Goal: Task Accomplishment & Management: Complete application form

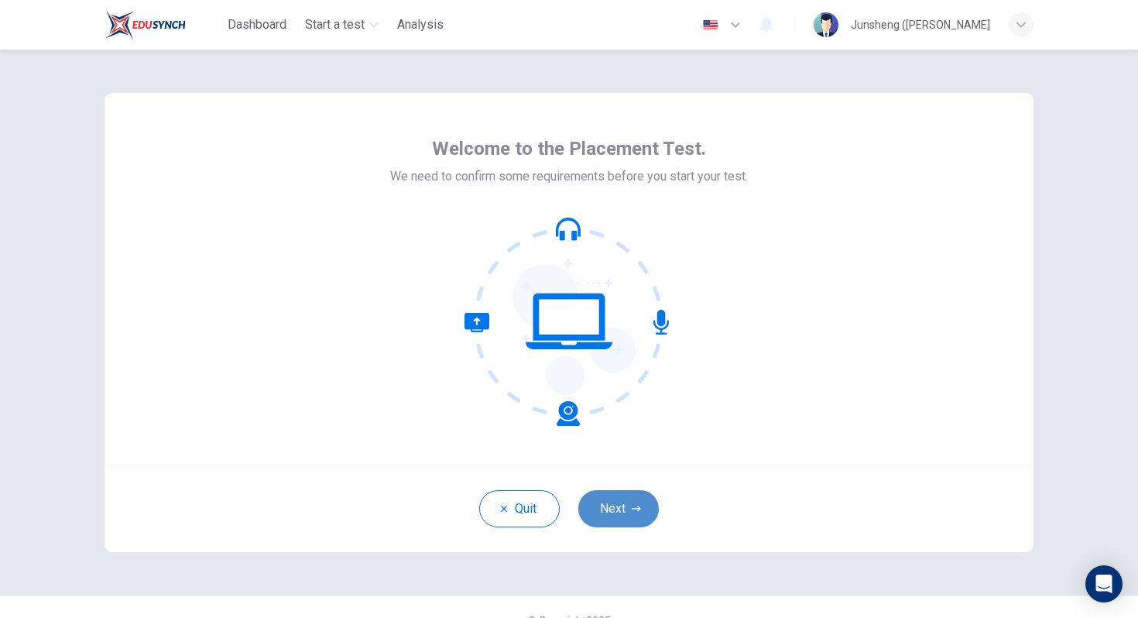
click at [628, 507] on button "Next" at bounding box center [619, 508] width 81 height 37
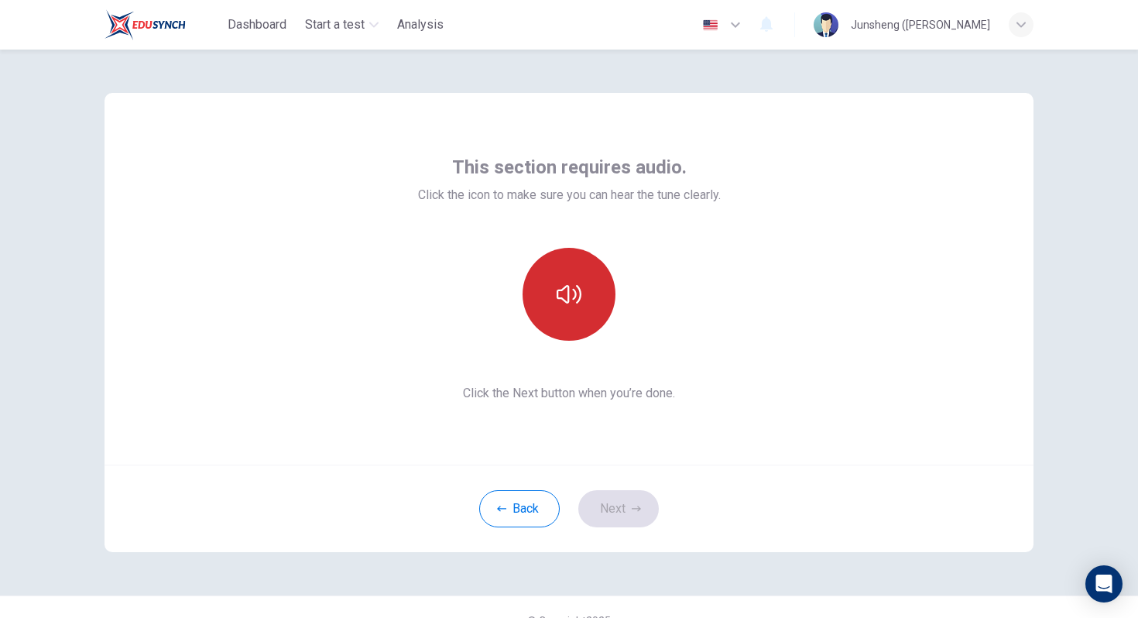
click at [579, 319] on button "button" at bounding box center [569, 294] width 93 height 93
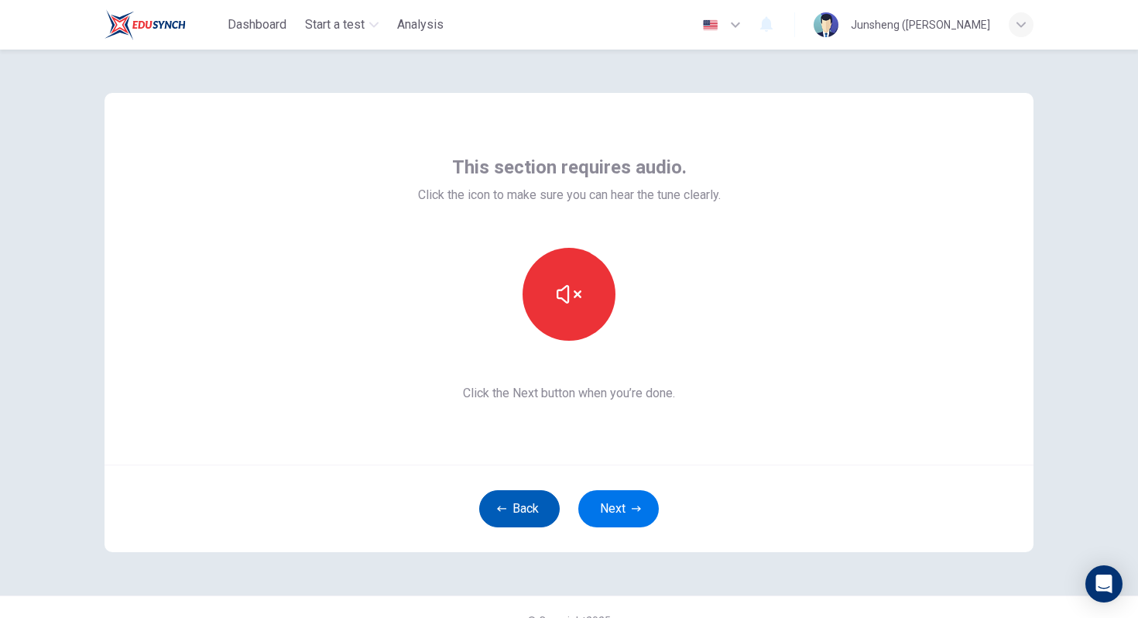
click at [528, 508] on button "Back" at bounding box center [519, 508] width 81 height 37
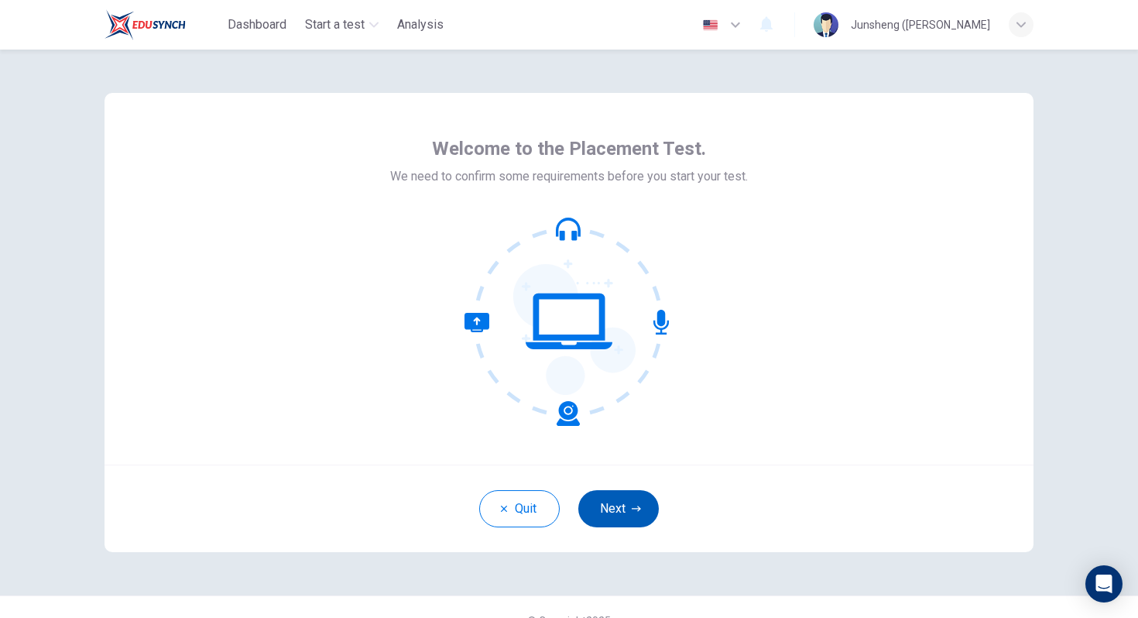
click at [620, 501] on button "Next" at bounding box center [619, 508] width 81 height 37
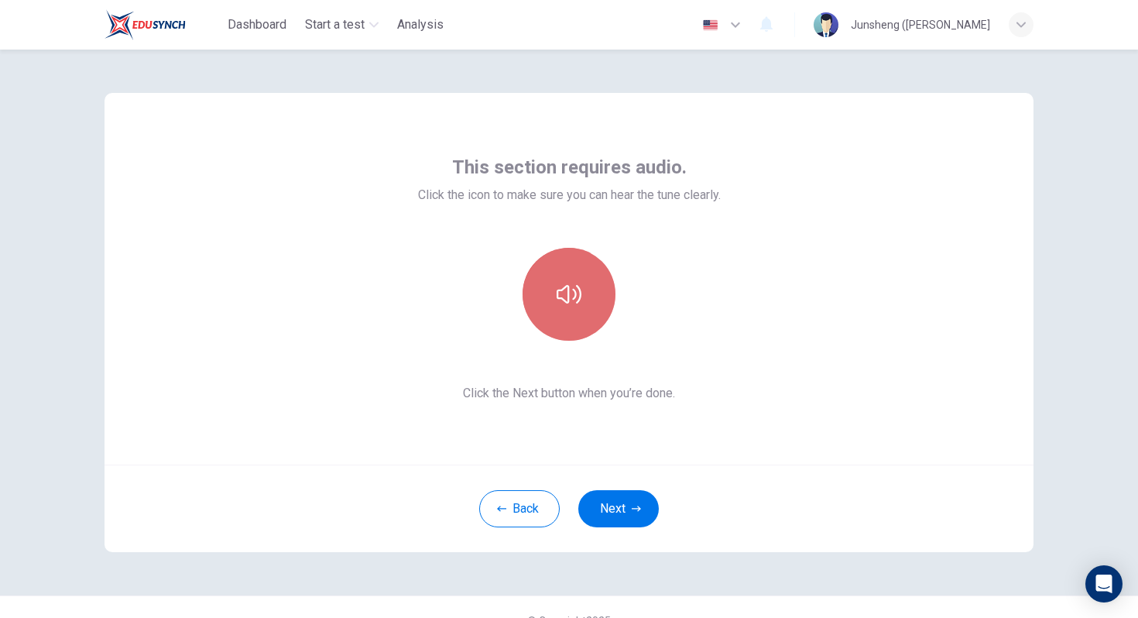
click at [589, 301] on button "button" at bounding box center [569, 294] width 93 height 93
click at [573, 300] on icon "button" at bounding box center [569, 294] width 25 height 25
click at [578, 296] on icon "button" at bounding box center [569, 294] width 25 height 25
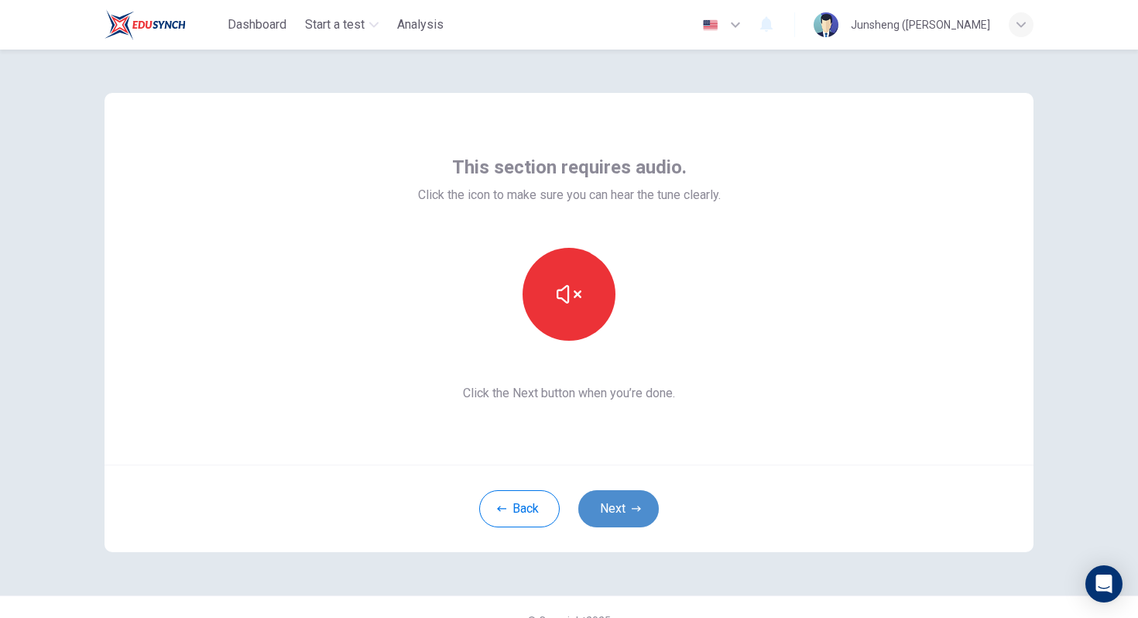
click at [636, 504] on icon "button" at bounding box center [636, 508] width 9 height 9
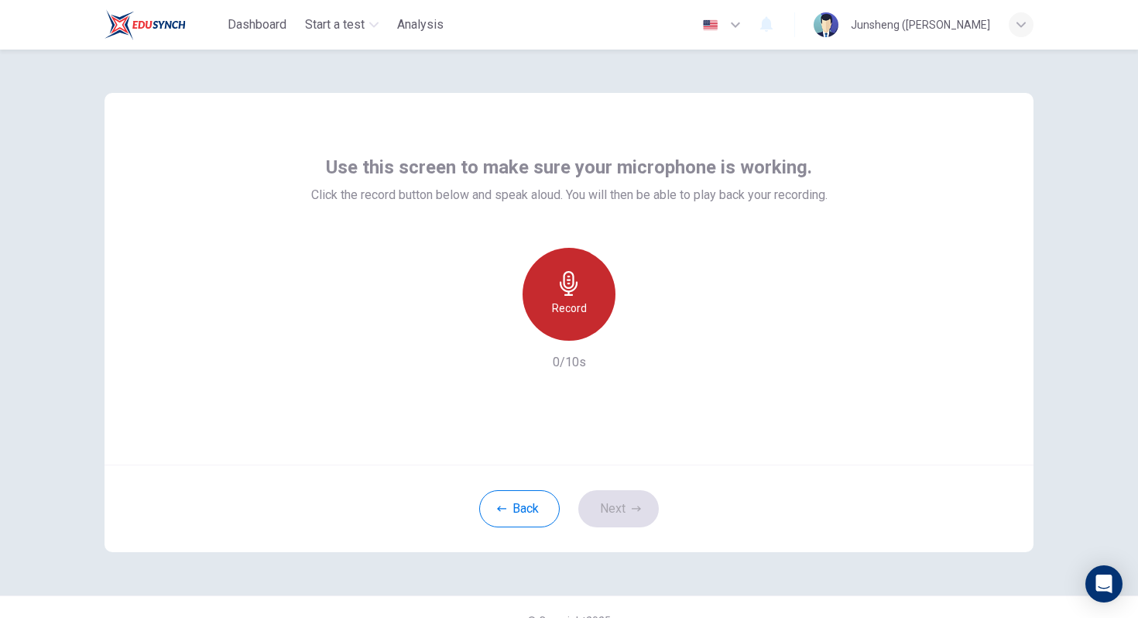
click at [573, 310] on h6 "Record" at bounding box center [569, 308] width 35 height 19
click at [572, 311] on h6 "Stop" at bounding box center [569, 308] width 23 height 19
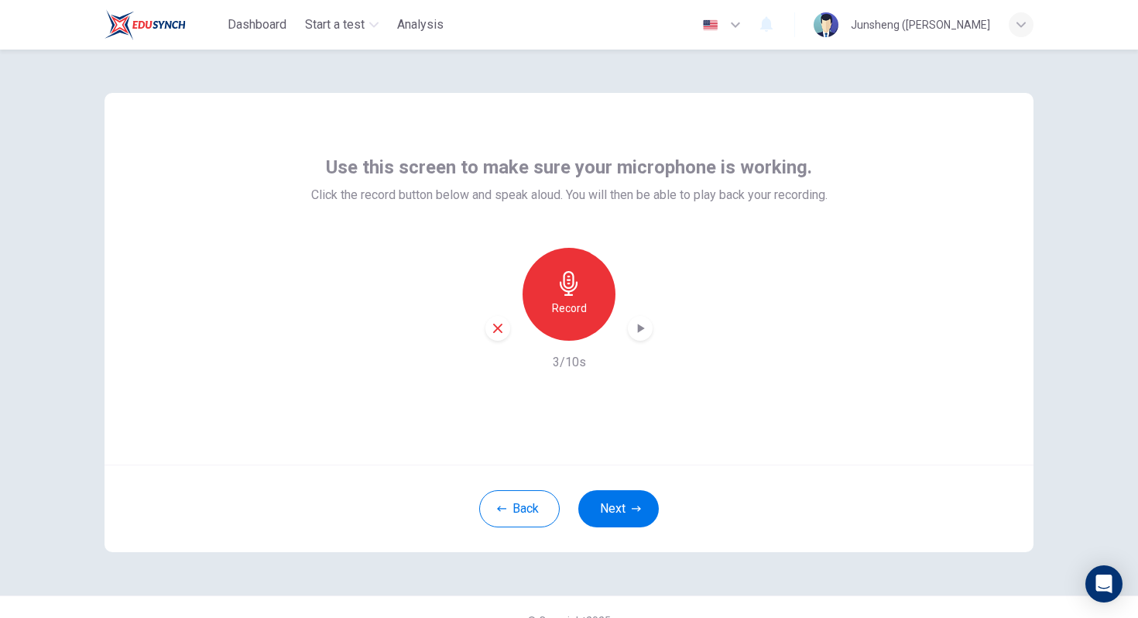
click at [636, 329] on icon "button" at bounding box center [640, 328] width 15 height 15
click at [620, 524] on button "Next" at bounding box center [619, 508] width 81 height 37
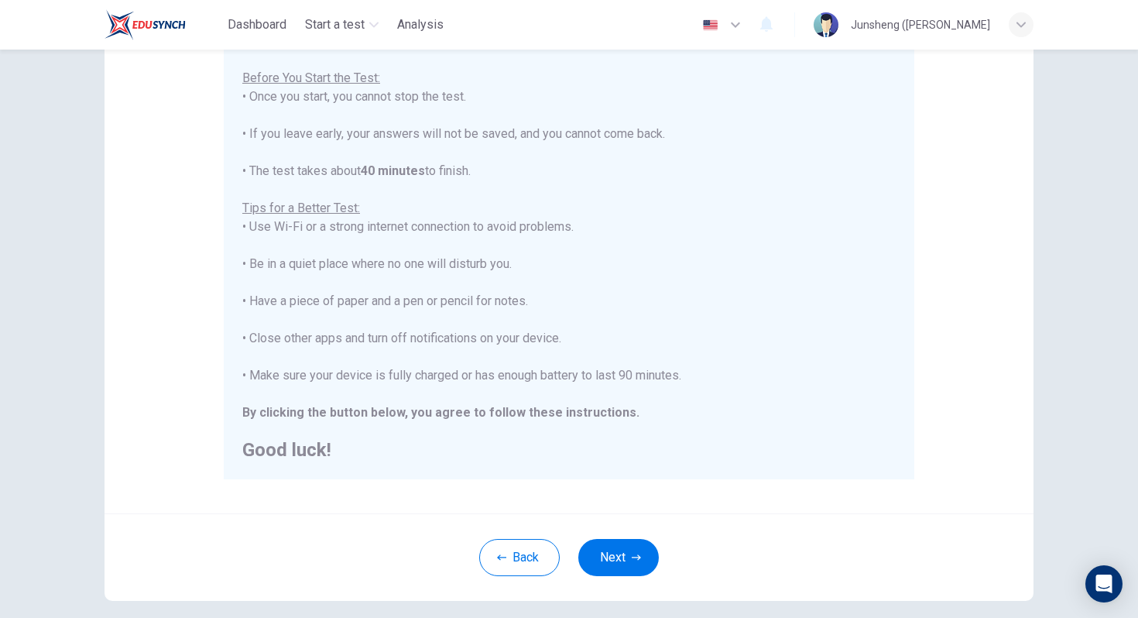
scroll to position [243, 0]
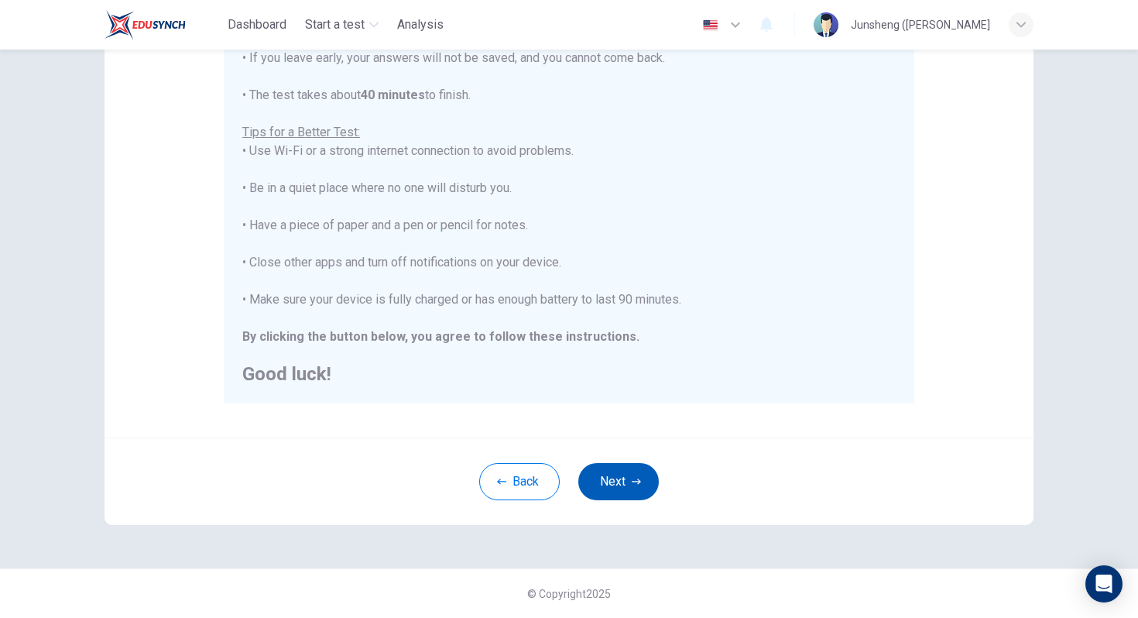
click at [616, 473] on button "Next" at bounding box center [619, 481] width 81 height 37
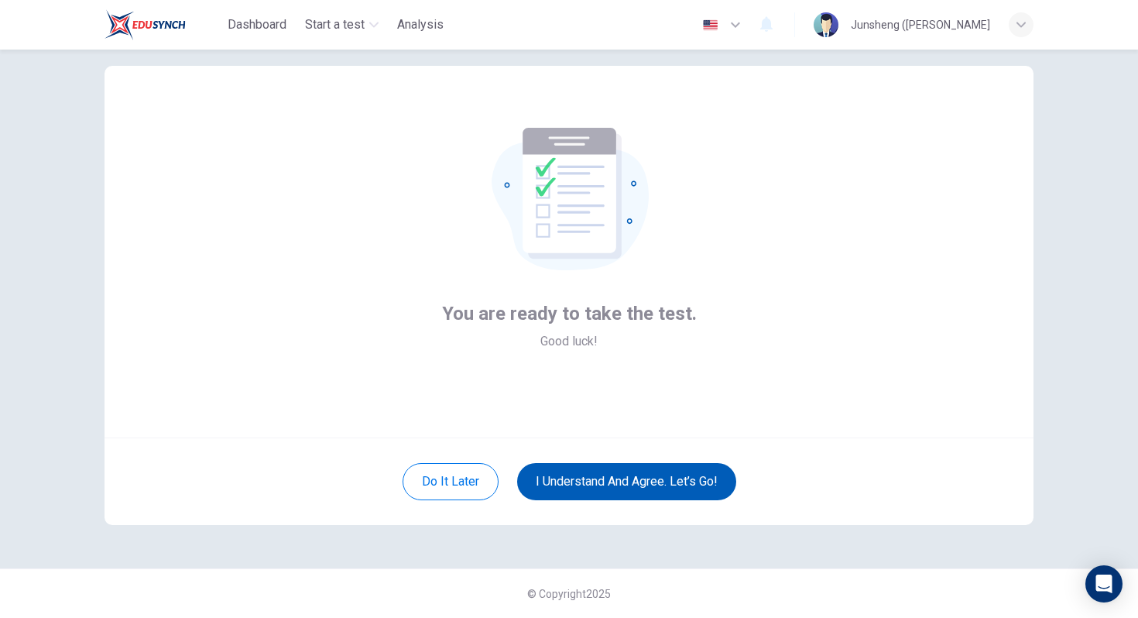
scroll to position [27, 0]
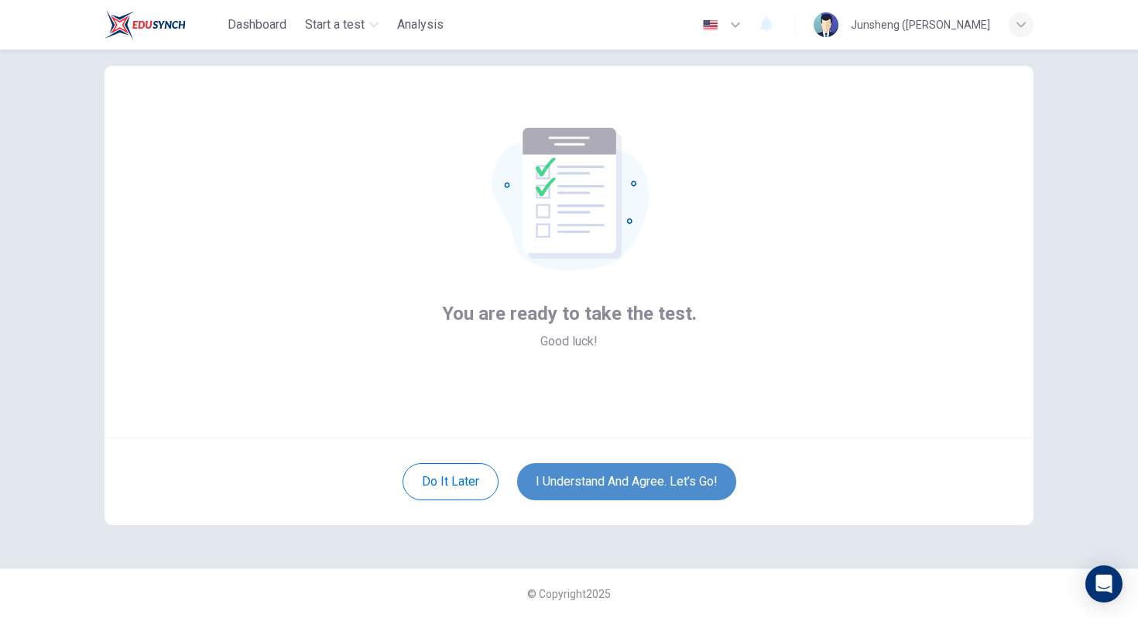
click at [680, 474] on button "I understand and agree. Let’s go!" at bounding box center [626, 481] width 219 height 37
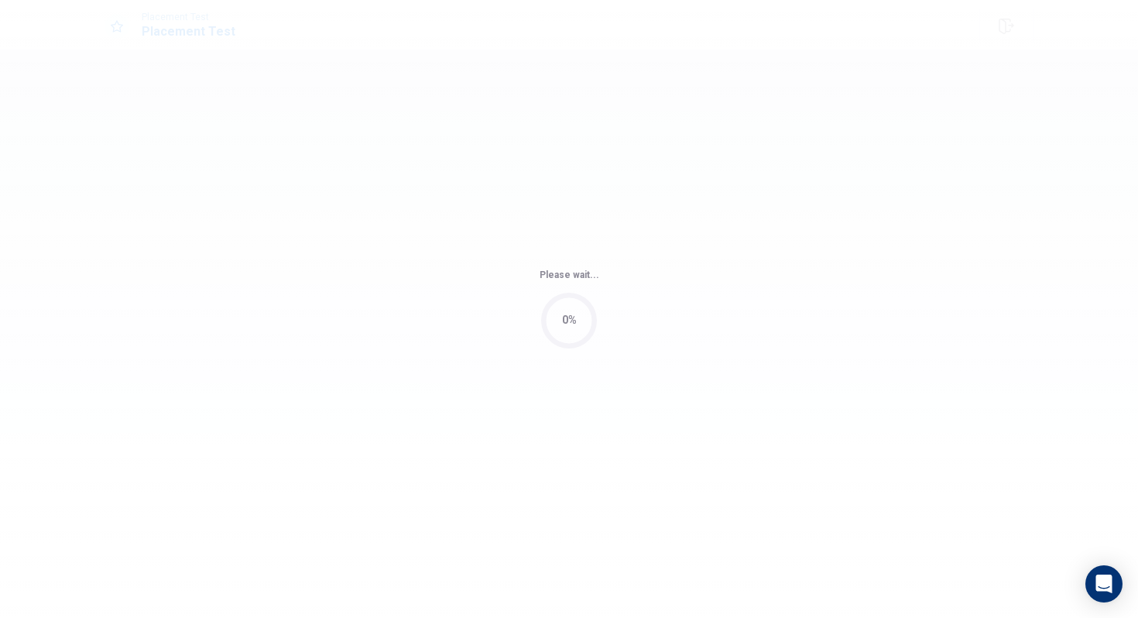
click at [679, 476] on div "Please wait... 0%" at bounding box center [569, 309] width 1138 height 618
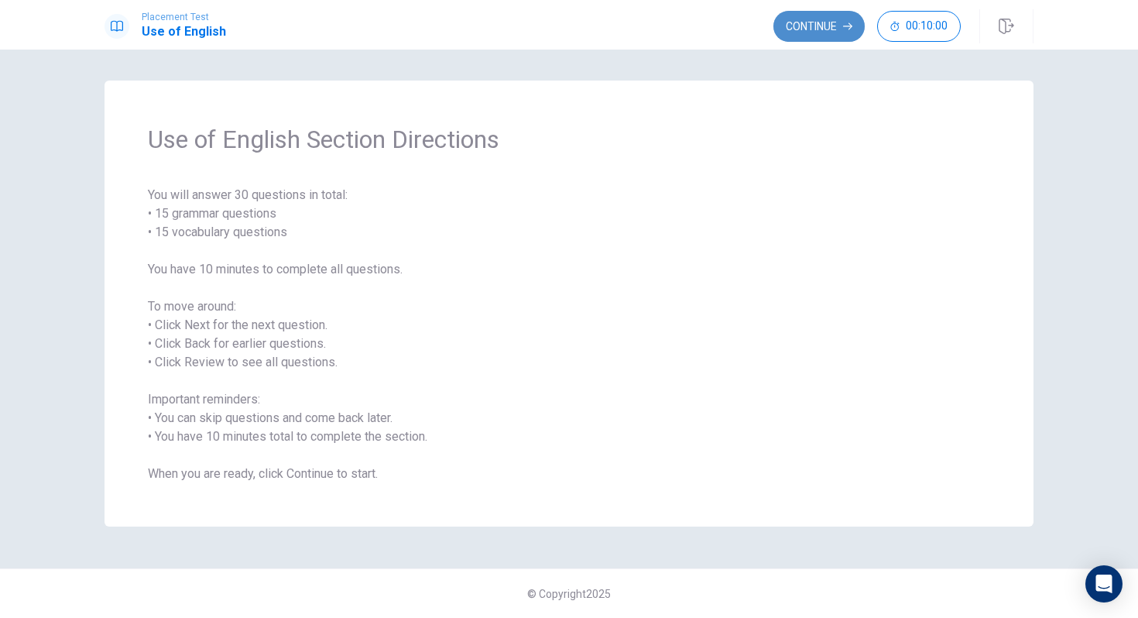
click at [836, 29] on button "Continue" at bounding box center [819, 26] width 91 height 31
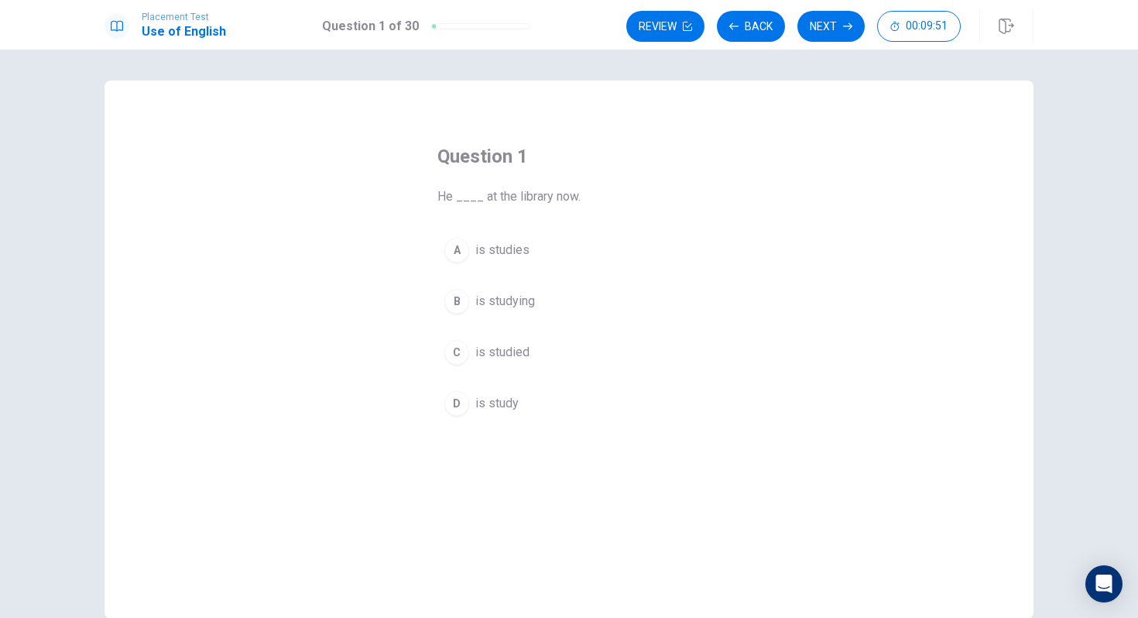
click at [459, 297] on div "B" at bounding box center [457, 301] width 25 height 25
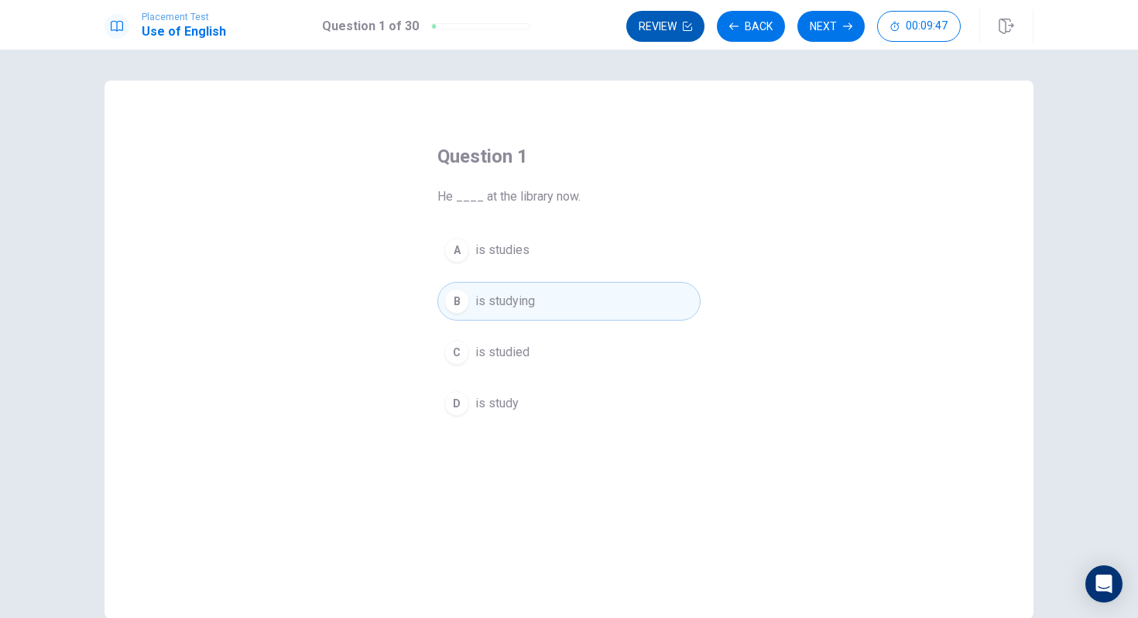
click at [672, 25] on button "Review" at bounding box center [666, 26] width 78 height 31
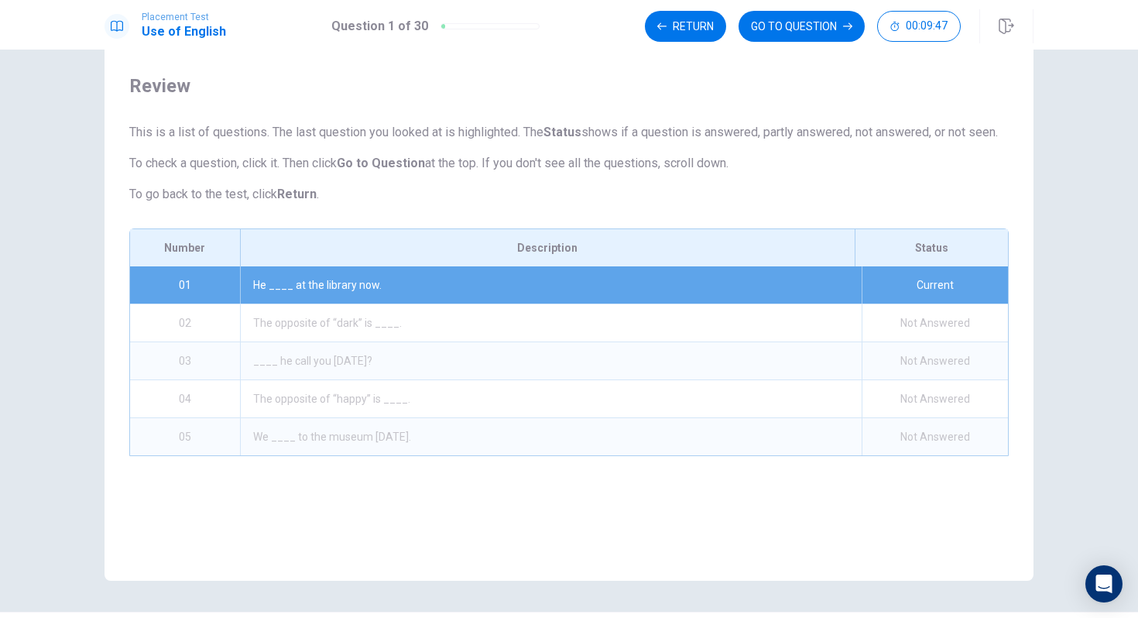
scroll to position [81, 0]
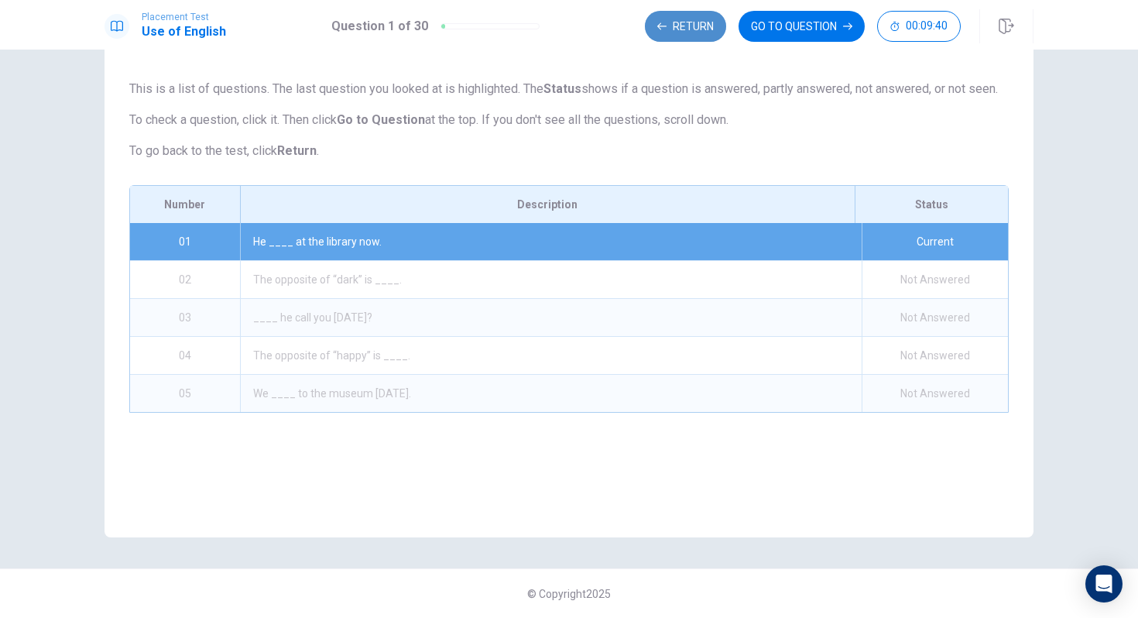
click at [675, 25] on button "Return" at bounding box center [685, 26] width 81 height 31
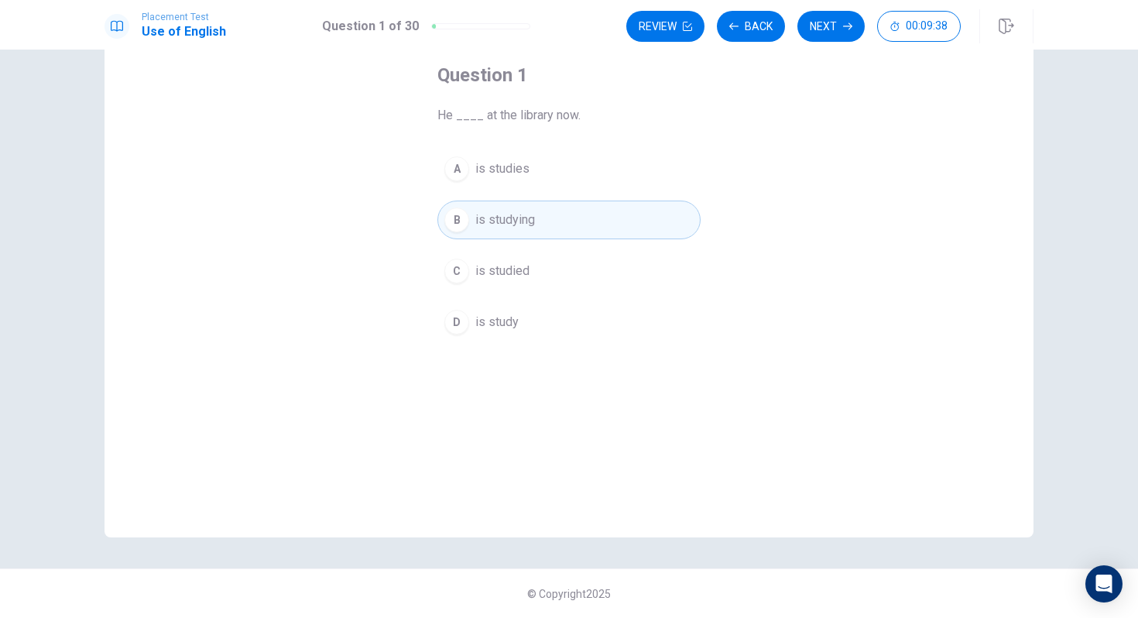
click at [461, 217] on div "B" at bounding box center [457, 220] width 25 height 25
click at [829, 29] on button "Next" at bounding box center [831, 26] width 67 height 31
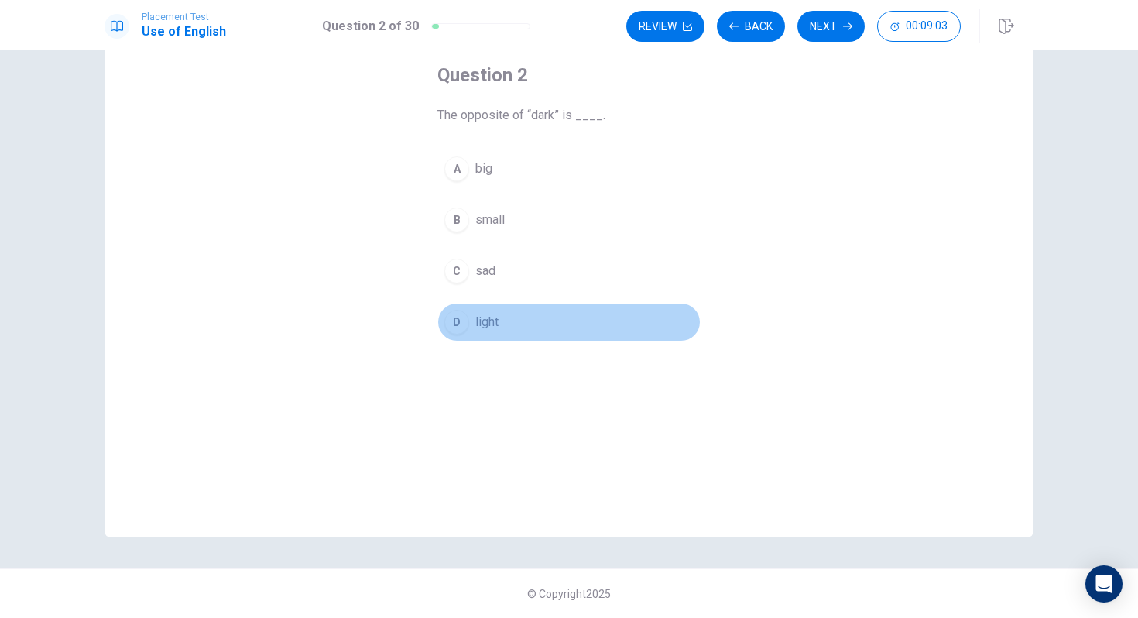
click at [456, 323] on div "D" at bounding box center [457, 322] width 25 height 25
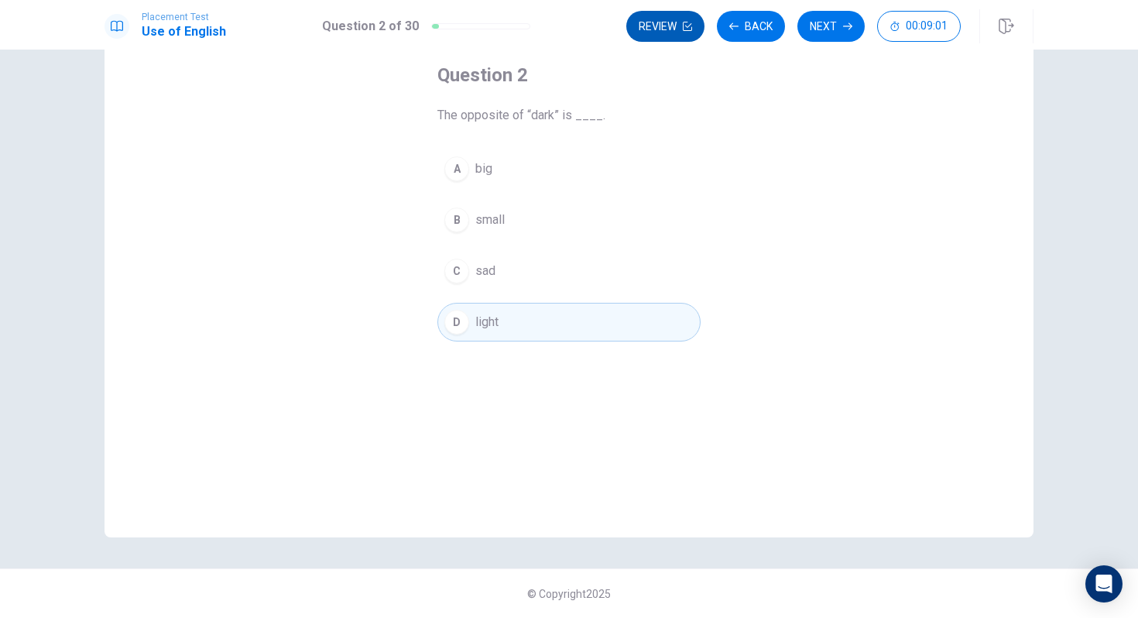
click at [677, 33] on button "Review" at bounding box center [666, 26] width 78 height 31
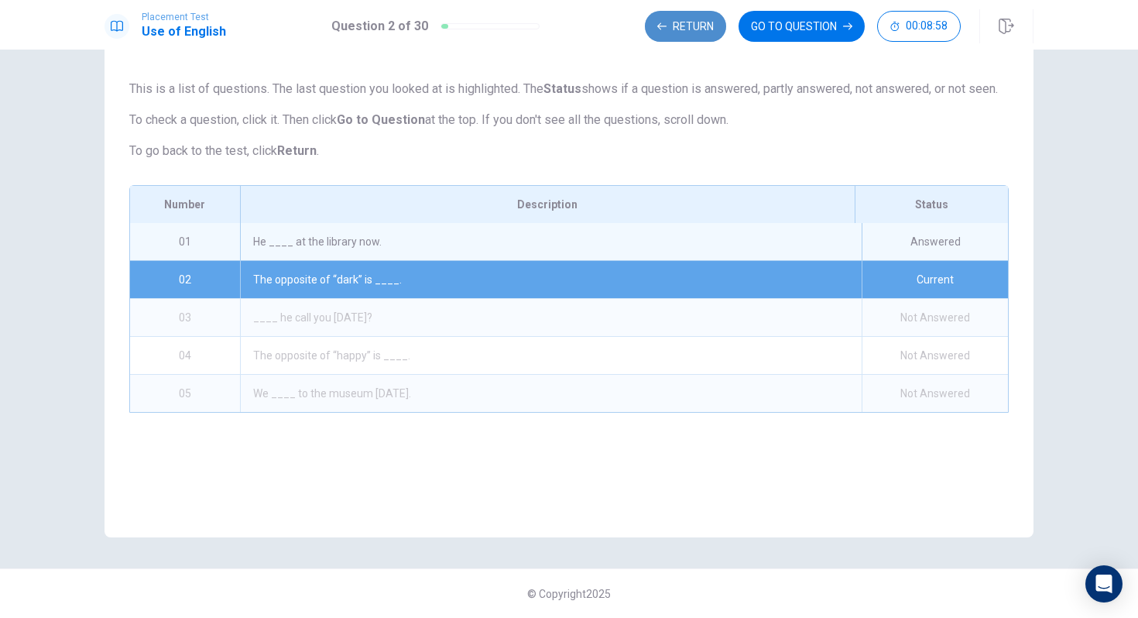
click at [674, 28] on button "Return" at bounding box center [685, 26] width 81 height 31
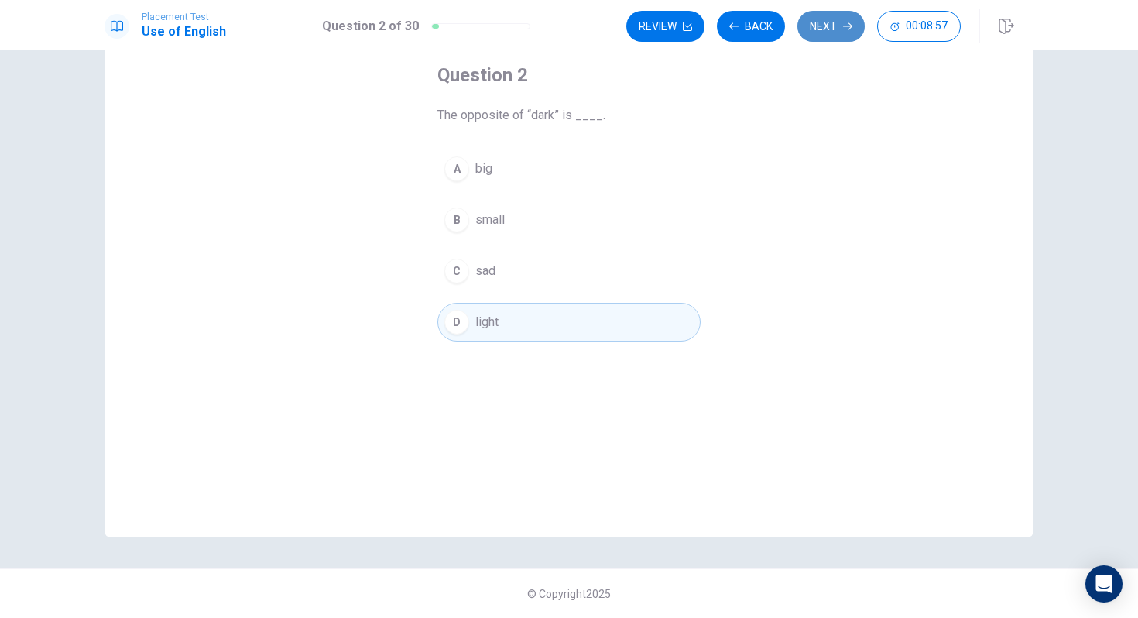
click at [816, 19] on button "Next" at bounding box center [831, 26] width 67 height 31
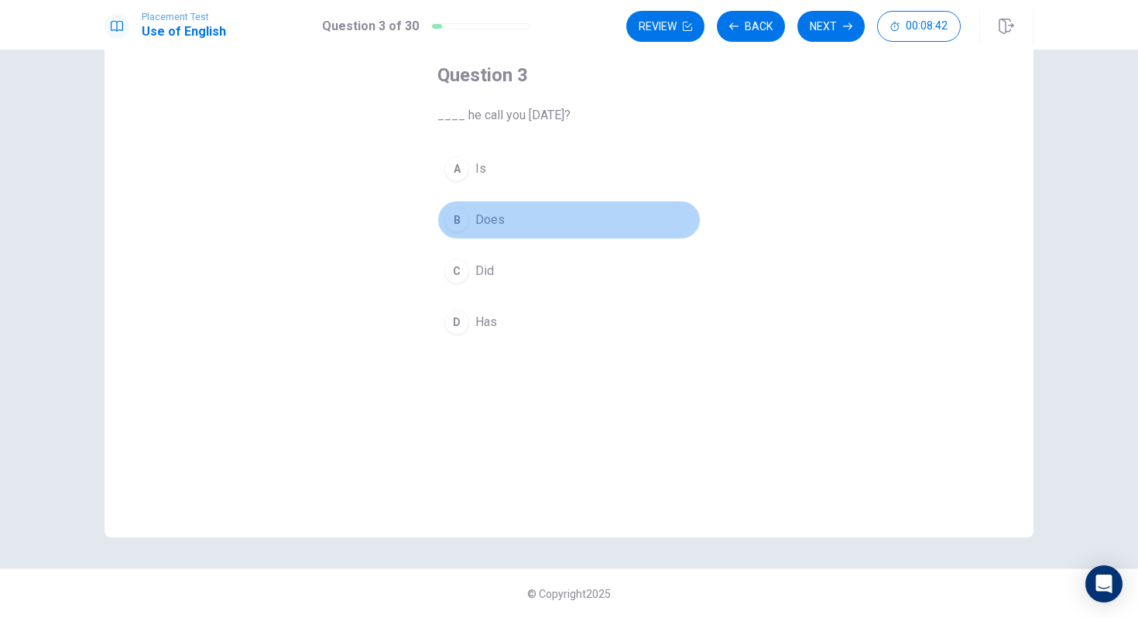
click at [459, 220] on div "B" at bounding box center [457, 220] width 25 height 25
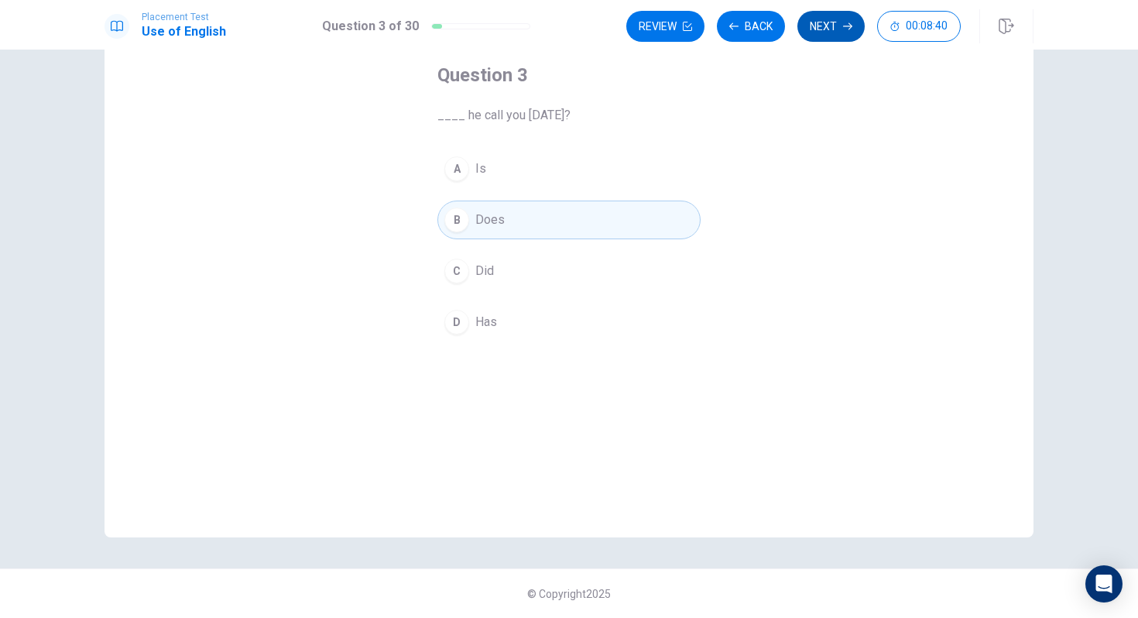
click at [829, 33] on button "Next" at bounding box center [831, 26] width 67 height 31
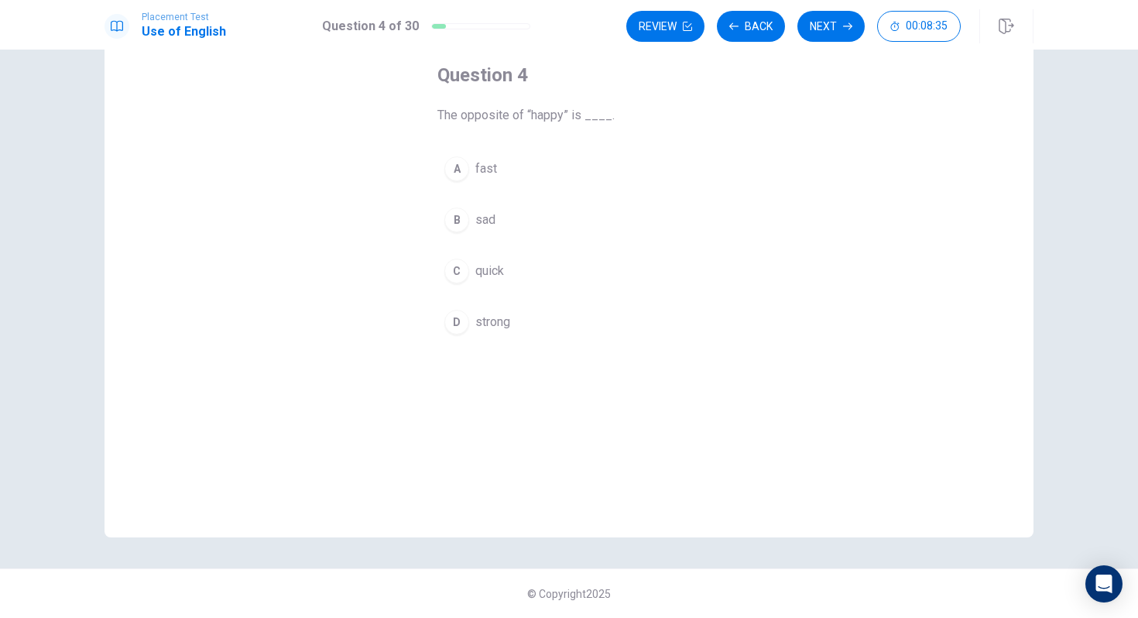
click at [458, 215] on div "B" at bounding box center [457, 220] width 25 height 25
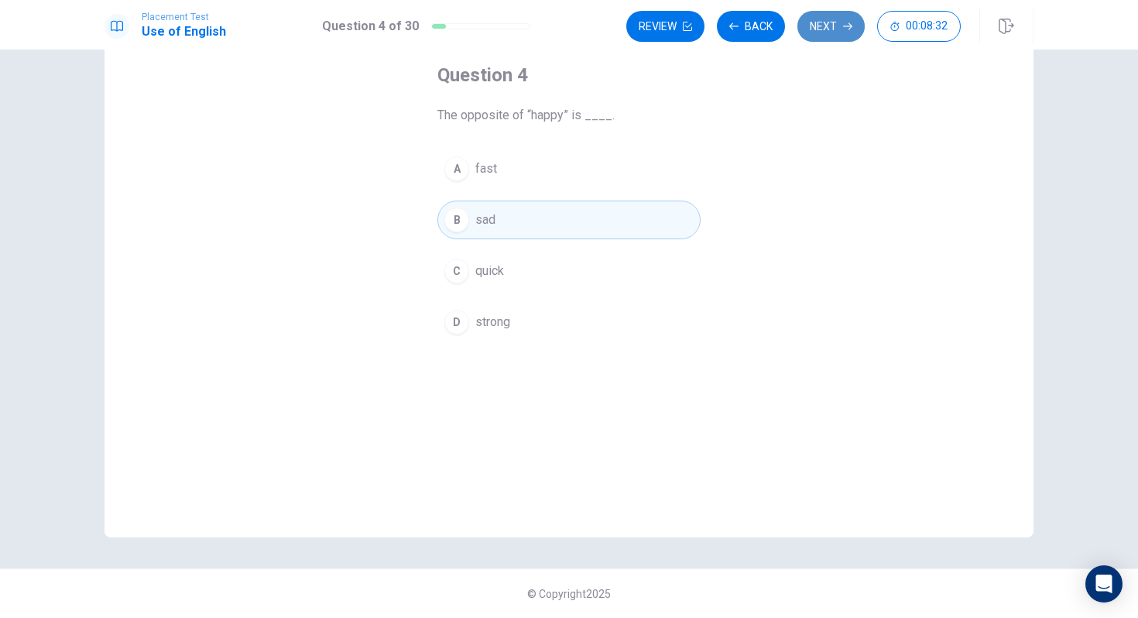
click at [825, 34] on button "Next" at bounding box center [831, 26] width 67 height 31
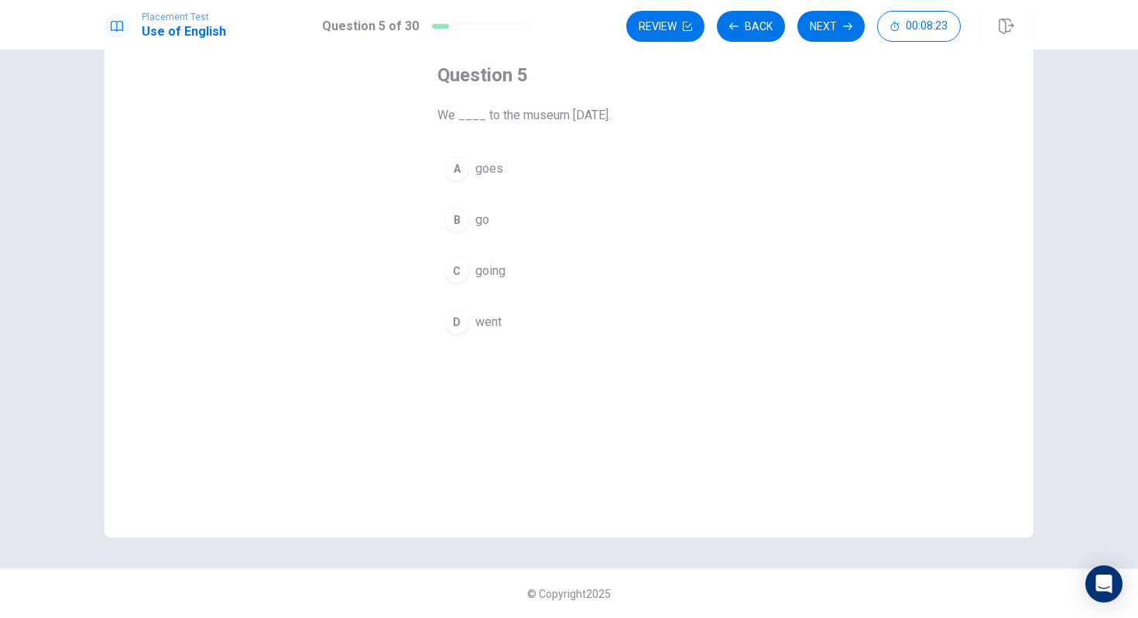
click at [455, 321] on div "D" at bounding box center [457, 322] width 25 height 25
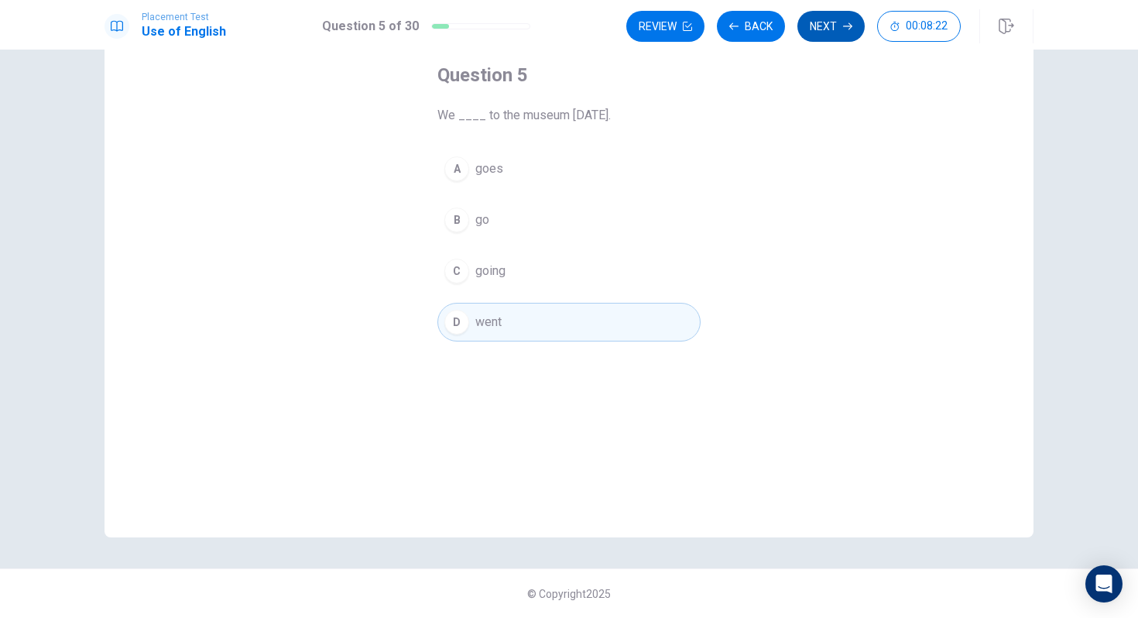
click at [816, 22] on button "Next" at bounding box center [831, 26] width 67 height 31
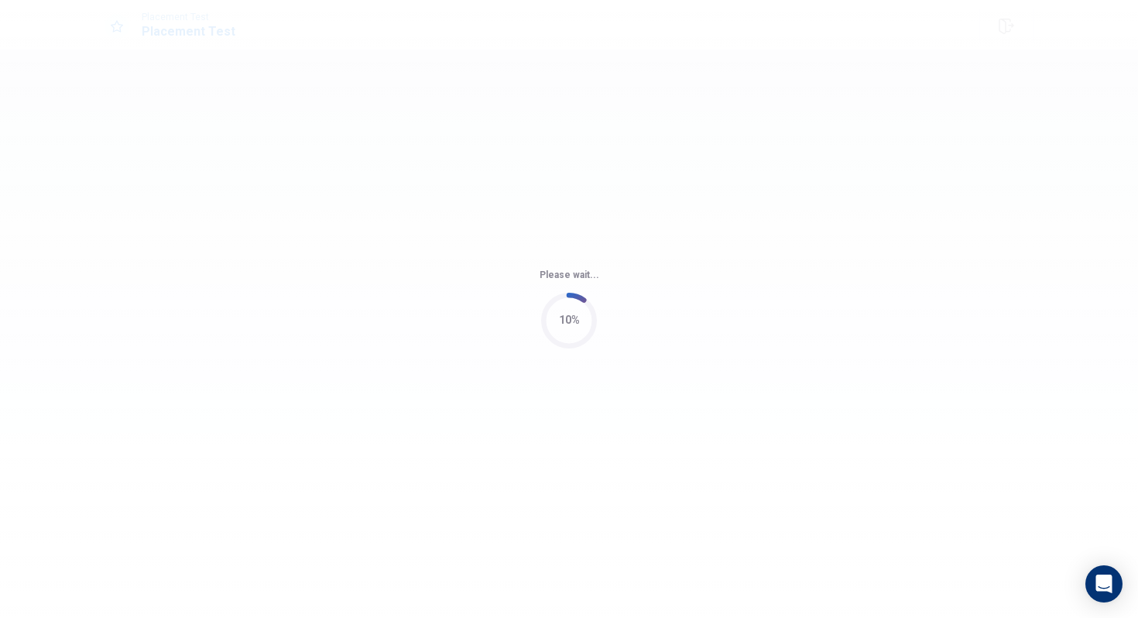
scroll to position [0, 0]
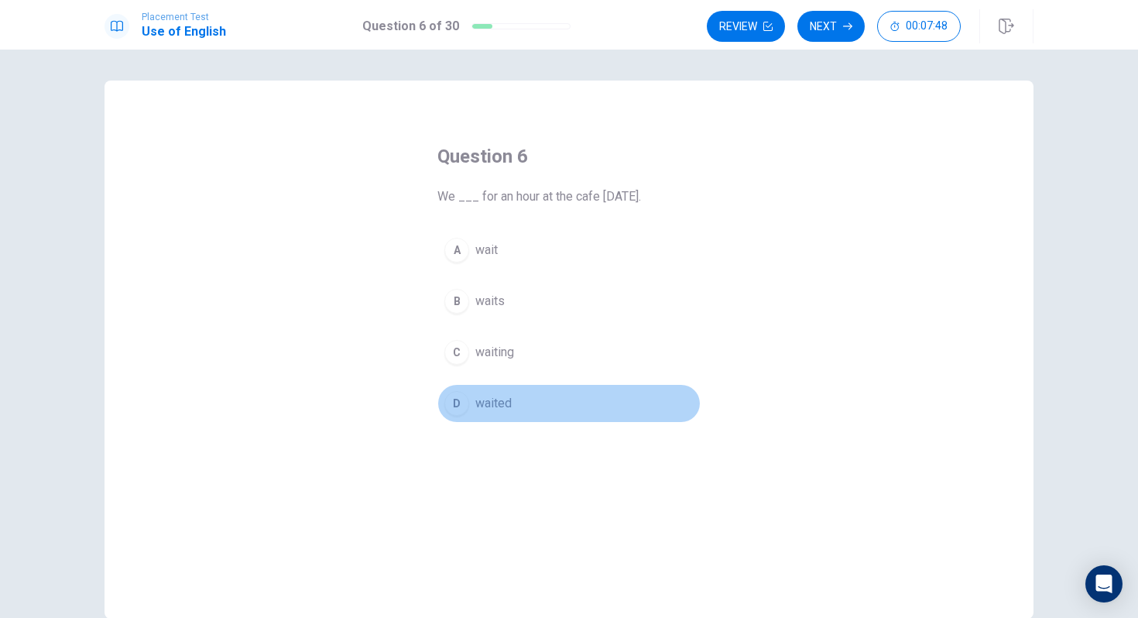
click at [462, 410] on div "D" at bounding box center [457, 403] width 25 height 25
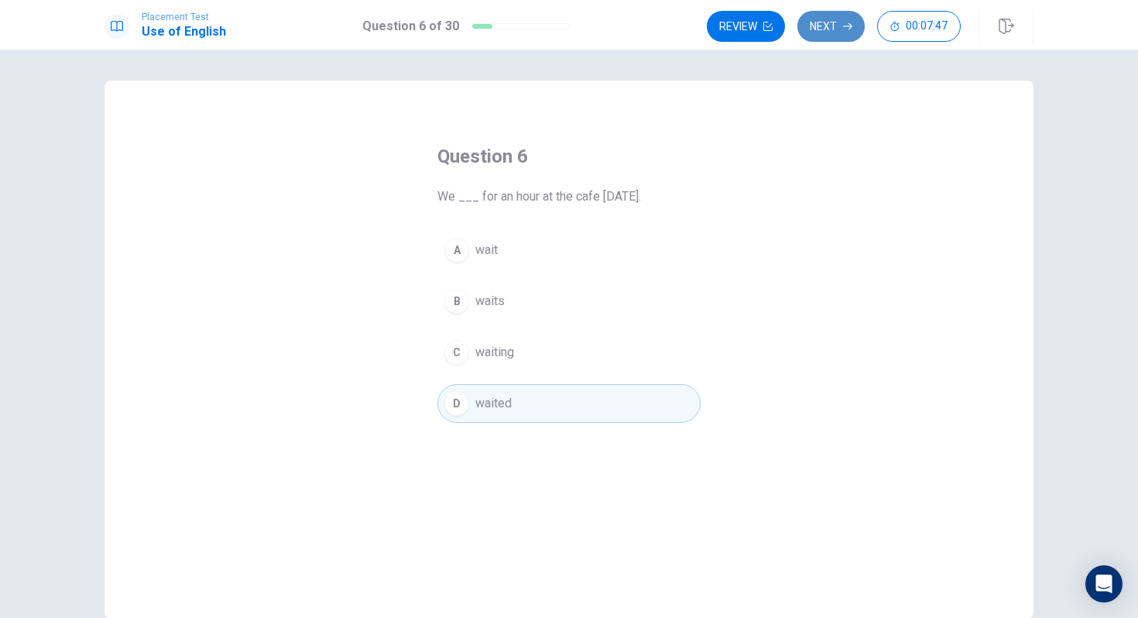
click at [840, 25] on button "Next" at bounding box center [831, 26] width 67 height 31
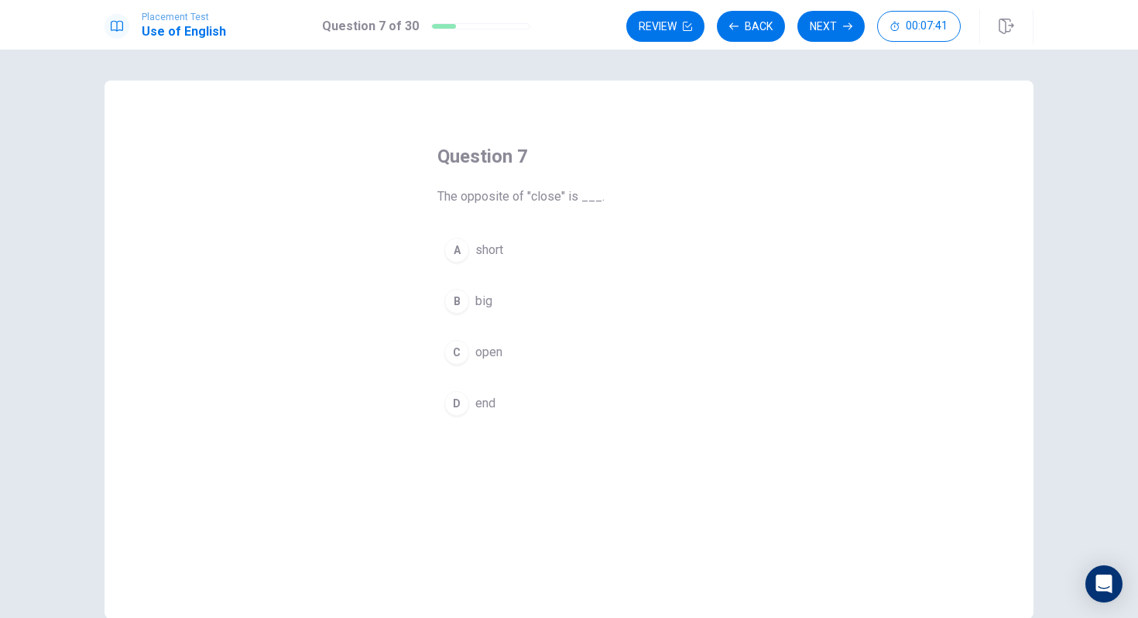
click at [468, 352] on div "C" at bounding box center [457, 352] width 25 height 25
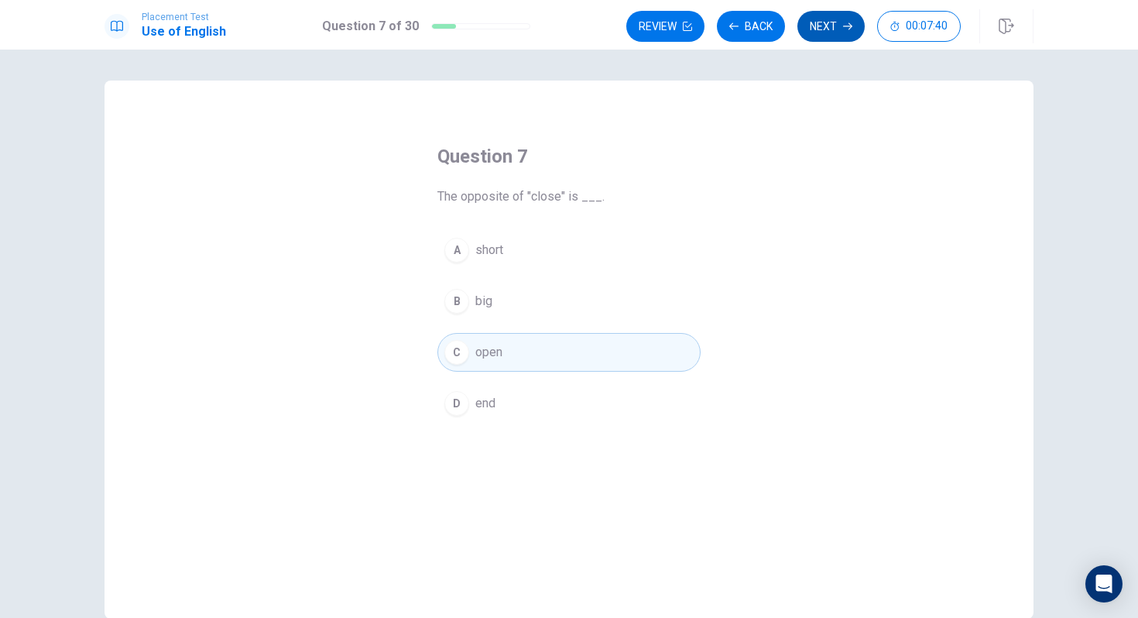
click at [816, 33] on button "Next" at bounding box center [831, 26] width 67 height 31
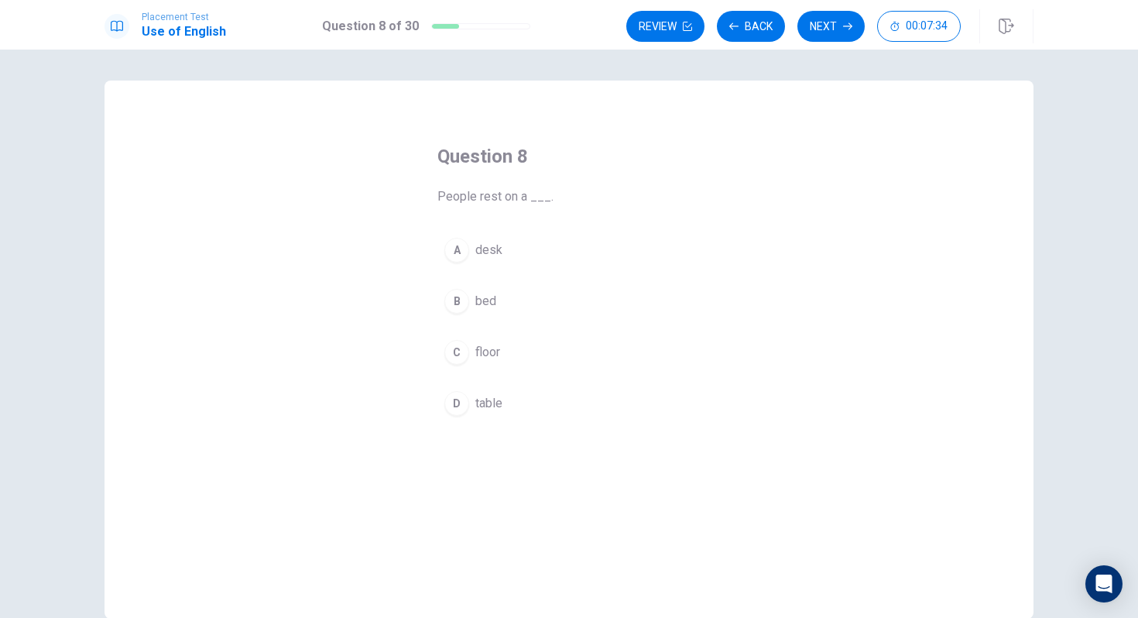
click at [455, 294] on div "B" at bounding box center [457, 301] width 25 height 25
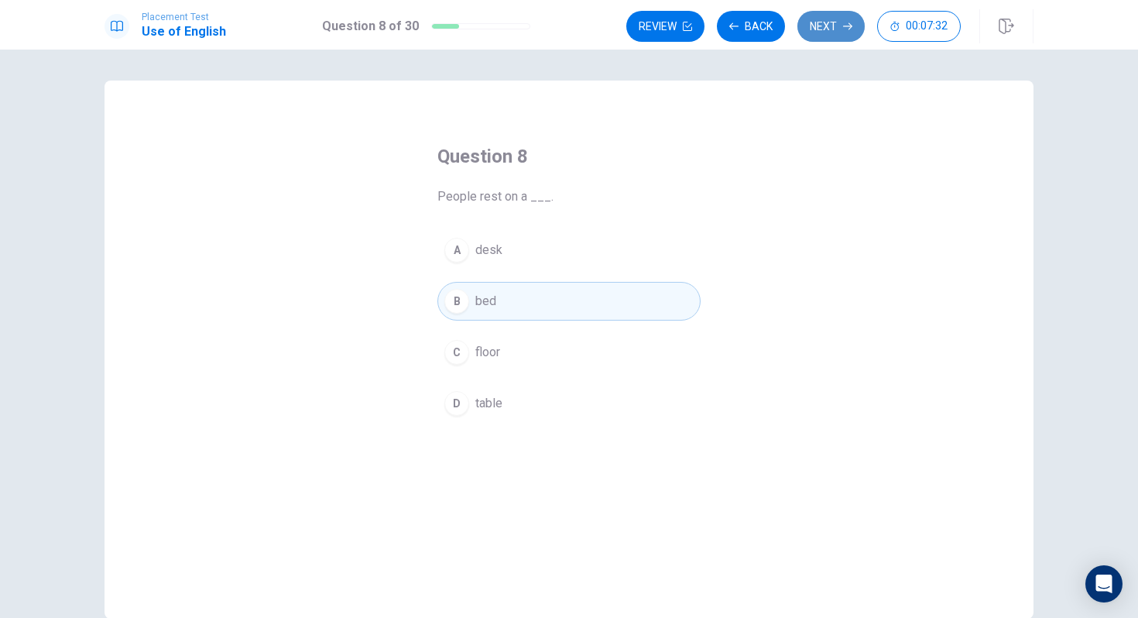
click at [823, 28] on button "Next" at bounding box center [831, 26] width 67 height 31
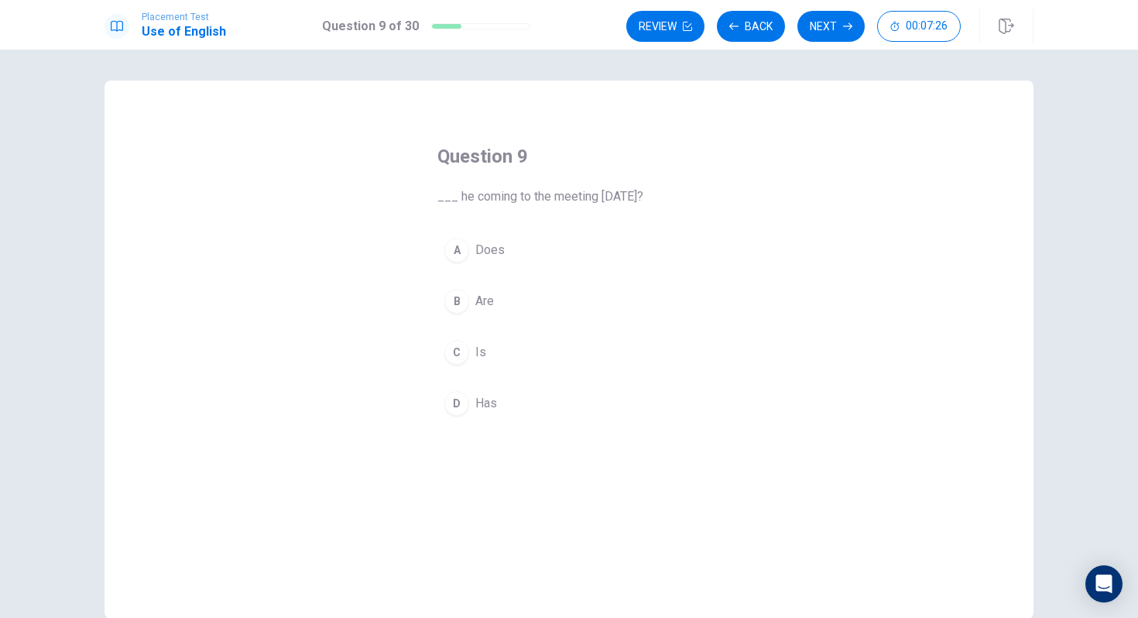
click at [464, 346] on div "C" at bounding box center [457, 352] width 25 height 25
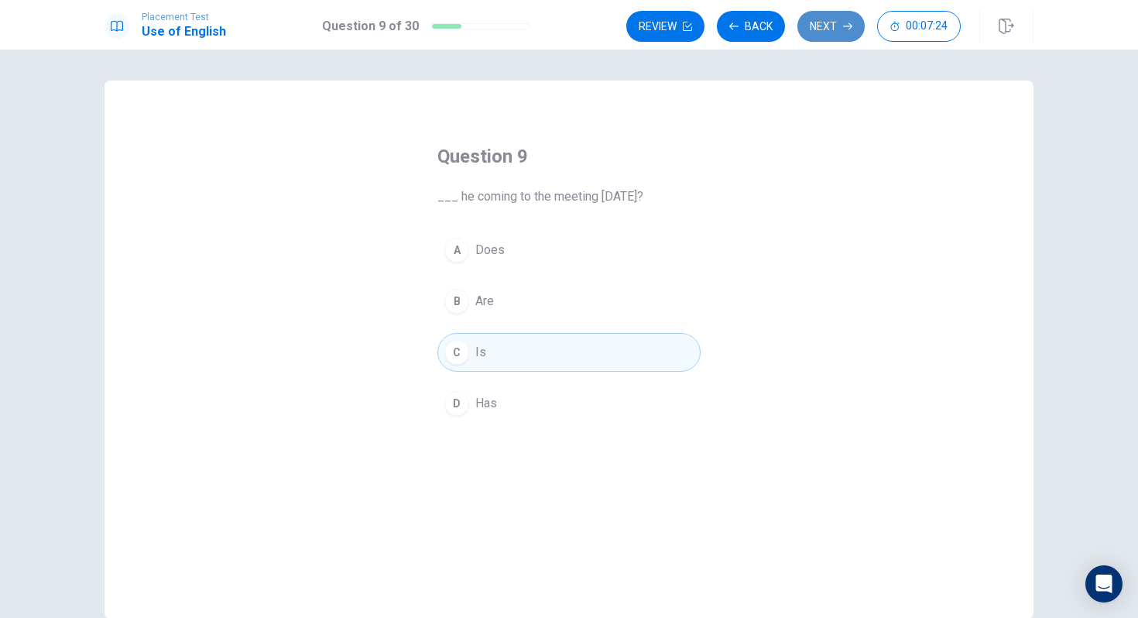
click at [832, 19] on button "Next" at bounding box center [831, 26] width 67 height 31
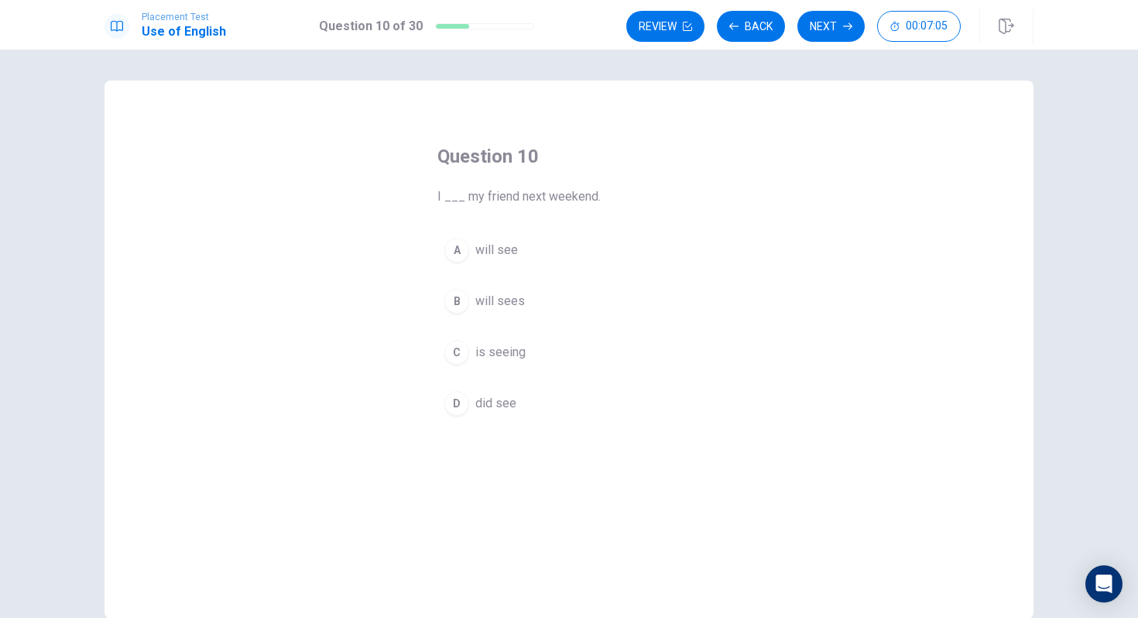
click at [458, 297] on div "B" at bounding box center [457, 301] width 25 height 25
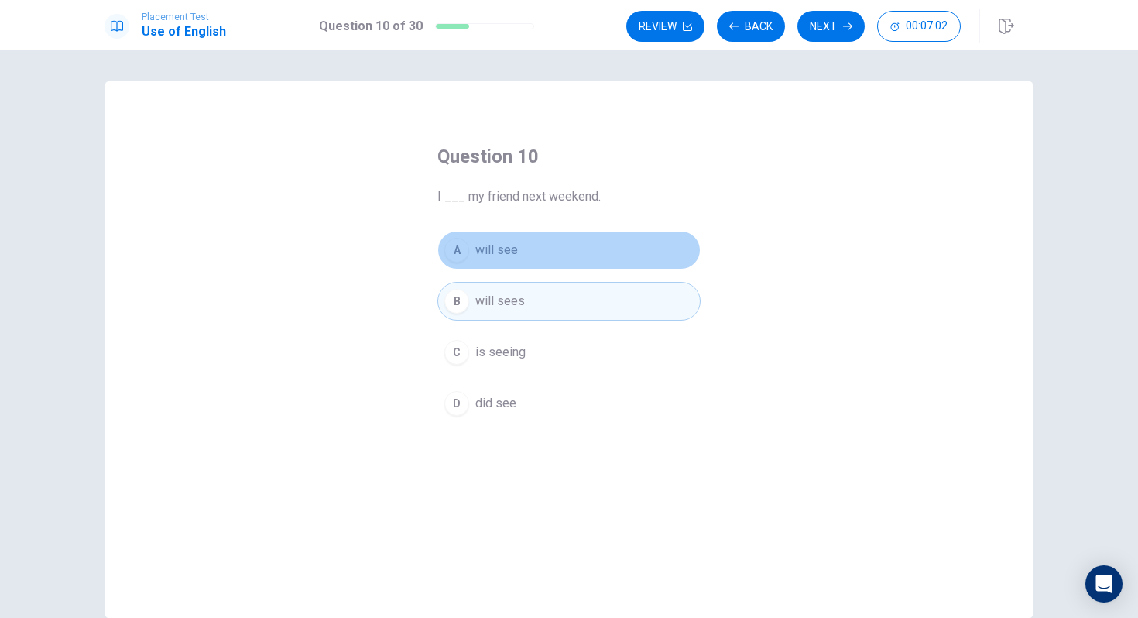
click at [498, 246] on span "will see" at bounding box center [497, 250] width 43 height 19
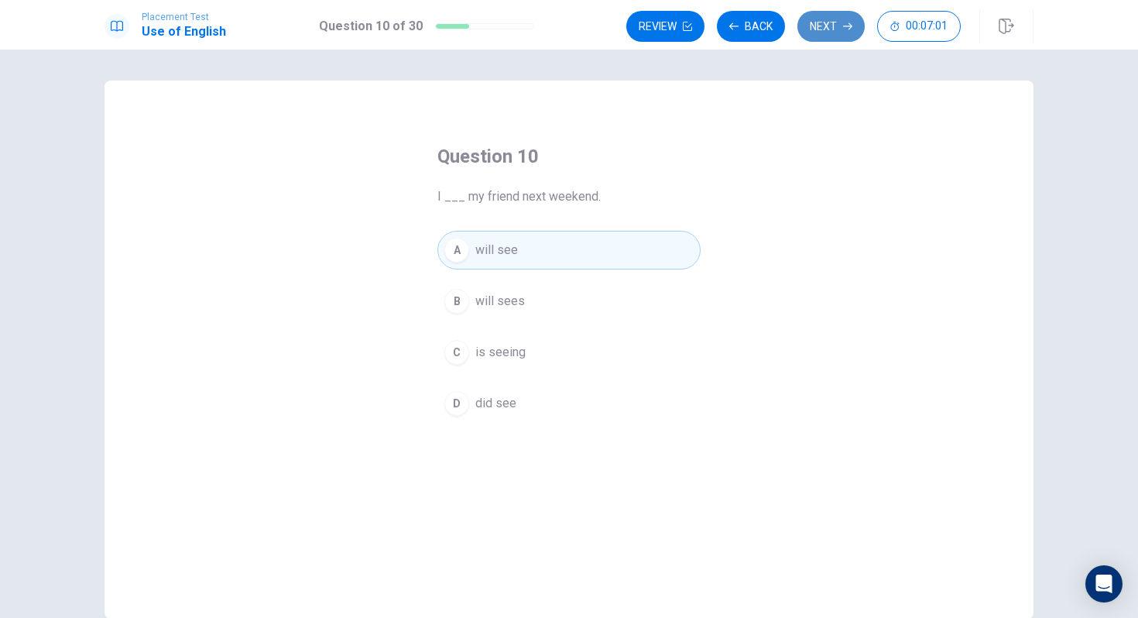
click at [828, 22] on button "Next" at bounding box center [831, 26] width 67 height 31
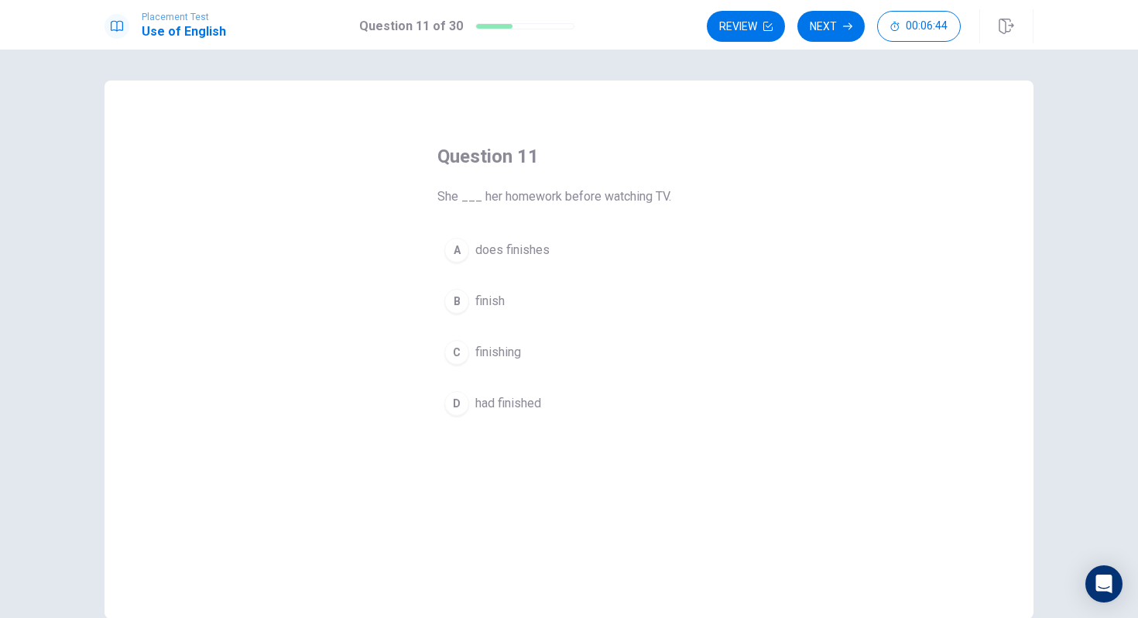
click at [458, 404] on div "D" at bounding box center [457, 403] width 25 height 25
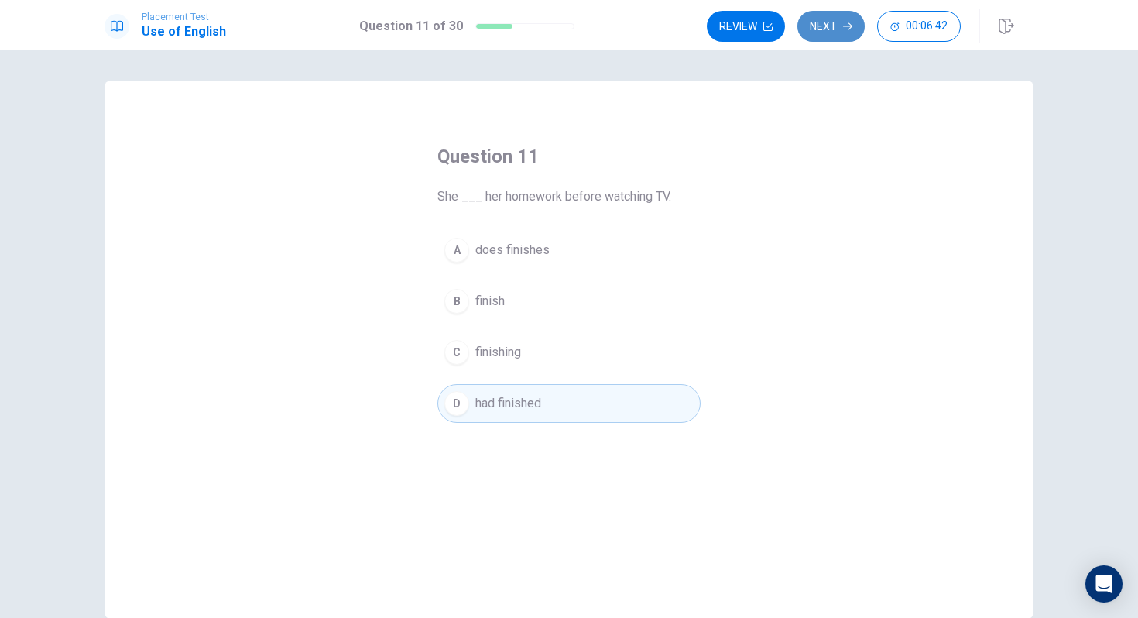
click at [837, 23] on button "Next" at bounding box center [831, 26] width 67 height 31
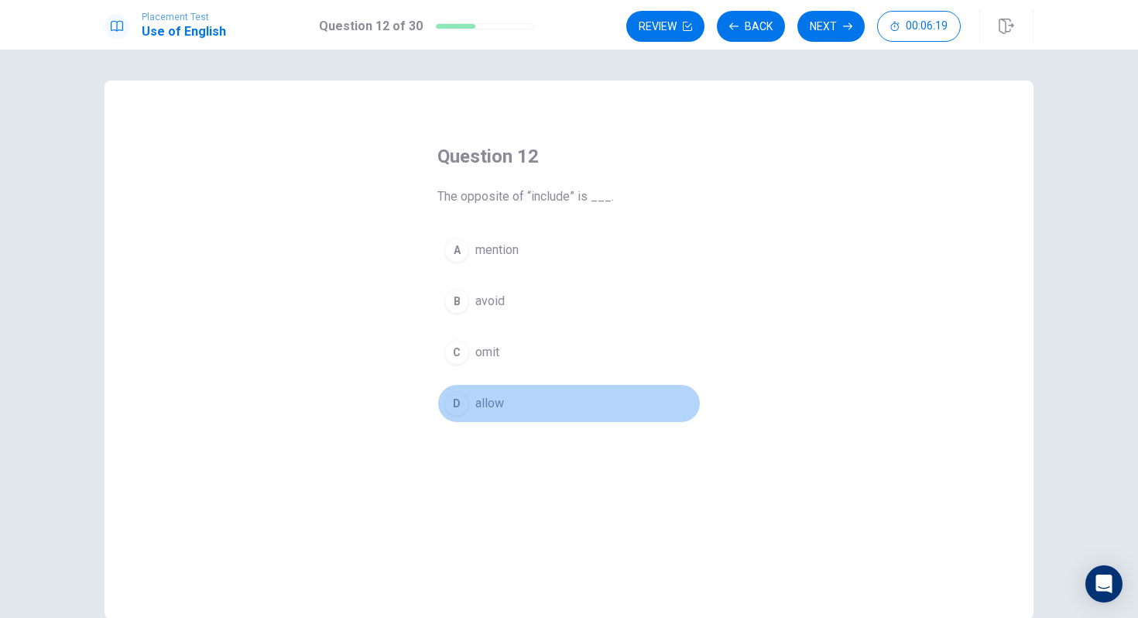
click at [461, 396] on div "D" at bounding box center [457, 403] width 25 height 25
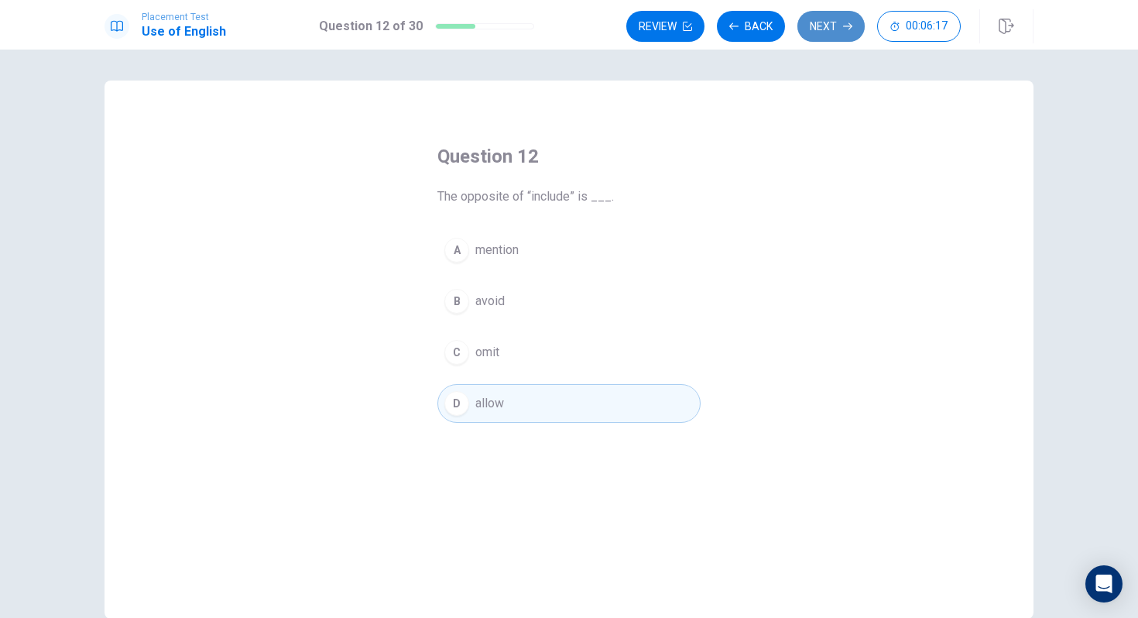
click at [818, 28] on button "Next" at bounding box center [831, 26] width 67 height 31
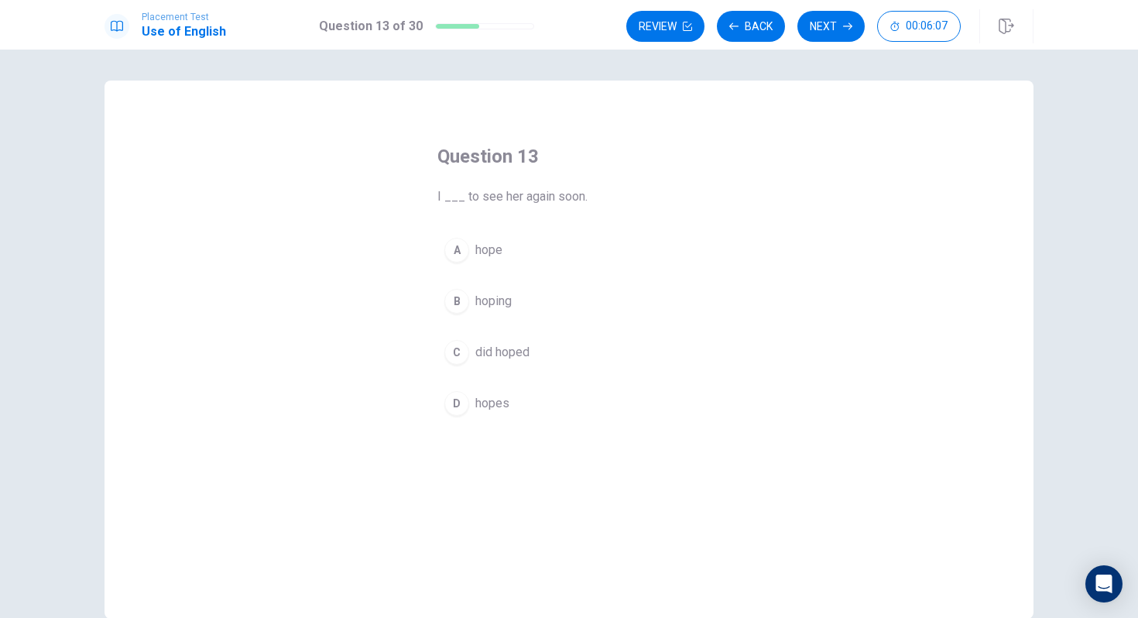
click at [458, 404] on div "D" at bounding box center [457, 403] width 25 height 25
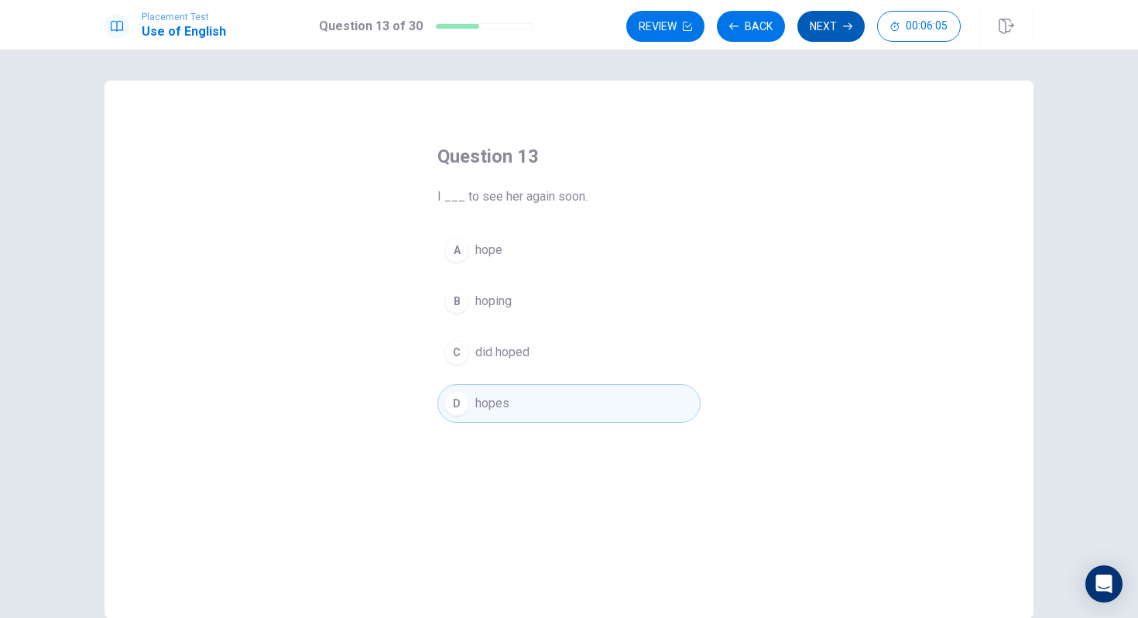
click at [842, 33] on button "Next" at bounding box center [831, 26] width 67 height 31
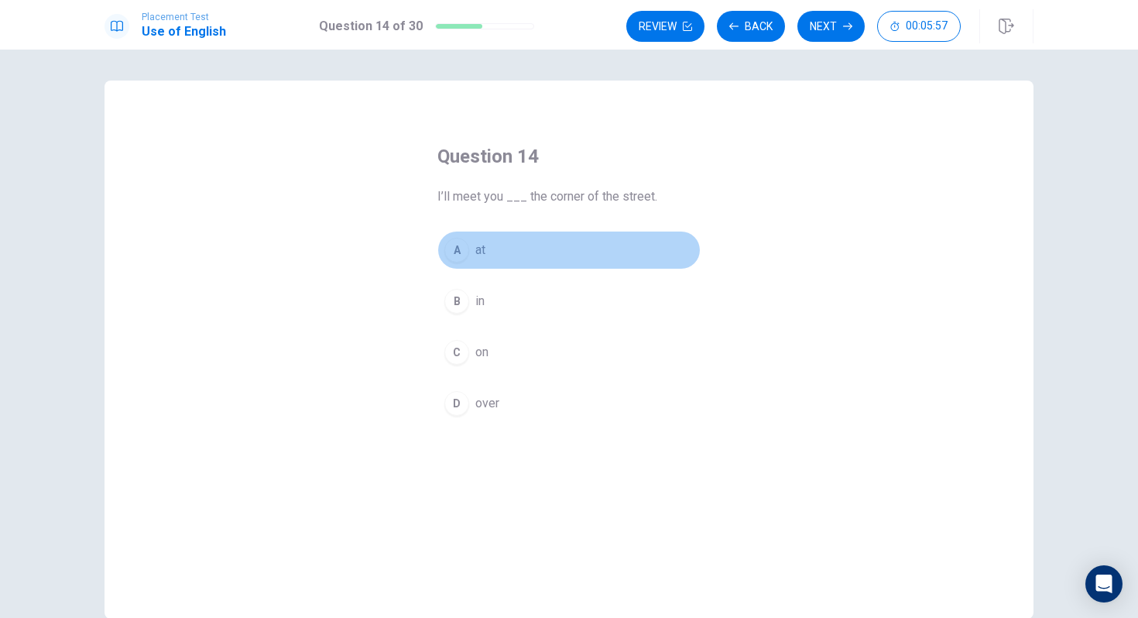
click at [462, 251] on div "A" at bounding box center [457, 250] width 25 height 25
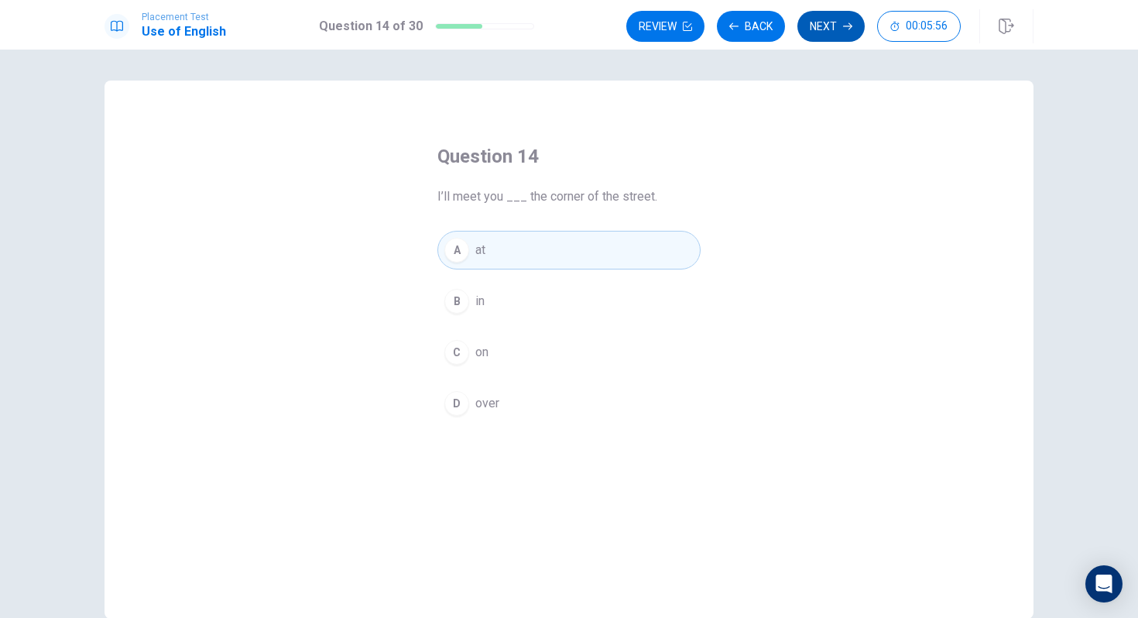
click at [843, 32] on button "Next" at bounding box center [831, 26] width 67 height 31
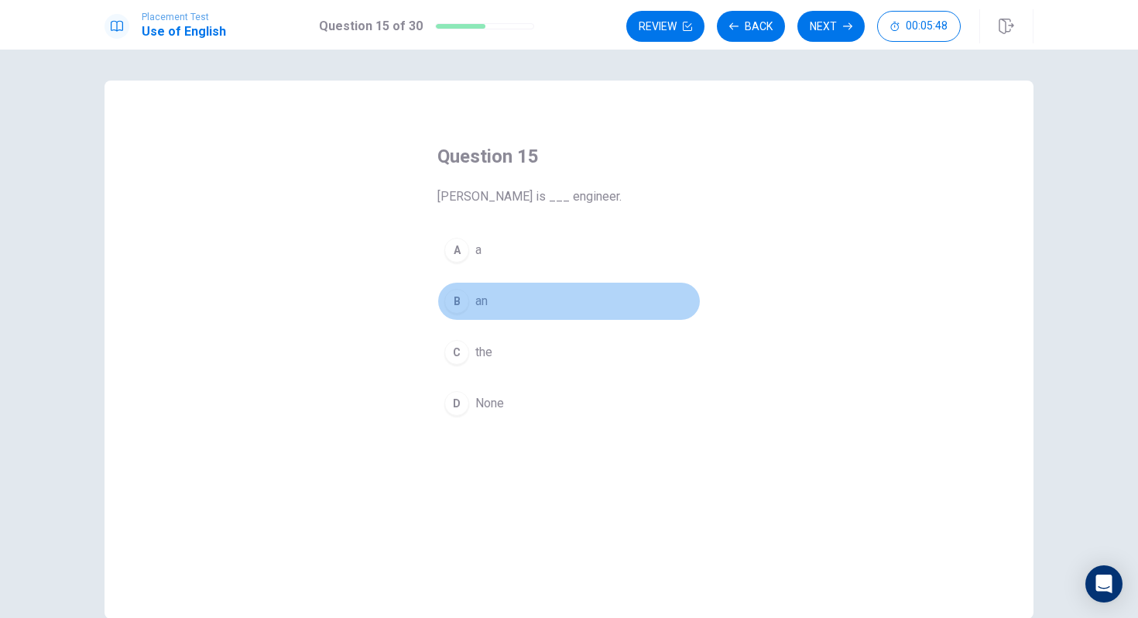
click at [459, 304] on div "B" at bounding box center [457, 301] width 25 height 25
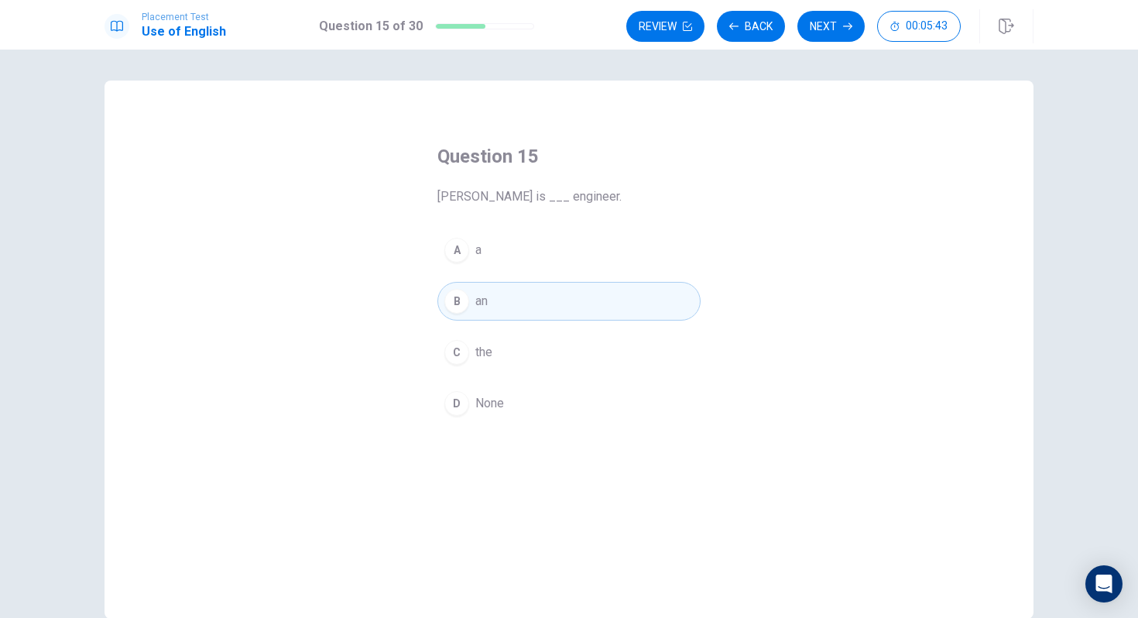
click at [475, 251] on button "A a" at bounding box center [569, 250] width 263 height 39
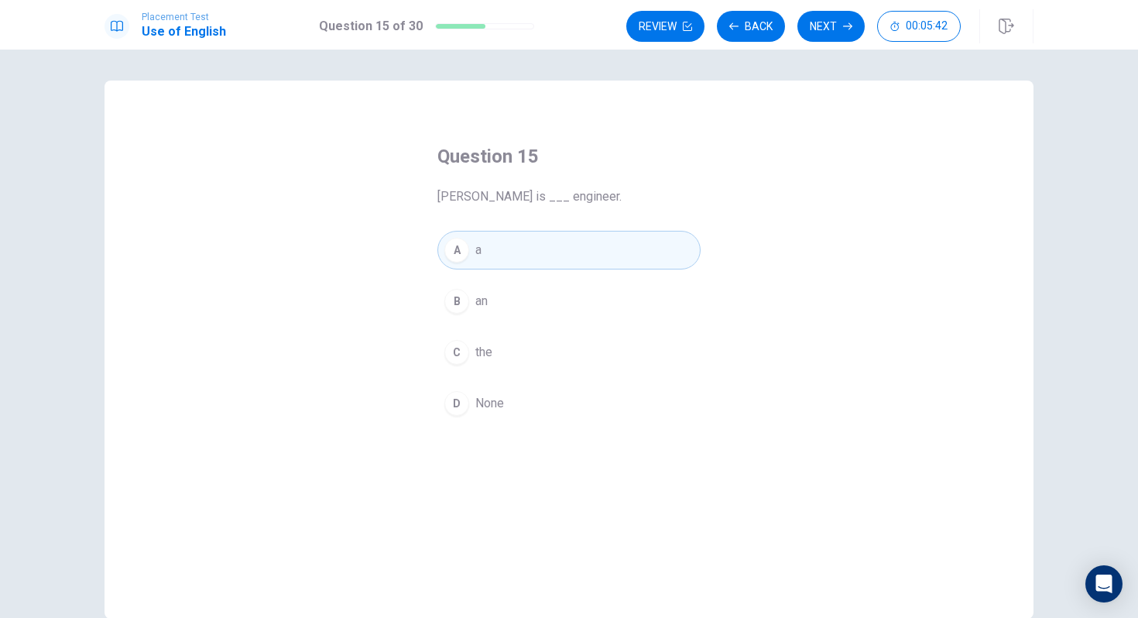
click at [455, 299] on div "B" at bounding box center [457, 301] width 25 height 25
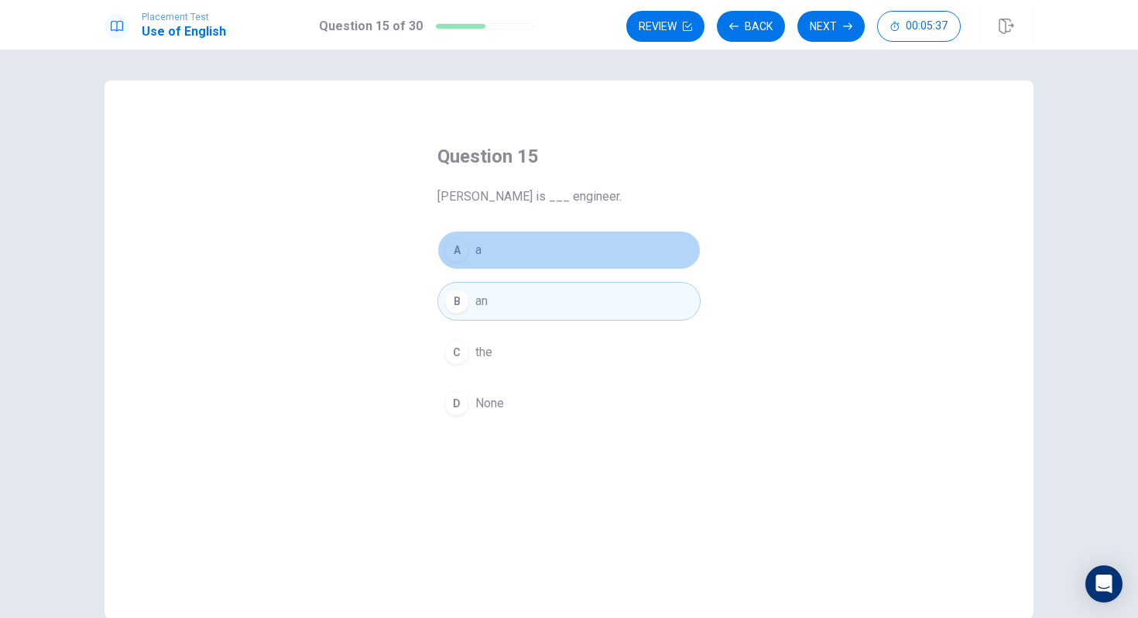
click at [478, 252] on span "a" at bounding box center [479, 250] width 6 height 19
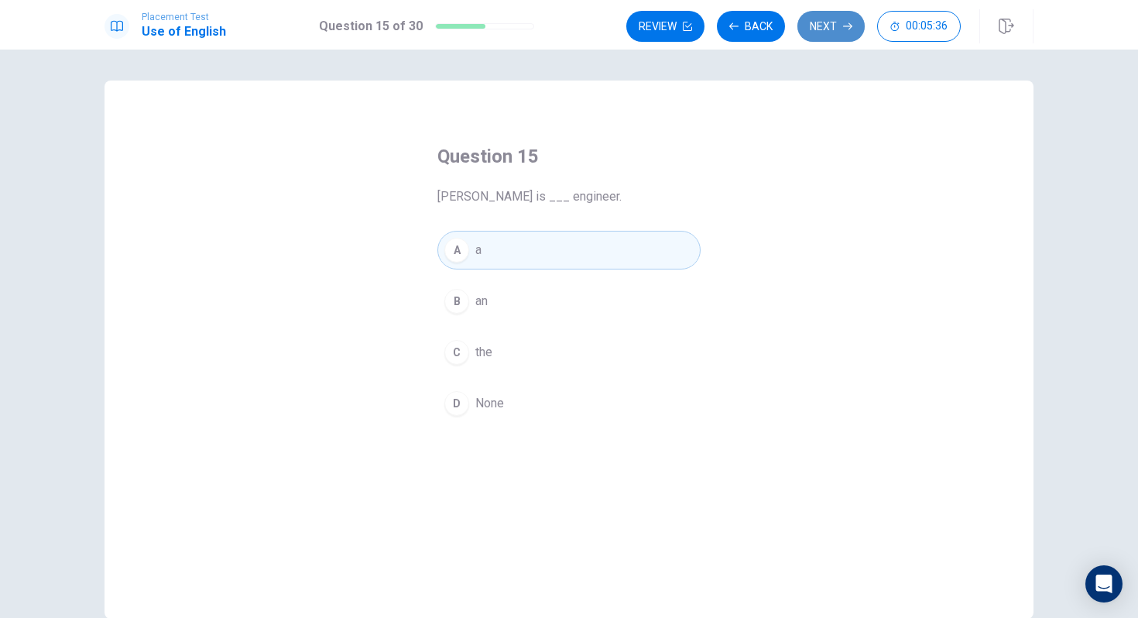
click at [831, 23] on button "Next" at bounding box center [831, 26] width 67 height 31
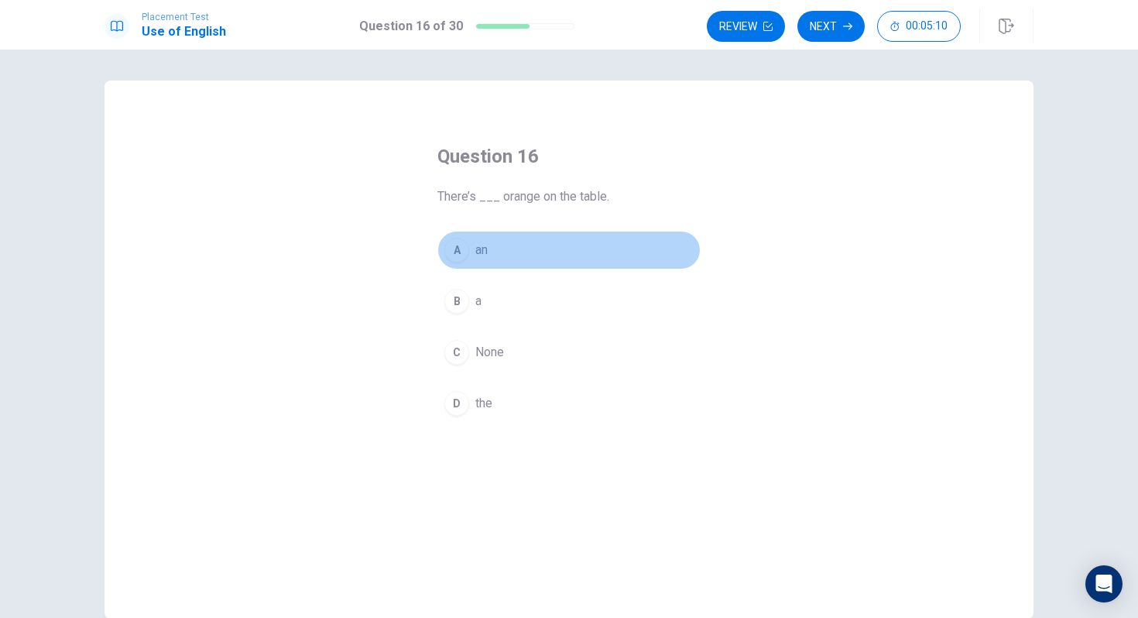
click at [451, 245] on div "A" at bounding box center [457, 250] width 25 height 25
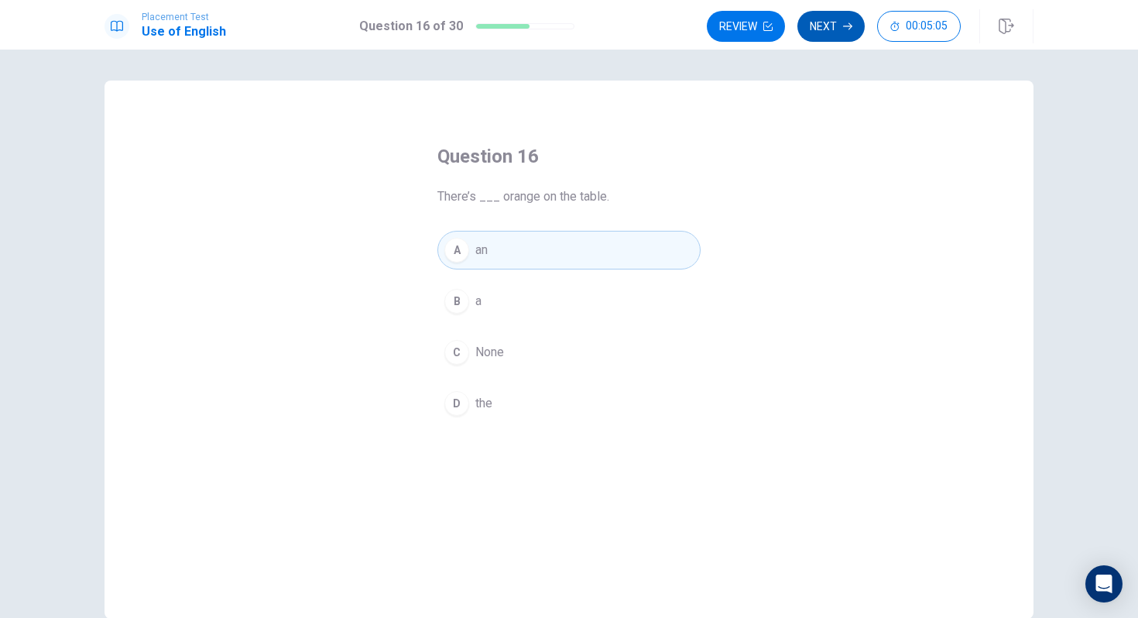
click at [826, 22] on button "Next" at bounding box center [831, 26] width 67 height 31
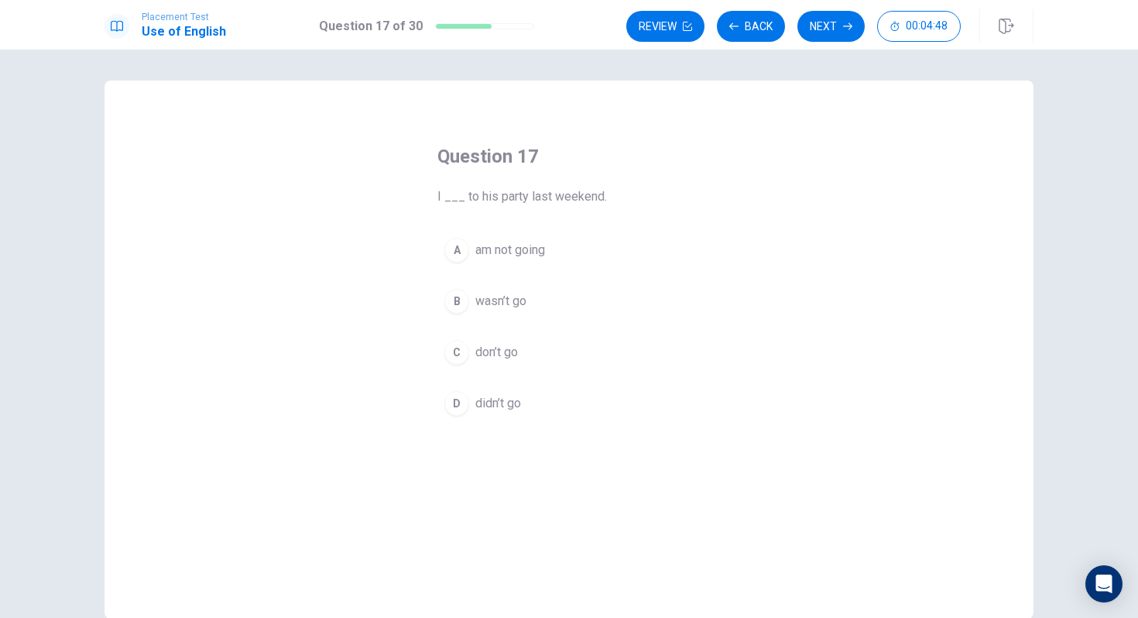
click at [458, 297] on div "B" at bounding box center [457, 301] width 25 height 25
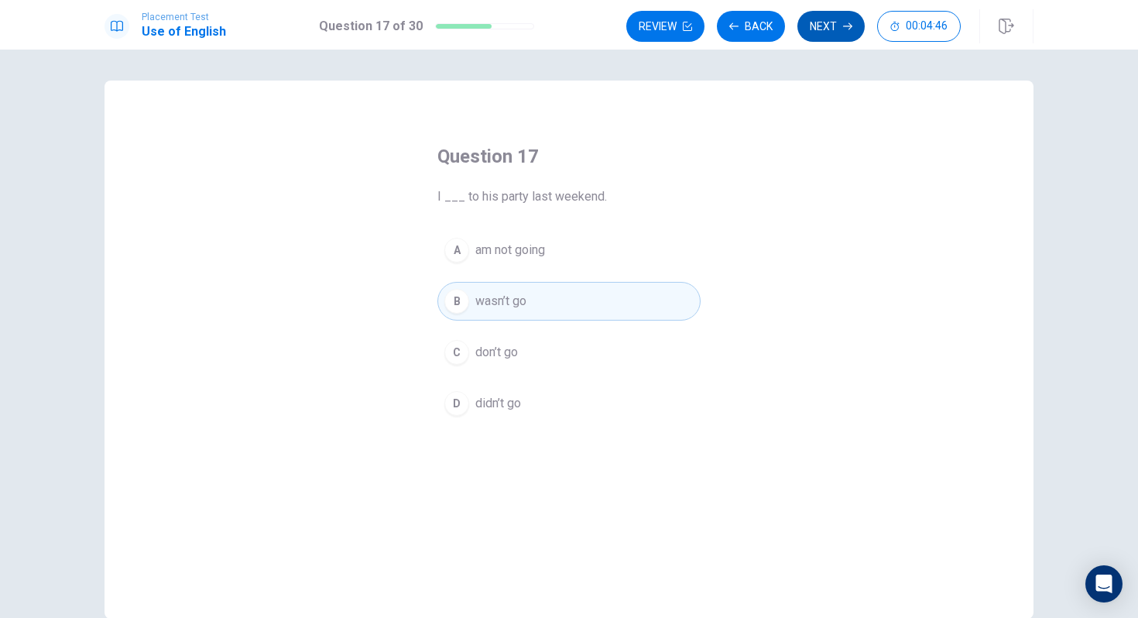
click at [839, 21] on button "Next" at bounding box center [831, 26] width 67 height 31
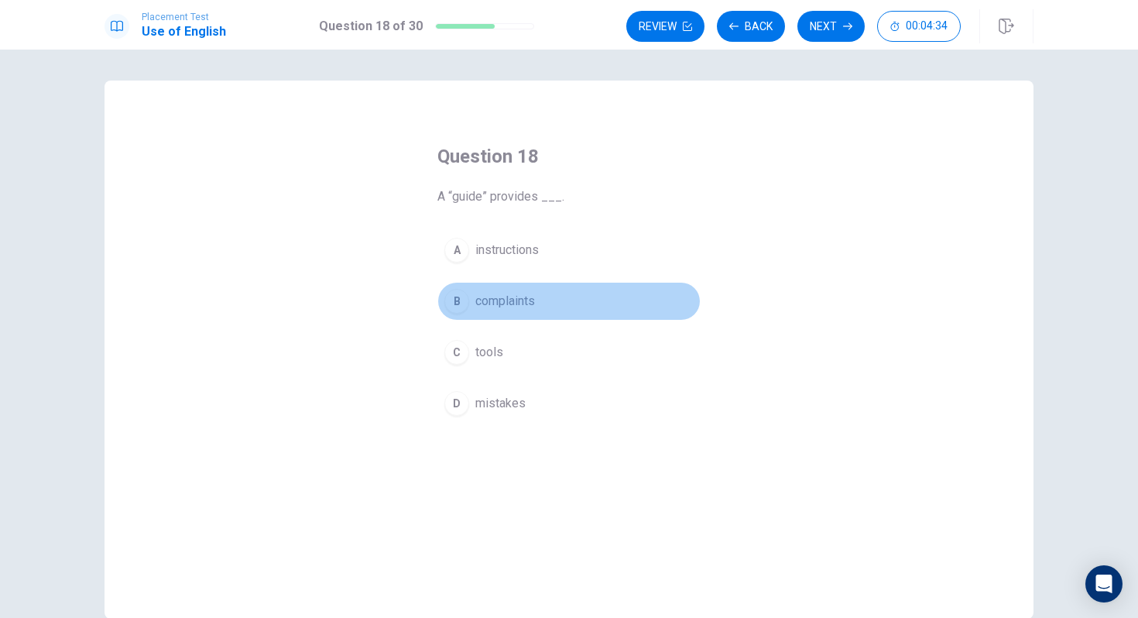
click at [455, 299] on div "B" at bounding box center [457, 301] width 25 height 25
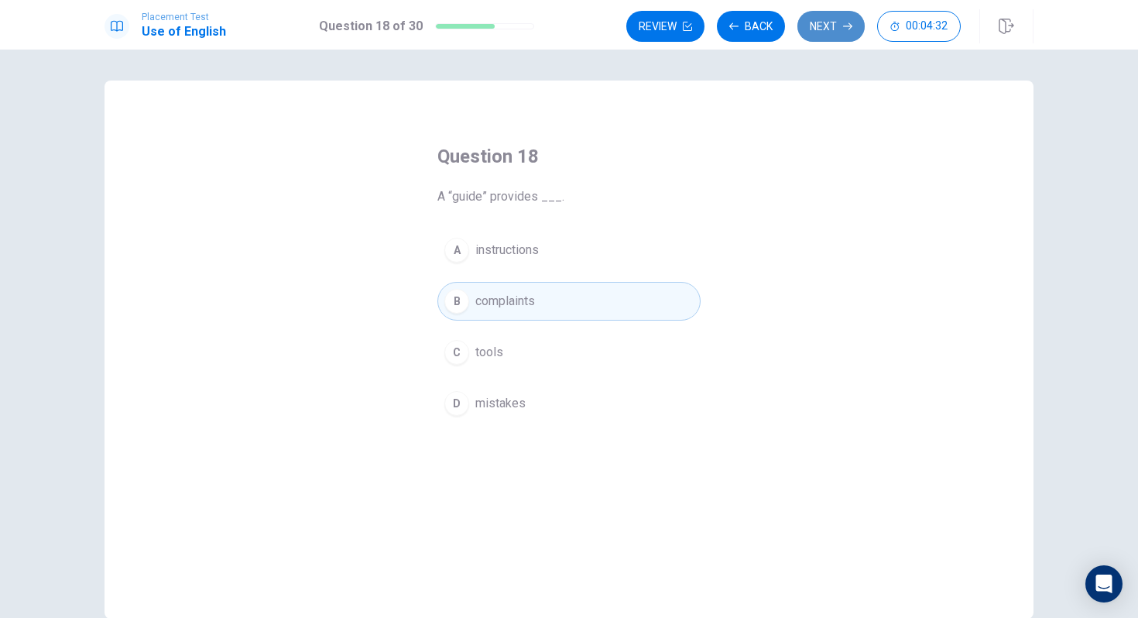
click at [833, 19] on button "Next" at bounding box center [831, 26] width 67 height 31
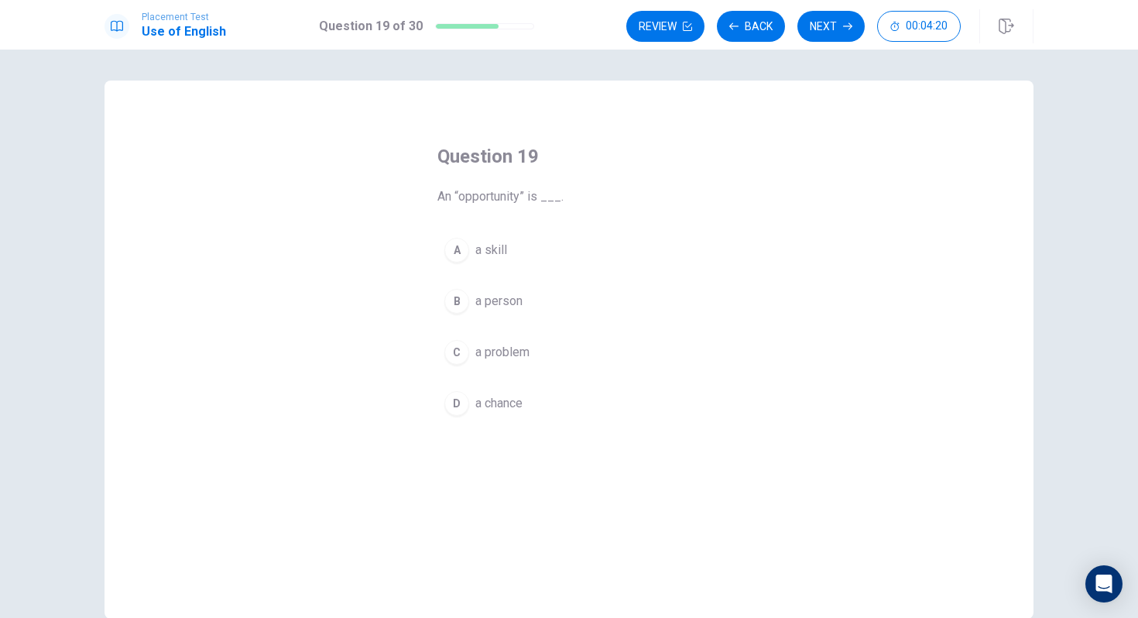
click at [455, 249] on div "A" at bounding box center [457, 250] width 25 height 25
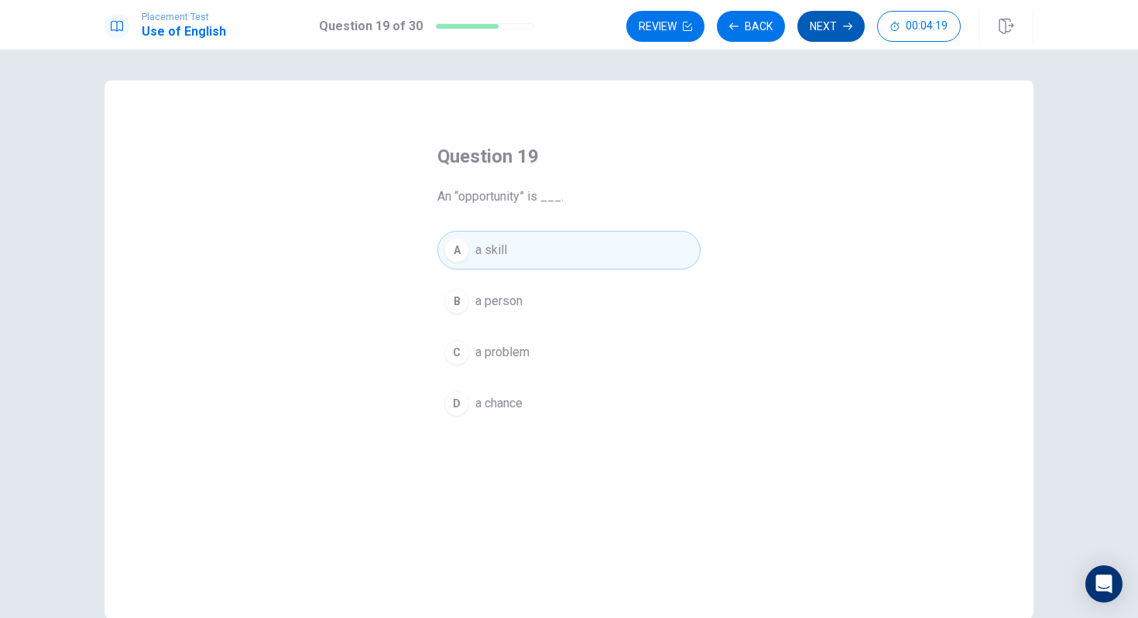
click at [826, 36] on button "Next" at bounding box center [831, 26] width 67 height 31
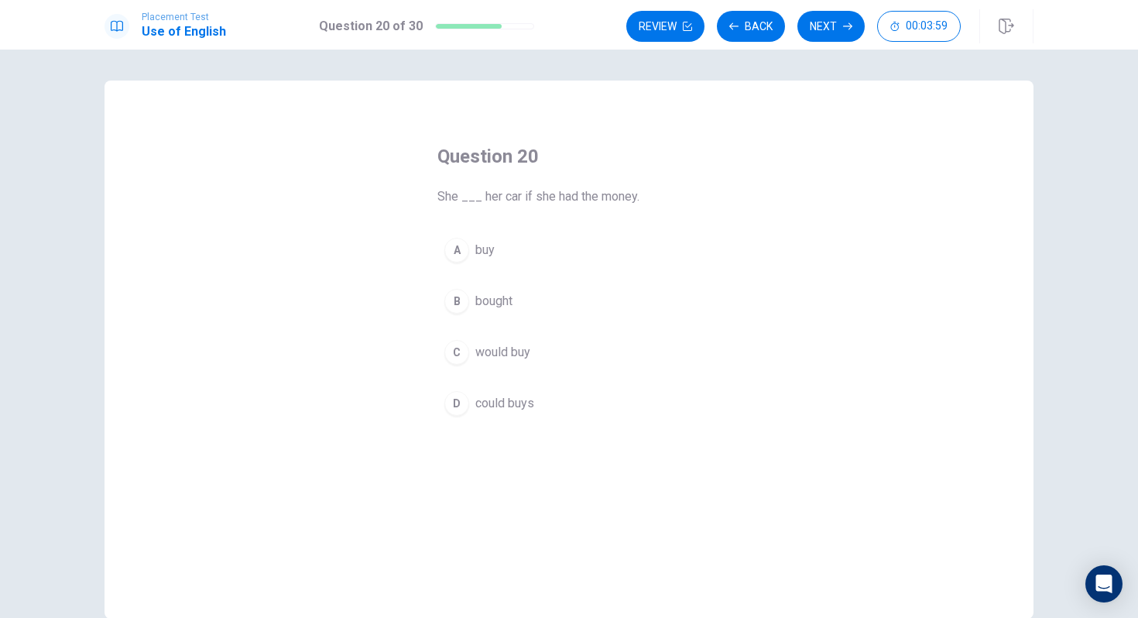
click at [455, 250] on div "A" at bounding box center [457, 250] width 25 height 25
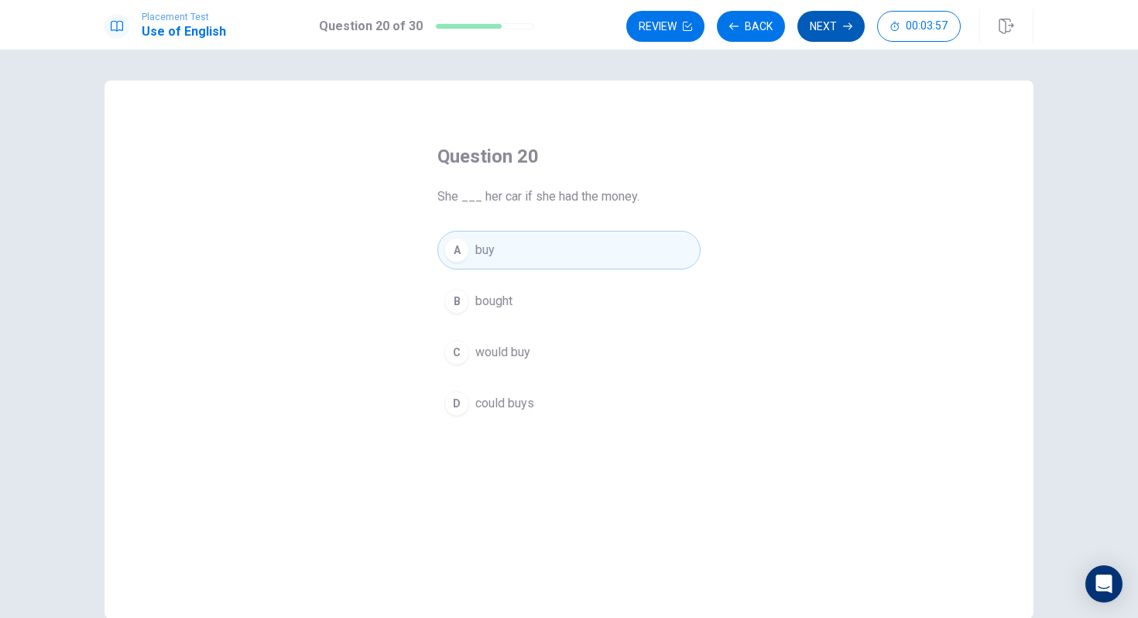
click at [834, 24] on button "Next" at bounding box center [831, 26] width 67 height 31
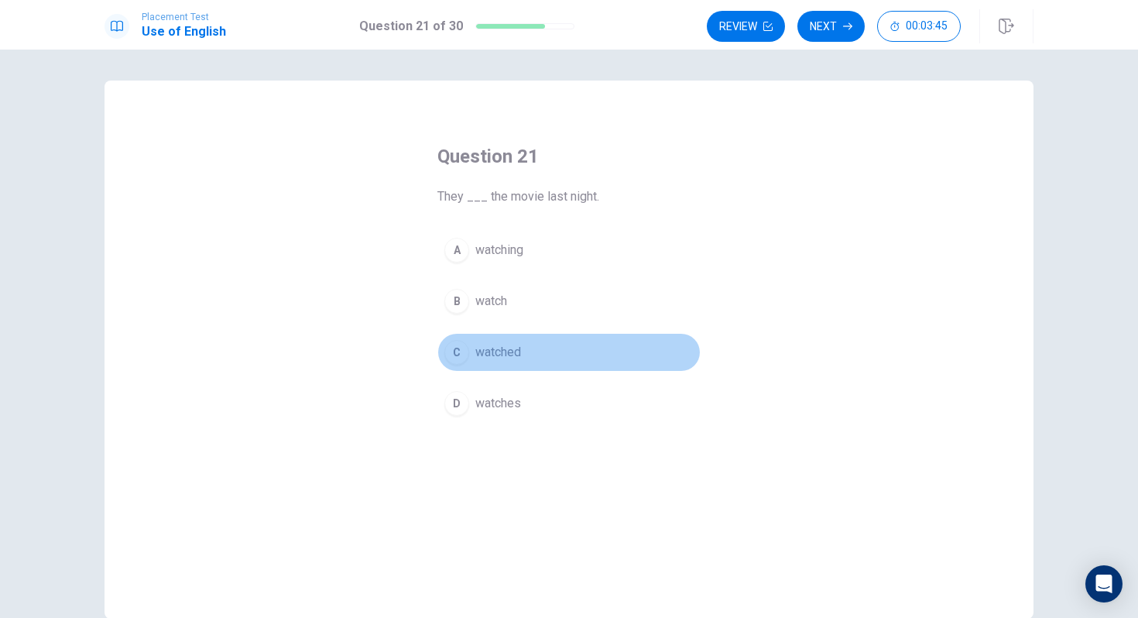
click at [462, 348] on div "C" at bounding box center [457, 352] width 25 height 25
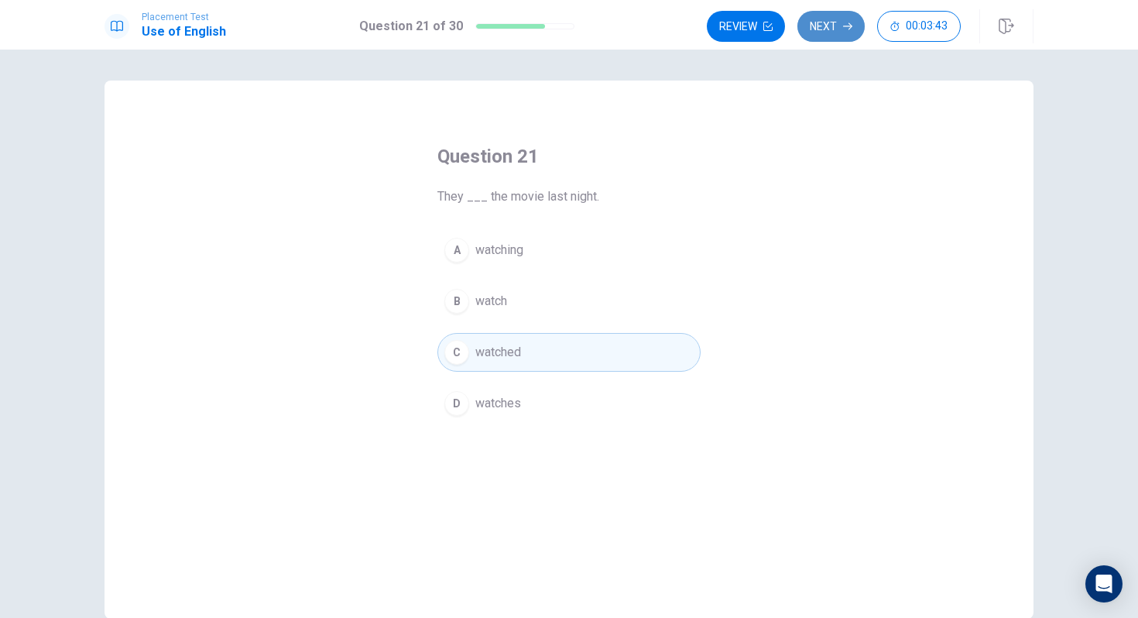
click at [838, 23] on button "Next" at bounding box center [831, 26] width 67 height 31
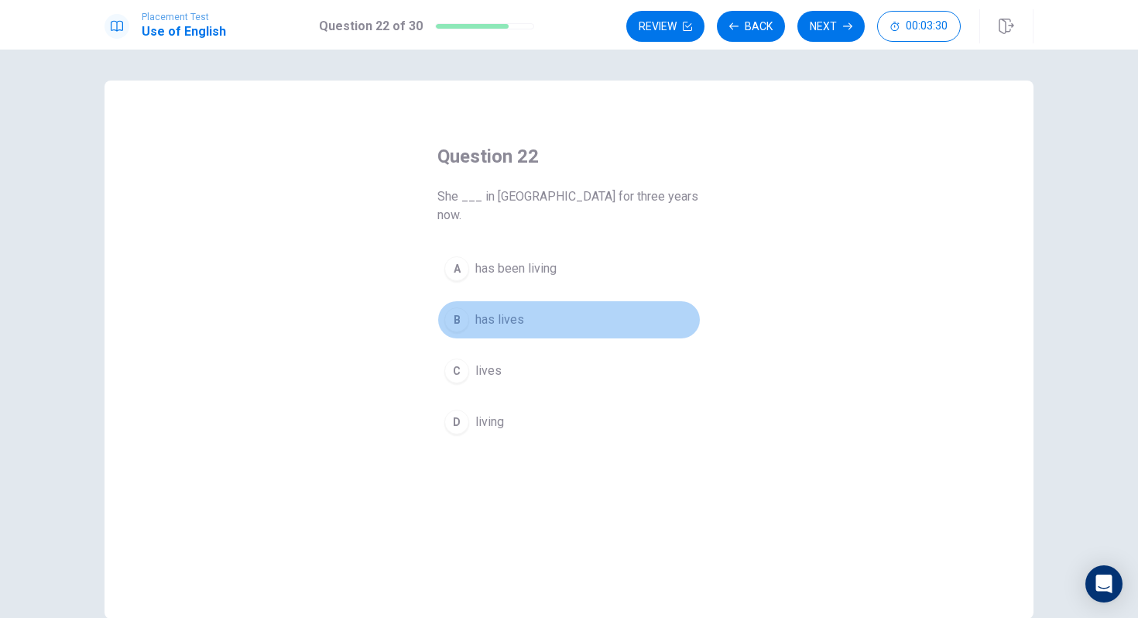
click at [462, 307] on div "B" at bounding box center [457, 319] width 25 height 25
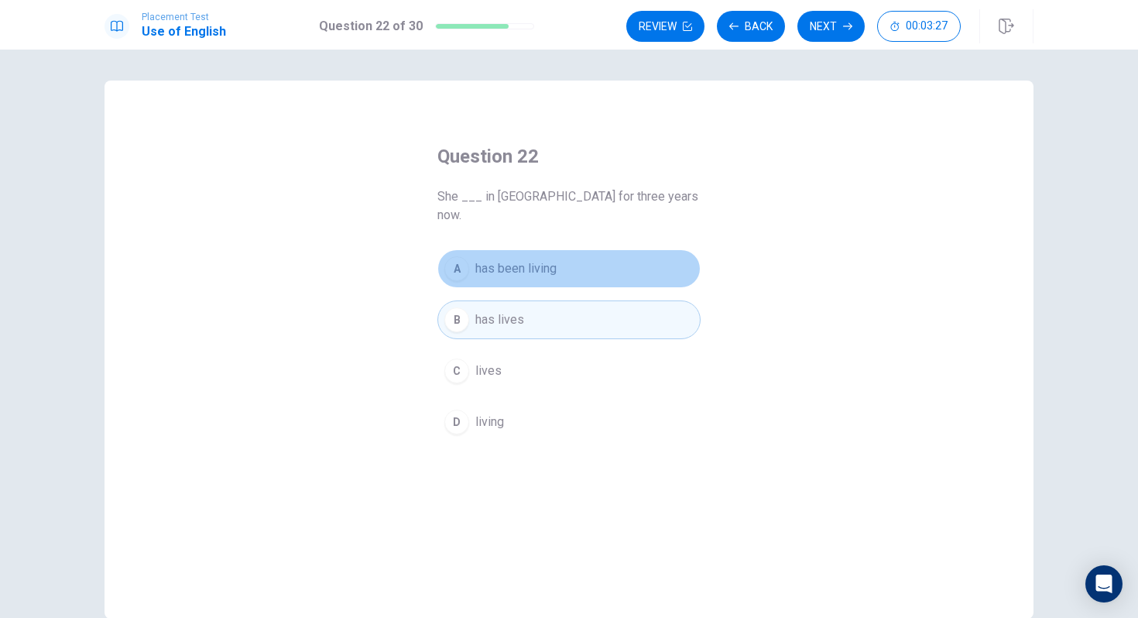
click at [448, 256] on div "A" at bounding box center [457, 268] width 25 height 25
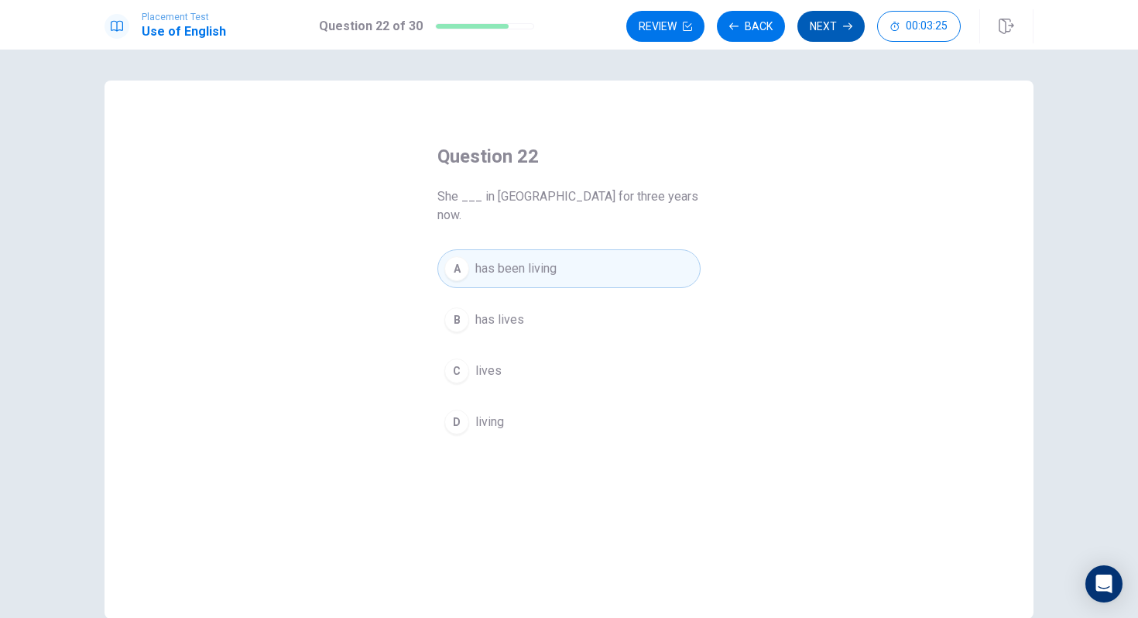
click at [816, 29] on button "Next" at bounding box center [831, 26] width 67 height 31
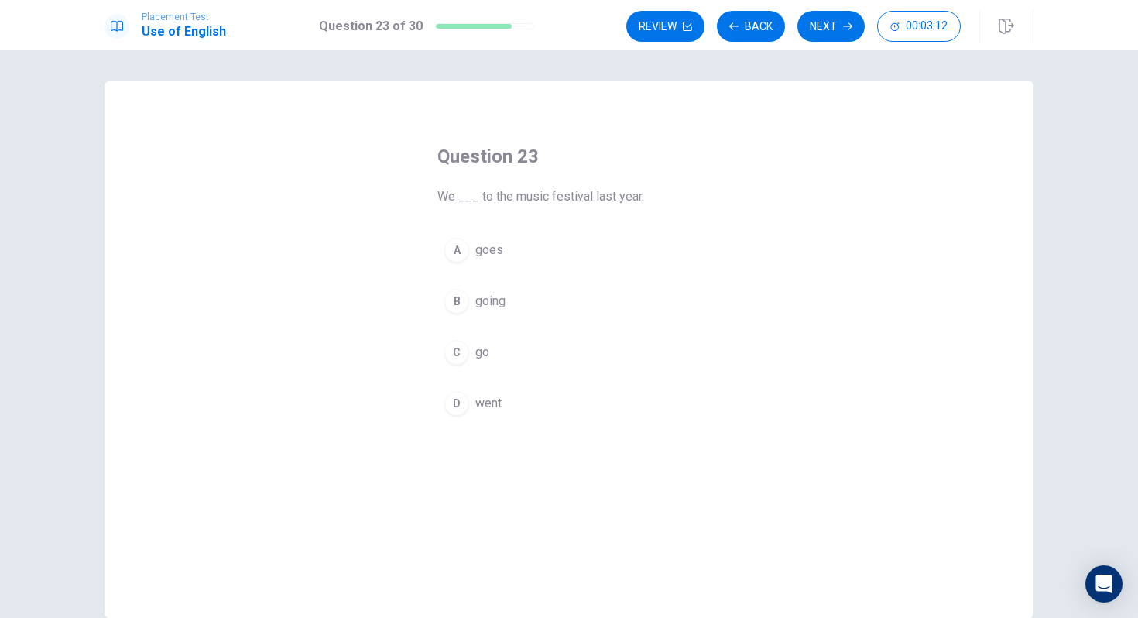
click at [456, 399] on div "D" at bounding box center [457, 403] width 25 height 25
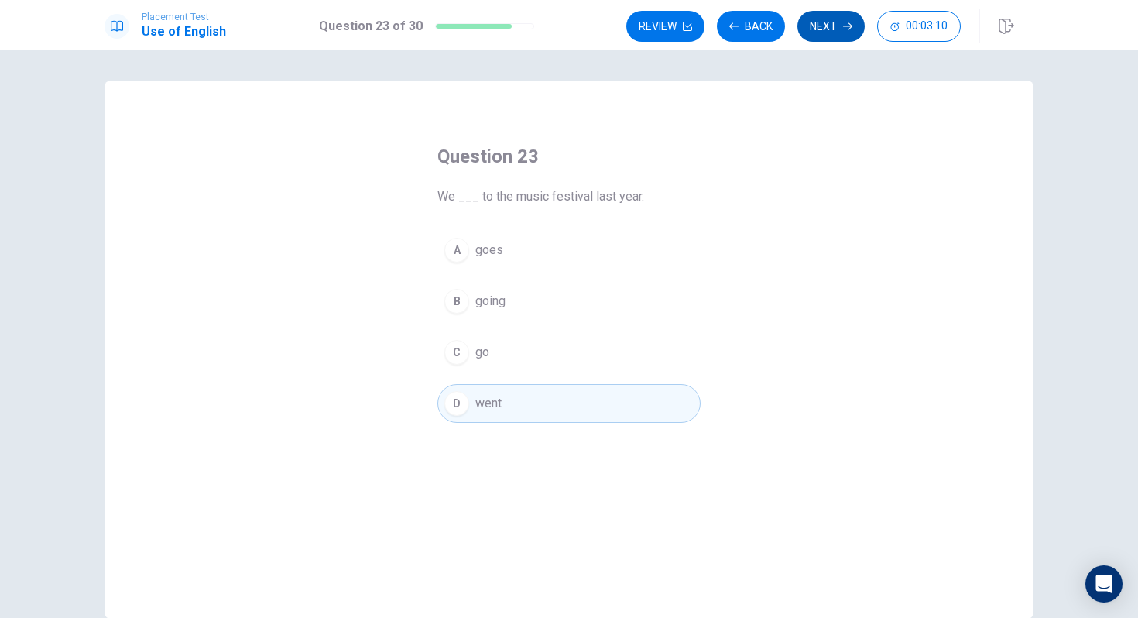
click at [847, 24] on icon "button" at bounding box center [847, 26] width 9 height 9
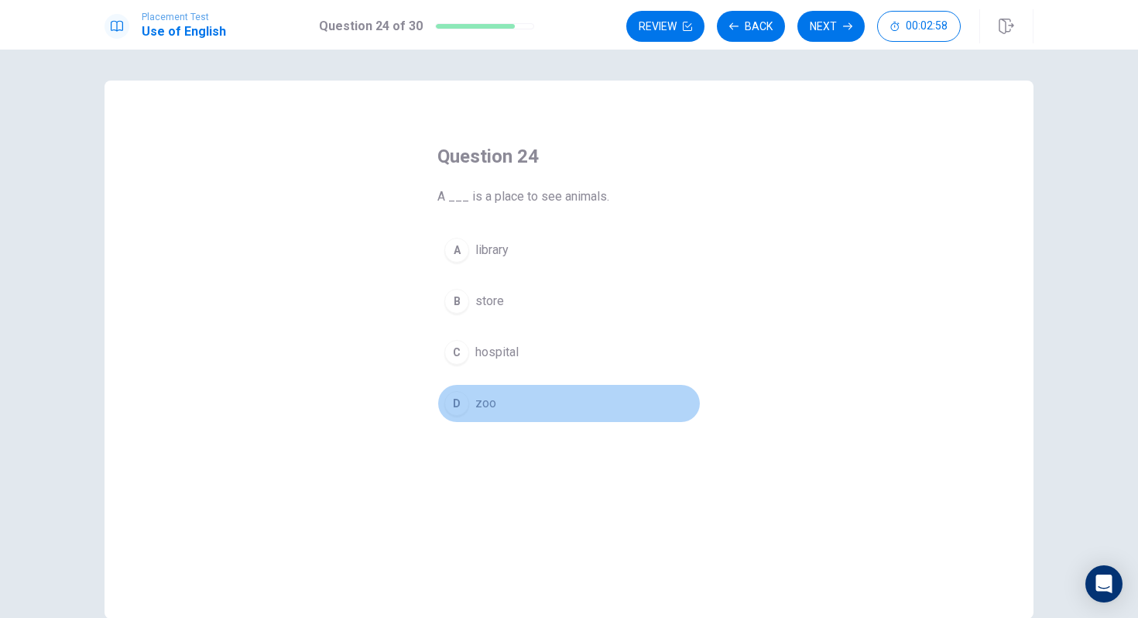
click at [459, 399] on div "D" at bounding box center [457, 403] width 25 height 25
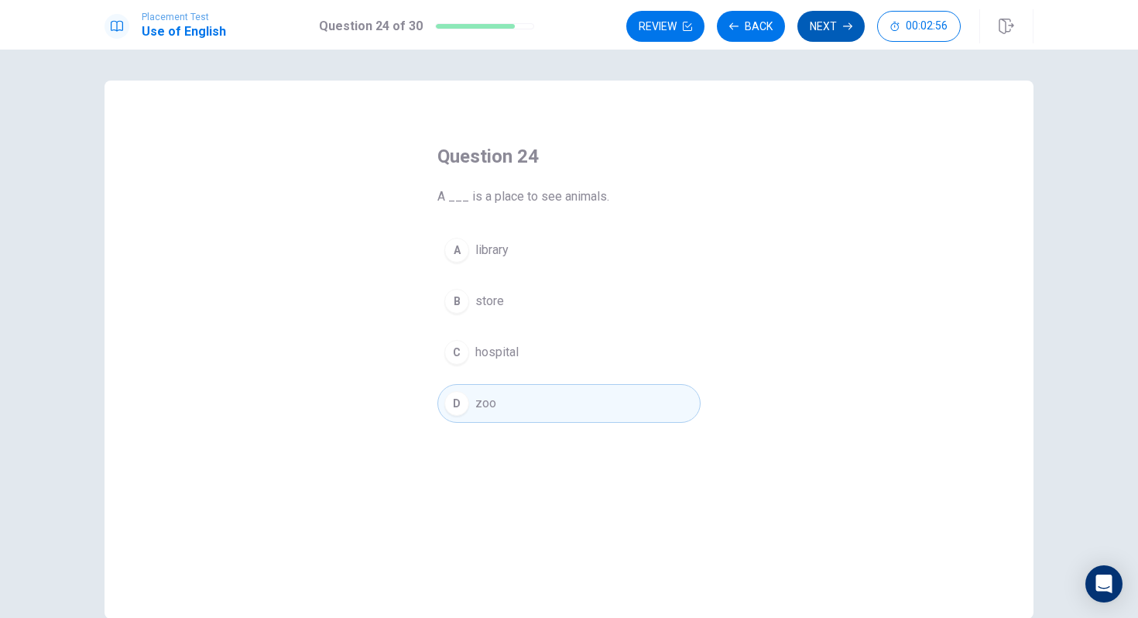
click at [815, 33] on button "Next" at bounding box center [831, 26] width 67 height 31
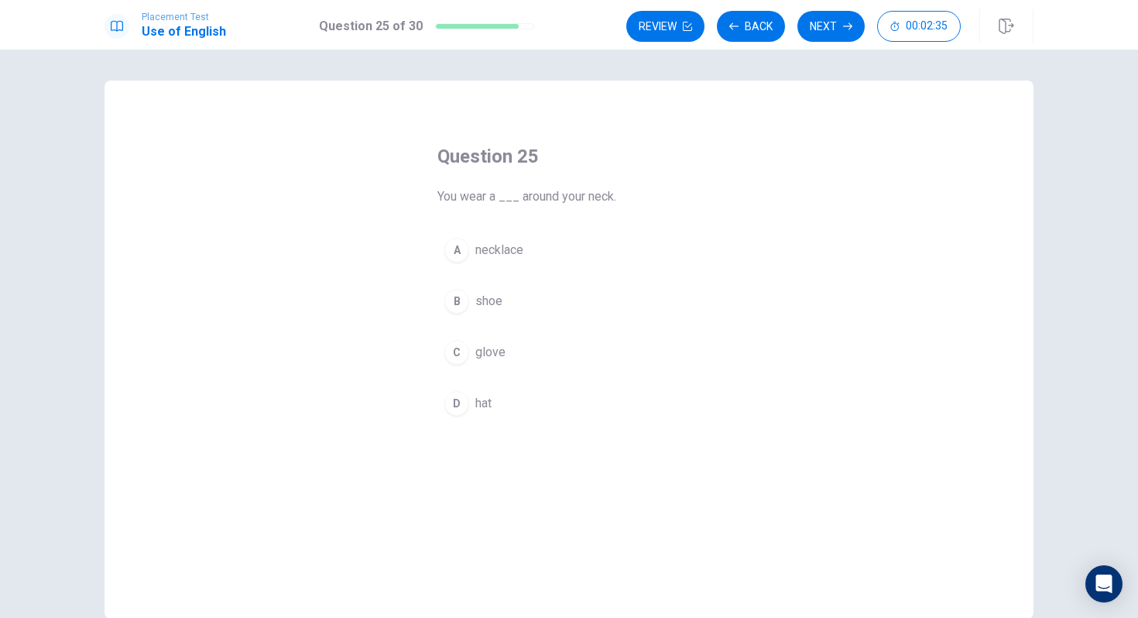
click at [462, 297] on div "B" at bounding box center [457, 301] width 25 height 25
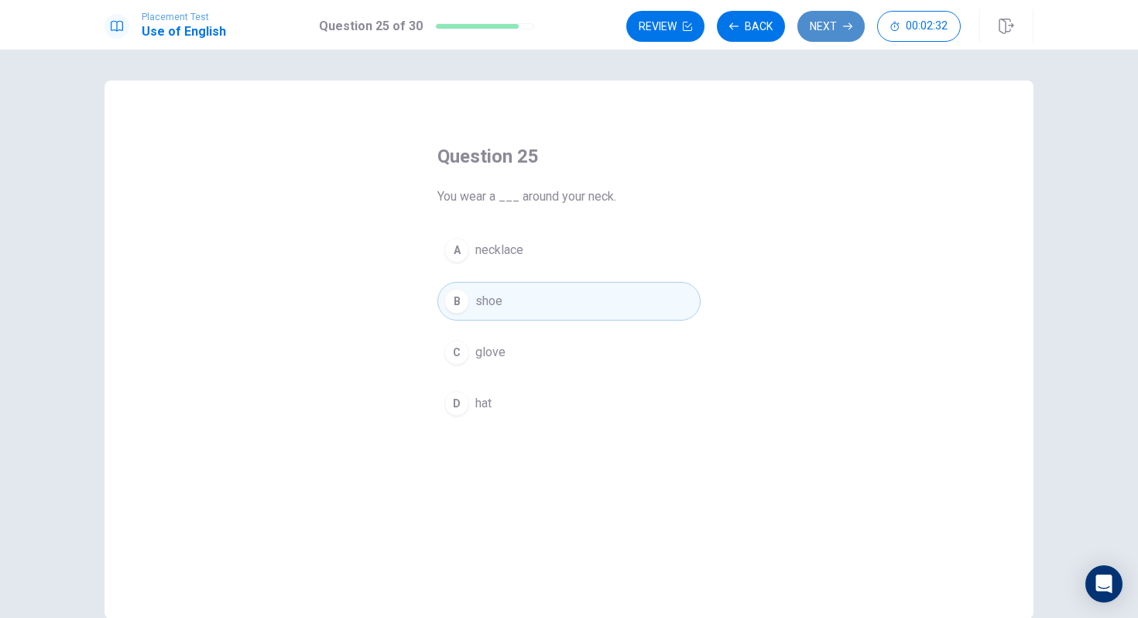
click at [811, 31] on button "Next" at bounding box center [831, 26] width 67 height 31
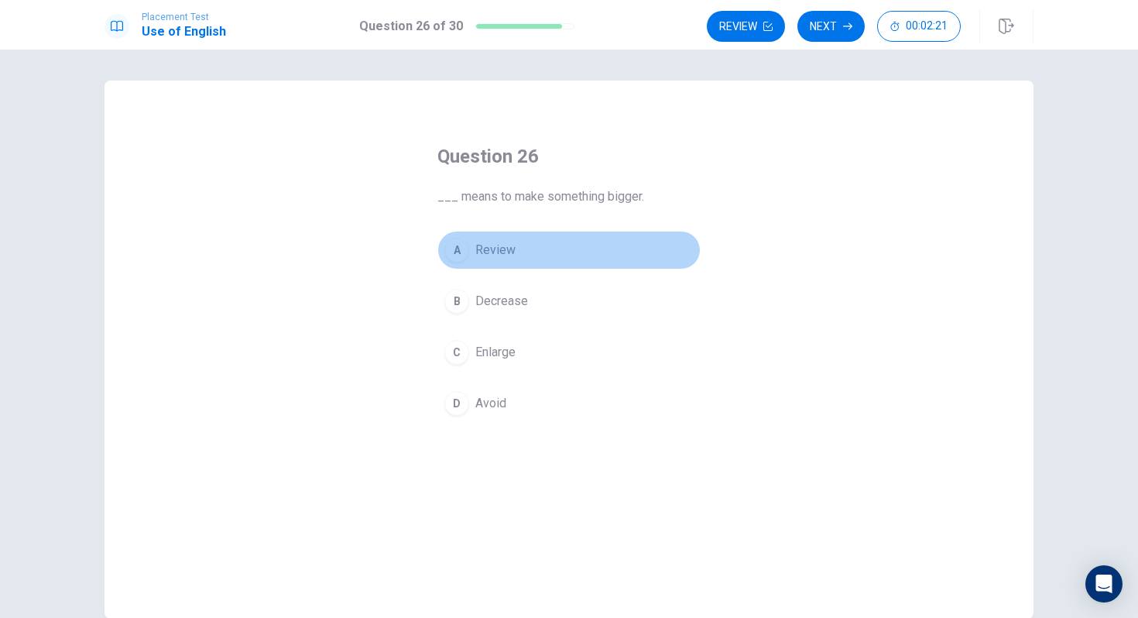
click at [452, 252] on div "A" at bounding box center [457, 250] width 25 height 25
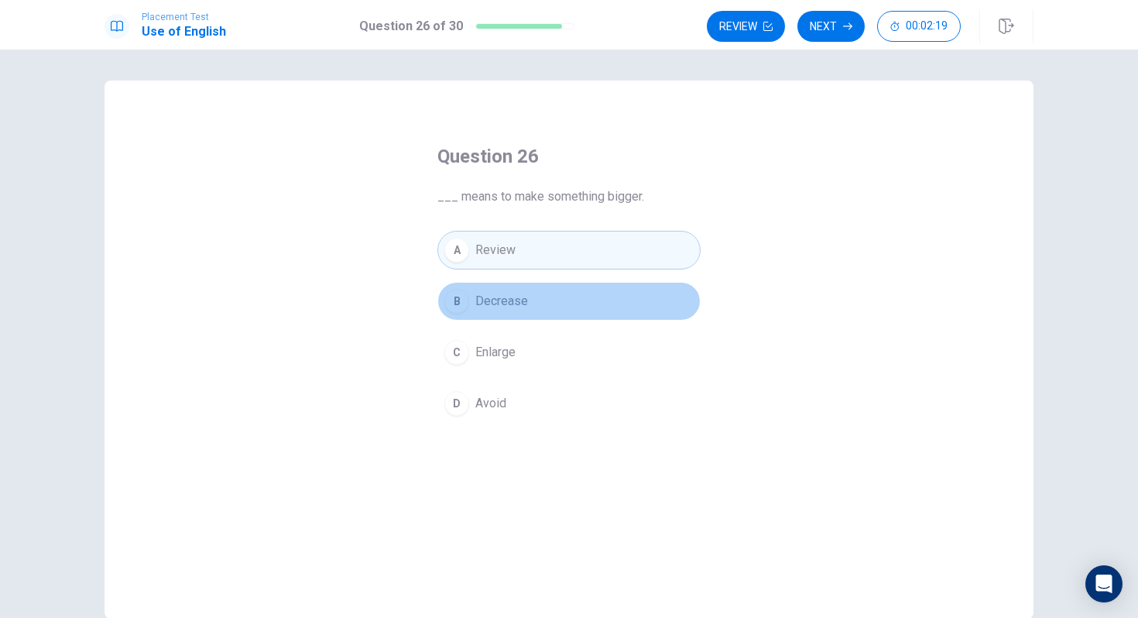
click at [456, 301] on div "B" at bounding box center [457, 301] width 25 height 25
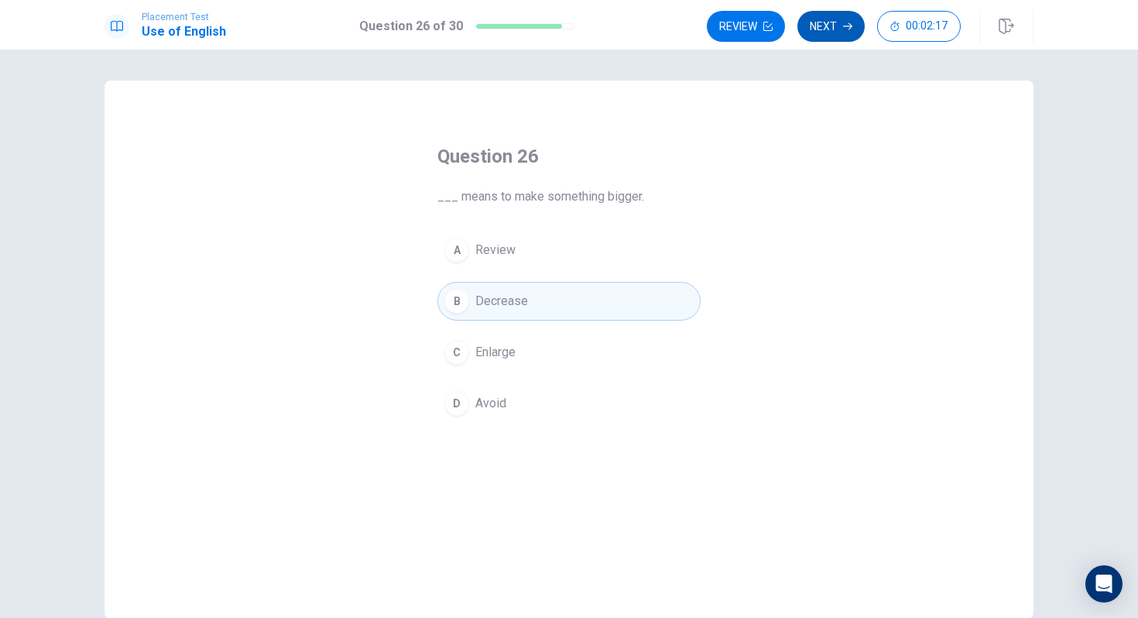
click at [827, 16] on button "Next" at bounding box center [831, 26] width 67 height 31
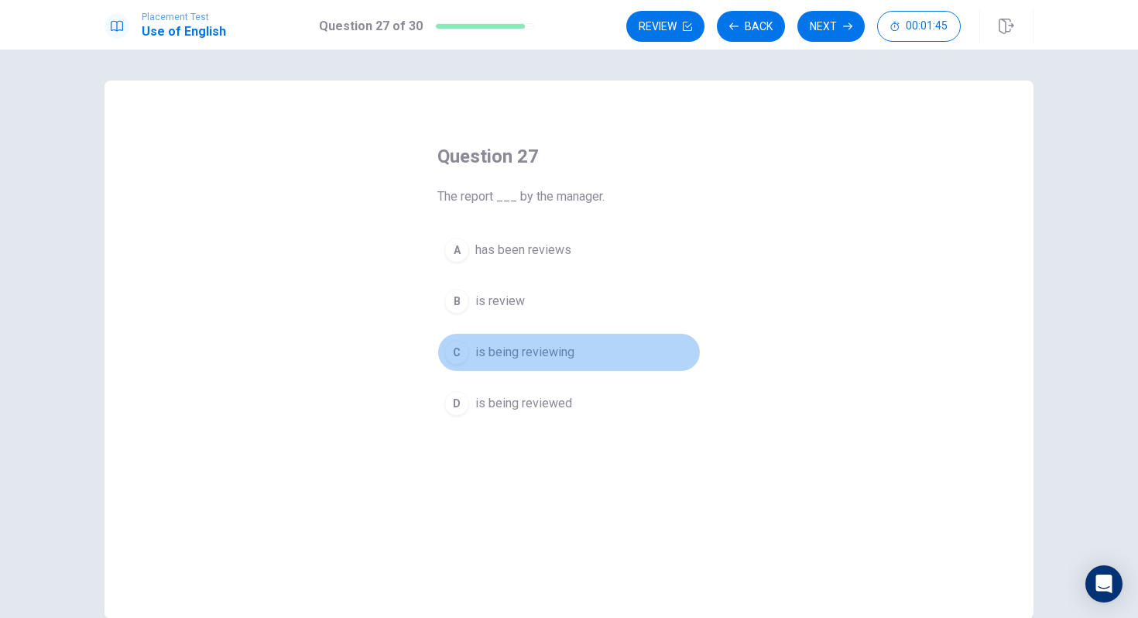
click at [457, 342] on div "C" at bounding box center [457, 352] width 25 height 25
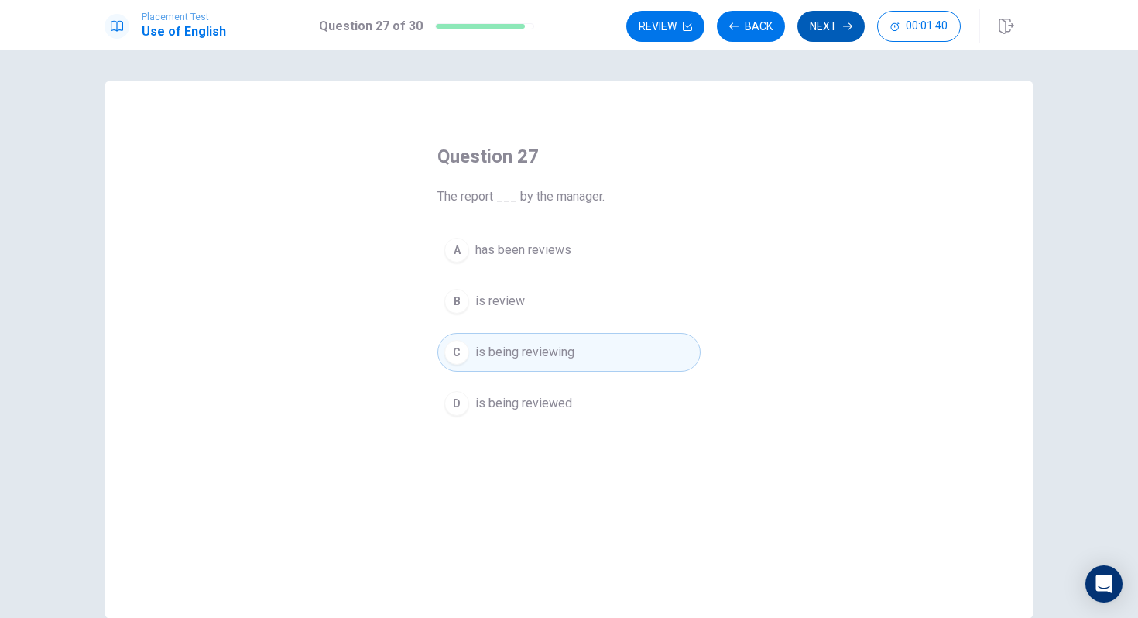
click at [813, 29] on button "Next" at bounding box center [831, 26] width 67 height 31
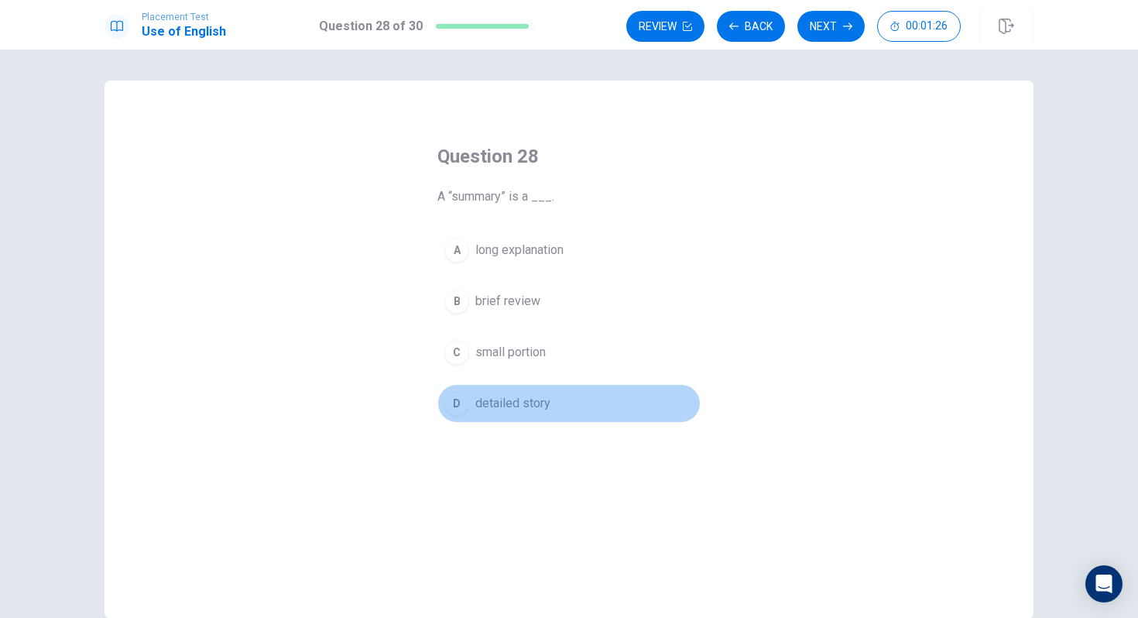
click at [455, 409] on div "D" at bounding box center [457, 403] width 25 height 25
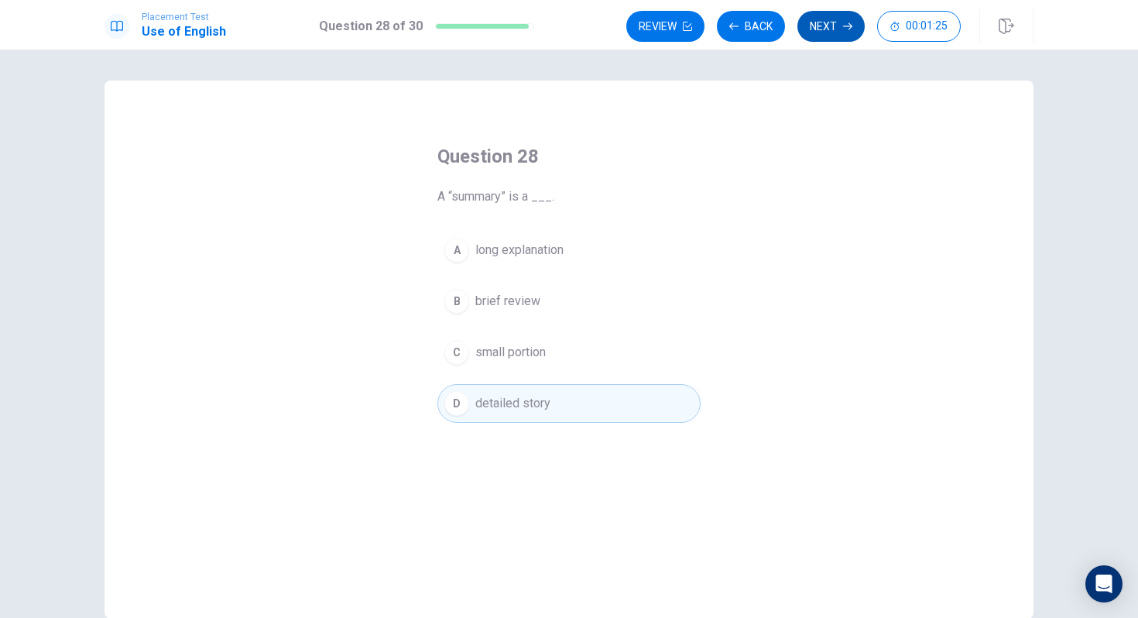
click at [854, 29] on button "Next" at bounding box center [831, 26] width 67 height 31
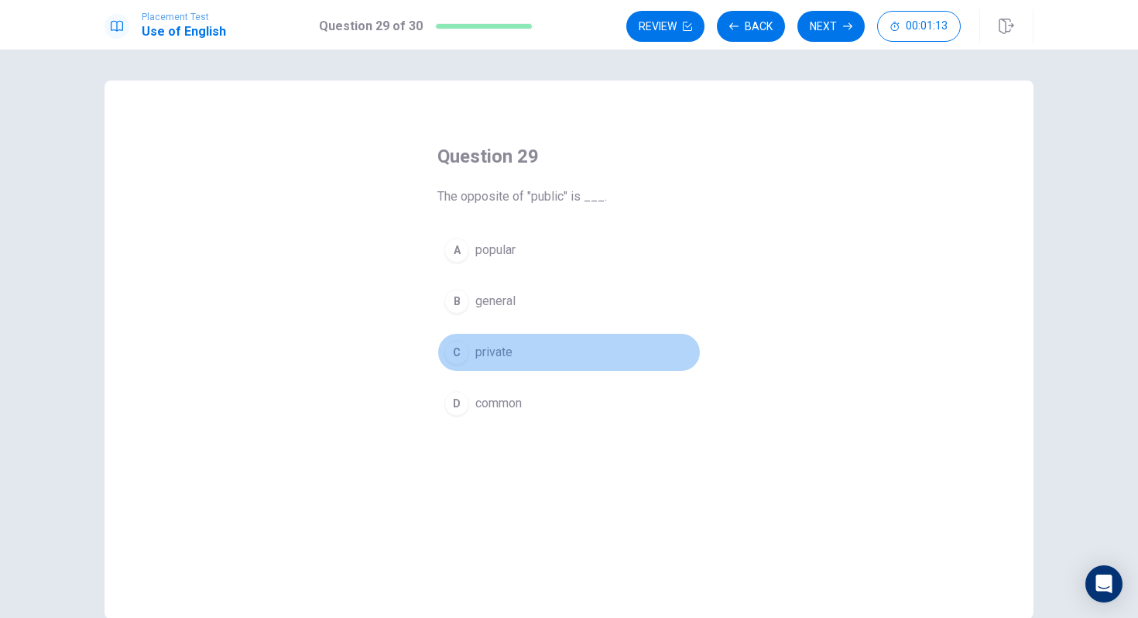
click at [460, 354] on div "C" at bounding box center [457, 352] width 25 height 25
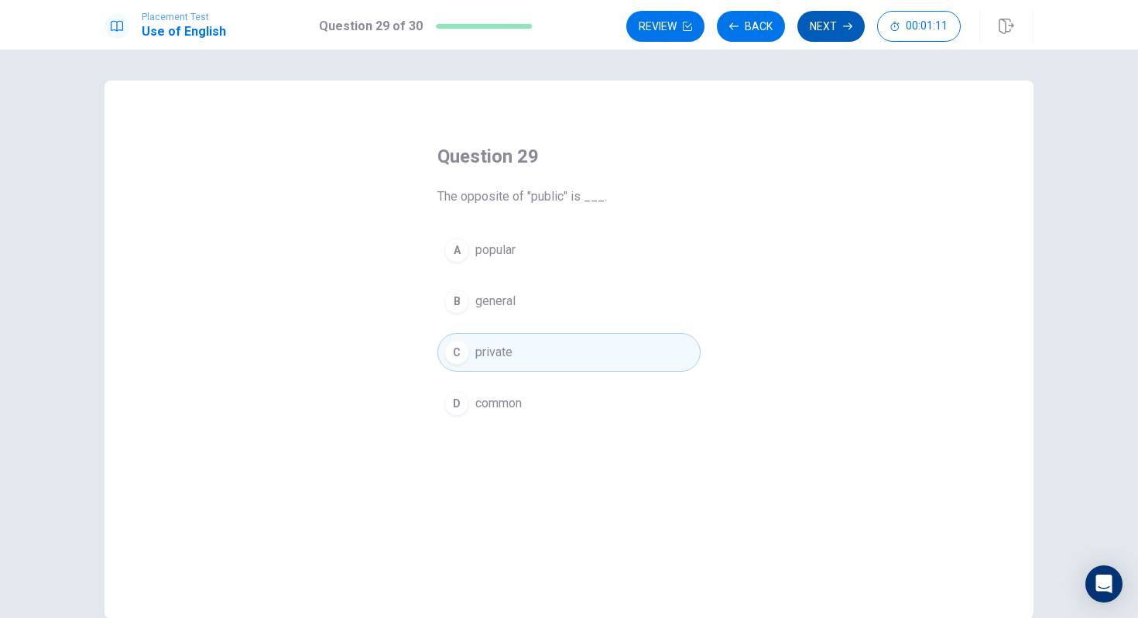
click at [829, 27] on button "Next" at bounding box center [831, 26] width 67 height 31
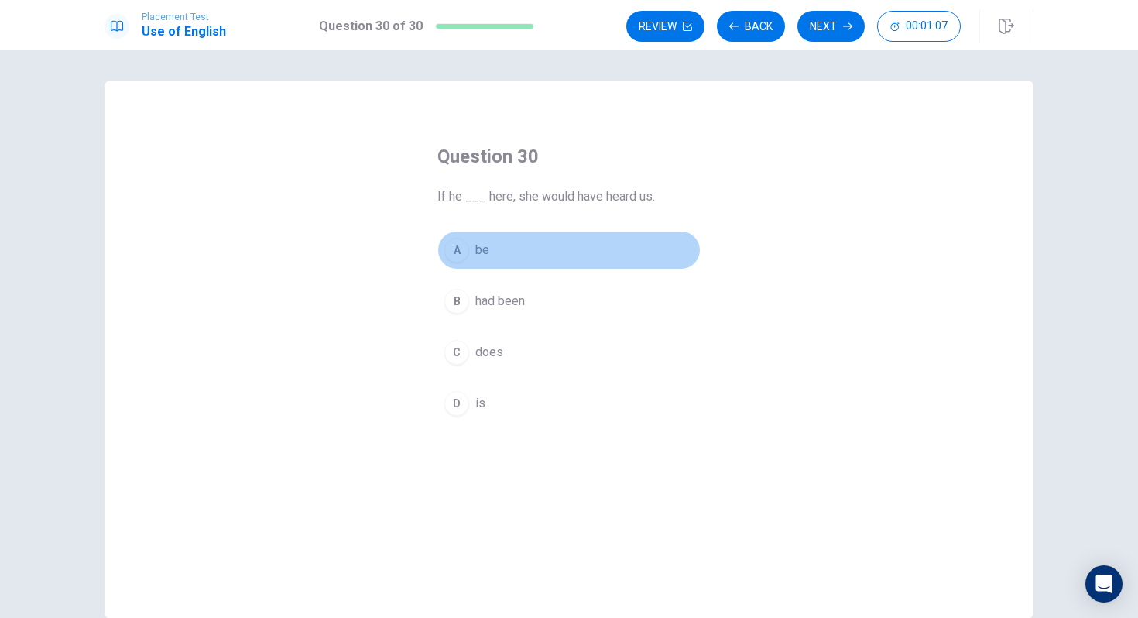
click at [457, 251] on div "A" at bounding box center [457, 250] width 25 height 25
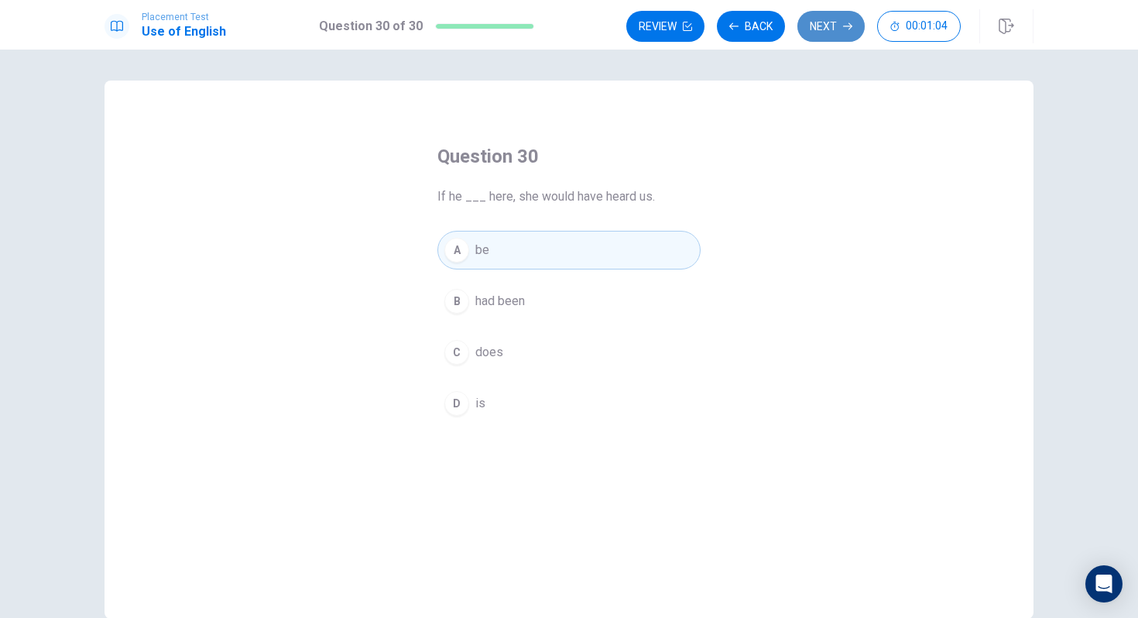
click at [816, 24] on button "Next" at bounding box center [831, 26] width 67 height 31
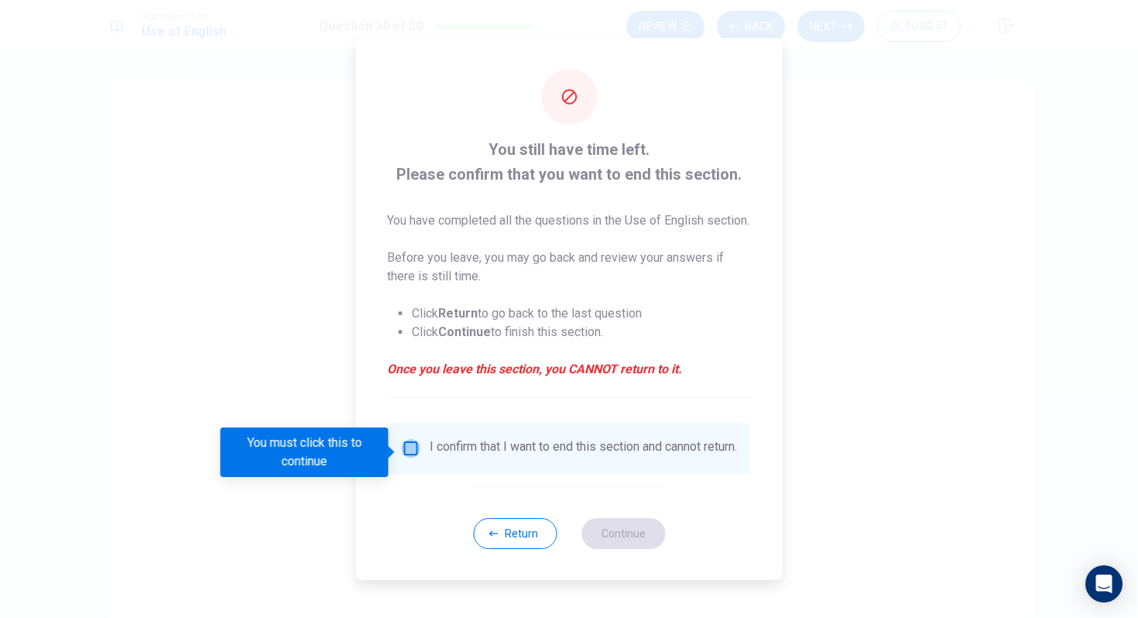
click at [408, 456] on input "You must click this to continue" at bounding box center [411, 448] width 19 height 19
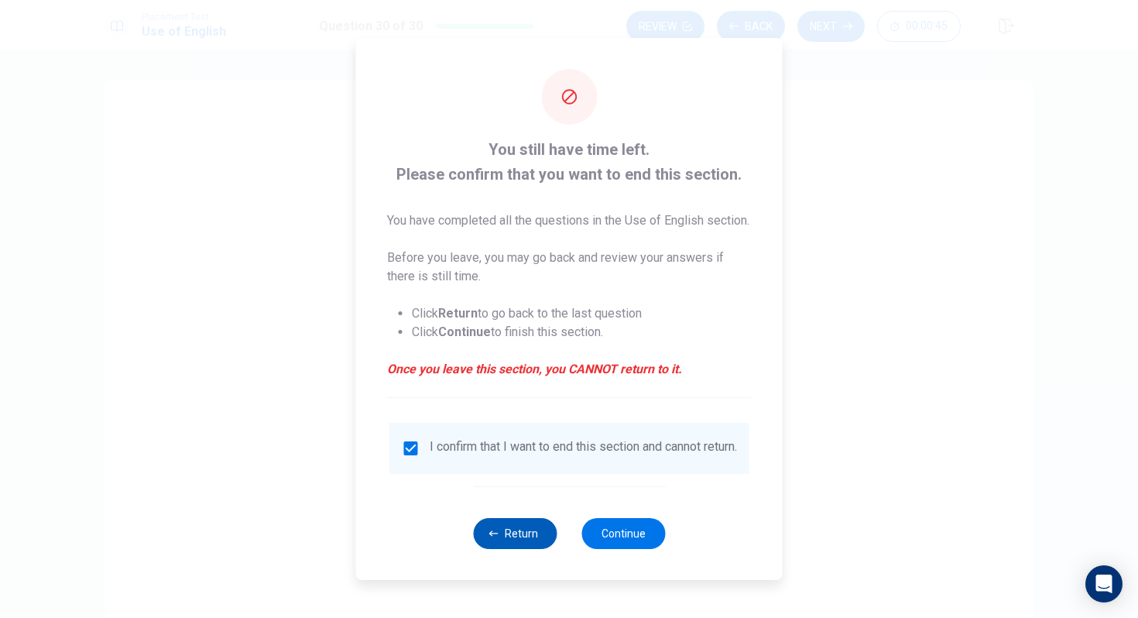
click at [530, 541] on button "Return" at bounding box center [515, 533] width 84 height 31
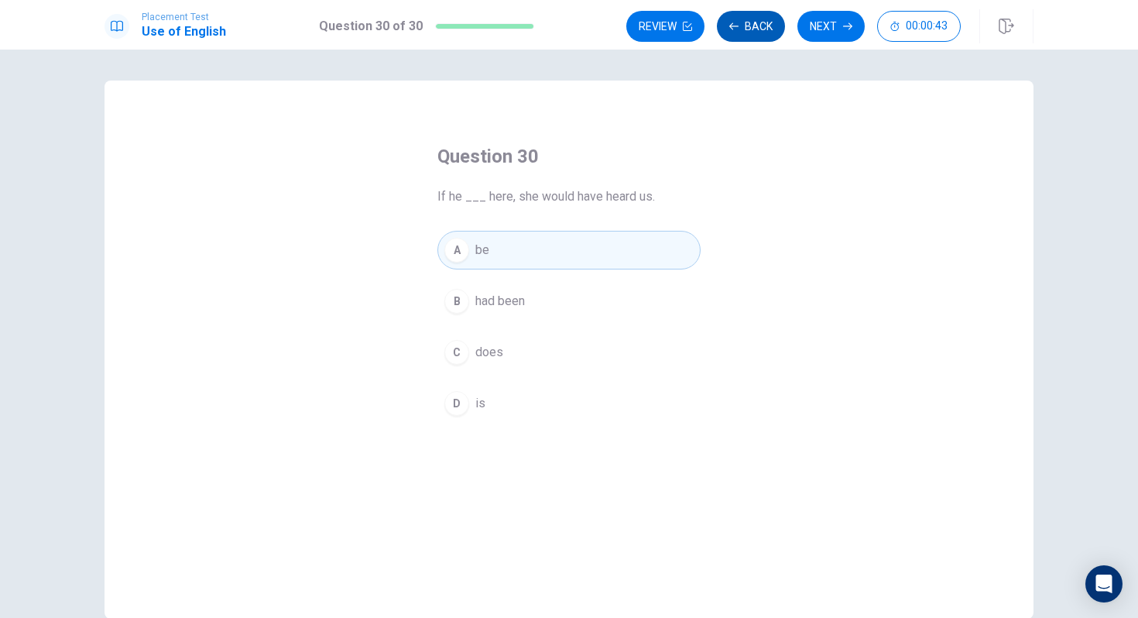
click at [750, 36] on button "Back" at bounding box center [751, 26] width 68 height 31
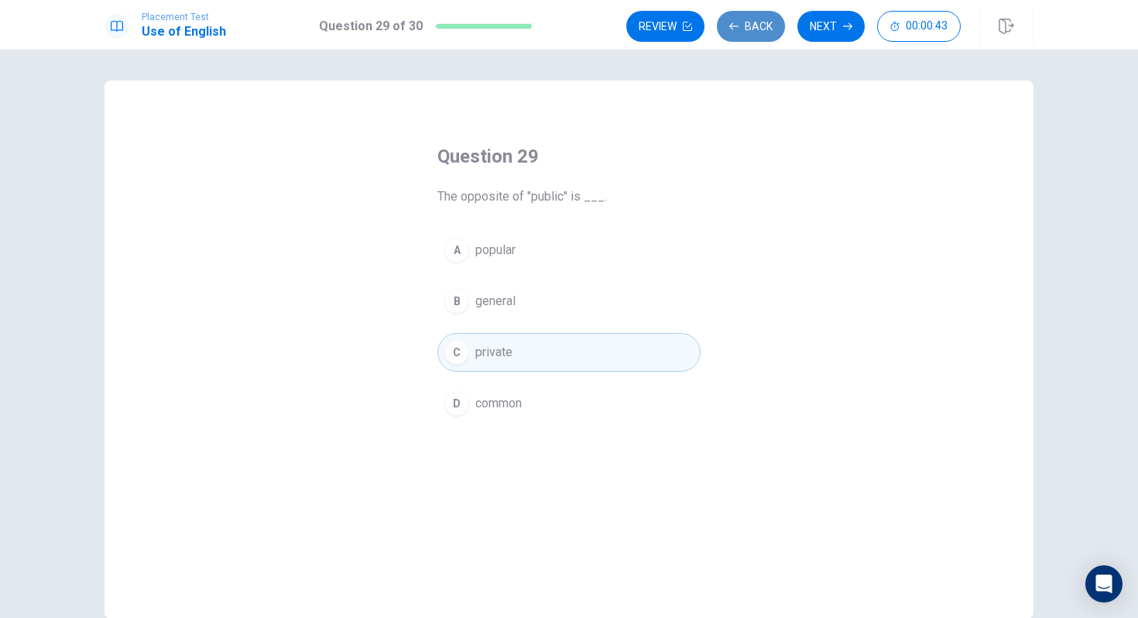
click at [750, 36] on button "Back" at bounding box center [751, 26] width 68 height 31
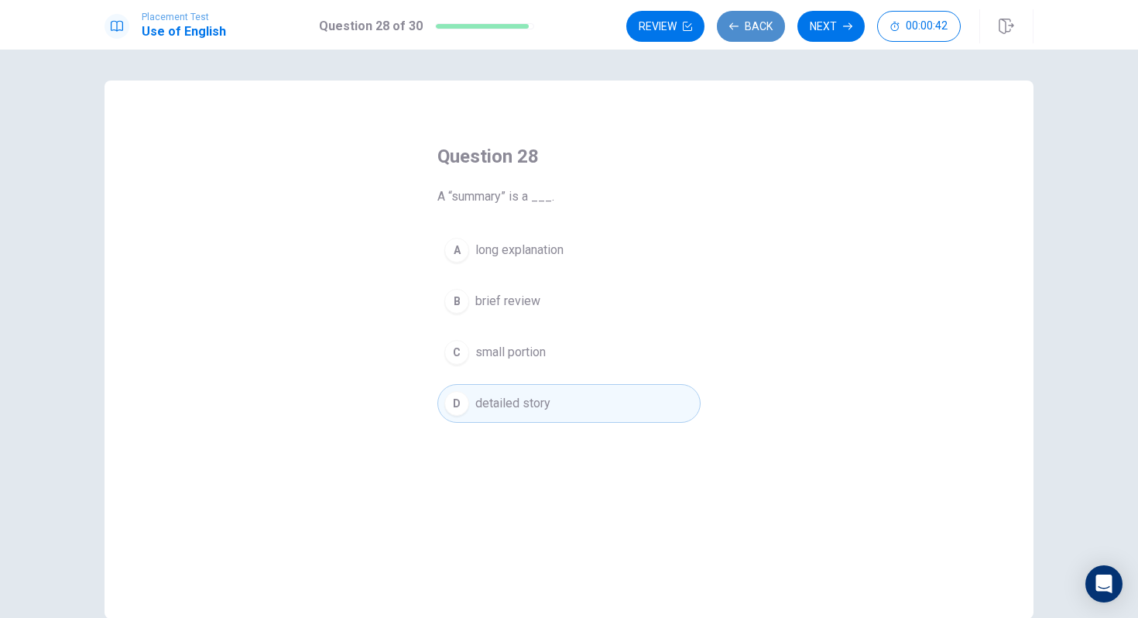
click at [750, 36] on button "Back" at bounding box center [751, 26] width 68 height 31
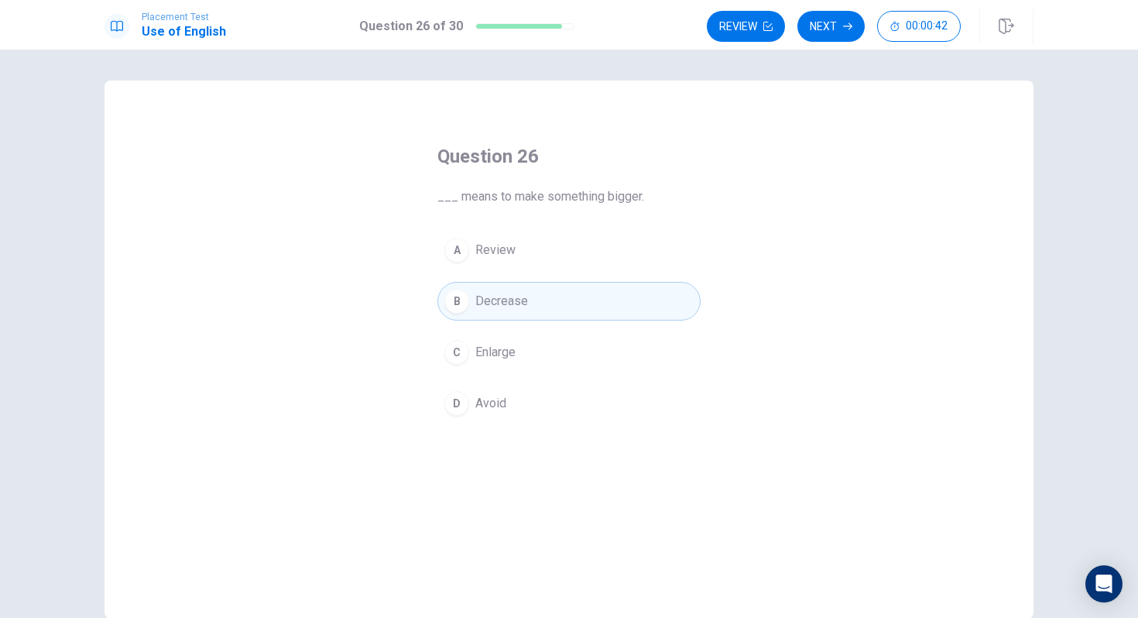
click at [750, 36] on button "Review" at bounding box center [746, 26] width 78 height 31
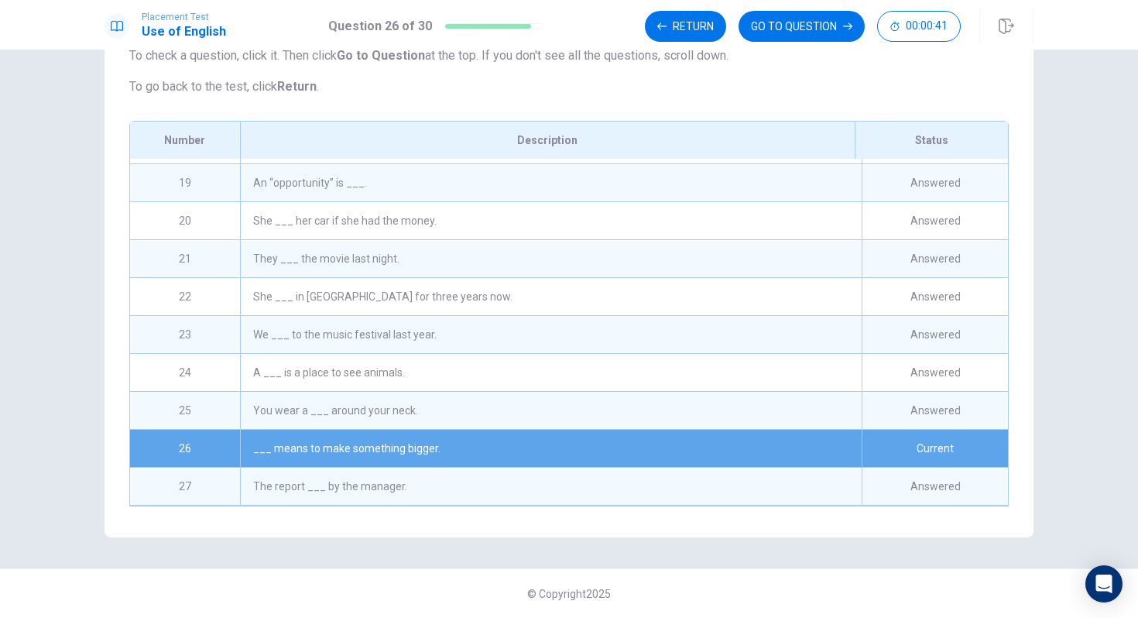
scroll to position [791, 0]
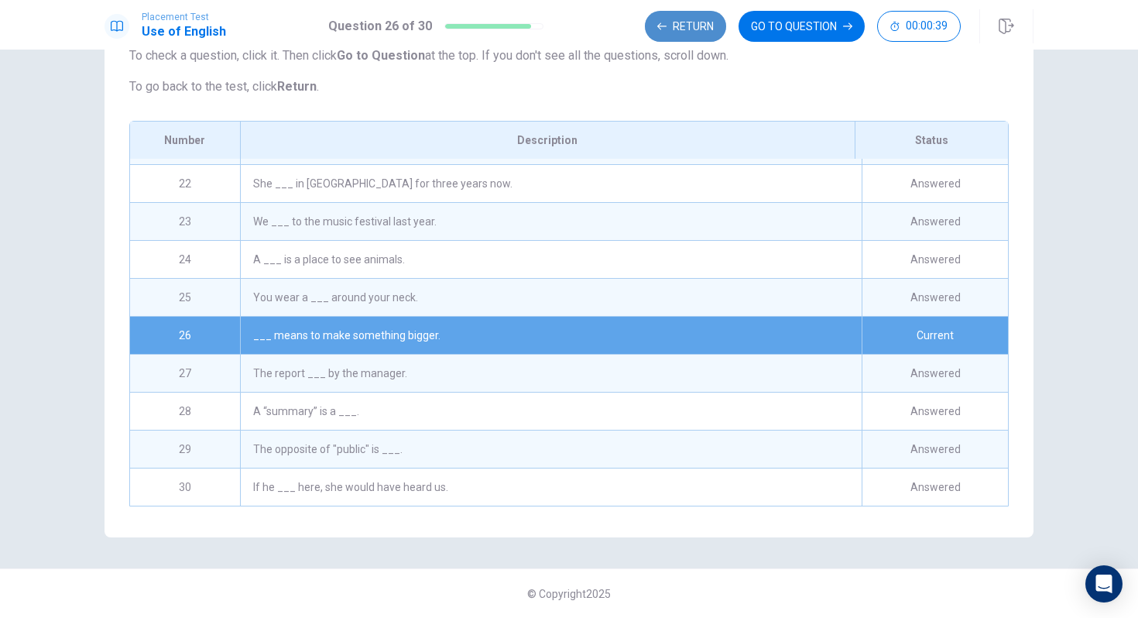
click at [698, 21] on button "Return" at bounding box center [685, 26] width 81 height 31
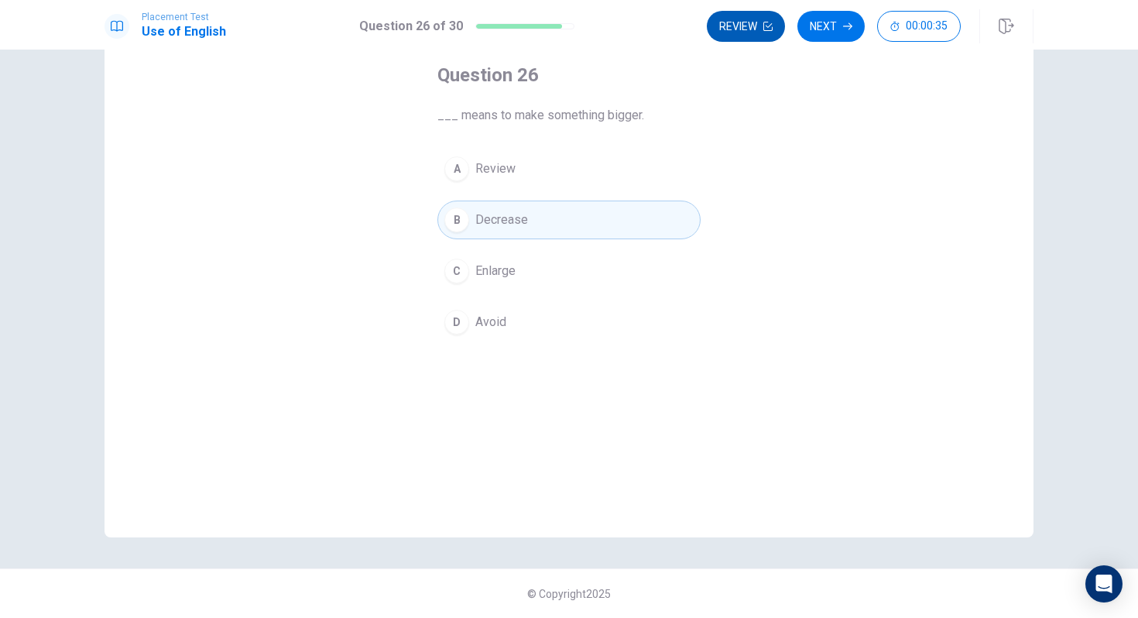
click at [748, 29] on button "Review" at bounding box center [746, 26] width 78 height 31
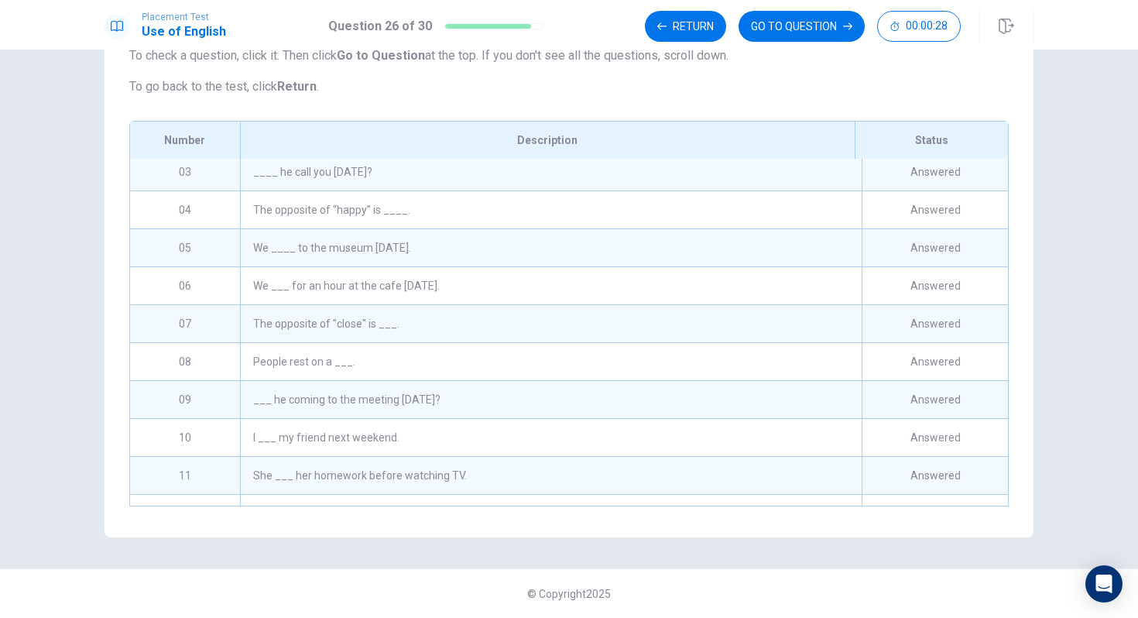
click at [372, 441] on div "I ___ my friend next weekend." at bounding box center [551, 437] width 622 height 37
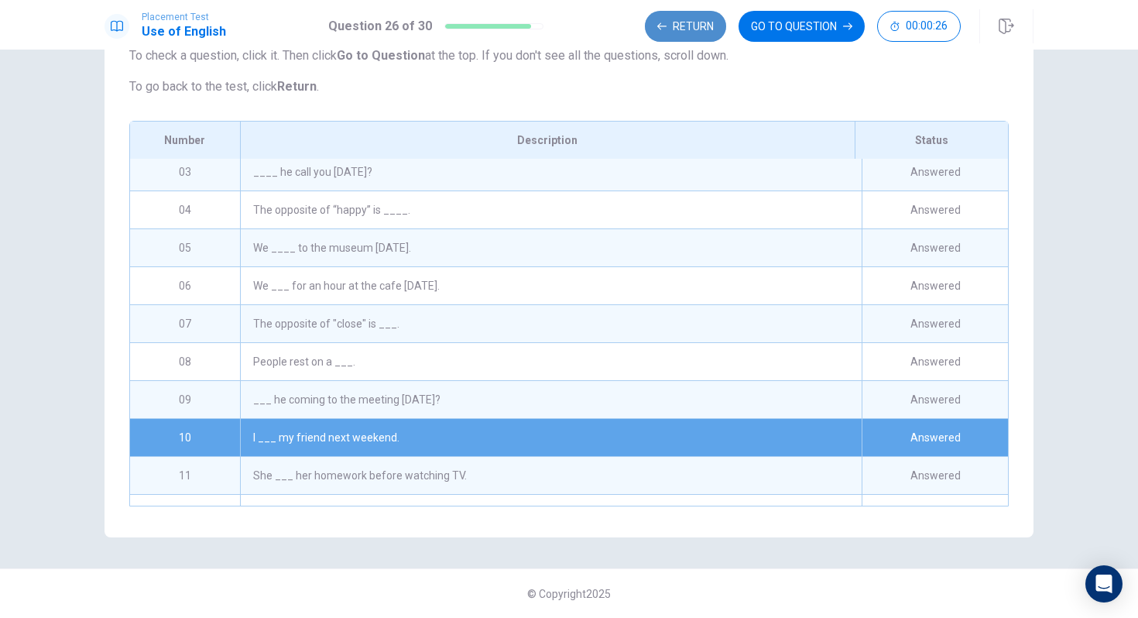
click at [701, 29] on button "Return" at bounding box center [685, 26] width 81 height 31
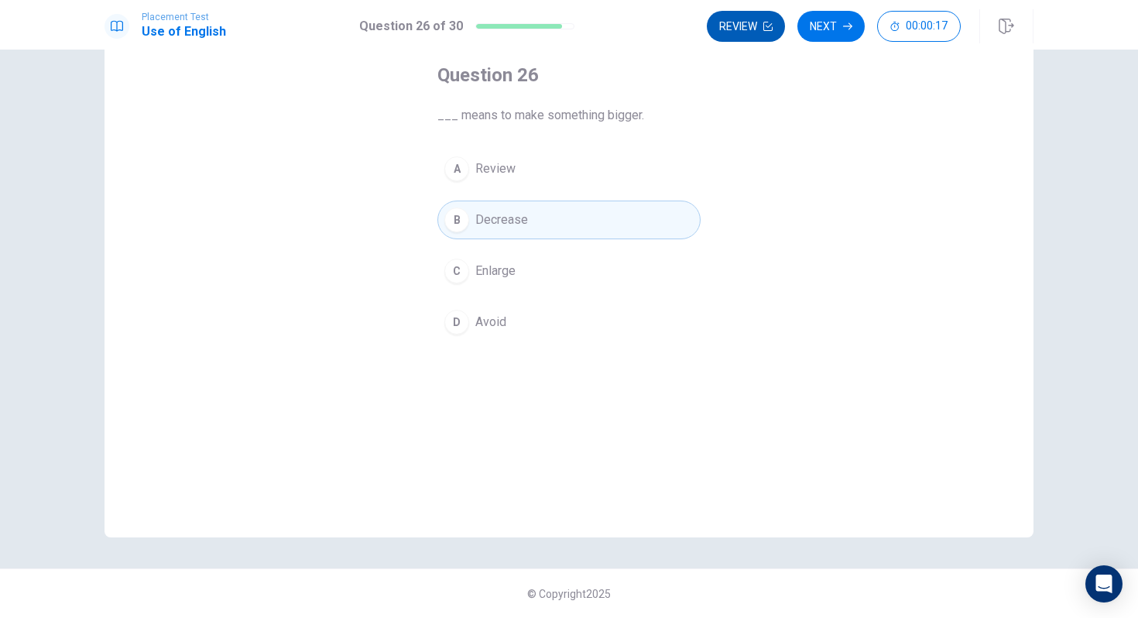
click at [731, 29] on button "Review" at bounding box center [746, 26] width 78 height 31
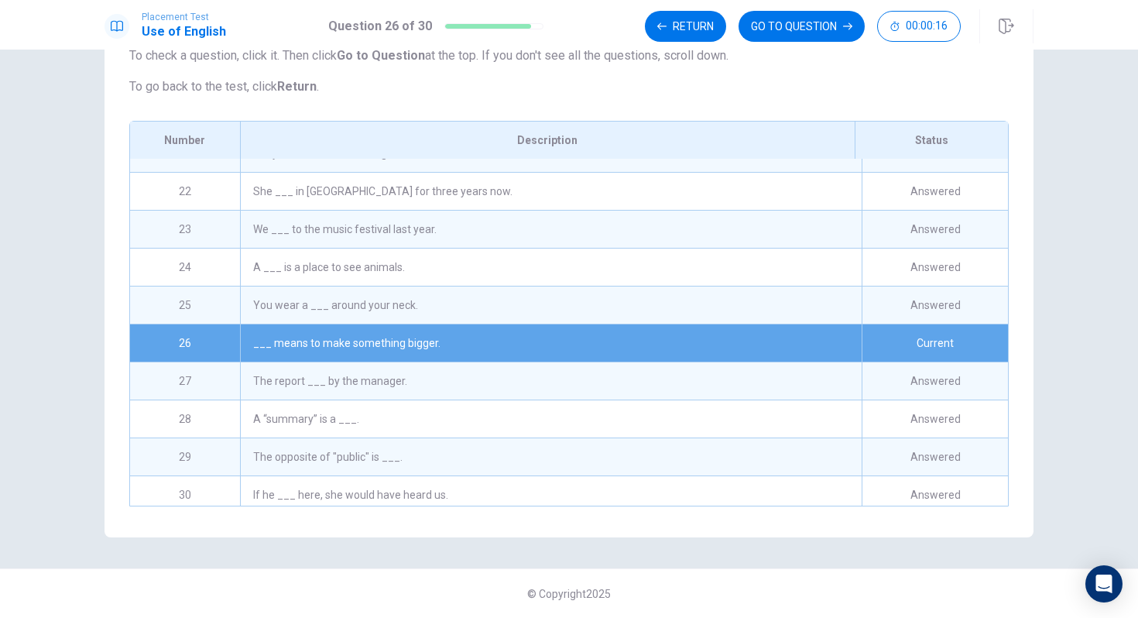
scroll to position [791, 0]
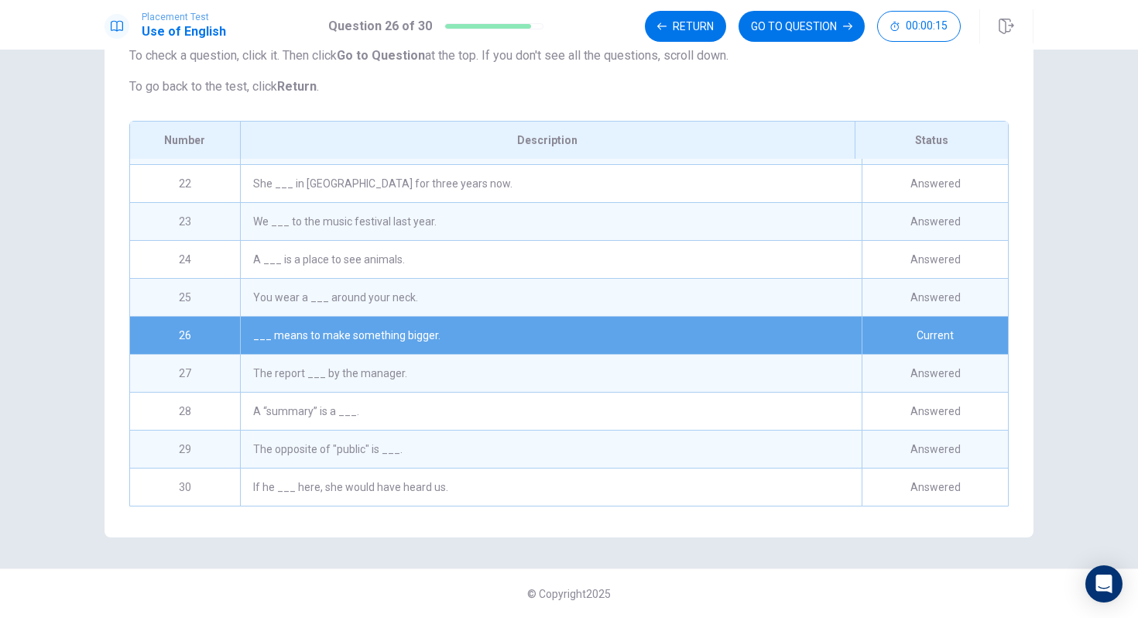
click at [940, 222] on div "Answered" at bounding box center [935, 221] width 146 height 37
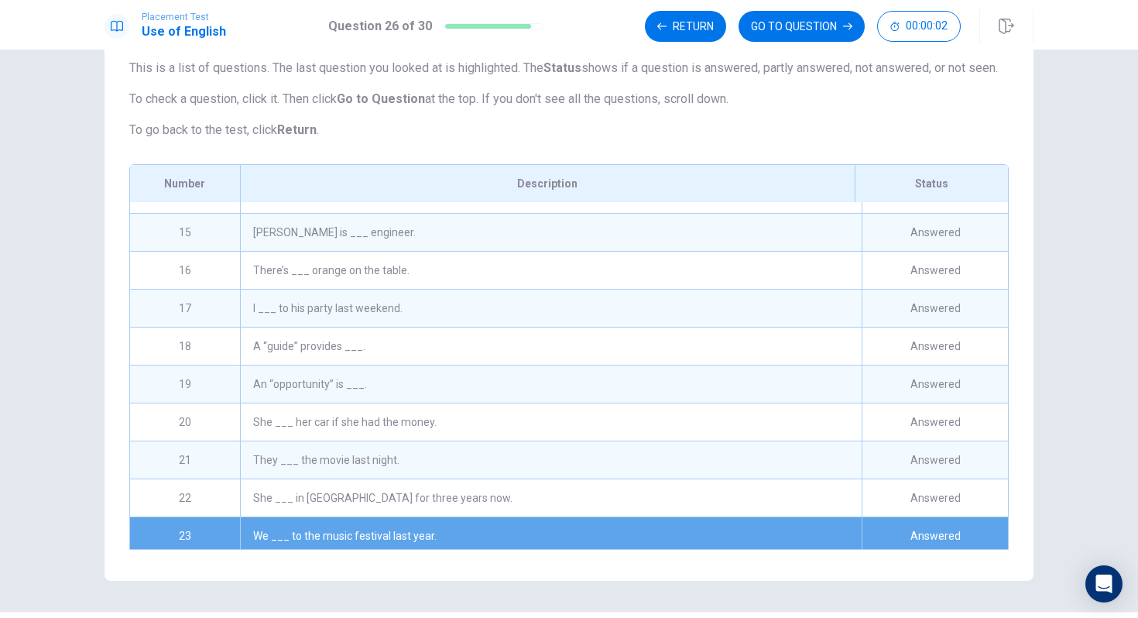
scroll to position [513, 0]
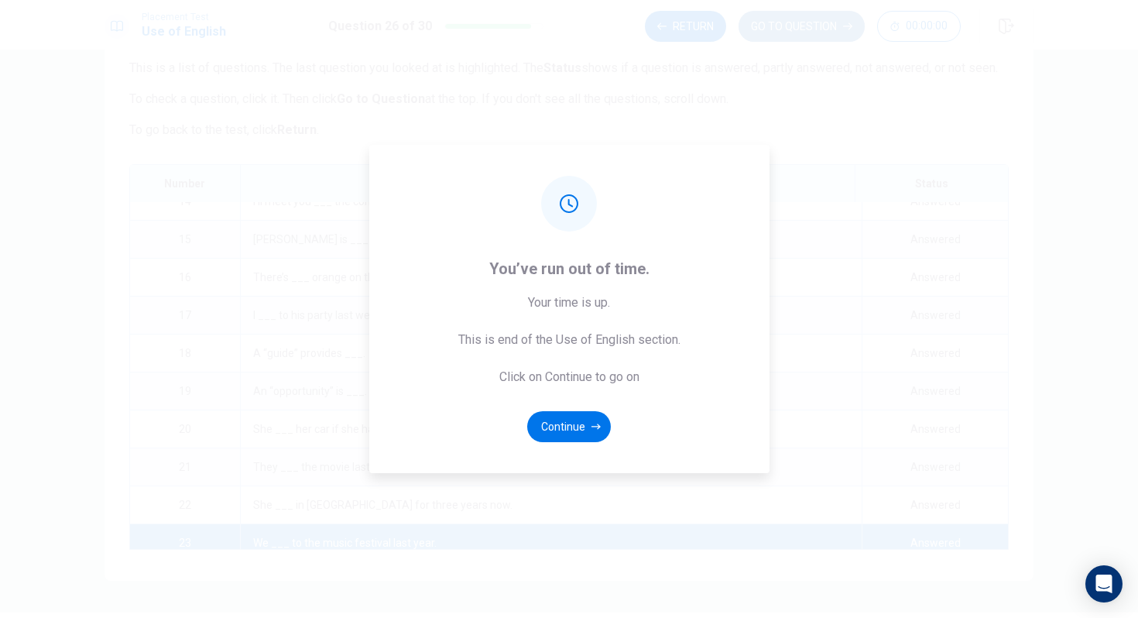
click at [817, 18] on div "Placement Test Use of English Question 26 of 30 Return GO TO QUESTION 00:00:00 …" at bounding box center [569, 309] width 1138 height 618
click at [585, 421] on button "Continue" at bounding box center [569, 426] width 84 height 31
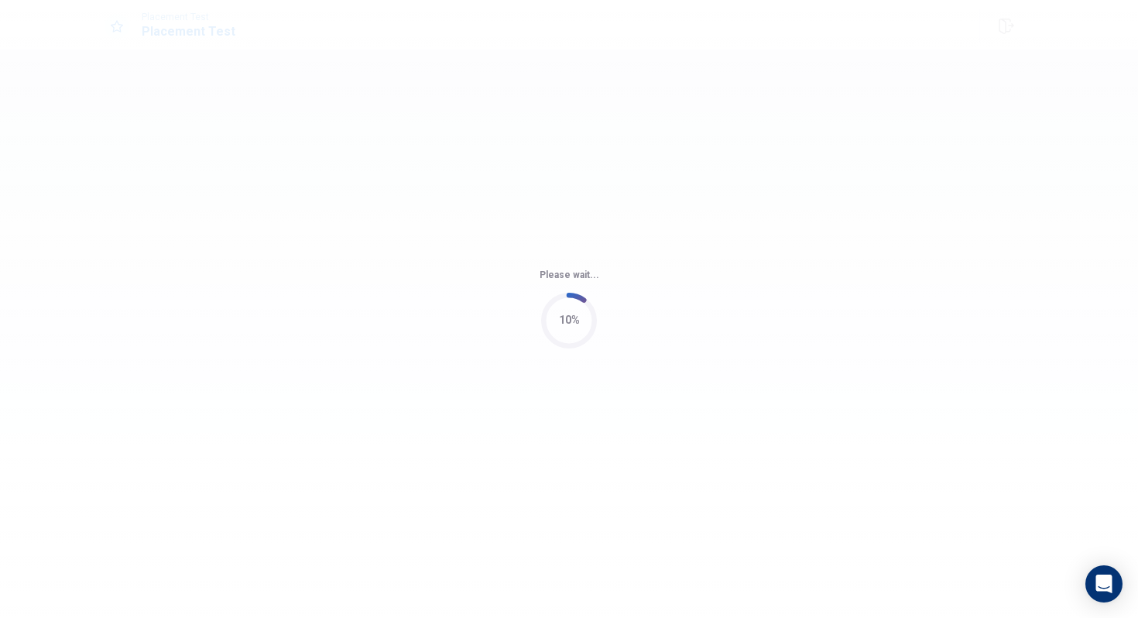
scroll to position [0, 0]
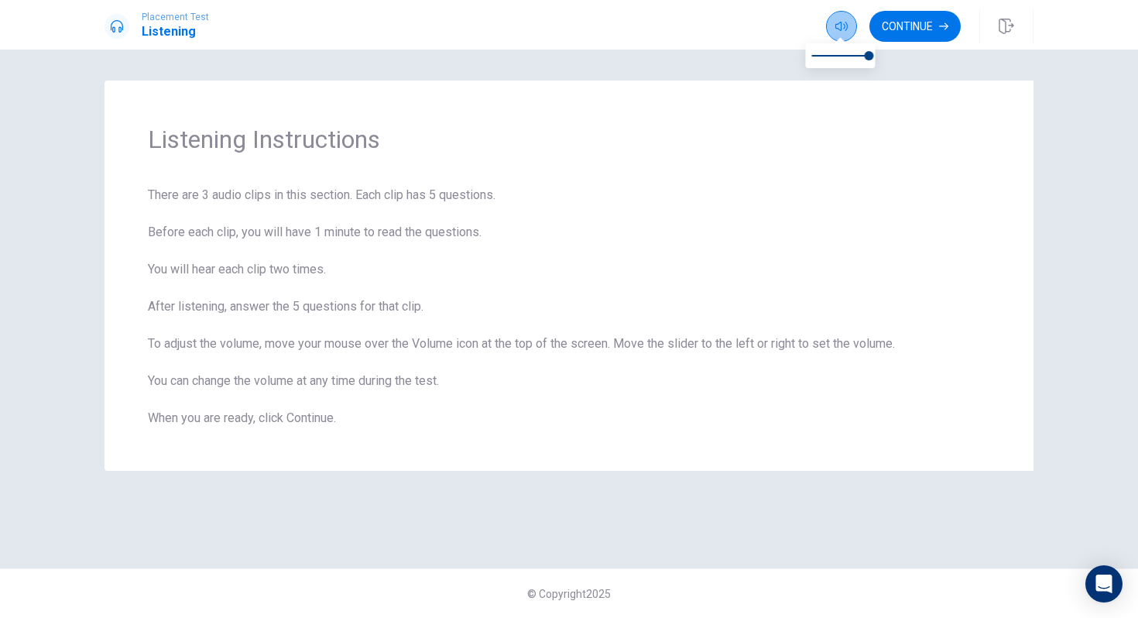
click at [840, 21] on icon "button" at bounding box center [842, 26] width 12 height 12
click at [916, 31] on button "Continue" at bounding box center [915, 26] width 91 height 31
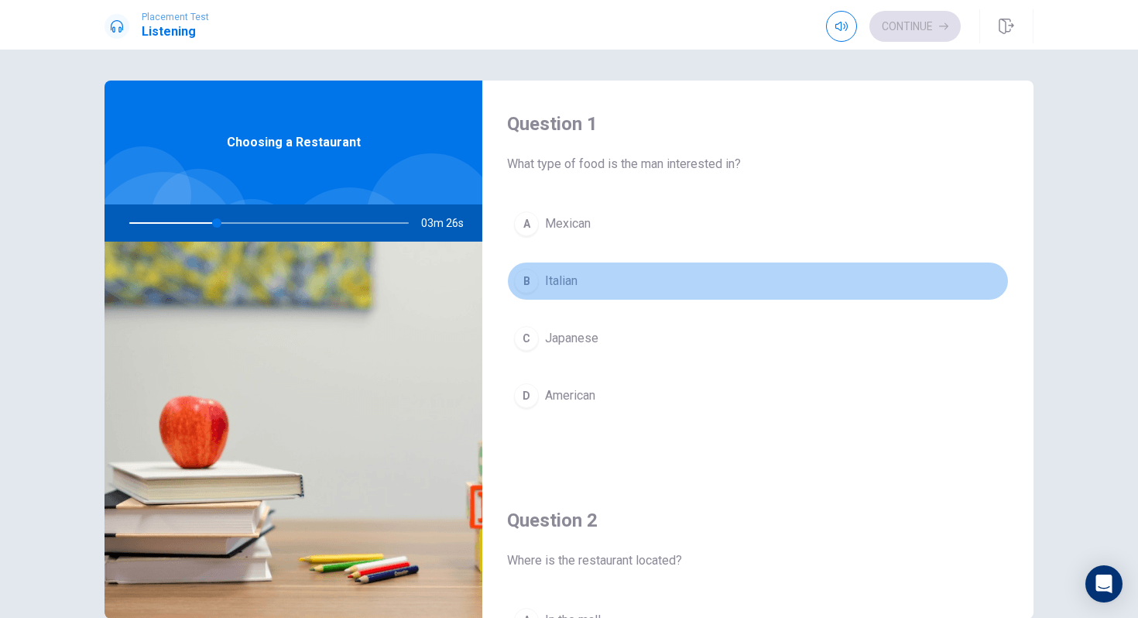
click at [532, 279] on div "B" at bounding box center [526, 281] width 25 height 25
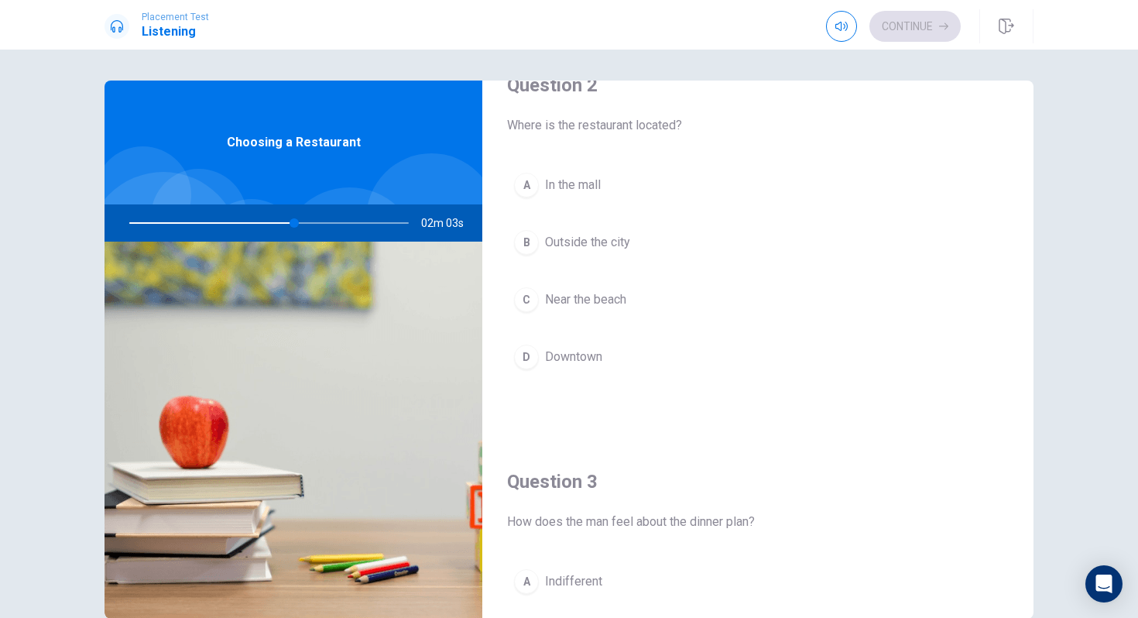
scroll to position [432, 0]
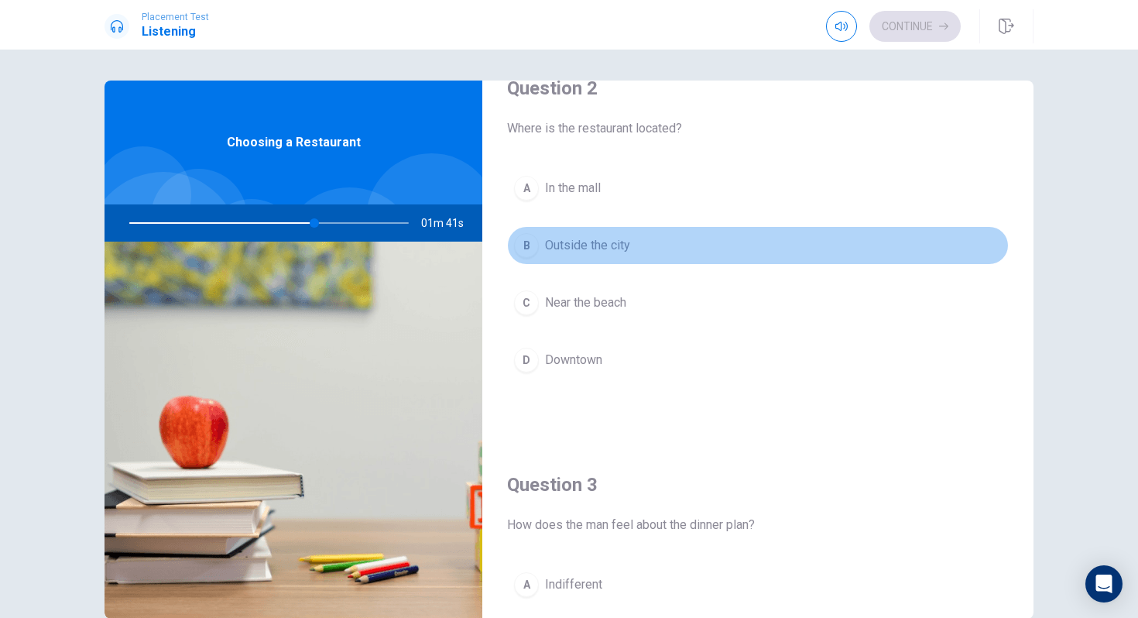
click at [526, 246] on div "B" at bounding box center [526, 245] width 25 height 25
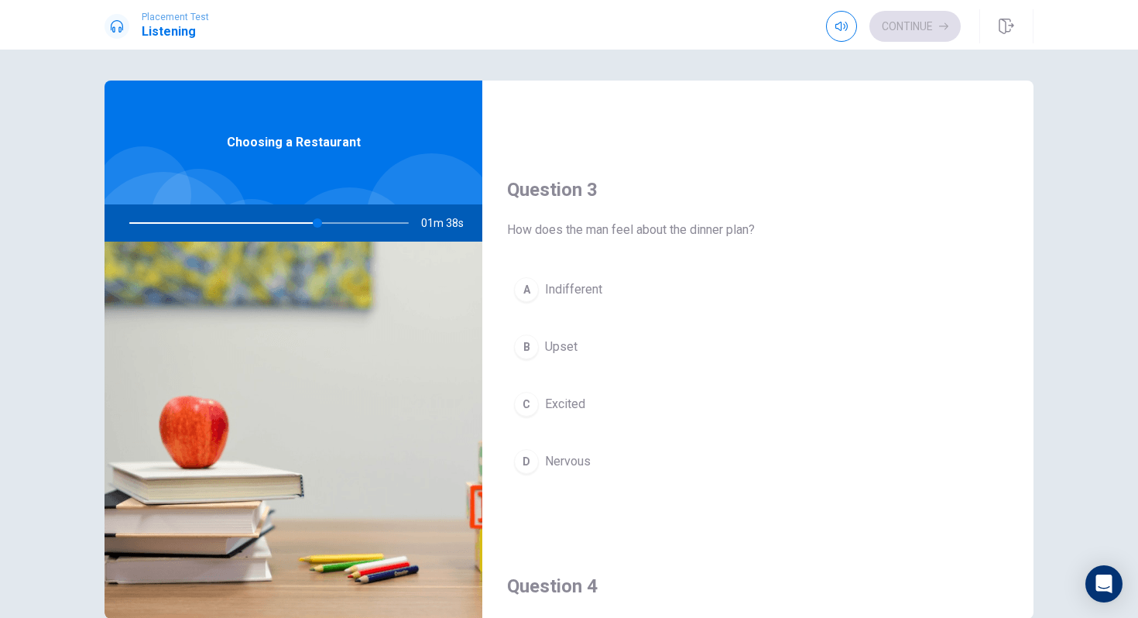
scroll to position [733, 0]
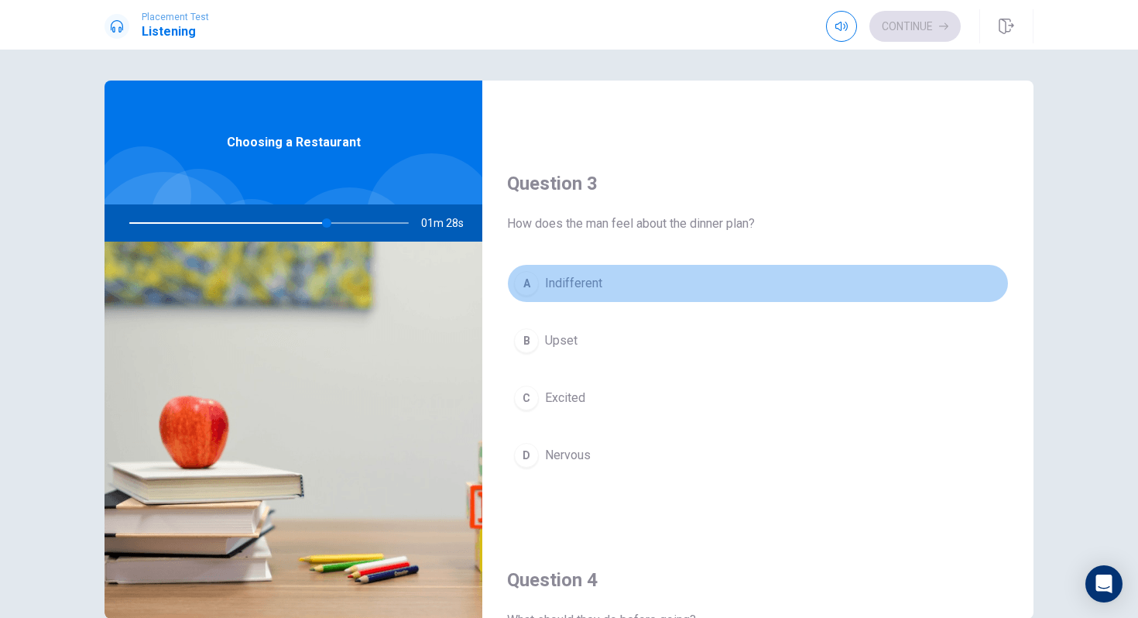
click at [524, 284] on div "A" at bounding box center [526, 283] width 25 height 25
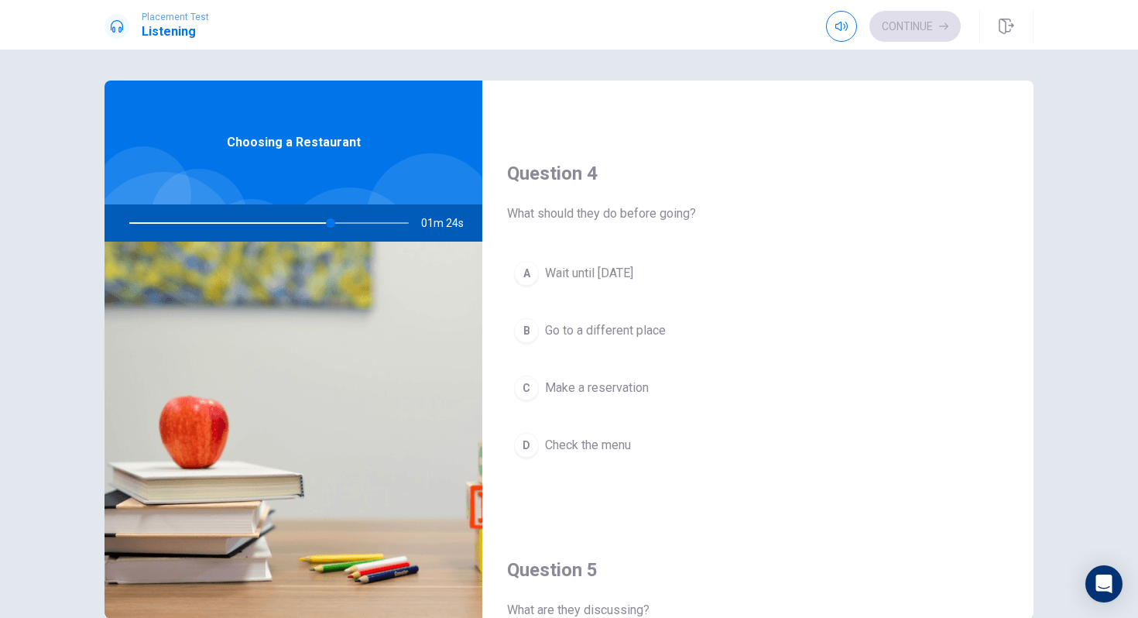
scroll to position [1158, 0]
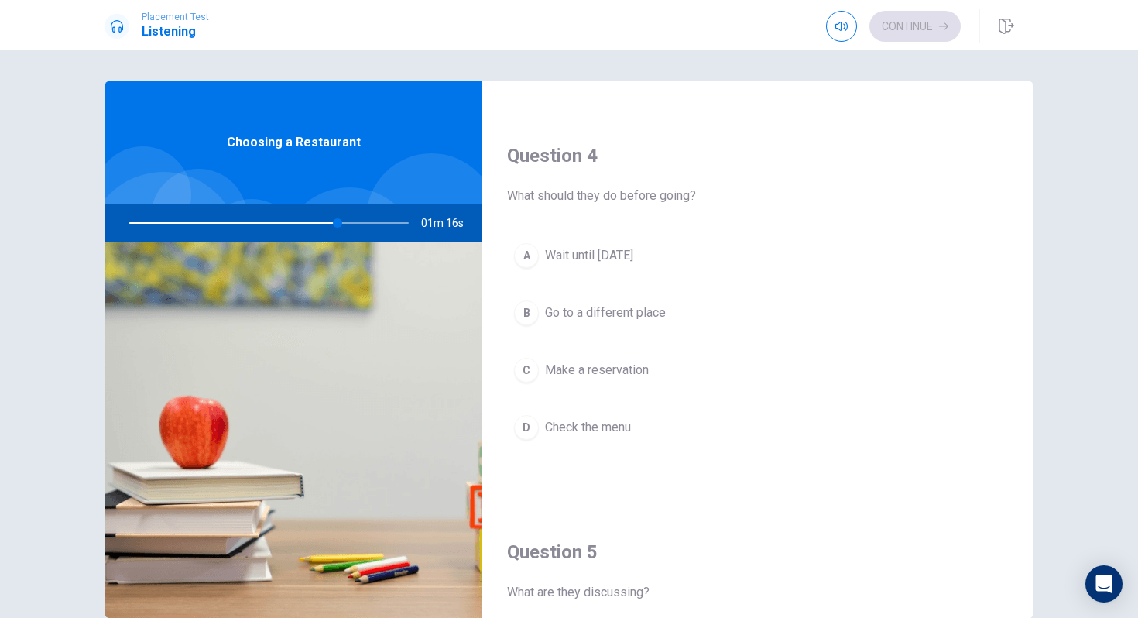
click at [520, 314] on div "B" at bounding box center [526, 313] width 25 height 25
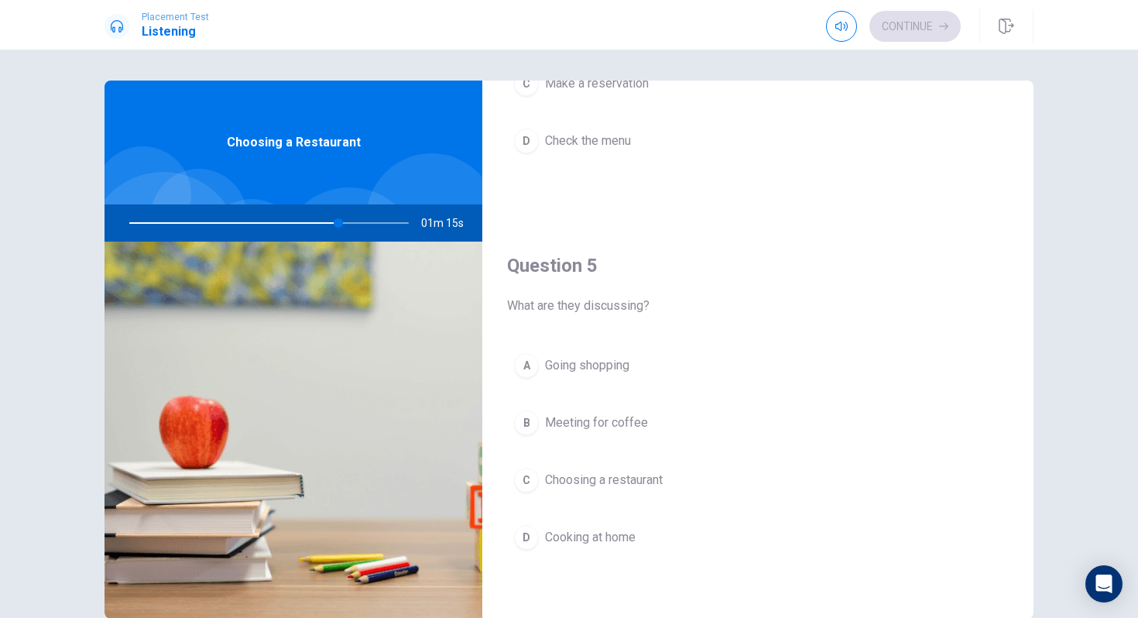
scroll to position [29, 0]
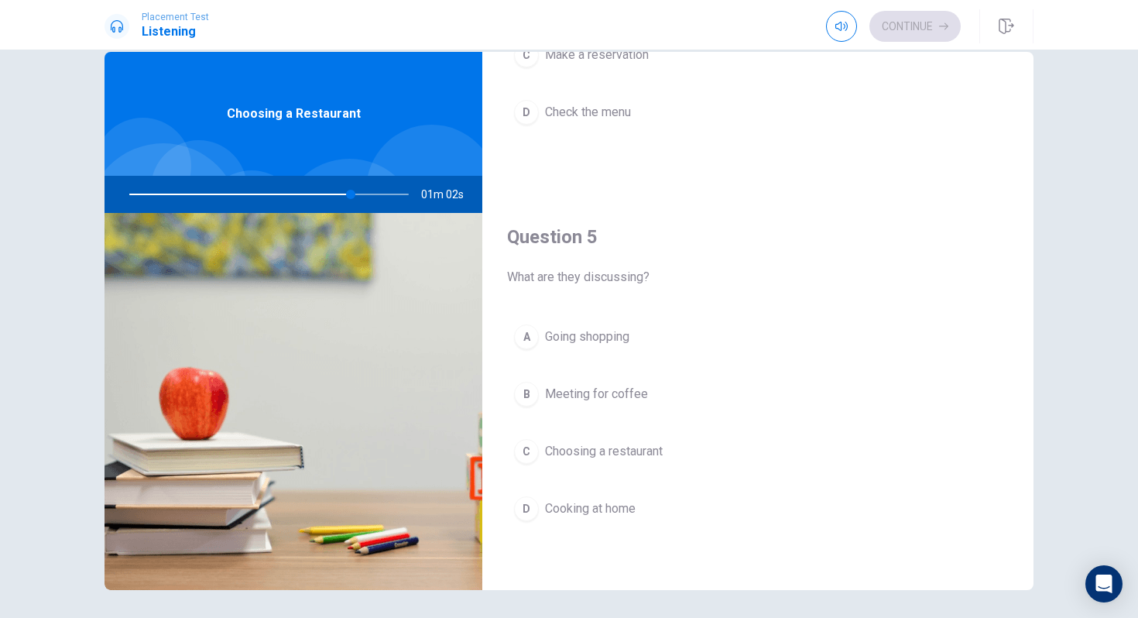
click at [522, 448] on div "C" at bounding box center [526, 451] width 25 height 25
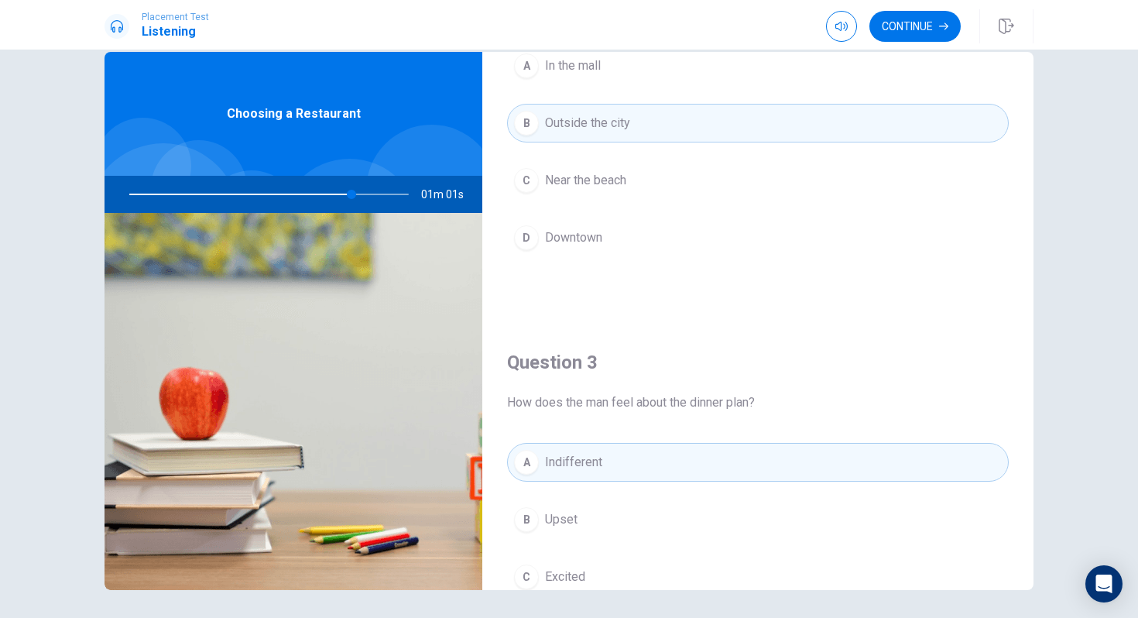
scroll to position [0, 0]
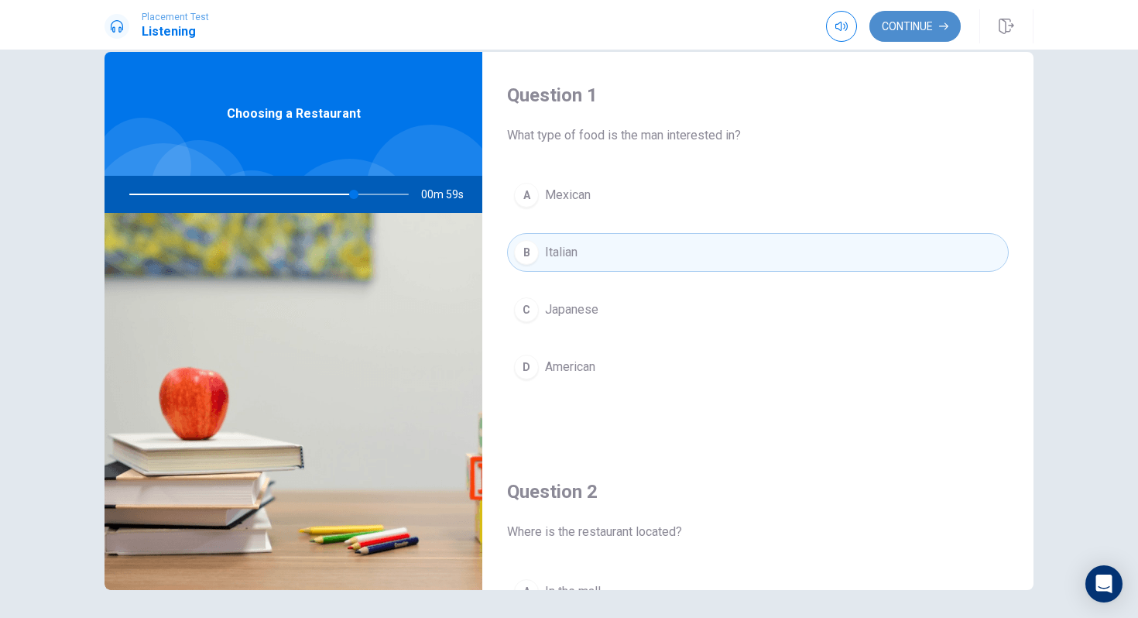
click at [899, 32] on button "Continue" at bounding box center [915, 26] width 91 height 31
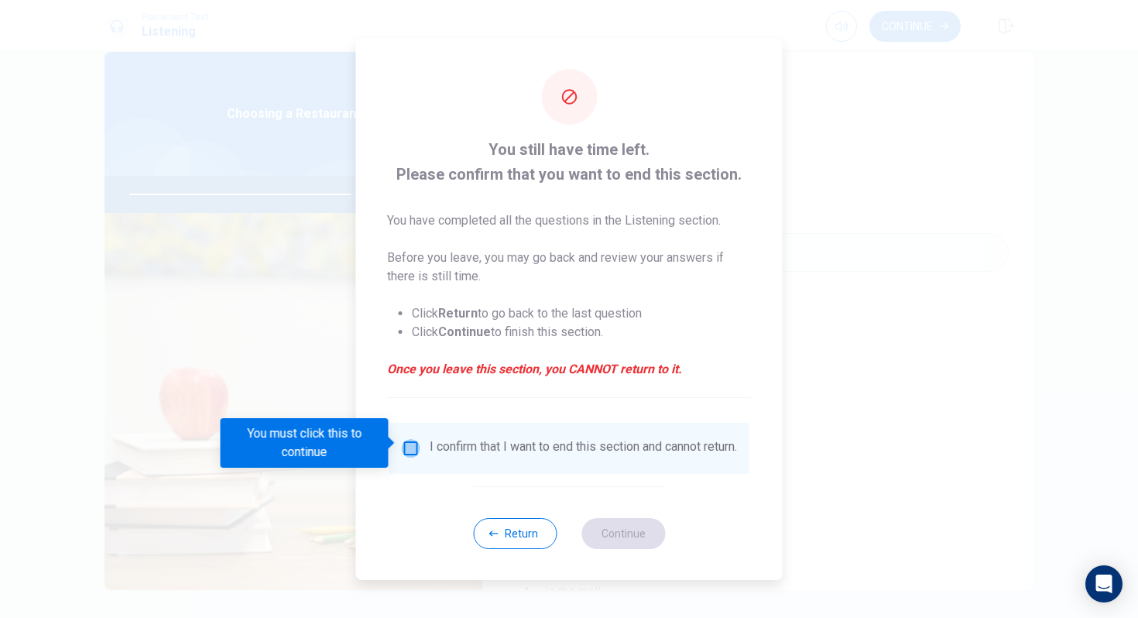
click at [410, 441] on input "You must click this to continue" at bounding box center [411, 448] width 19 height 19
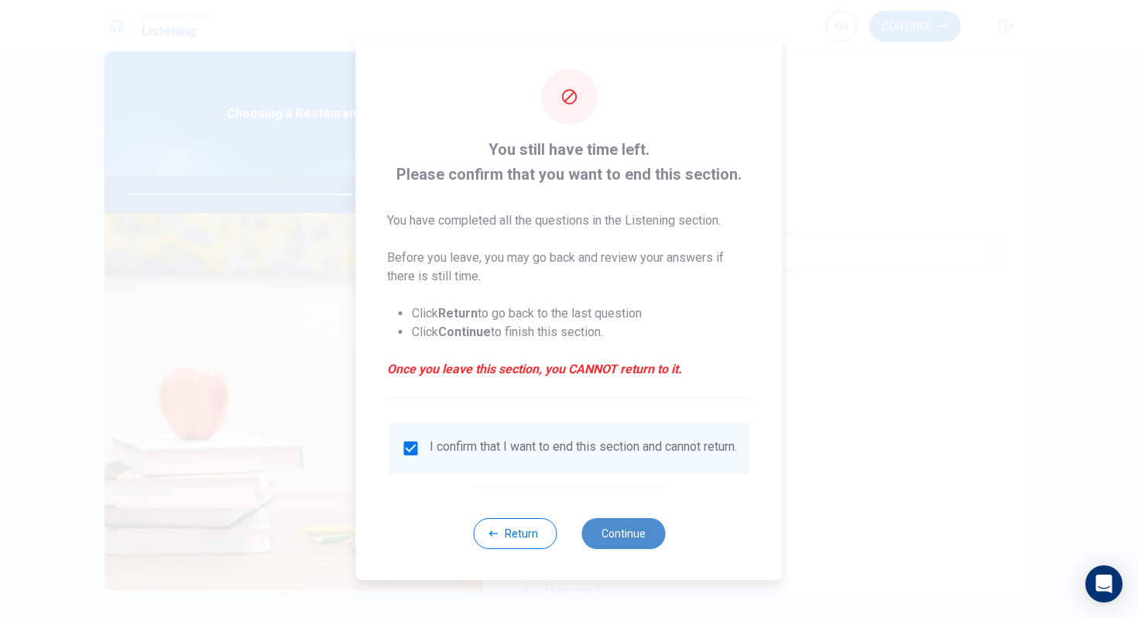
click at [627, 541] on button "Continue" at bounding box center [624, 533] width 84 height 31
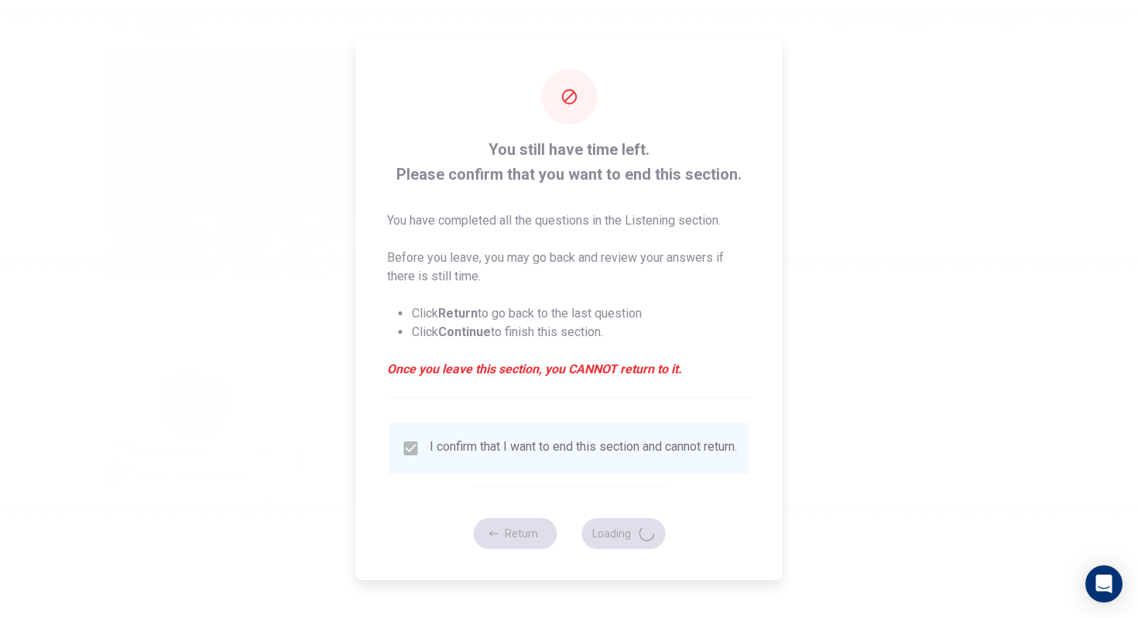
type input "82"
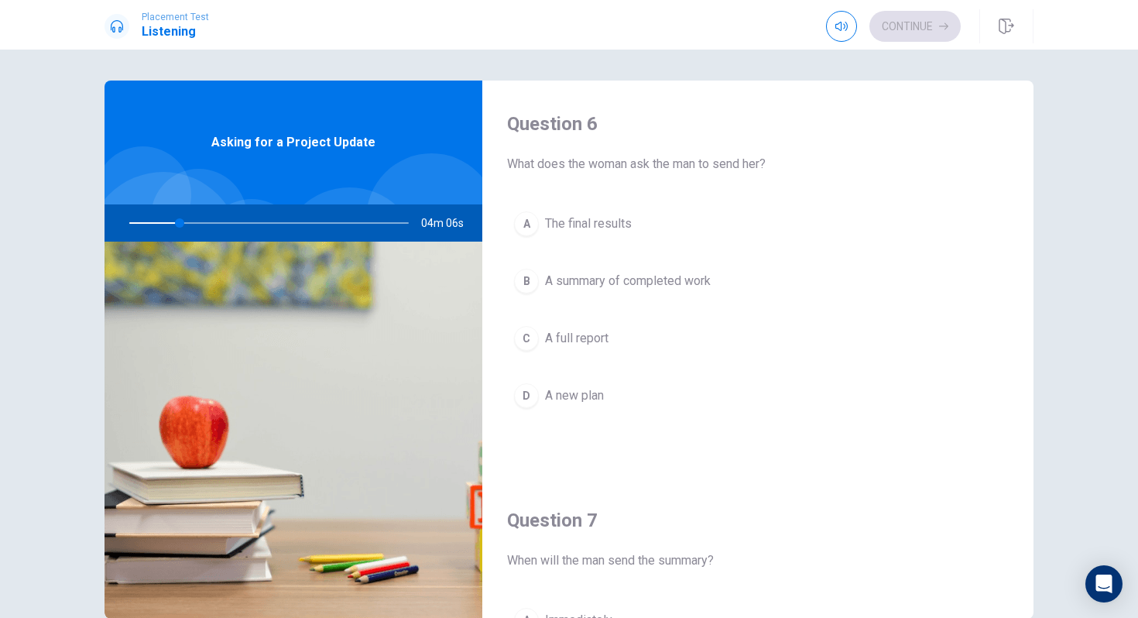
click at [559, 216] on span "The final results" at bounding box center [588, 224] width 87 height 19
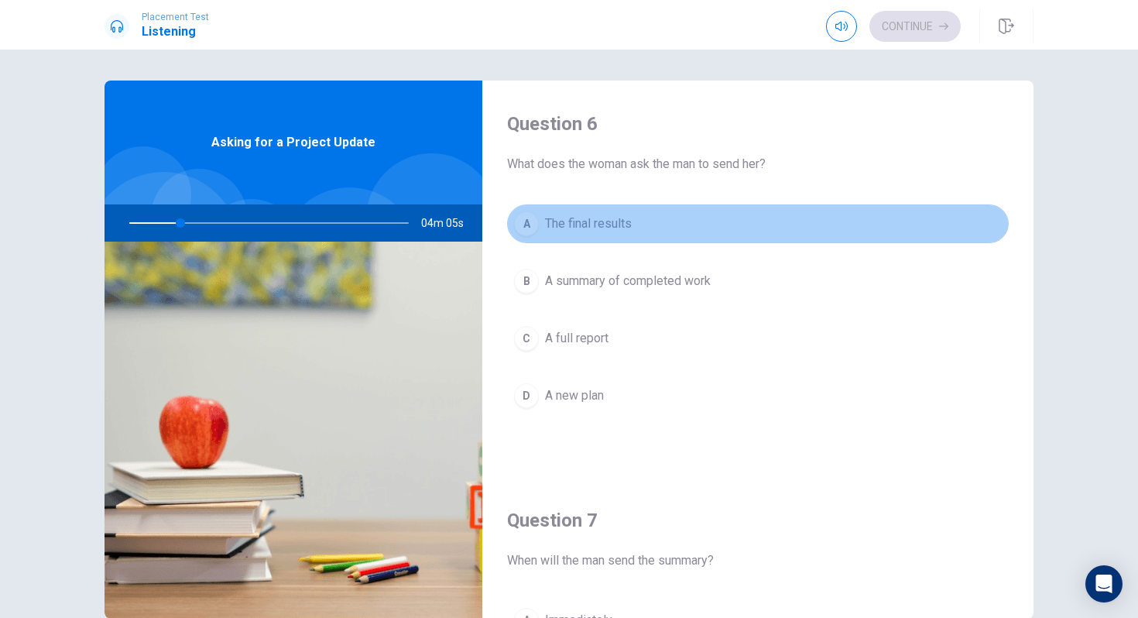
click at [589, 223] on span "The final results" at bounding box center [588, 224] width 87 height 19
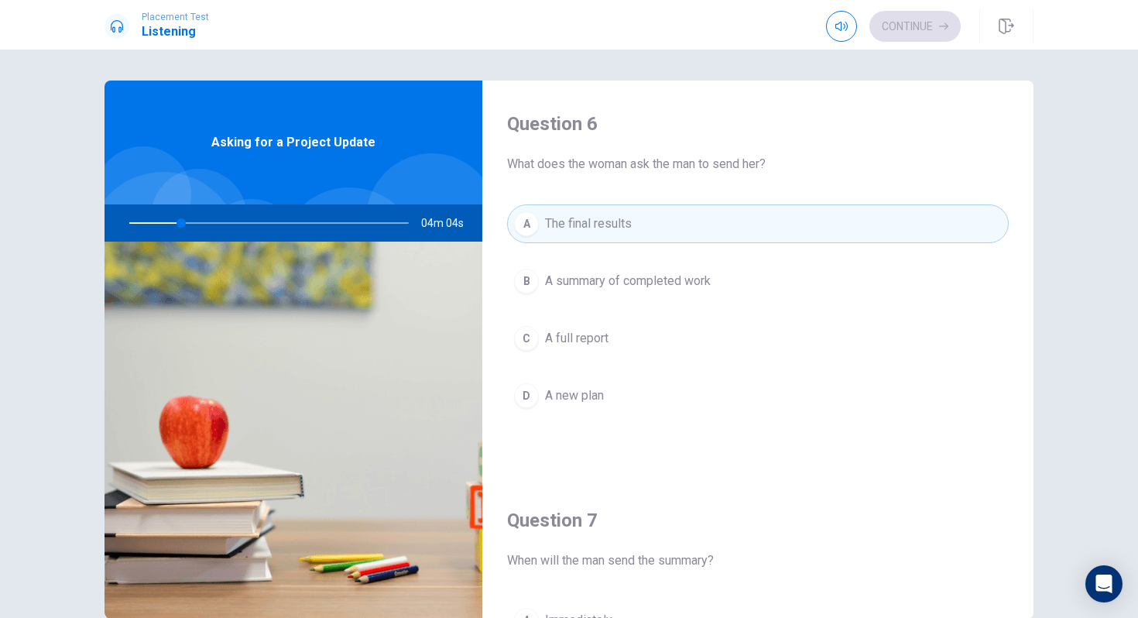
click at [784, 335] on button "C A full report" at bounding box center [758, 338] width 502 height 39
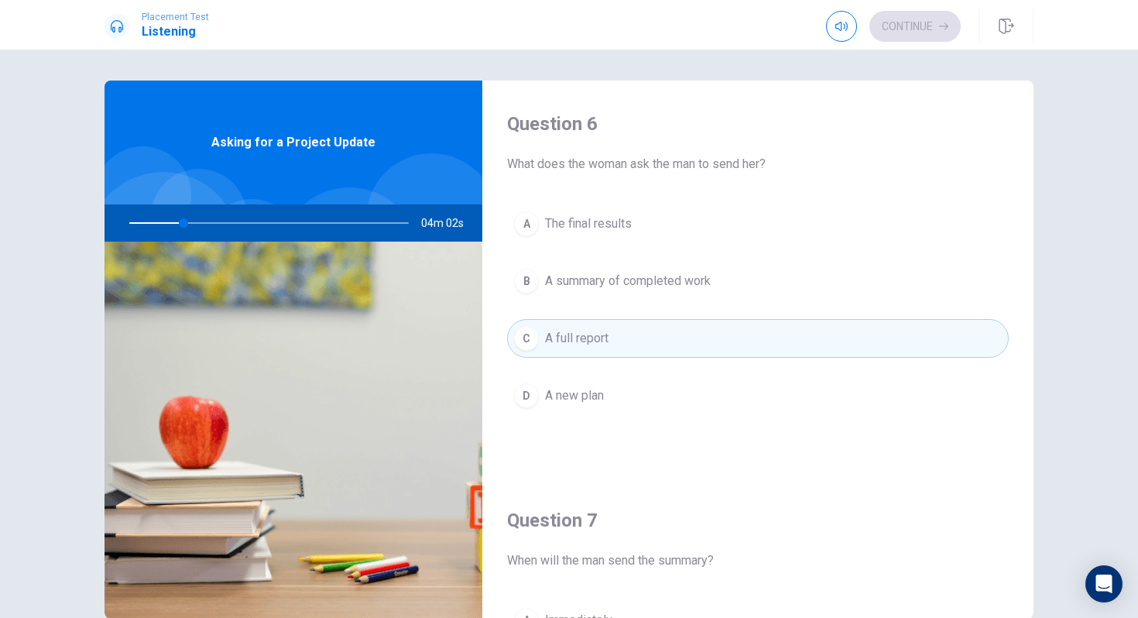
click at [580, 154] on div "Question 6 What does the woman ask the man to send her?" at bounding box center [758, 143] width 502 height 62
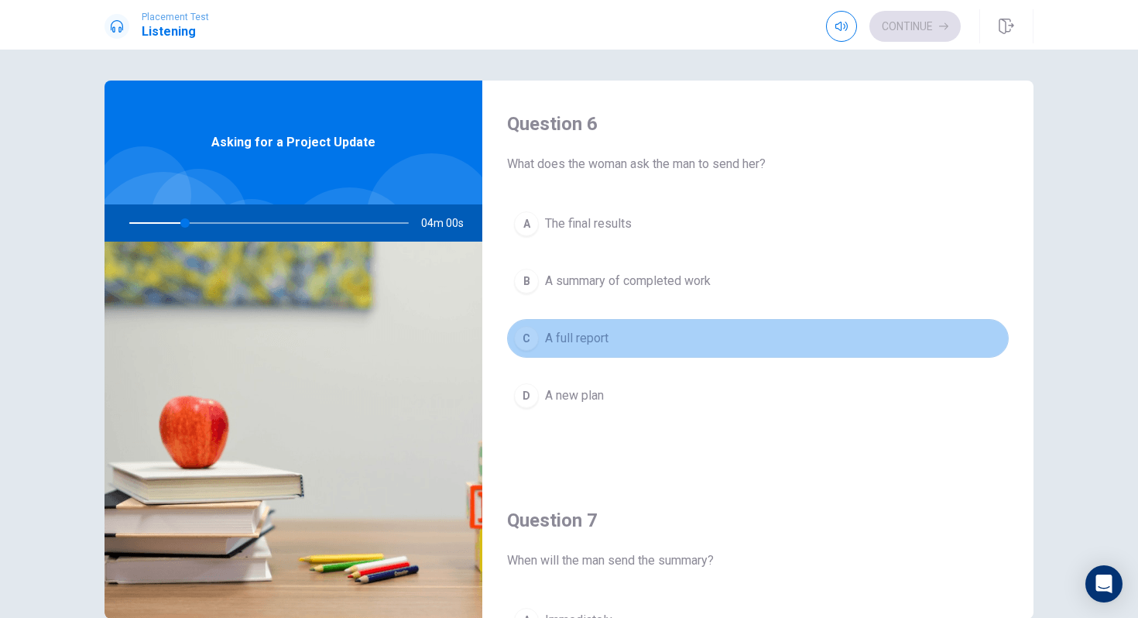
click at [532, 340] on div "C" at bounding box center [526, 338] width 25 height 25
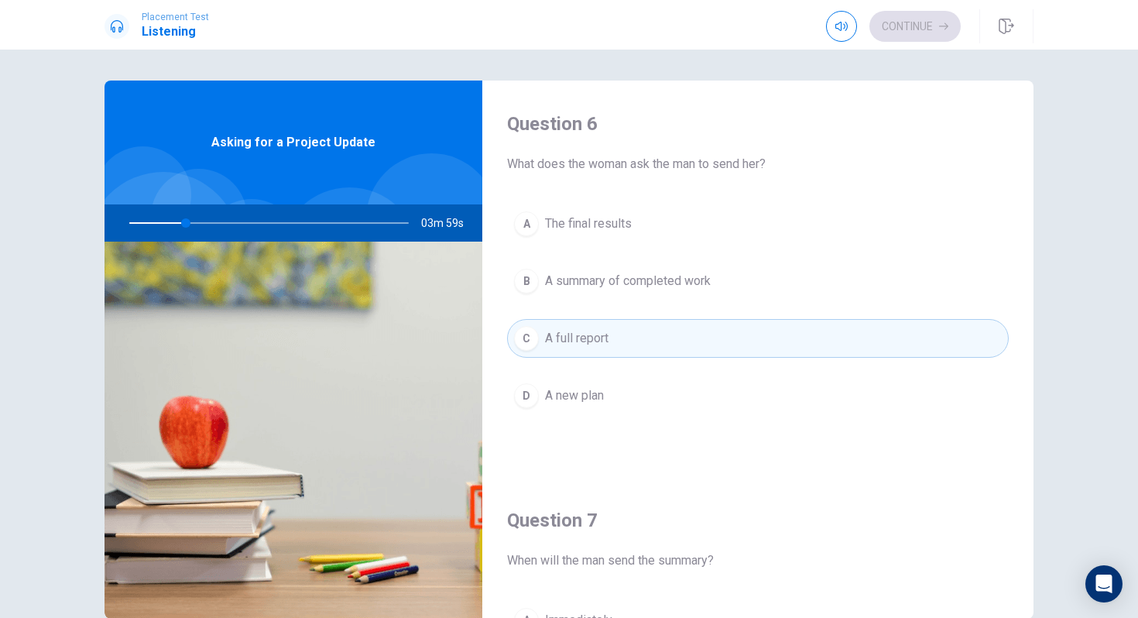
click at [531, 339] on div "C" at bounding box center [526, 338] width 25 height 25
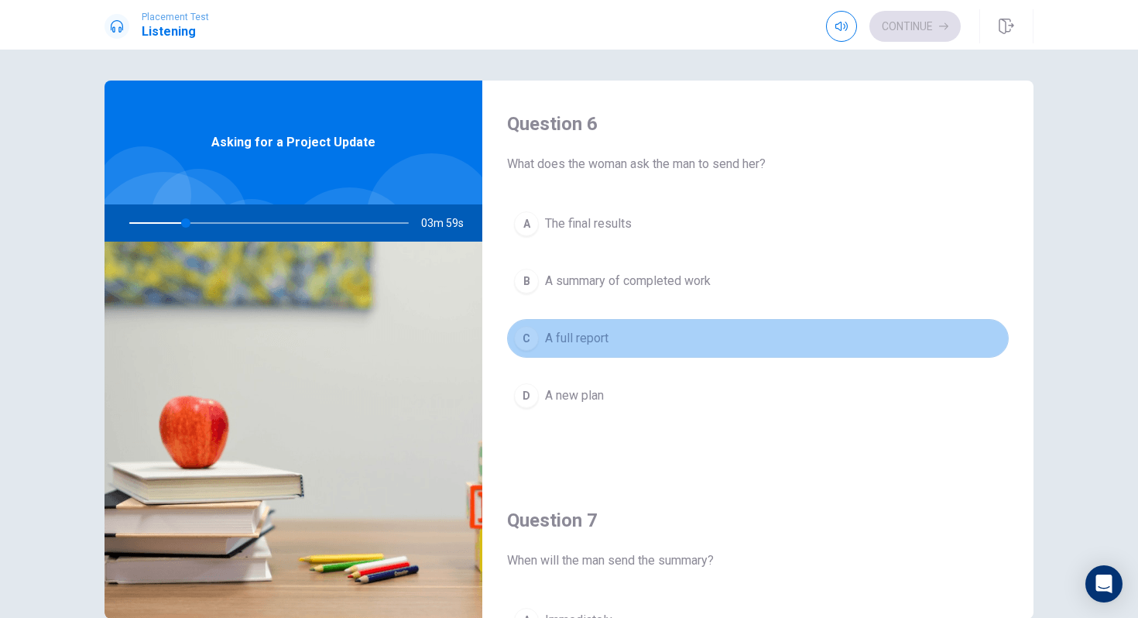
click at [531, 339] on div "C" at bounding box center [526, 338] width 25 height 25
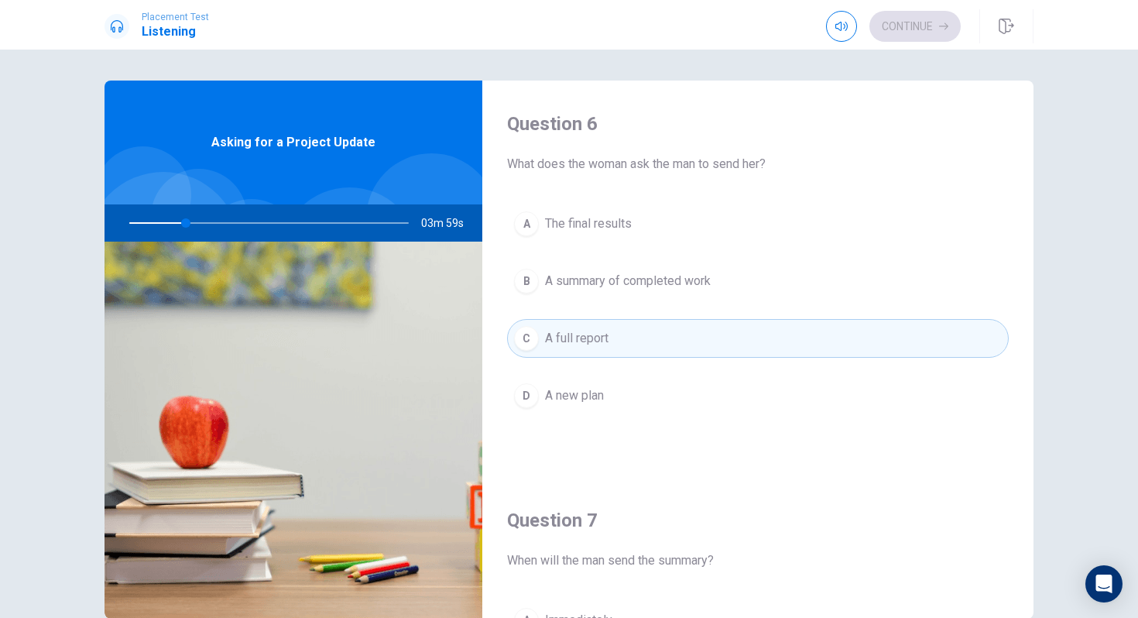
click at [531, 339] on div "C" at bounding box center [526, 338] width 25 height 25
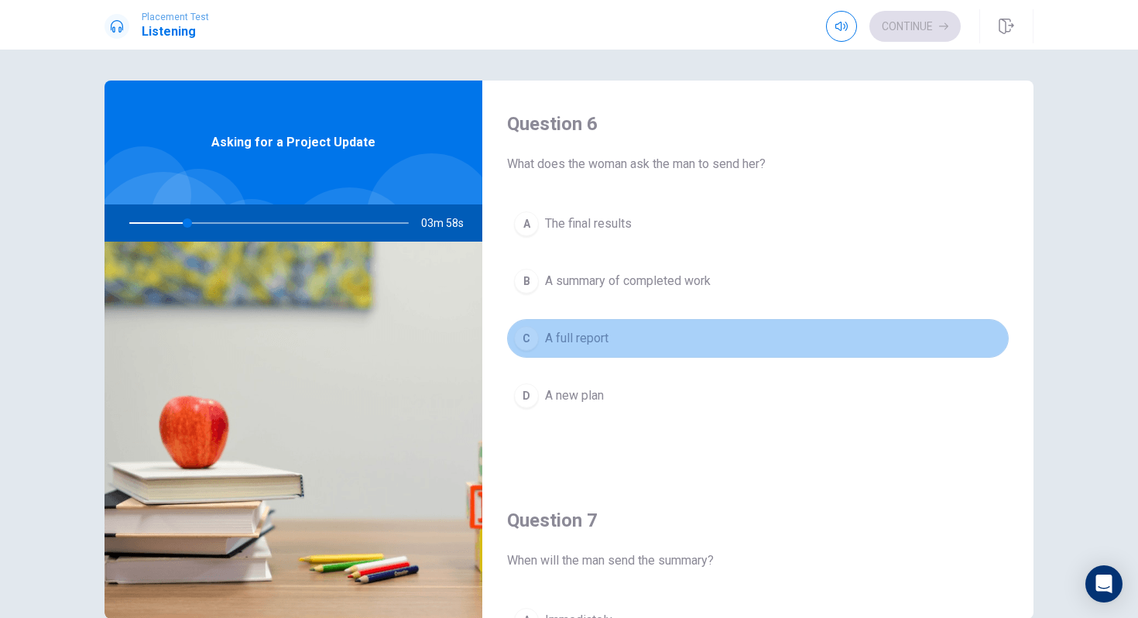
click at [531, 339] on div "C" at bounding box center [526, 338] width 25 height 25
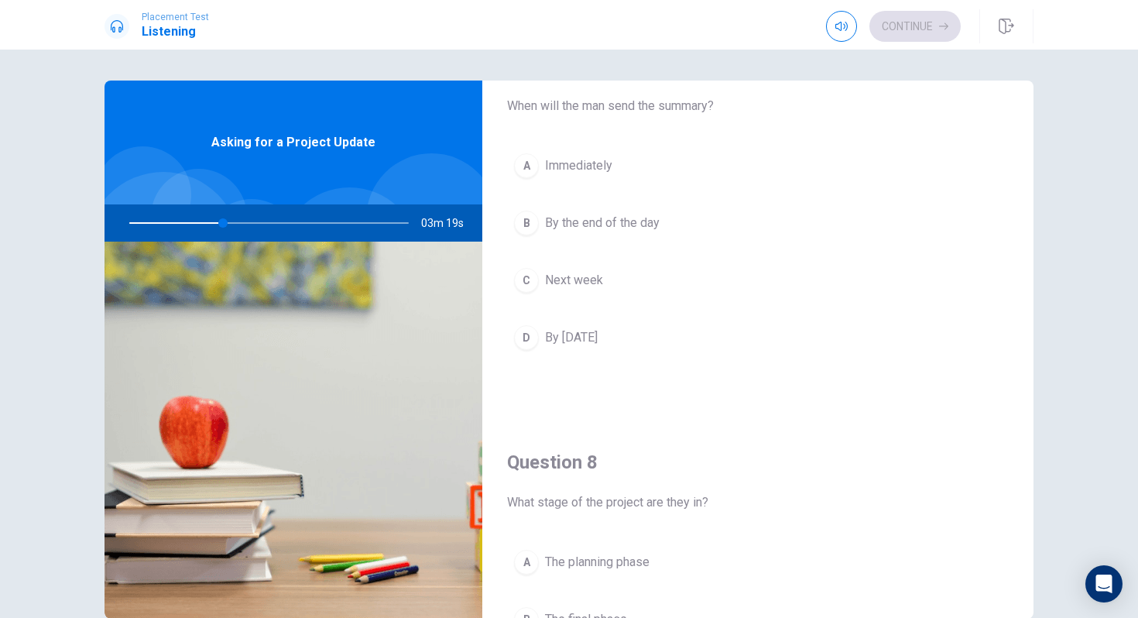
click at [587, 288] on span "Next week" at bounding box center [574, 280] width 58 height 19
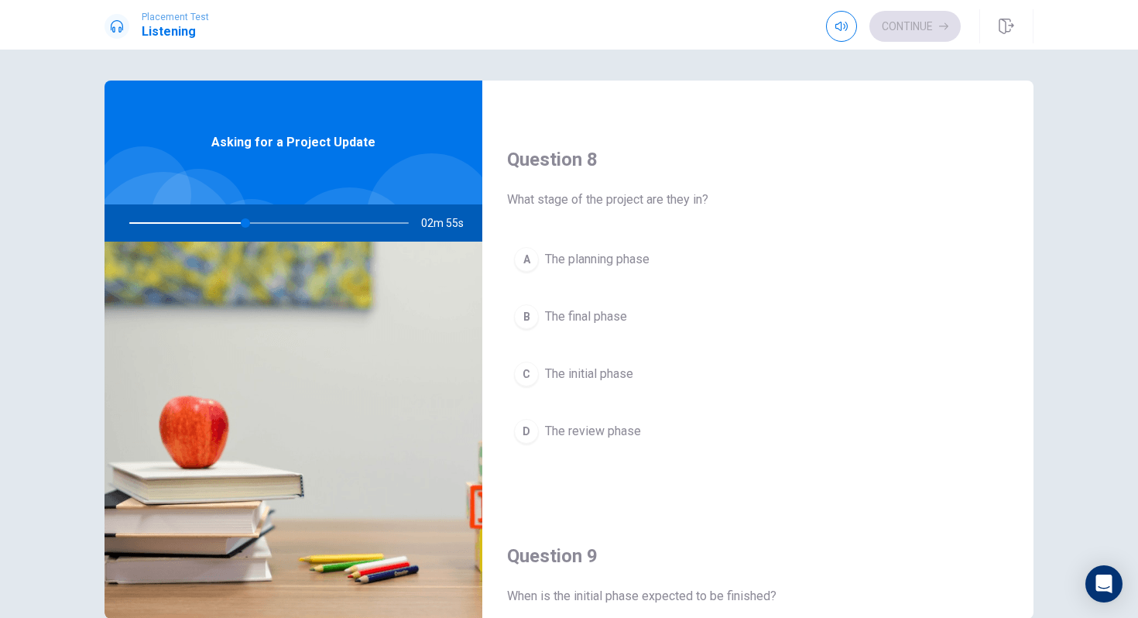
scroll to position [756, 0]
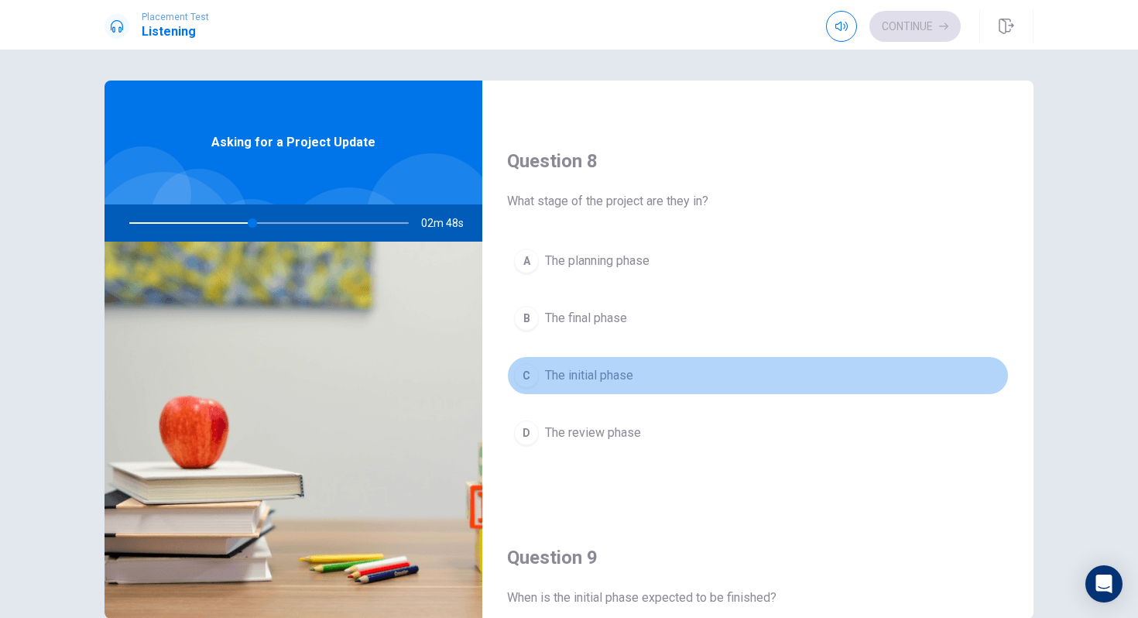
click at [523, 377] on div "C" at bounding box center [526, 375] width 25 height 25
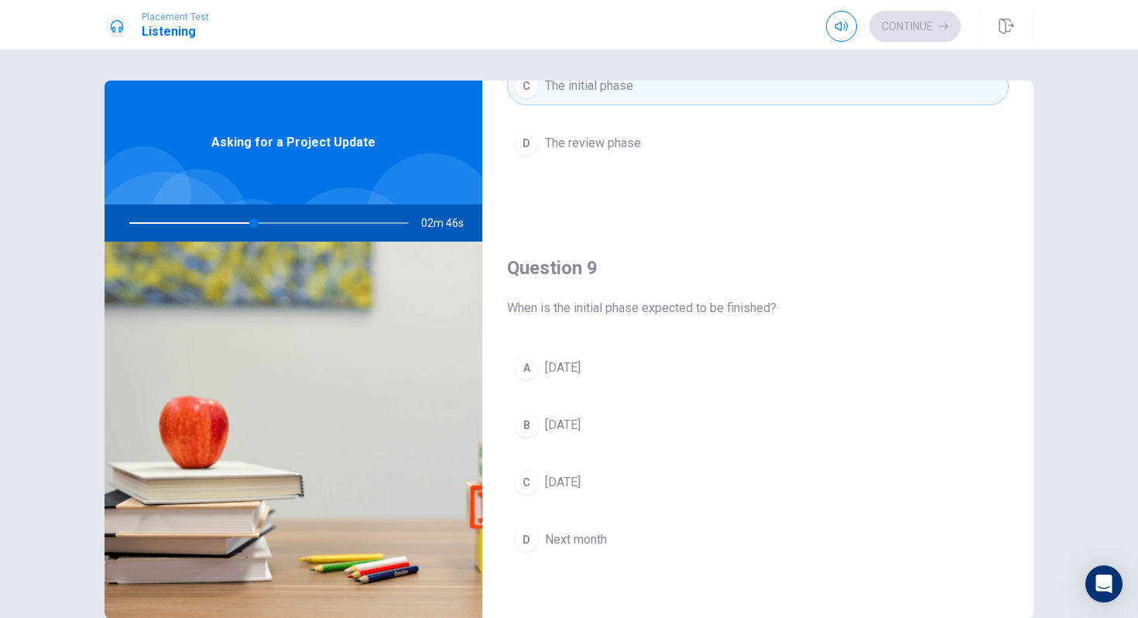
scroll to position [1056, 0]
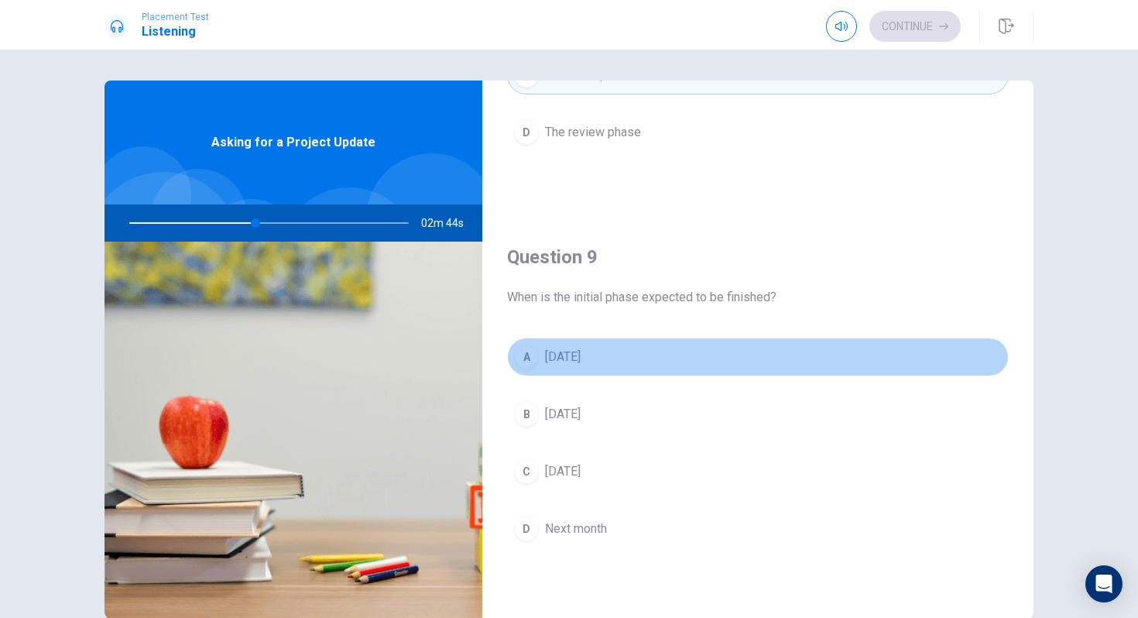
click at [533, 353] on div "A" at bounding box center [526, 357] width 25 height 25
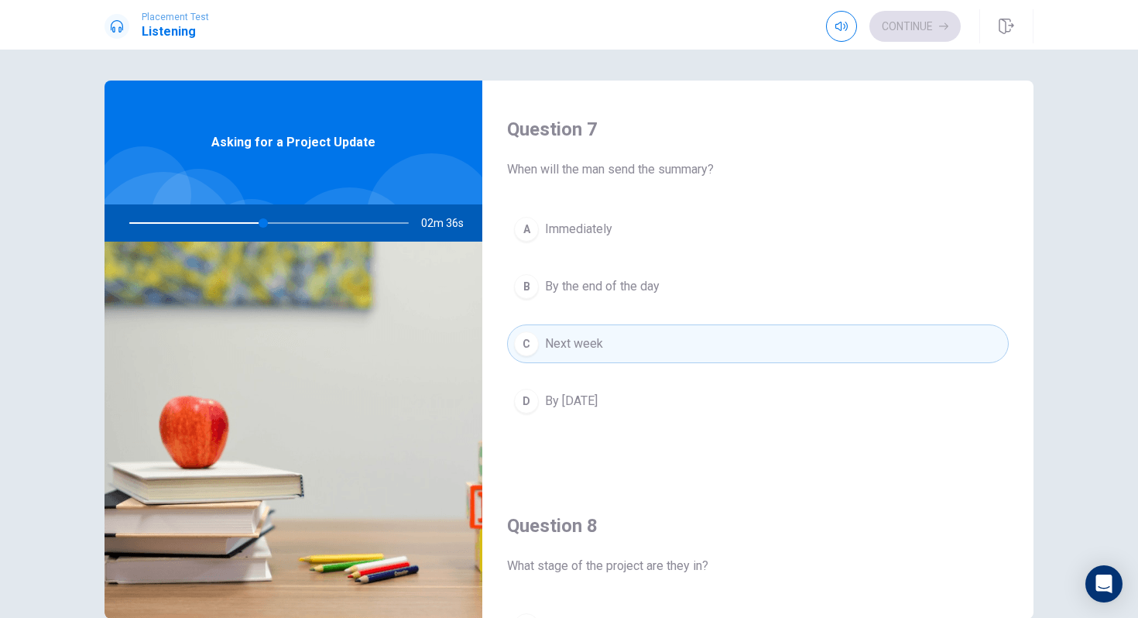
scroll to position [397, 0]
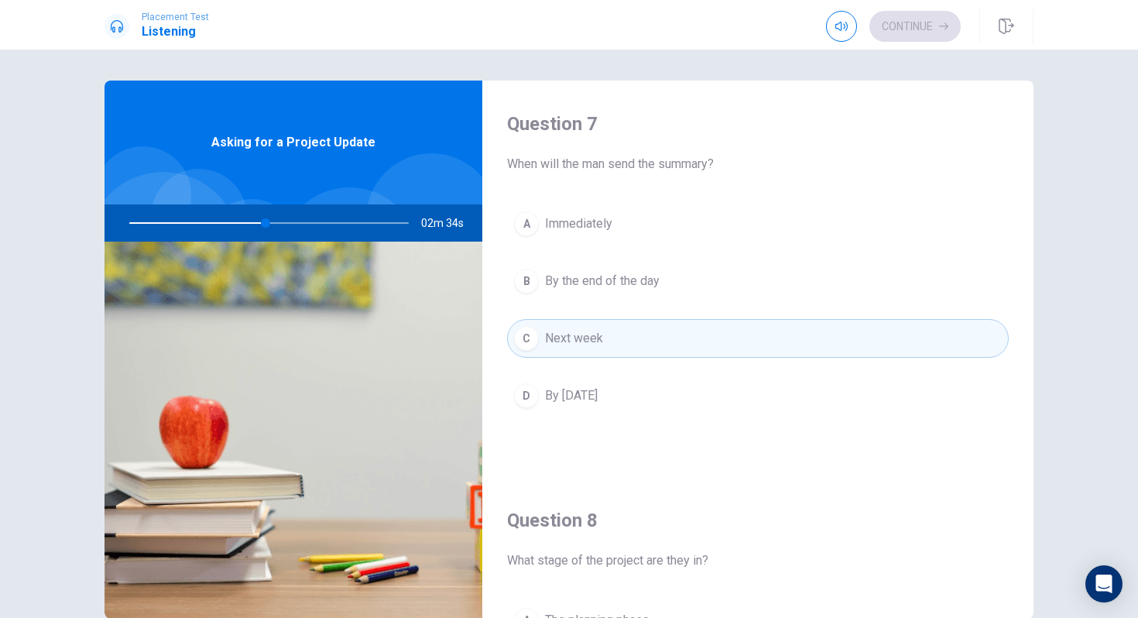
click at [598, 393] on span "By [DATE]" at bounding box center [571, 395] width 53 height 19
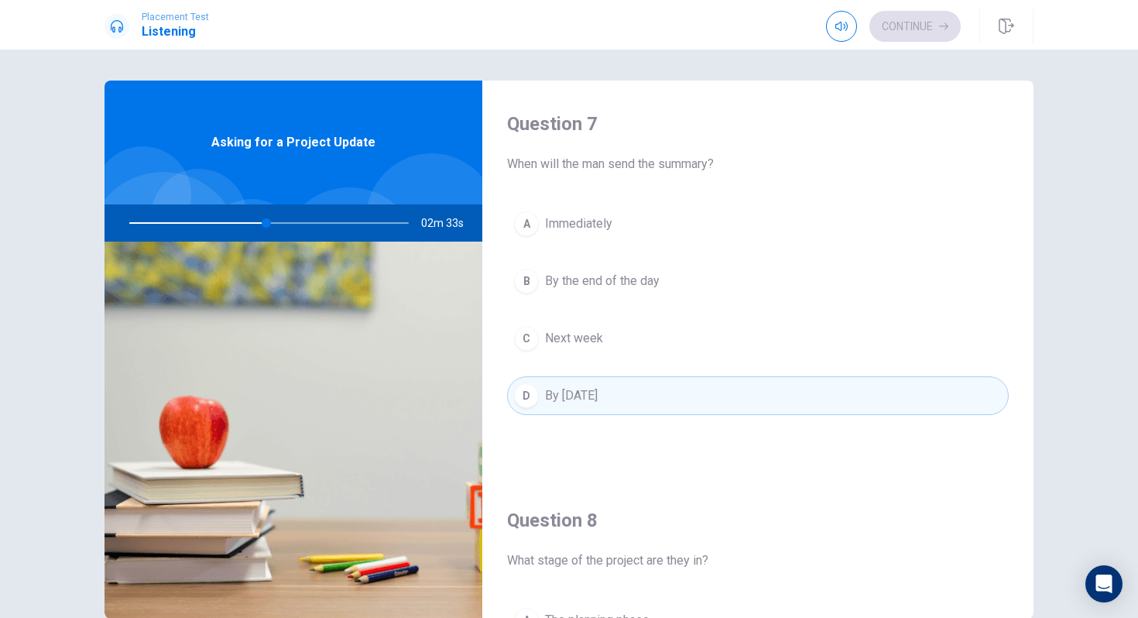
click at [643, 283] on span "By the end of the day" at bounding box center [602, 281] width 115 height 19
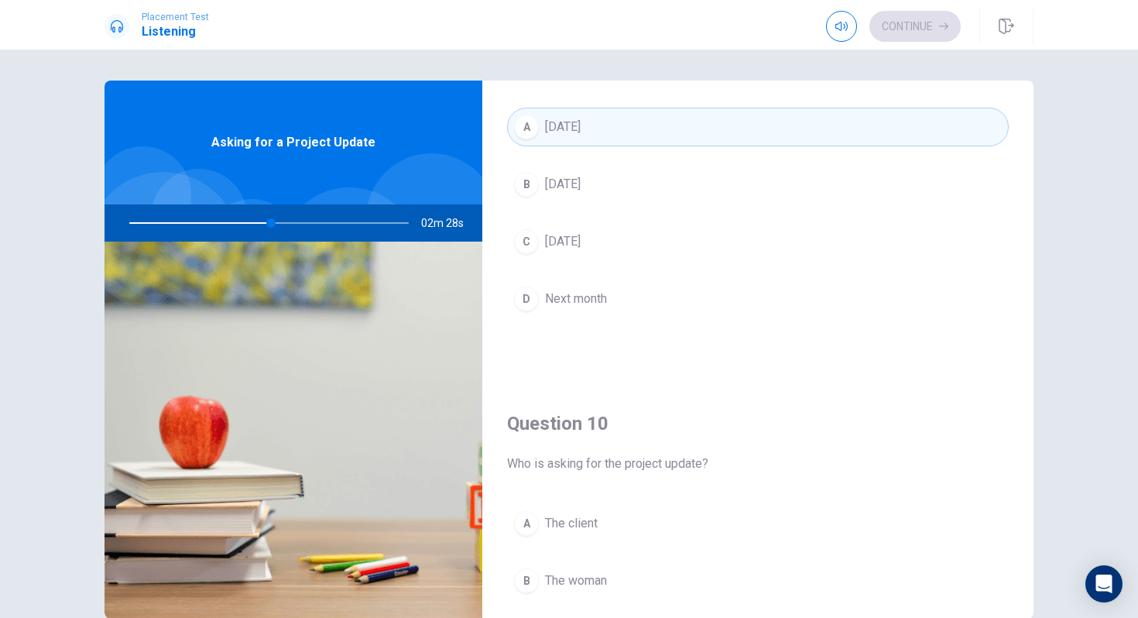
scroll to position [1444, 0]
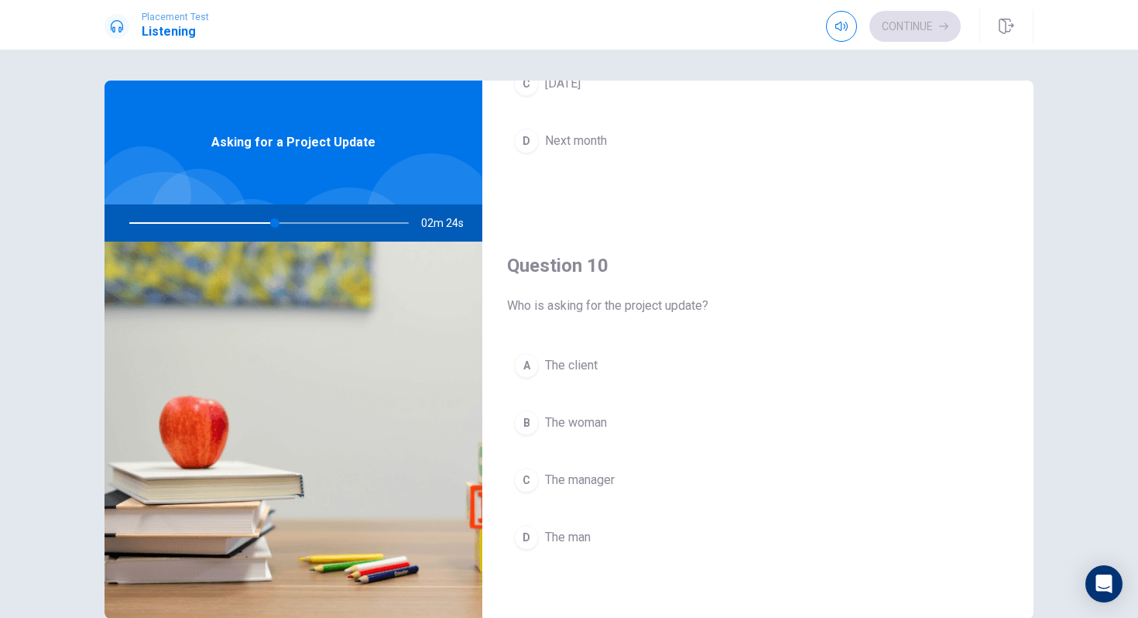
click at [528, 545] on div "D" at bounding box center [526, 537] width 25 height 25
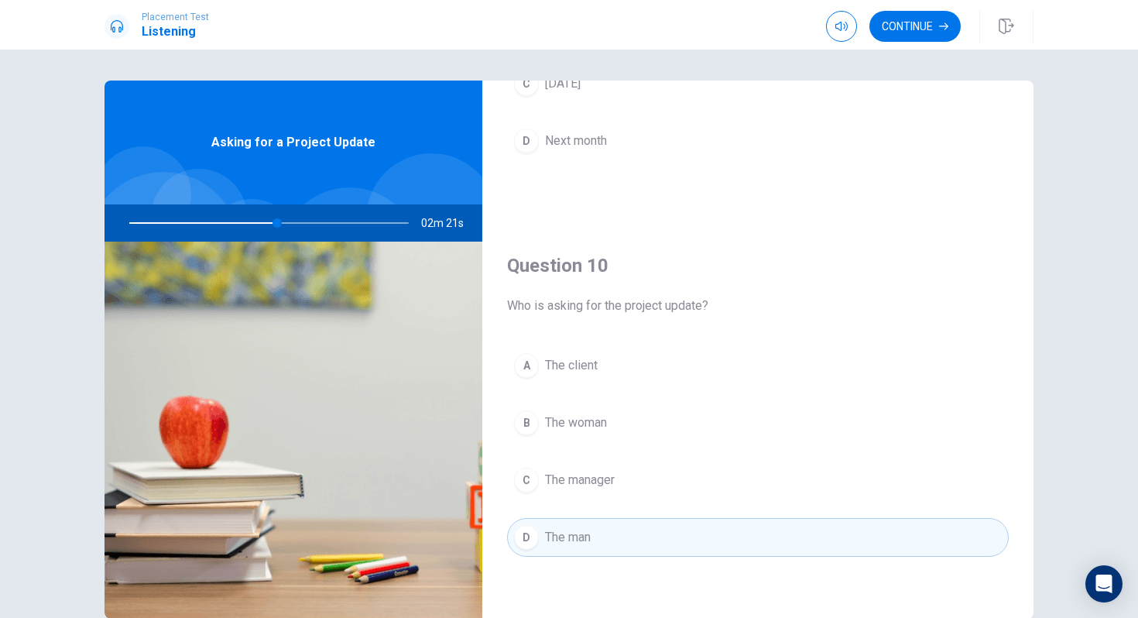
click at [531, 427] on div "B" at bounding box center [526, 422] width 25 height 25
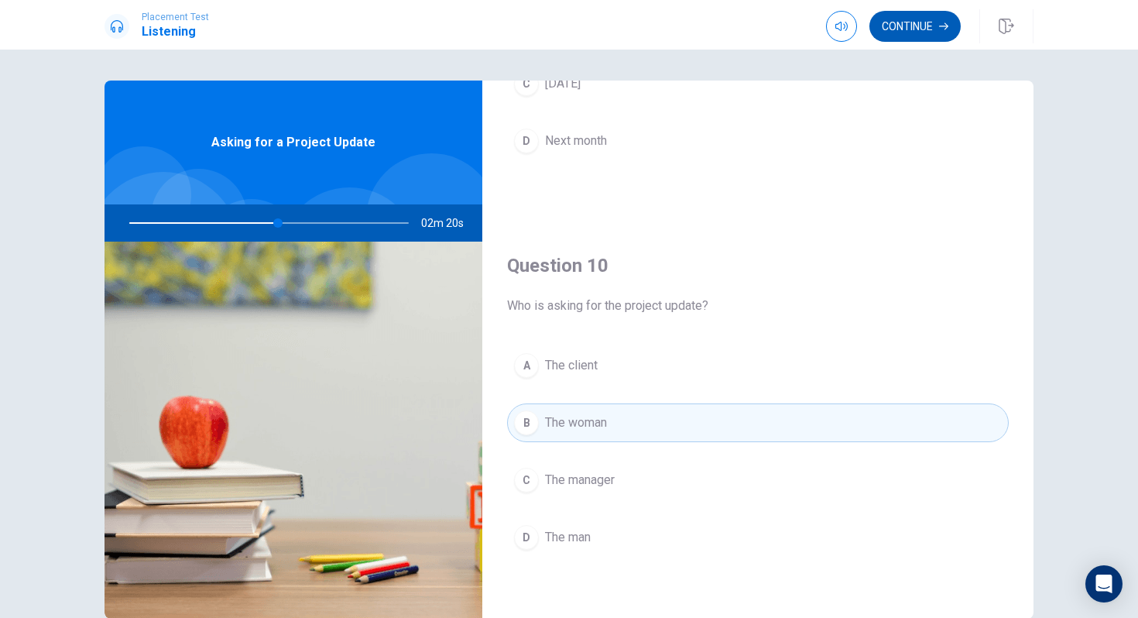
click at [894, 15] on button "Continue" at bounding box center [915, 26] width 91 height 31
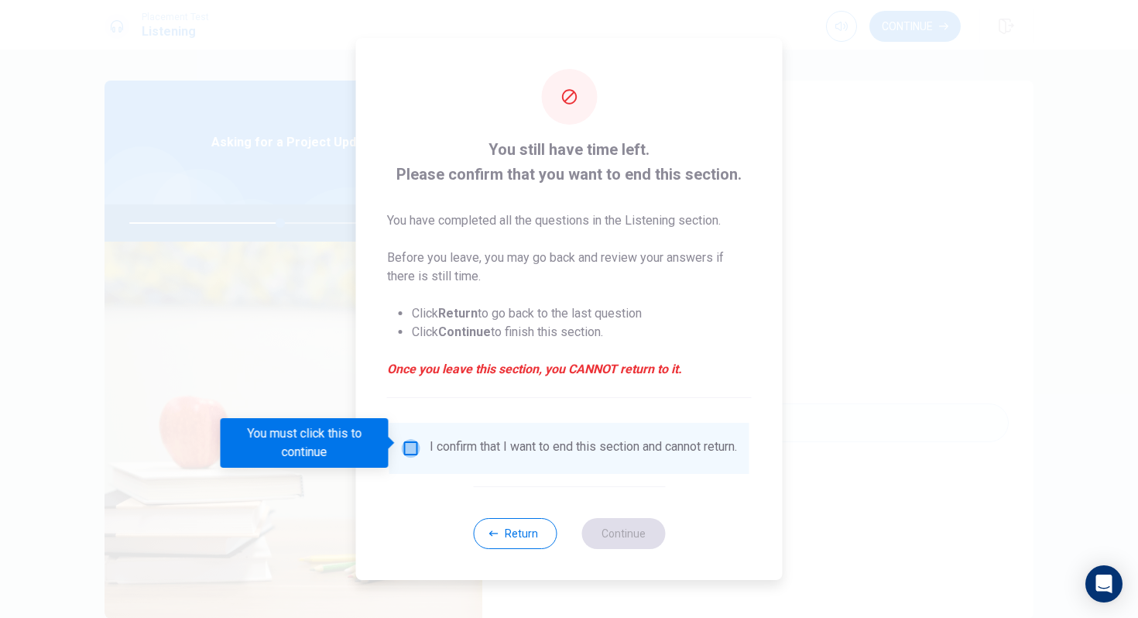
click at [408, 439] on input "You must click this to continue" at bounding box center [411, 448] width 19 height 19
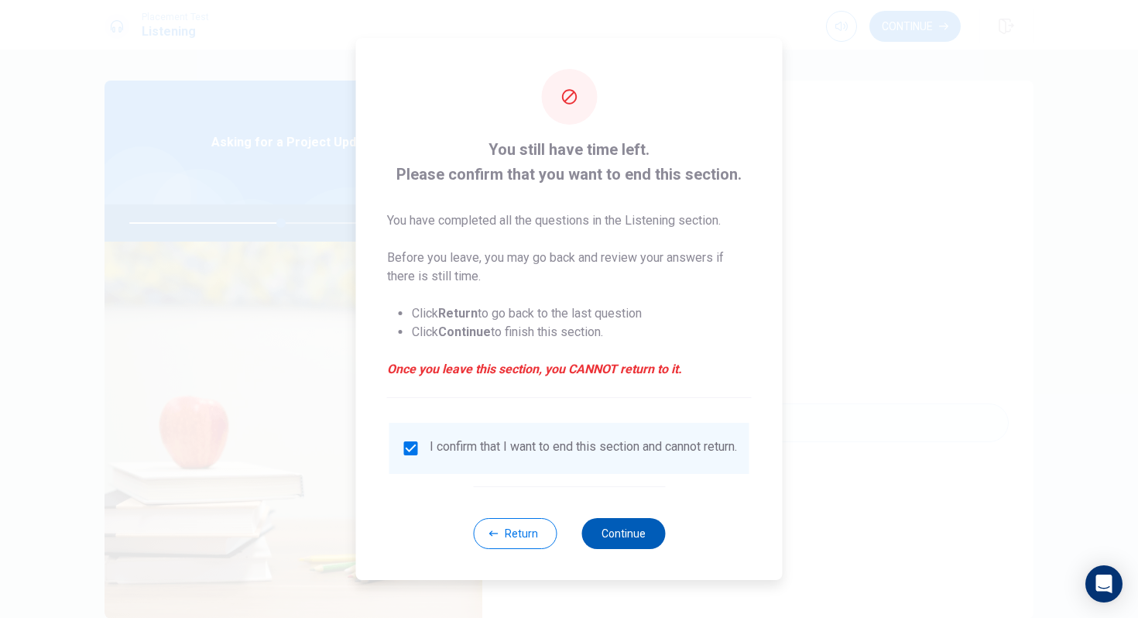
click at [642, 537] on button "Continue" at bounding box center [624, 533] width 84 height 31
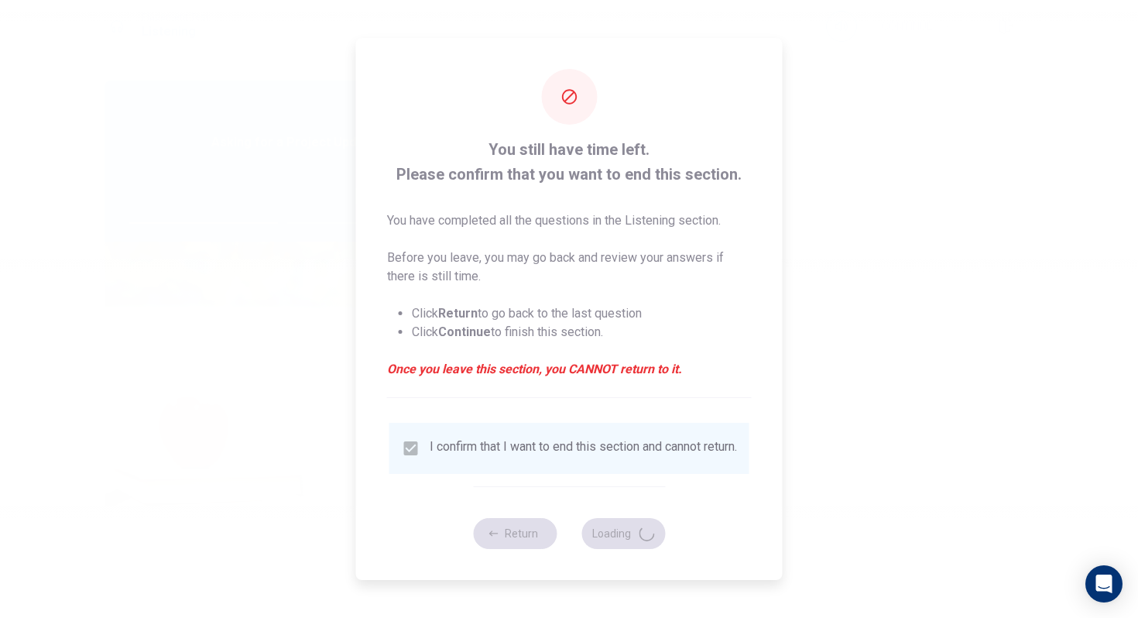
type input "55"
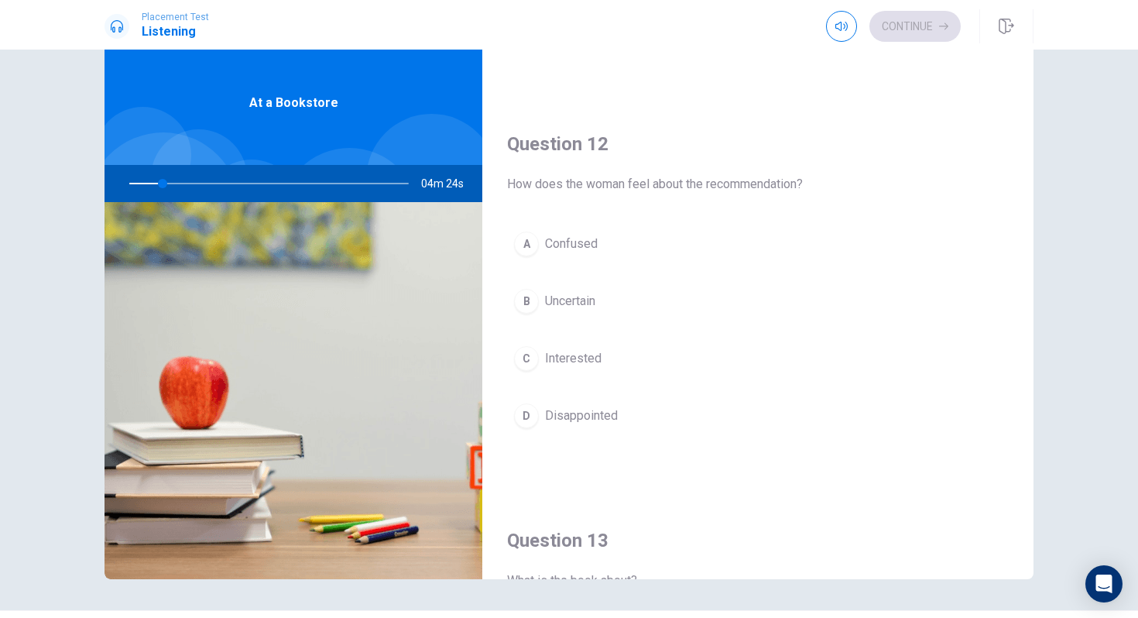
scroll to position [340, 0]
click at [447, 337] on img at bounding box center [294, 390] width 378 height 377
click at [476, 349] on img at bounding box center [294, 390] width 378 height 377
click at [487, 349] on div "Question 12 How does the woman feel about the recommendation? A Confused B Unce…" at bounding box center [758, 296] width 551 height 397
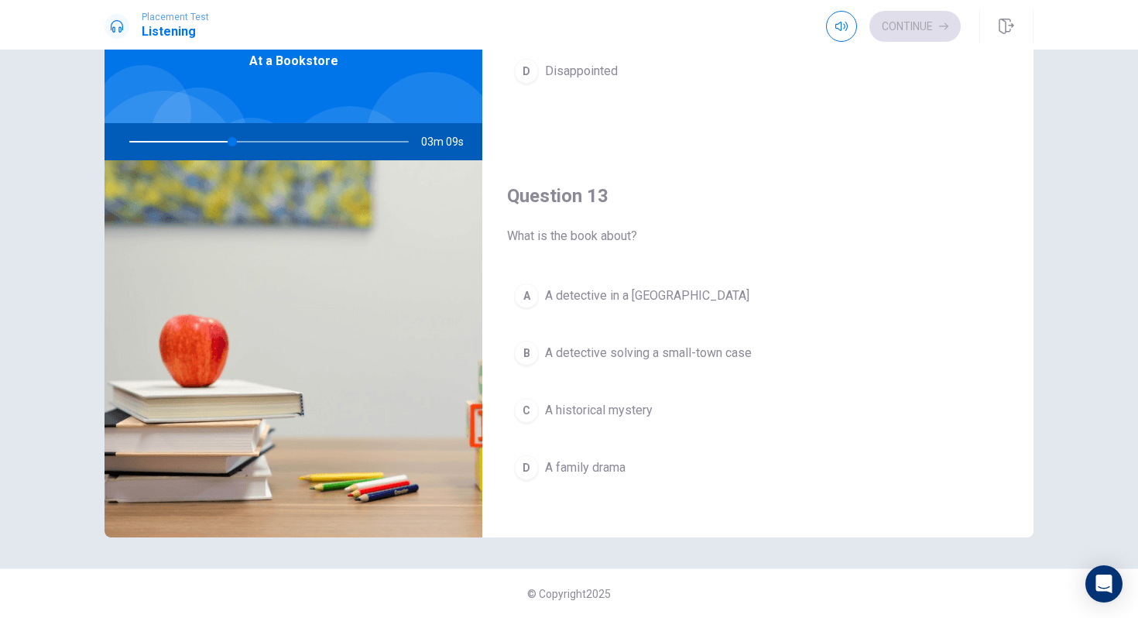
scroll to position [644, 0]
click at [524, 350] on div "B" at bounding box center [526, 349] width 25 height 25
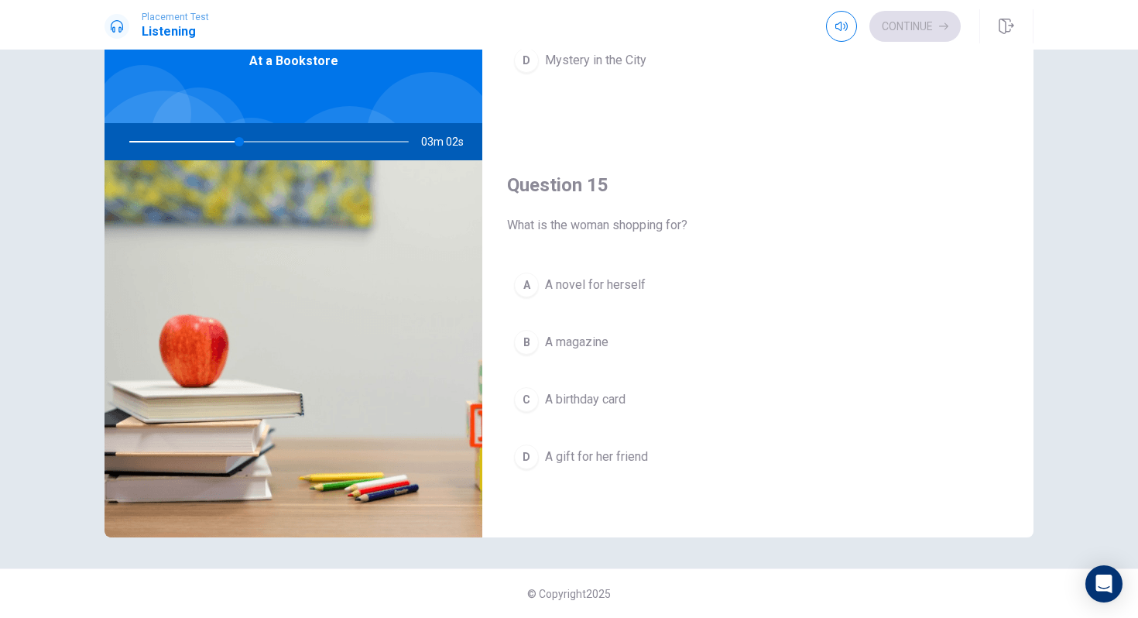
scroll to position [1444, 0]
click at [525, 280] on div "A" at bounding box center [526, 284] width 25 height 25
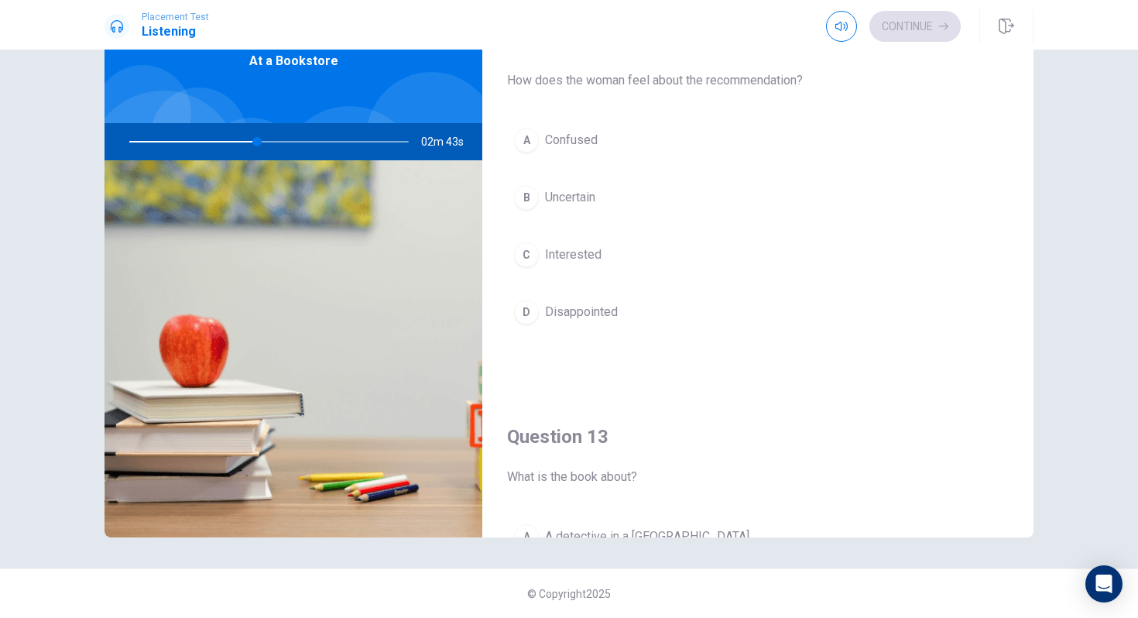
scroll to position [358, 0]
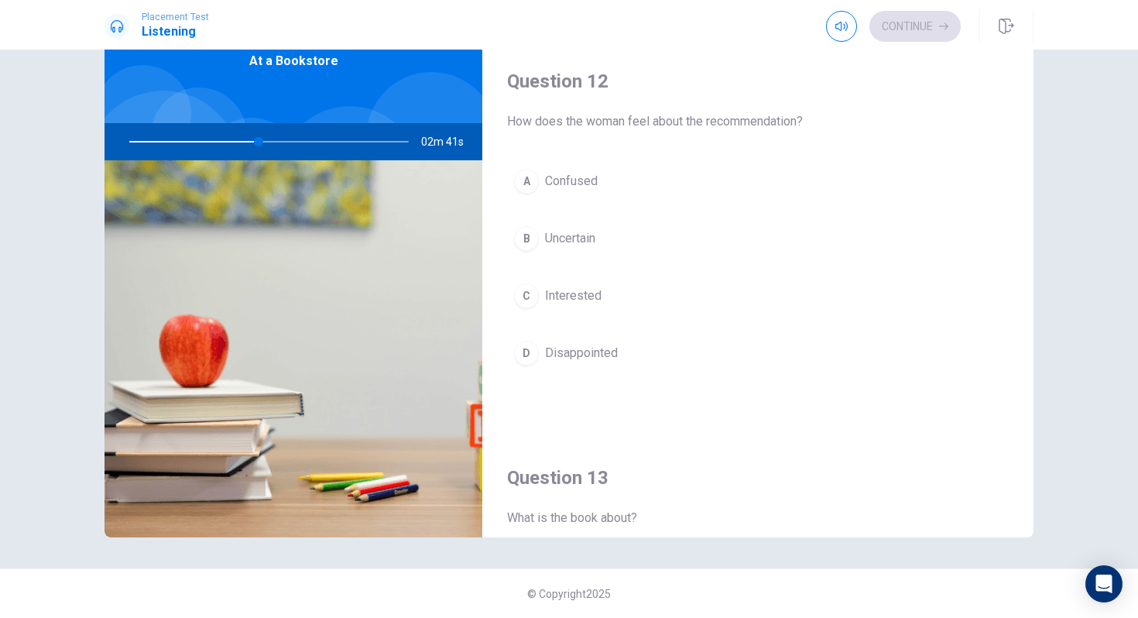
click at [531, 297] on div "C" at bounding box center [526, 295] width 25 height 25
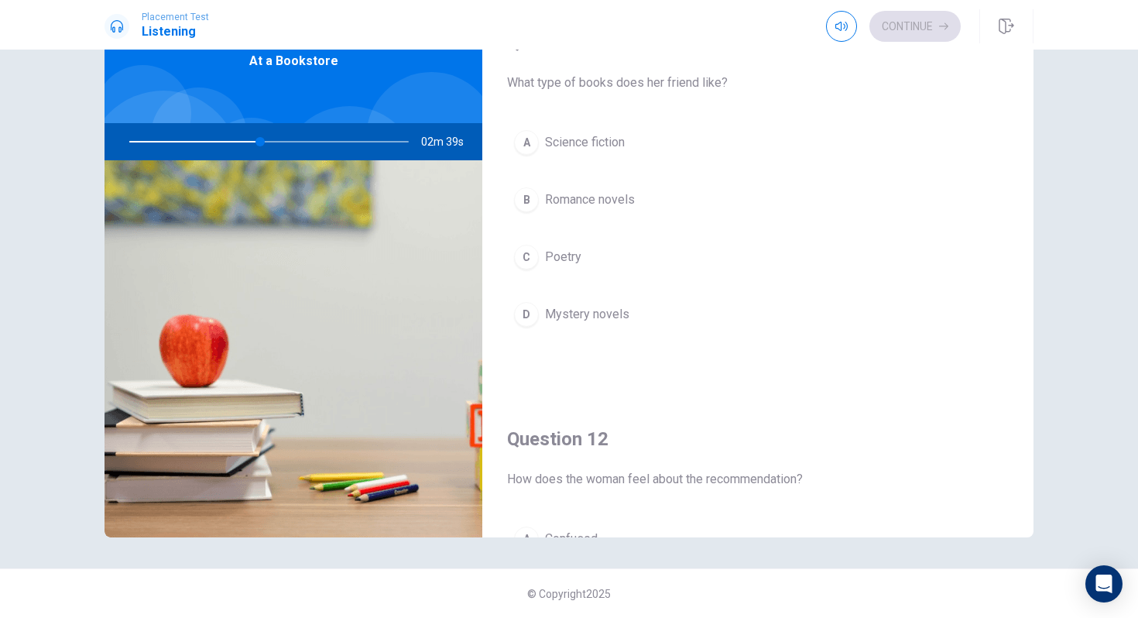
scroll to position [72, 0]
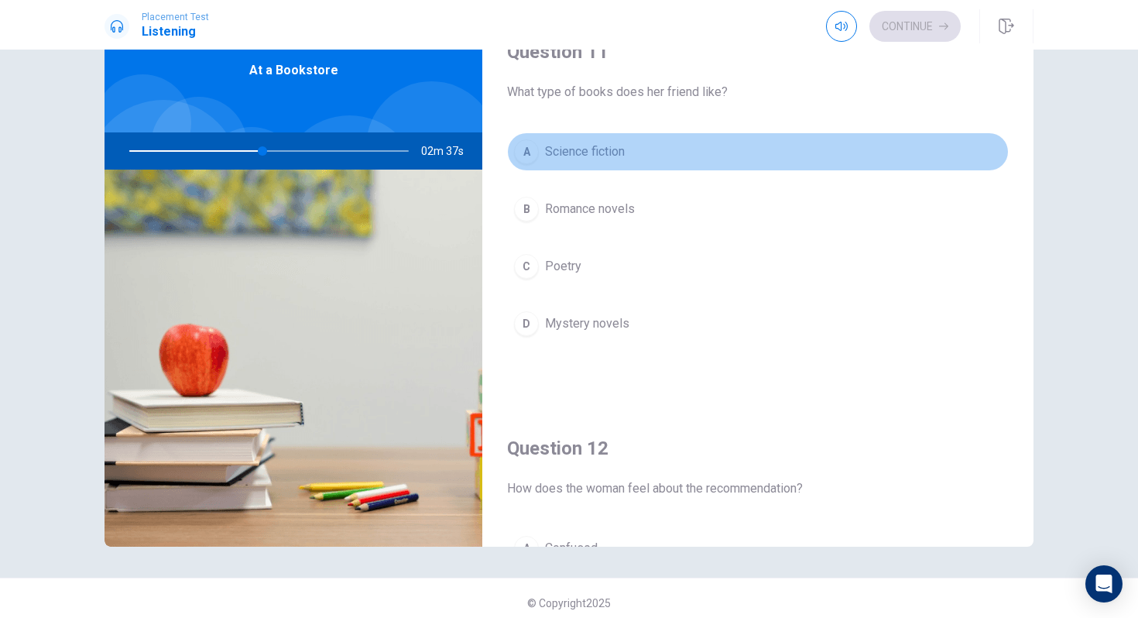
click at [538, 151] on div "A" at bounding box center [526, 151] width 25 height 25
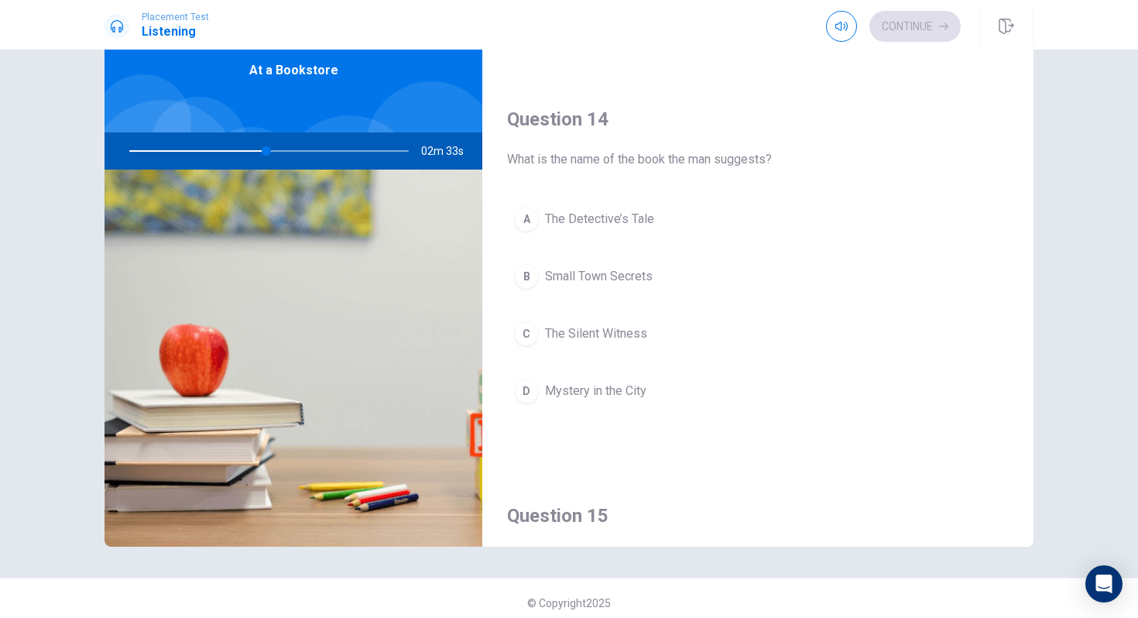
scroll to position [1125, 0]
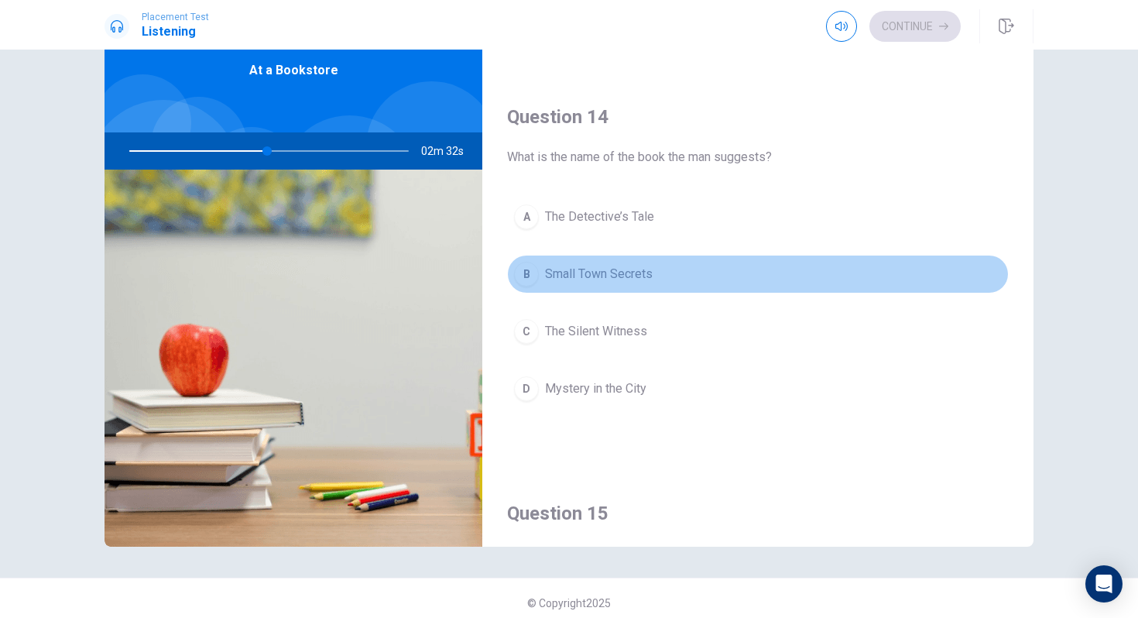
click at [520, 269] on div "B" at bounding box center [526, 274] width 25 height 25
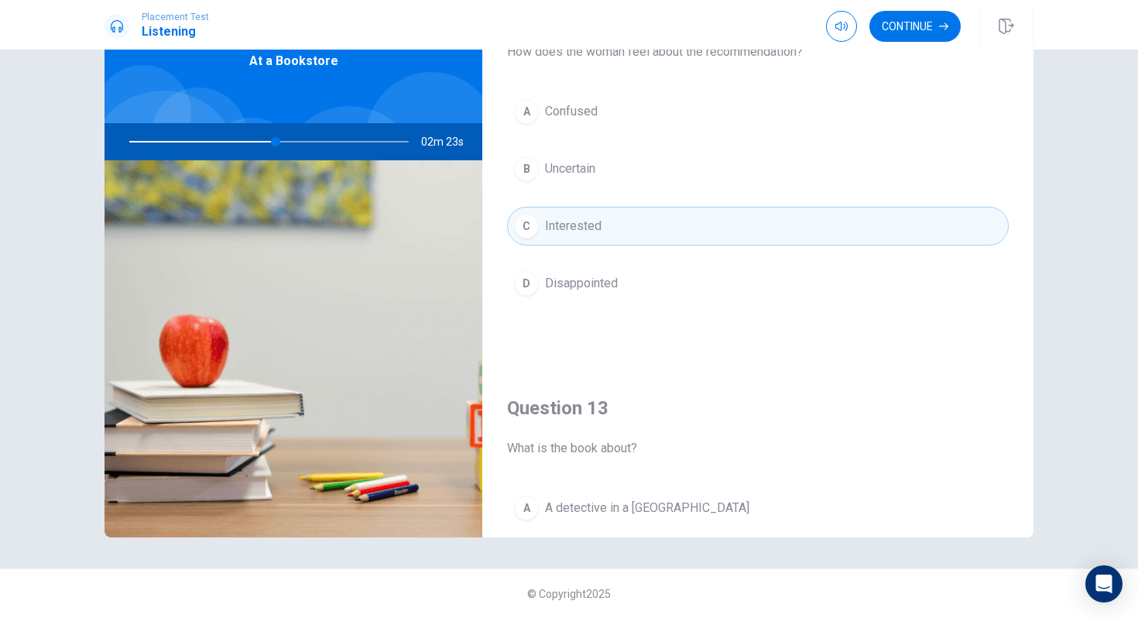
scroll to position [485, 0]
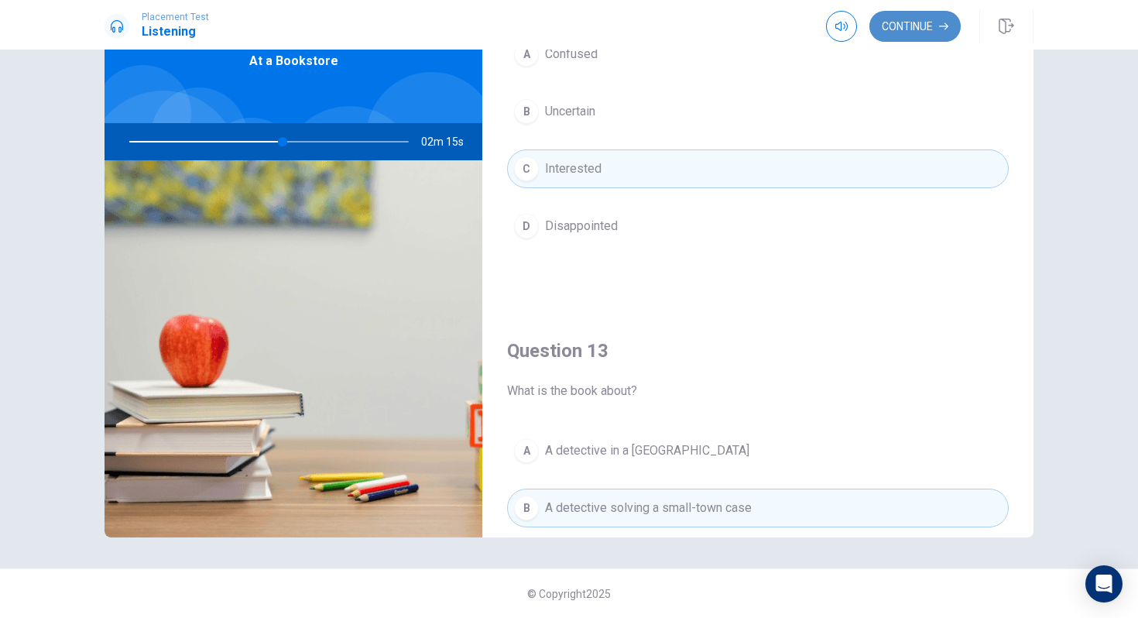
click at [912, 24] on button "Continue" at bounding box center [915, 26] width 91 height 31
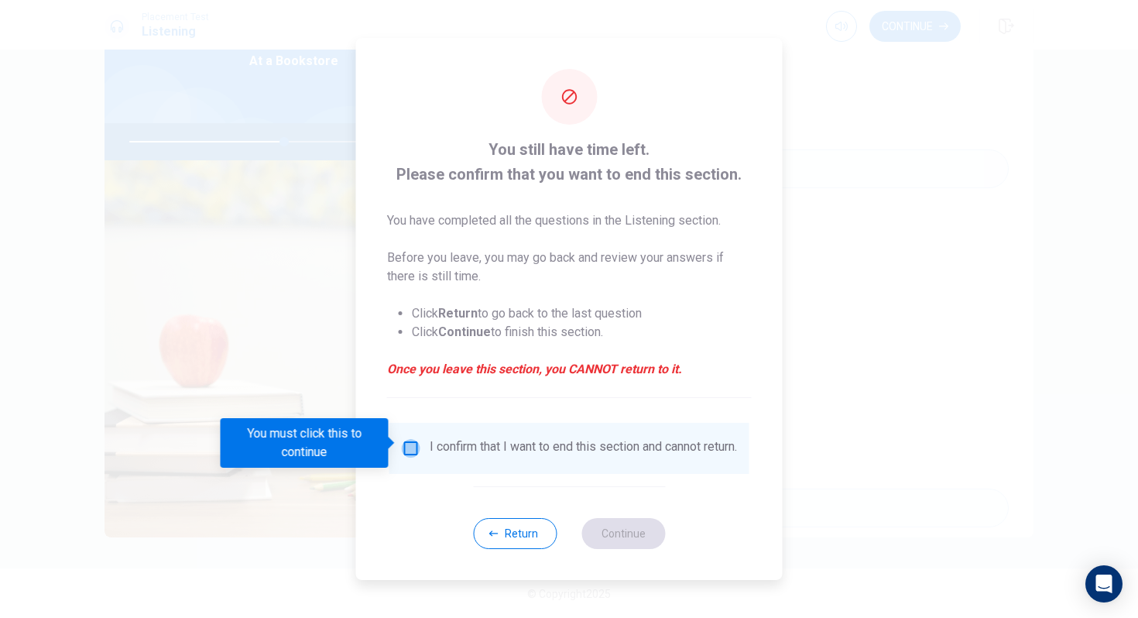
click at [402, 443] on input "You must click this to continue" at bounding box center [411, 448] width 19 height 19
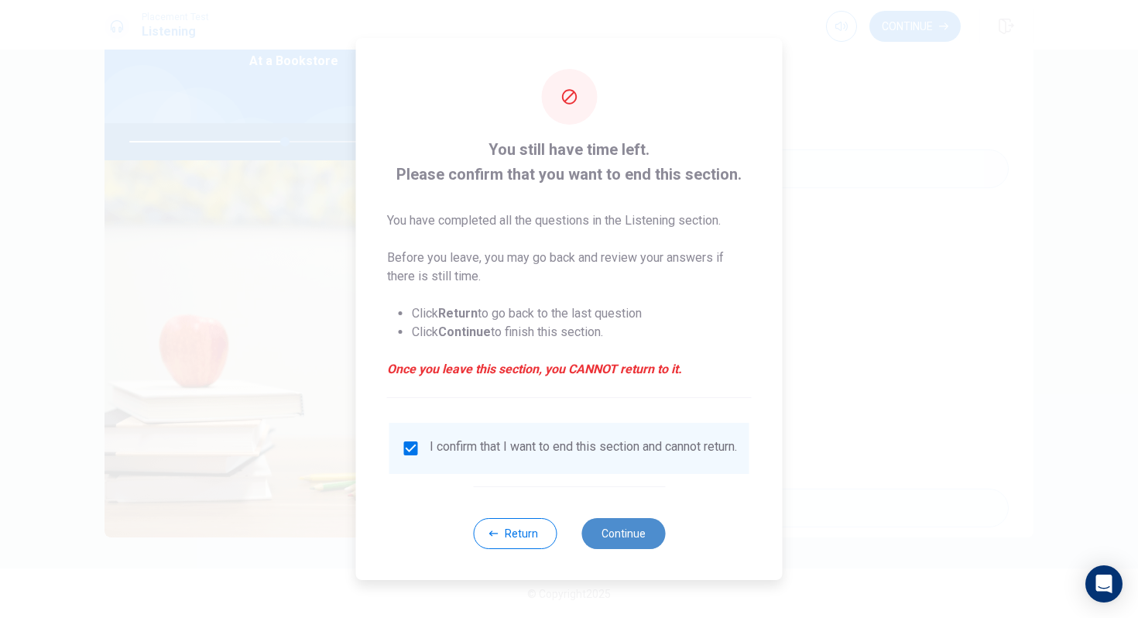
click at [631, 549] on button "Continue" at bounding box center [624, 533] width 84 height 31
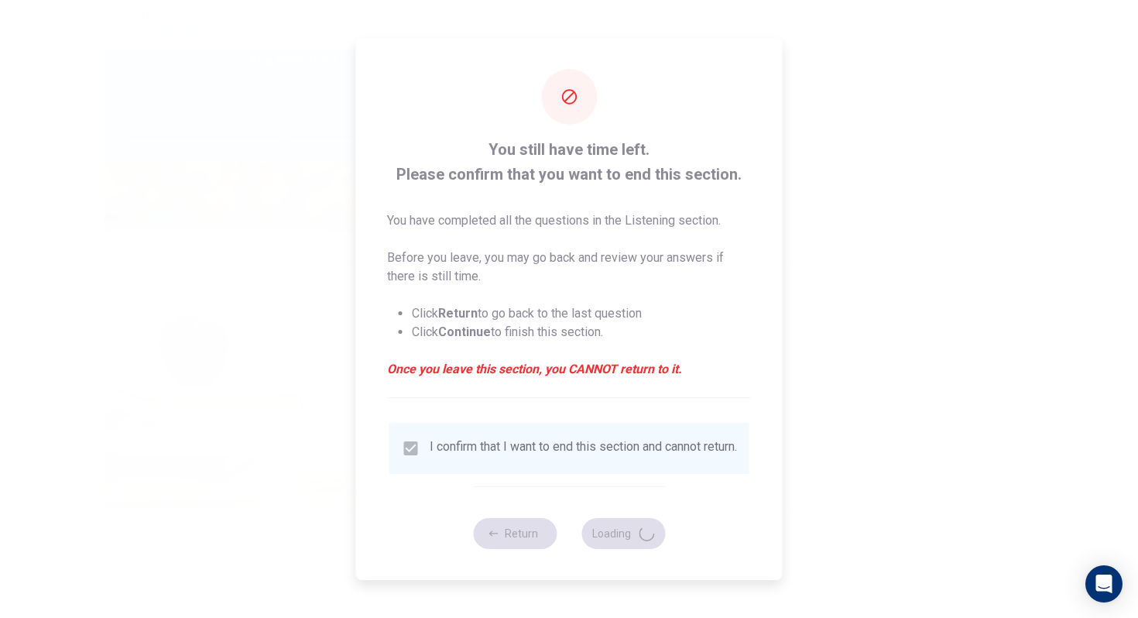
type input "56"
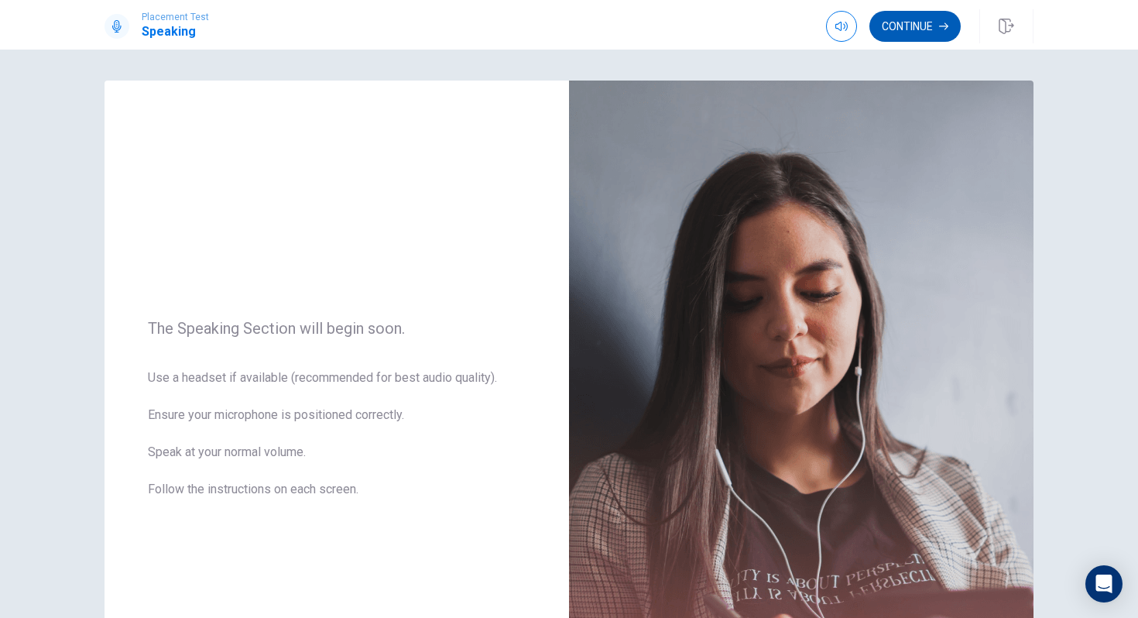
click at [902, 26] on button "Continue" at bounding box center [915, 26] width 91 height 31
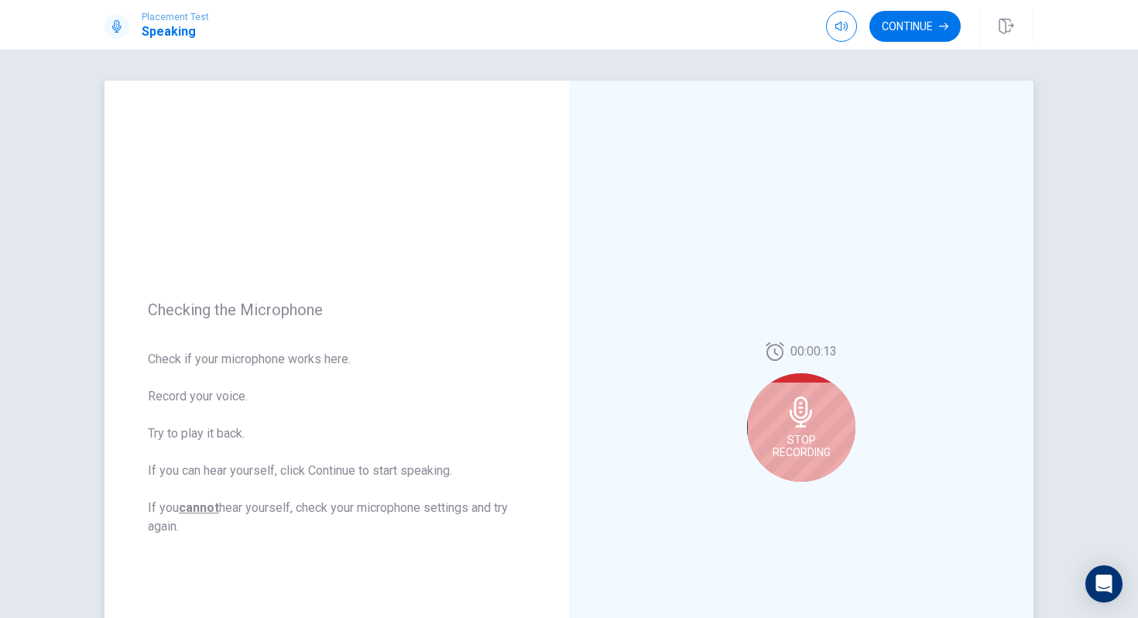
click at [803, 404] on icon at bounding box center [801, 412] width 31 height 31
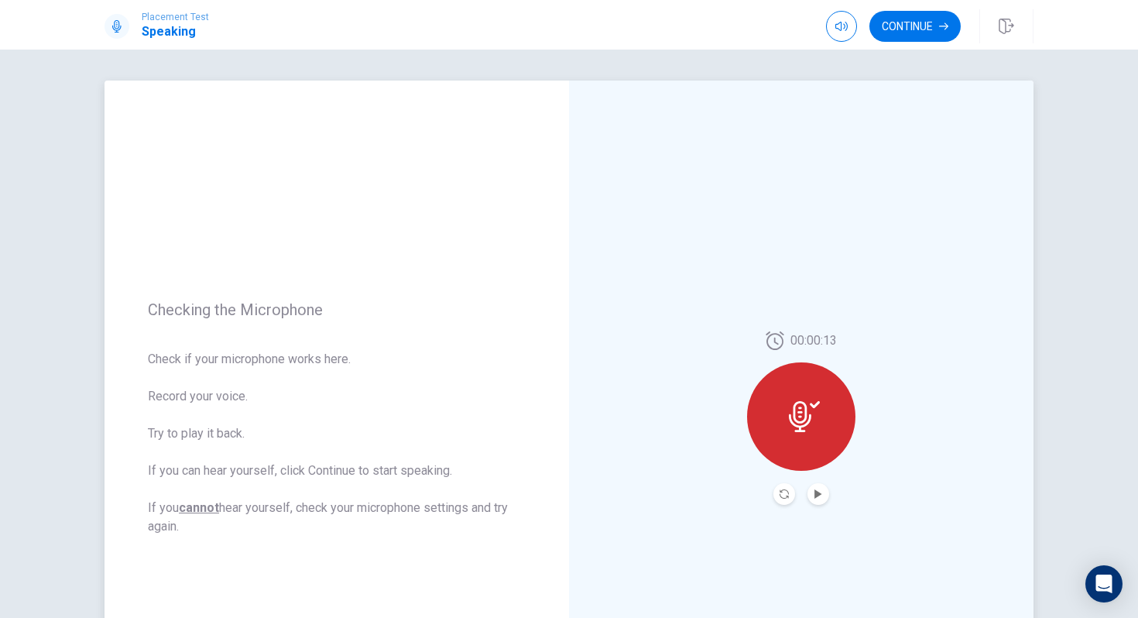
click at [805, 424] on icon at bounding box center [800, 416] width 22 height 31
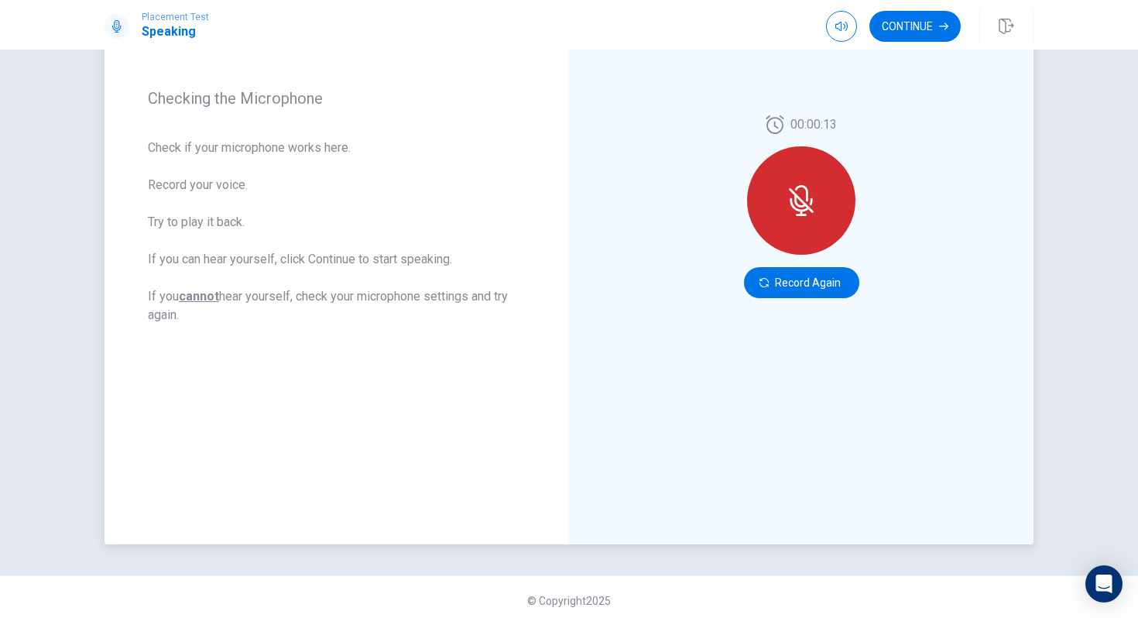
scroll to position [218, 0]
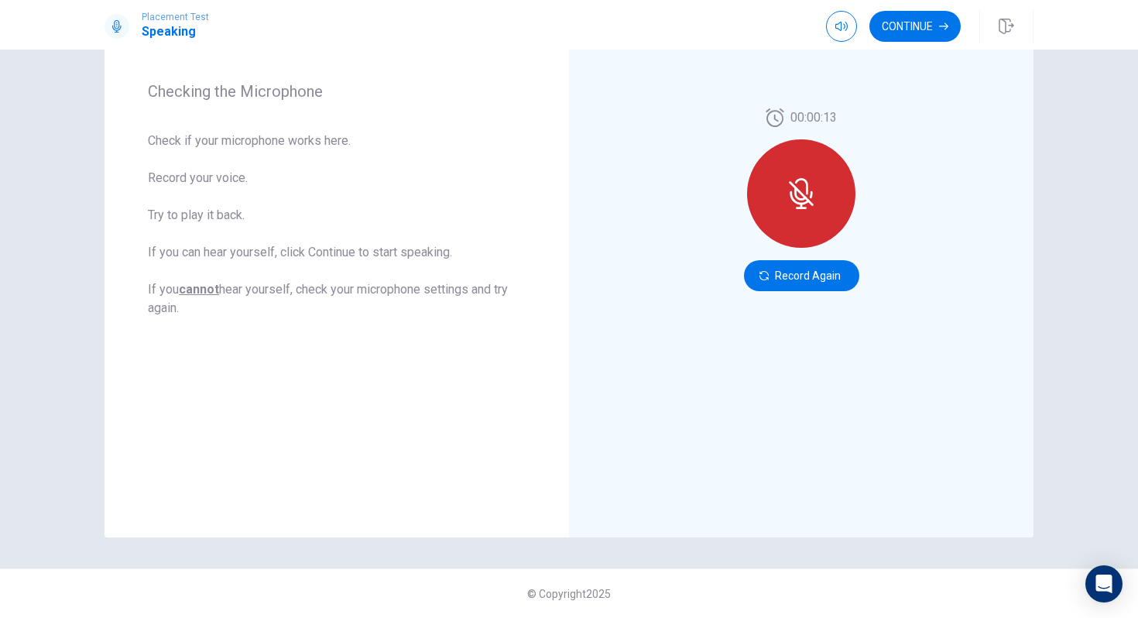
click at [801, 190] on icon at bounding box center [801, 193] width 31 height 31
click at [823, 276] on button "Record Again" at bounding box center [801, 275] width 115 height 31
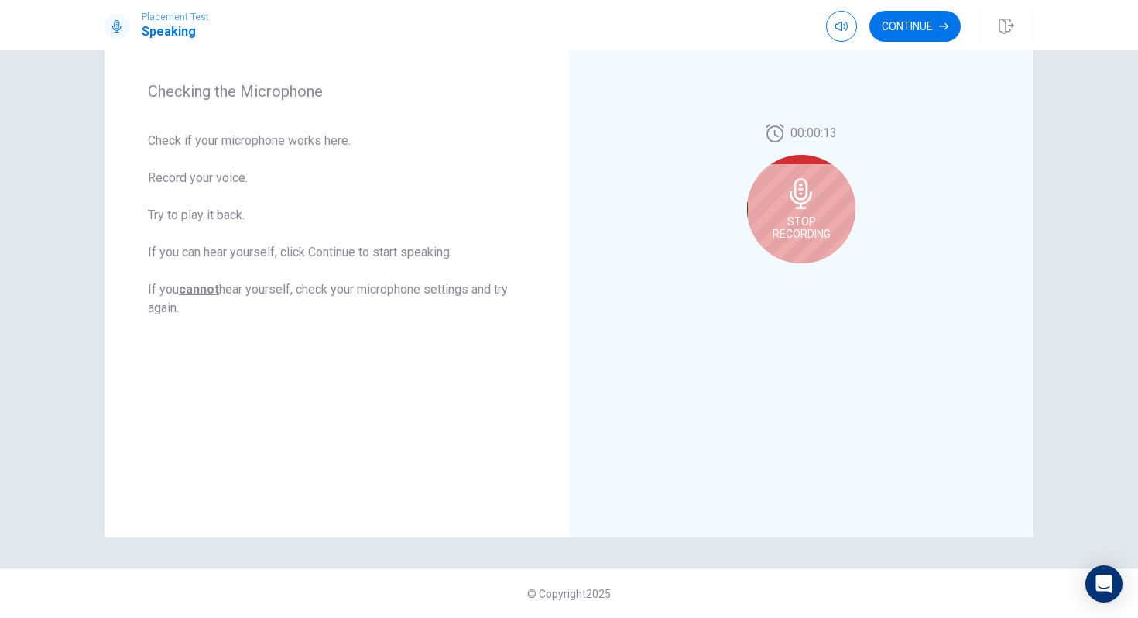
click at [810, 243] on div "Stop Recording" at bounding box center [801, 209] width 108 height 108
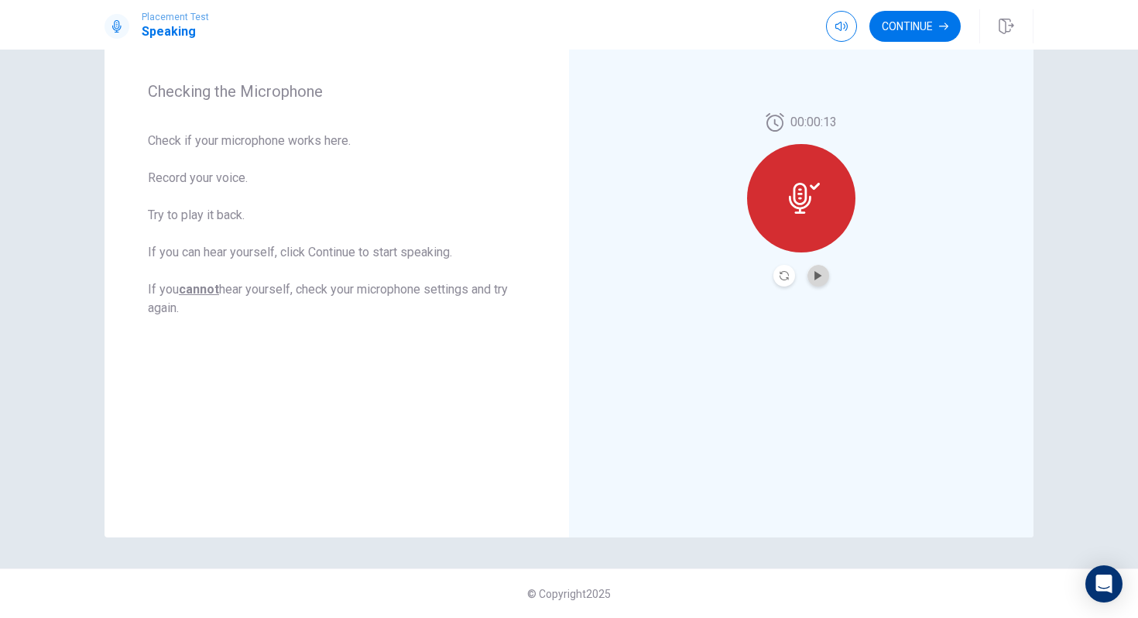
click at [819, 268] on button "Play Audio" at bounding box center [819, 276] width 22 height 22
click at [819, 271] on icon "Pause Audio" at bounding box center [819, 275] width 8 height 9
click at [906, 26] on button "Continue" at bounding box center [915, 26] width 91 height 31
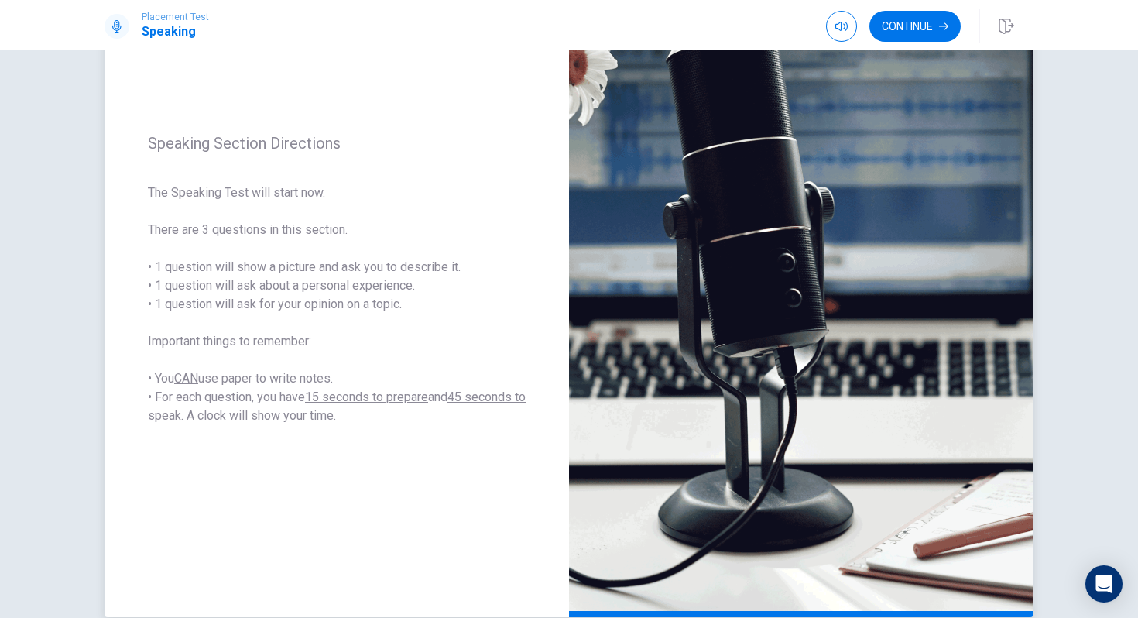
scroll to position [120, 0]
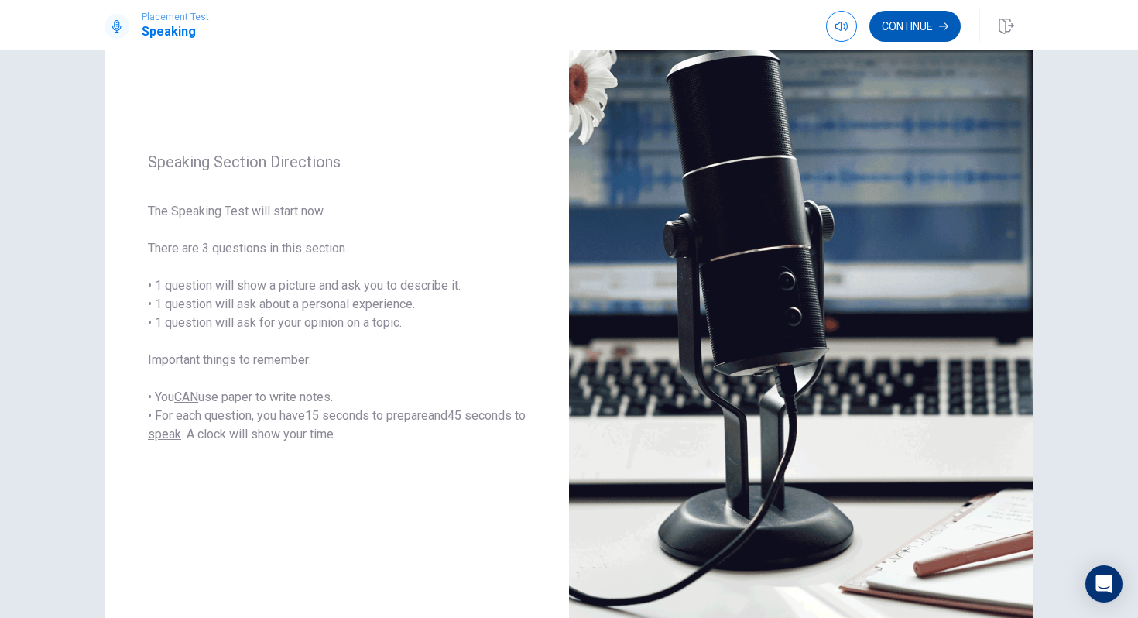
click at [929, 39] on button "Continue" at bounding box center [915, 26] width 91 height 31
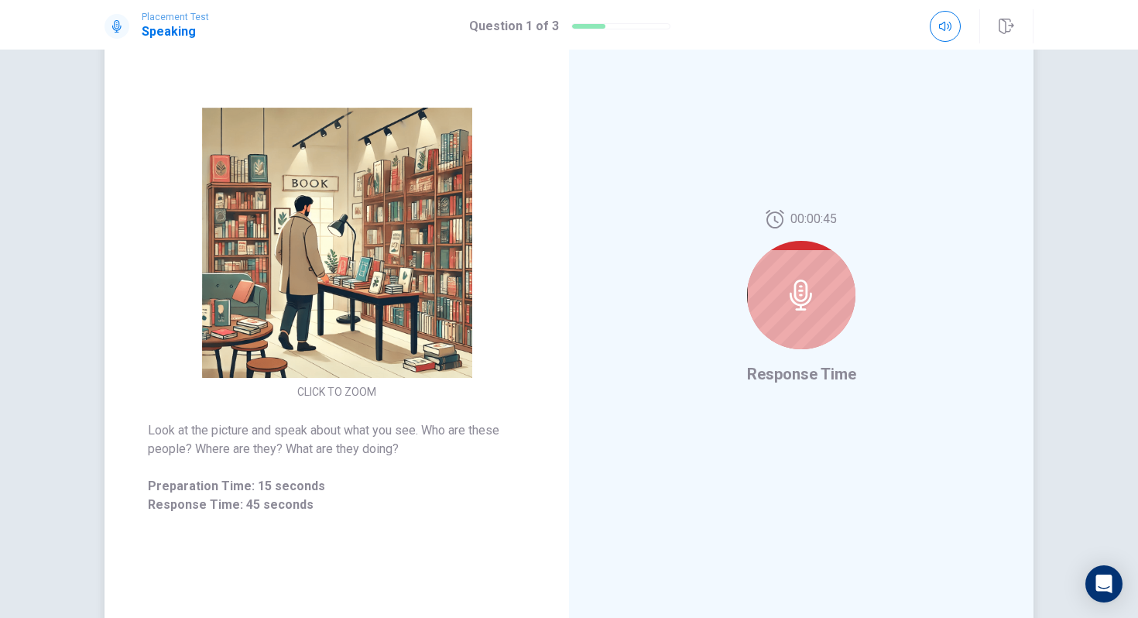
click at [804, 307] on icon at bounding box center [801, 295] width 31 height 31
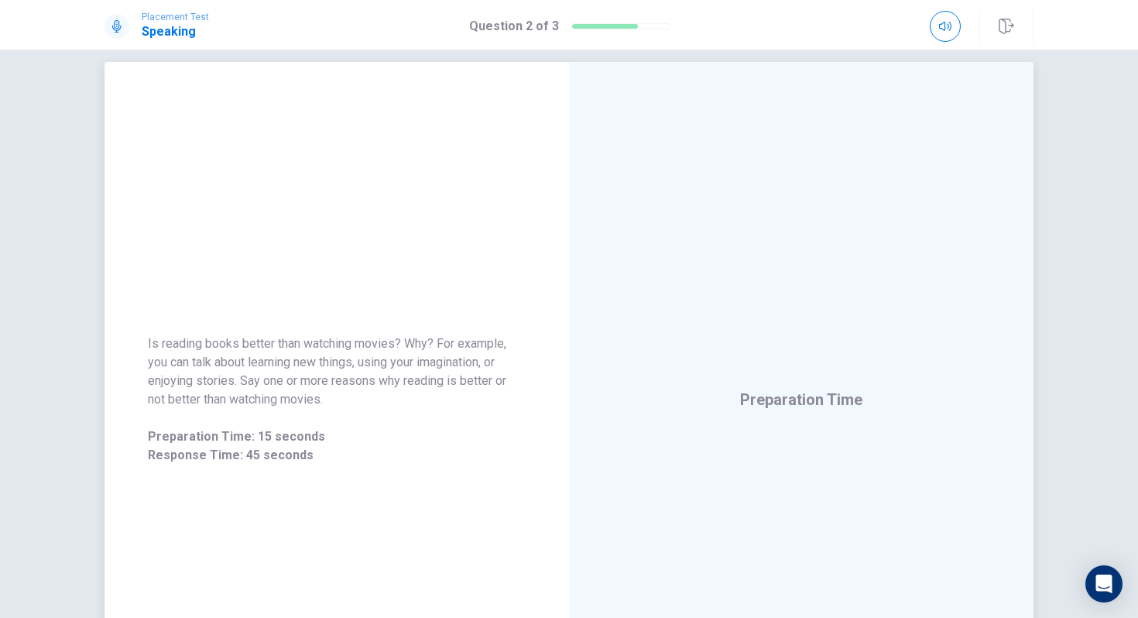
scroll to position [0, 0]
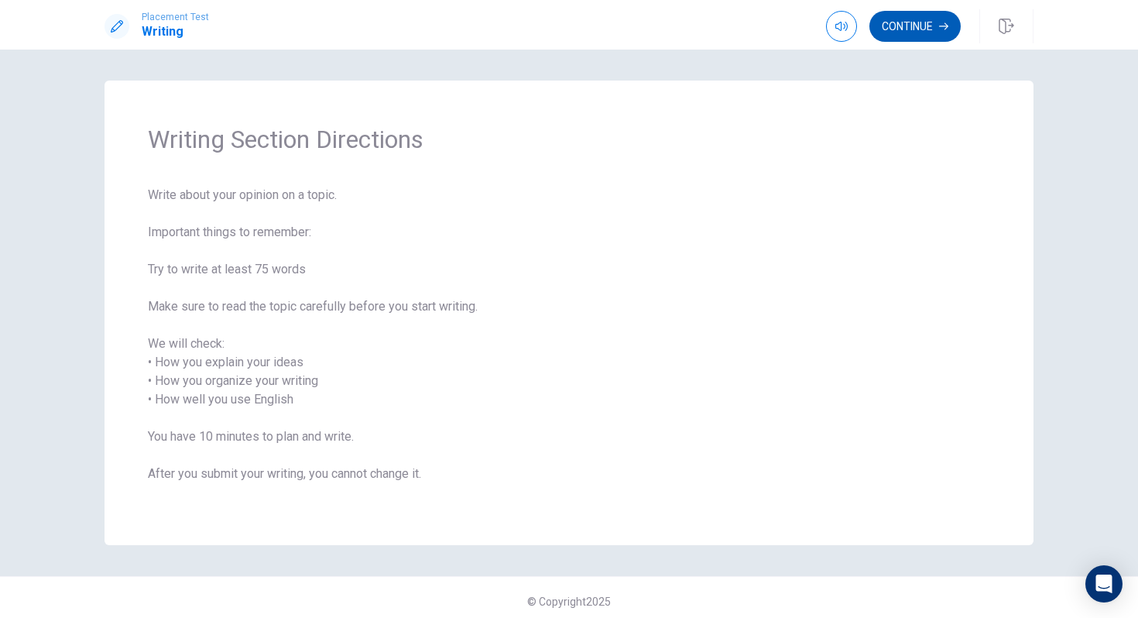
click at [914, 34] on button "Continue" at bounding box center [915, 26] width 91 height 31
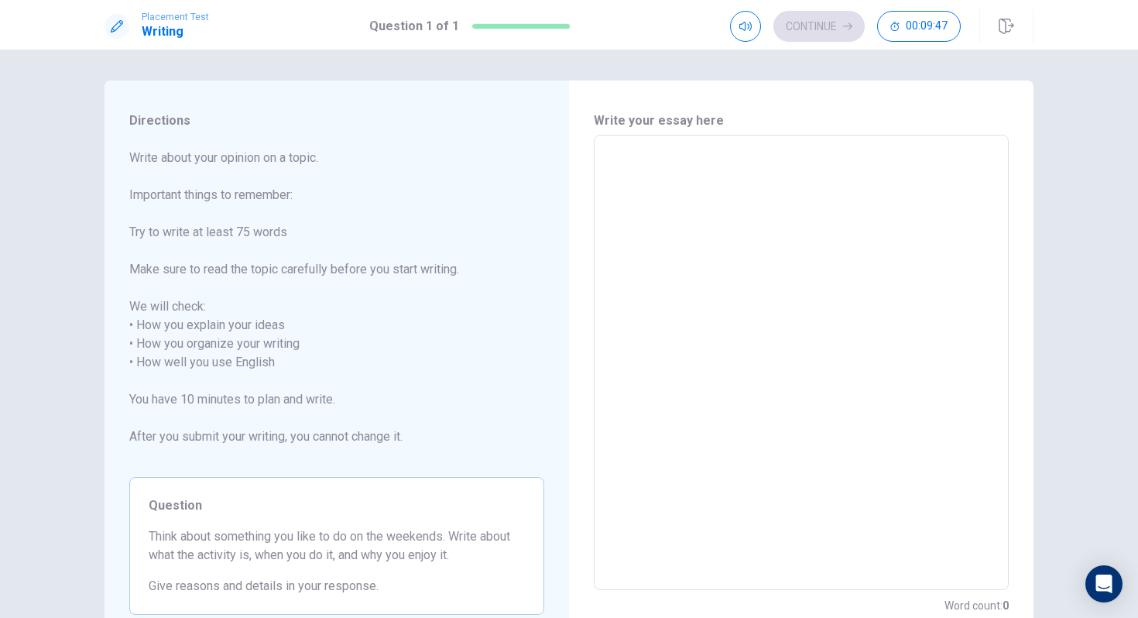
click at [631, 199] on textarea at bounding box center [801, 363] width 393 height 430
click at [671, 172] on textarea at bounding box center [801, 363] width 393 height 430
type textarea "I"
type textarea "x"
type textarea "Il"
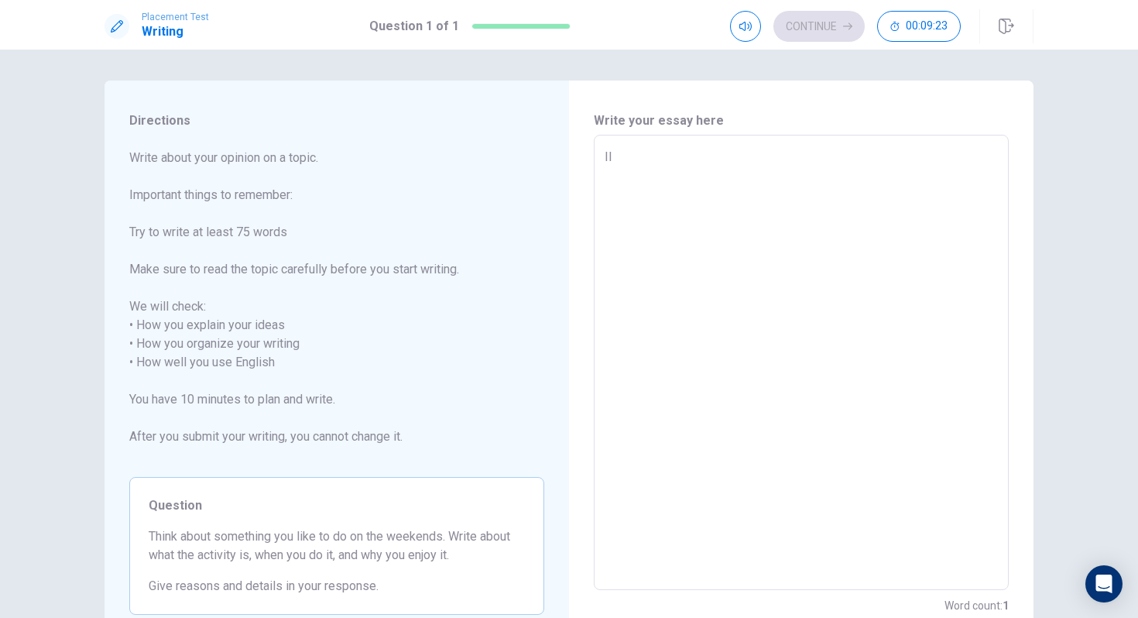
type textarea "x"
type textarea "I"
type textarea "x"
type textarea "I"
type textarea "x"
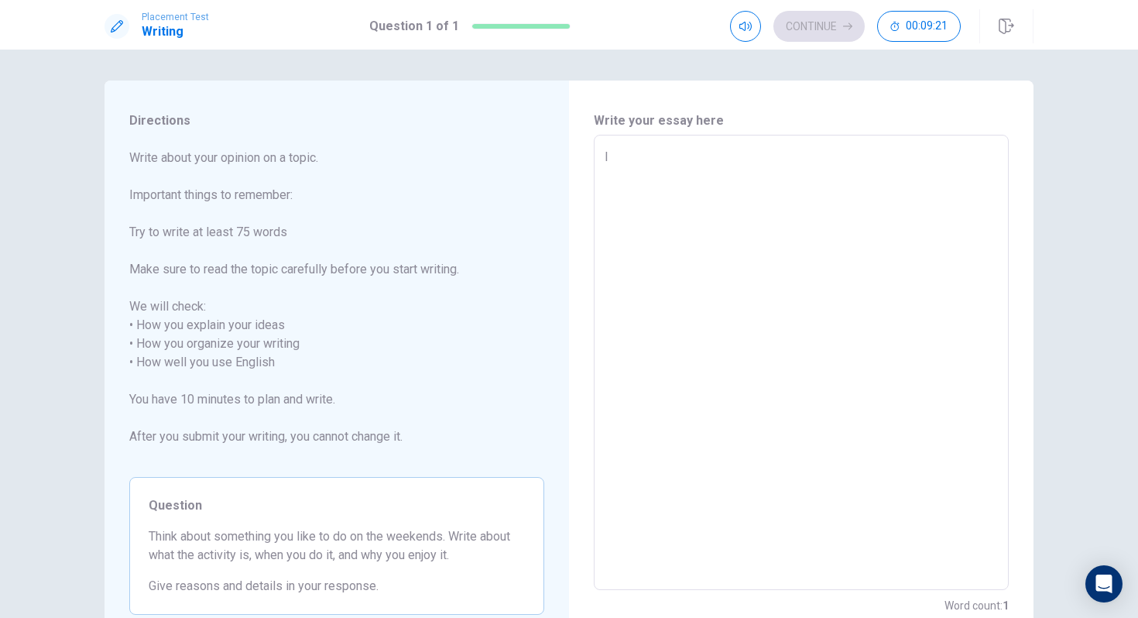
type textarea "I"
type textarea "x"
type textarea "I l"
type textarea "x"
type textarea "I li"
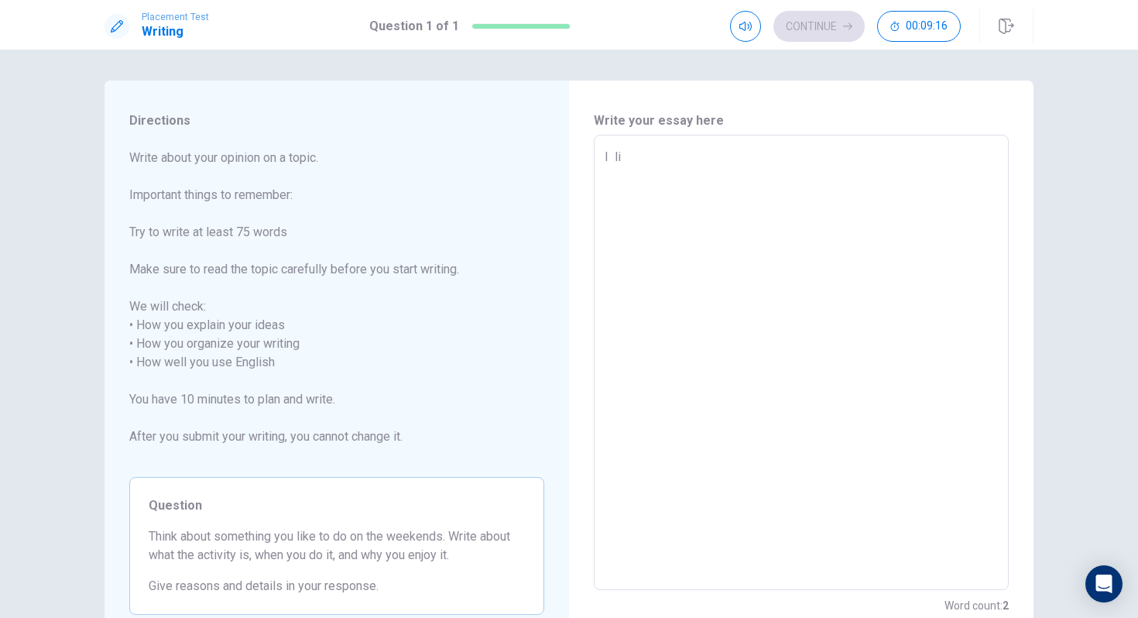
type textarea "x"
type textarea "I l"
type textarea "x"
type textarea "I"
type textarea "x"
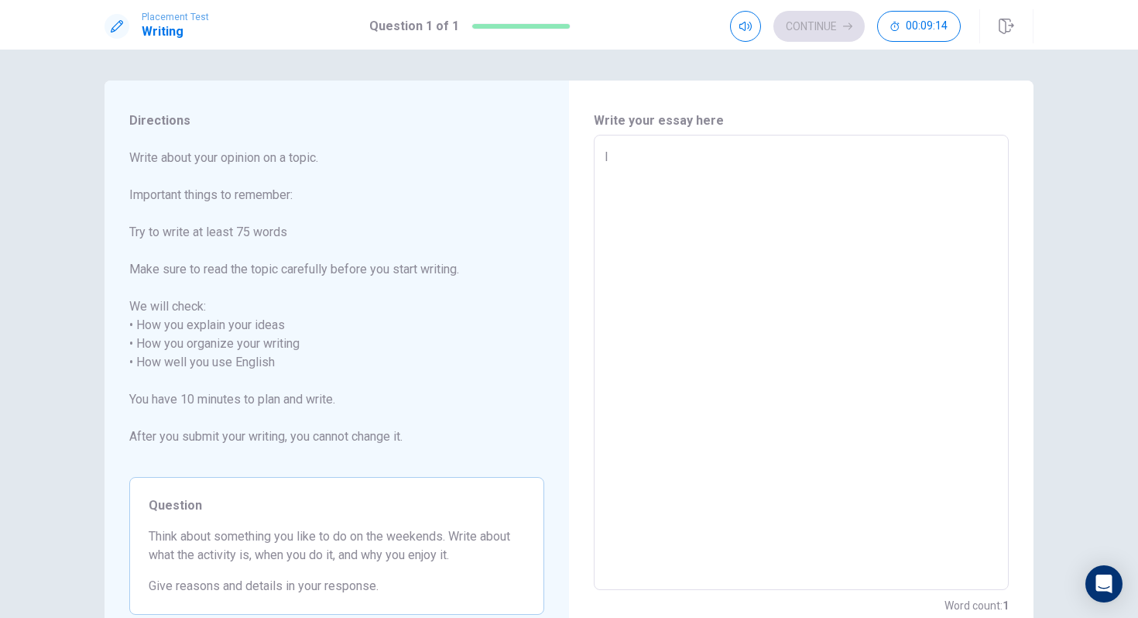
type textarea "I l"
type textarea "x"
type textarea "I li"
type textarea "x"
type textarea "I lik"
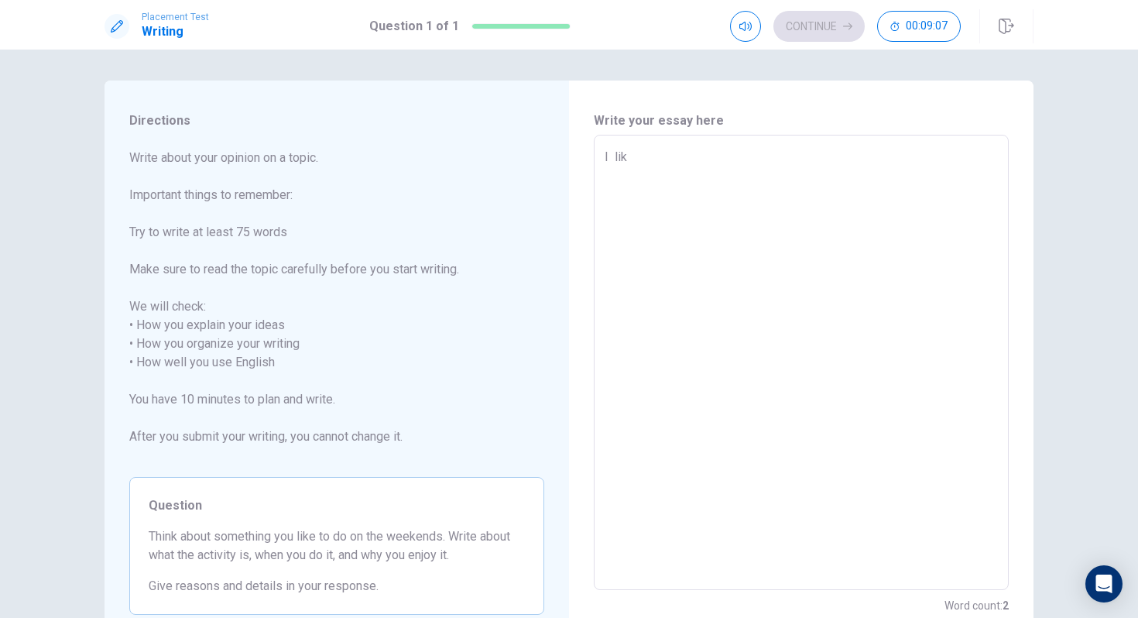
type textarea "x"
type textarea "I like"
type textarea "x"
type textarea "I like"
type textarea "x"
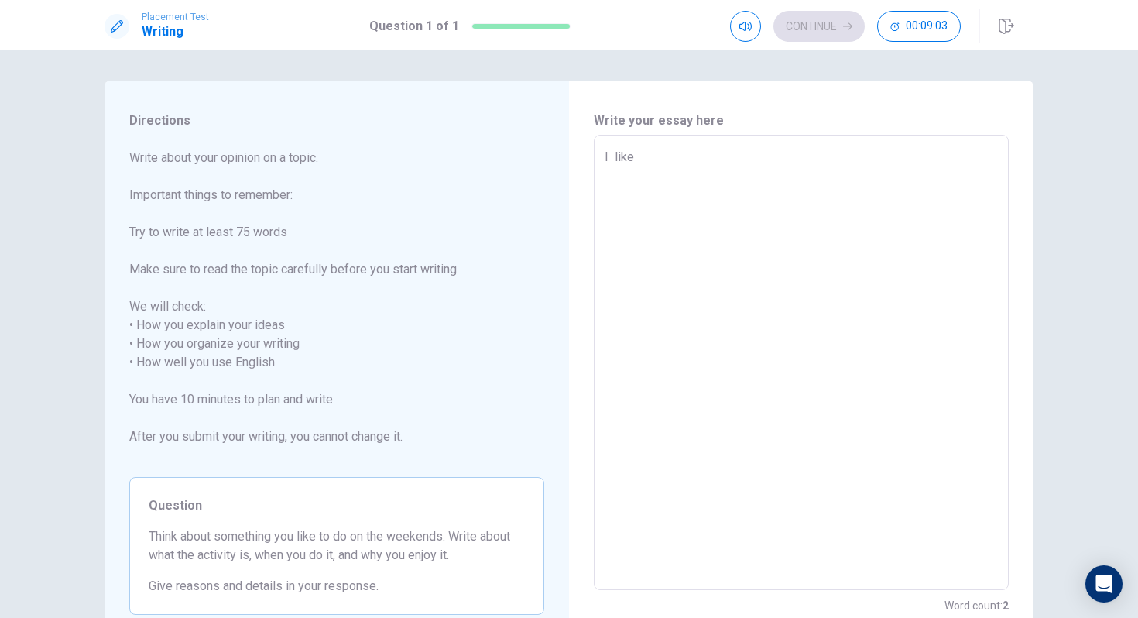
type textarea "I like"
type textarea "x"
type textarea "I like t"
type textarea "x"
type textarea "I like to"
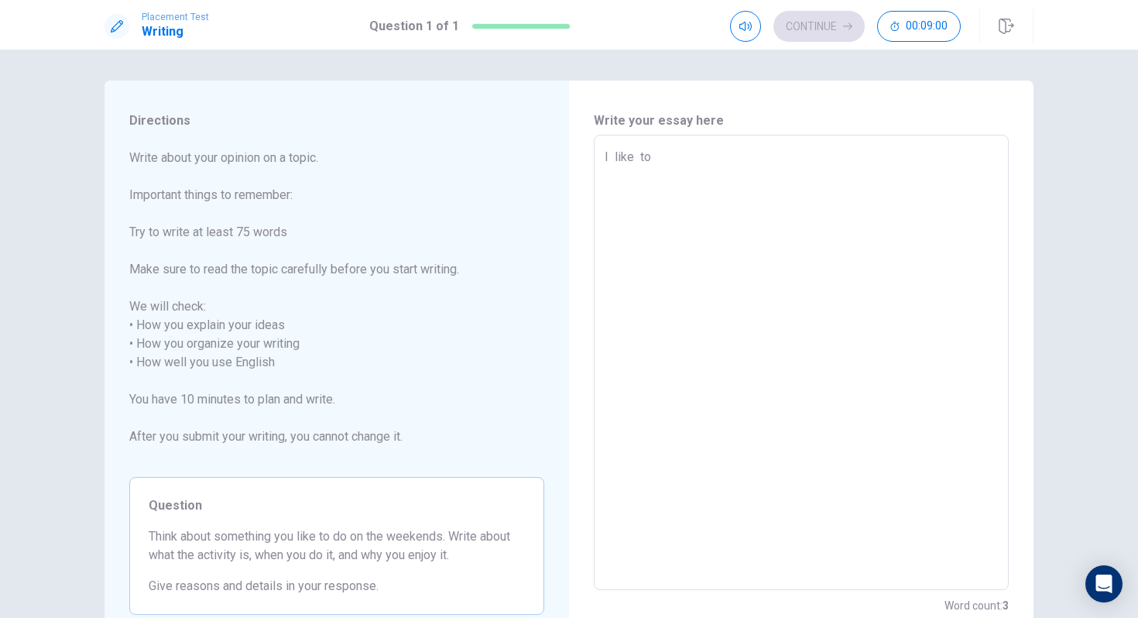
type textarea "x"
type textarea "I like to"
type textarea "x"
type textarea "I like to"
type textarea "x"
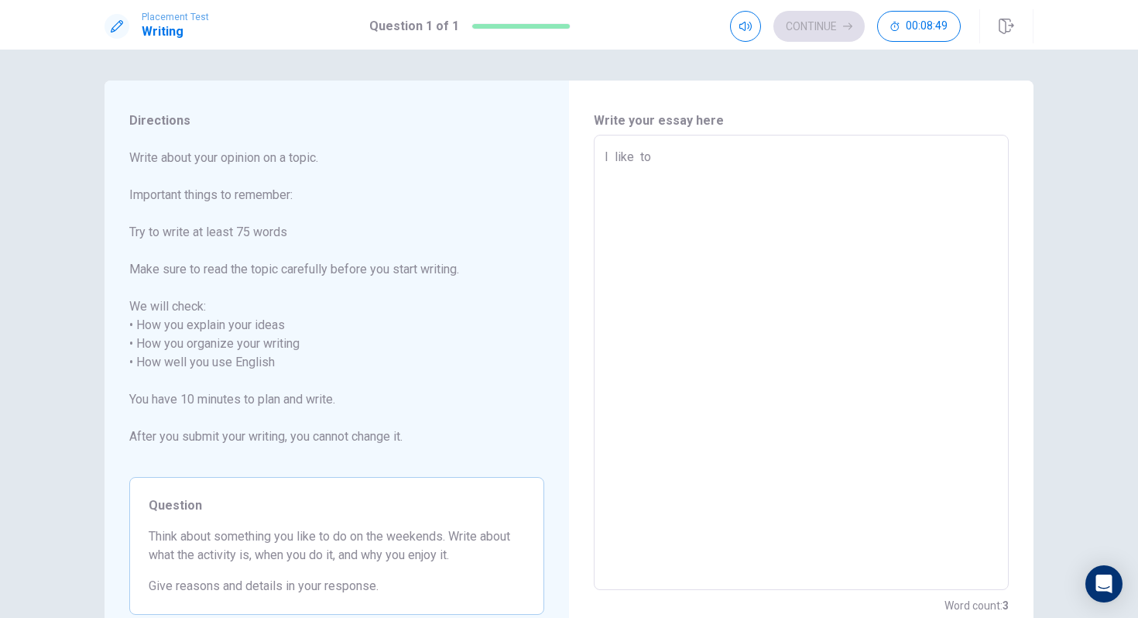
type textarea "I like to p"
type textarea "x"
type textarea "I like to pi"
type textarea "x"
type textarea "I like to pia"
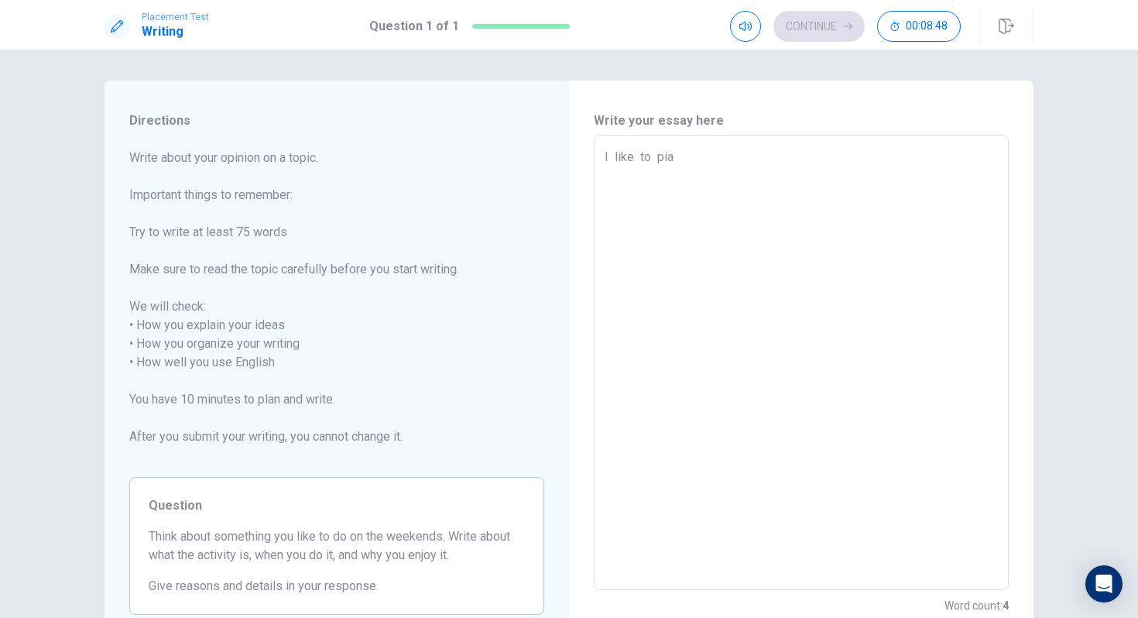
type textarea "x"
type textarea "I like to piay"
type textarea "x"
type textarea "I like to pia"
type textarea "x"
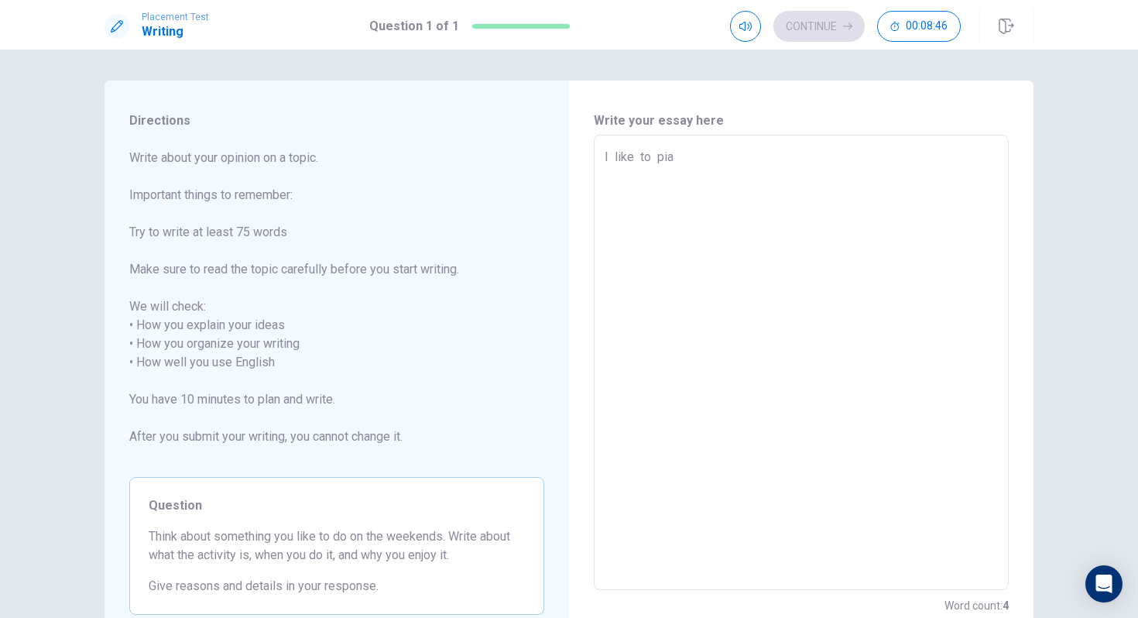
type textarea "I like to pi"
type textarea "x"
type textarea "I like to p"
type textarea "x"
type textarea "I like to pl"
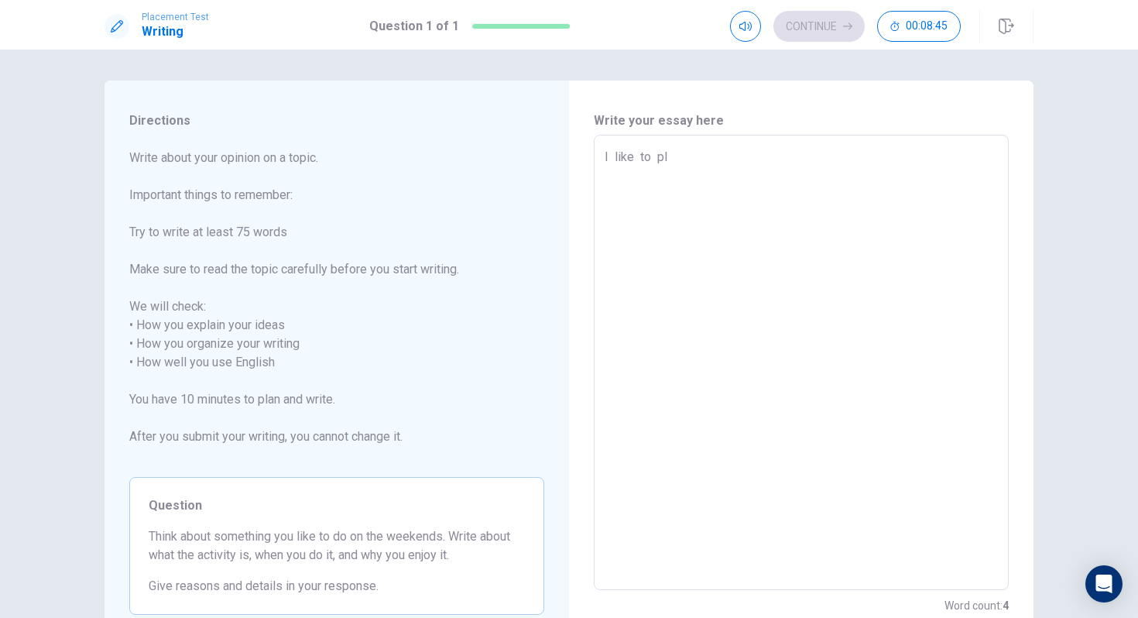
type textarea "x"
type textarea "I like to pla"
type textarea "x"
type textarea "I like to play"
type textarea "x"
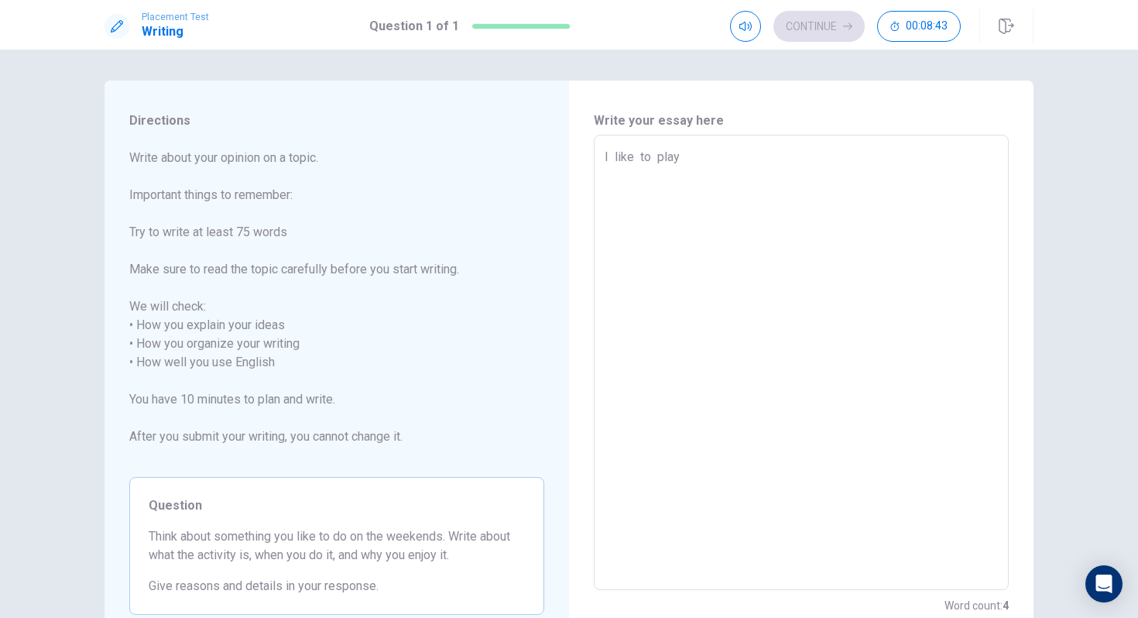
type textarea "I like to play"
type textarea "x"
type textarea "I like to play."
type textarea "x"
type textarea "I like to play."
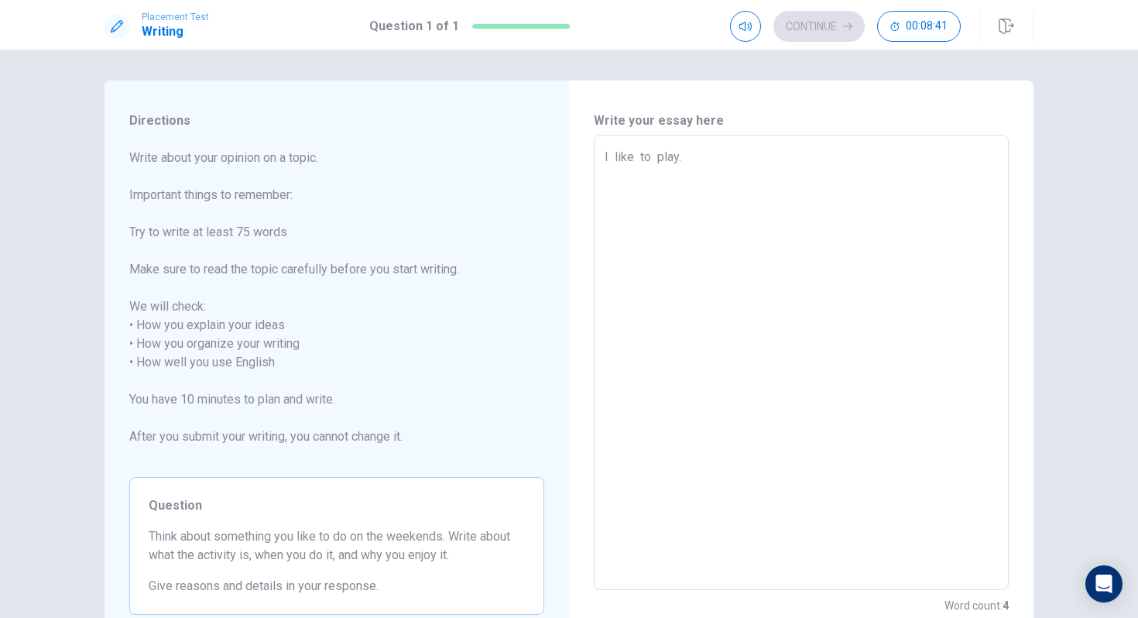
type textarea "x"
type textarea "I like to play"
type textarea "x"
type textarea "I like to play"
type textarea "x"
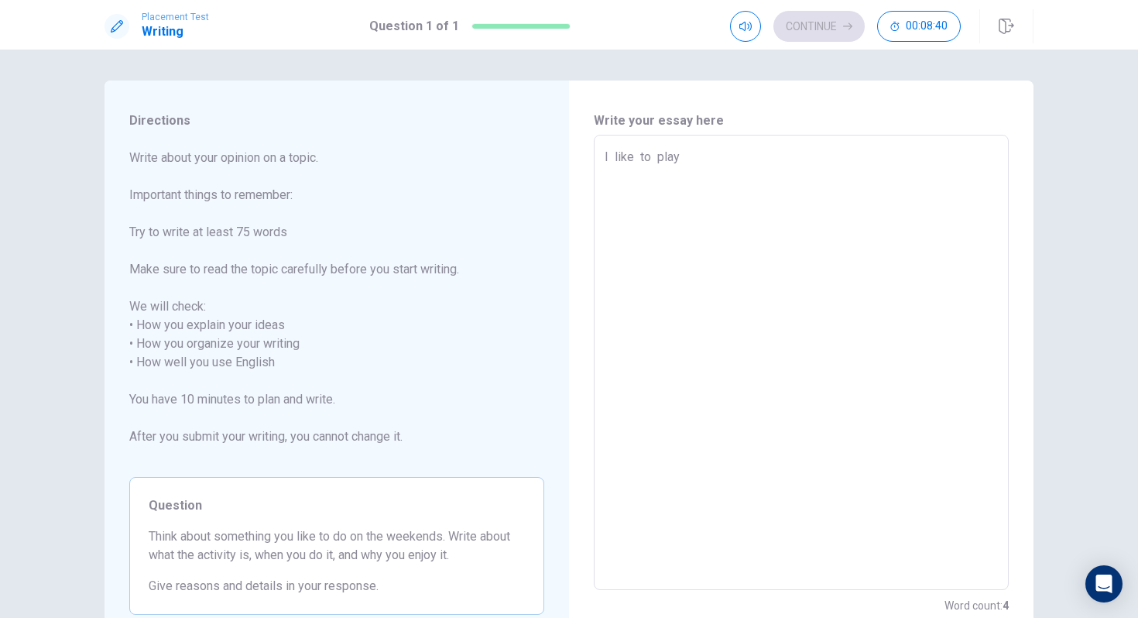
type textarea "I like to play."
type textarea "x"
type textarea "I like to play."
type textarea "x"
type textarea "I like to play"
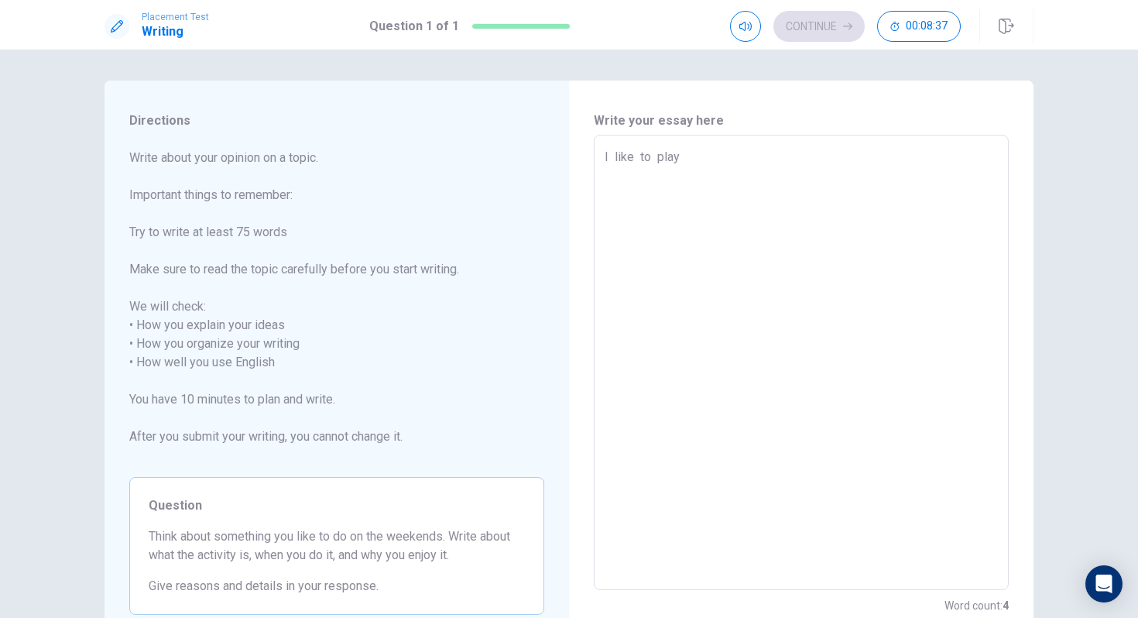
type textarea "x"
type textarea "I like to play"
type textarea "x"
type textarea "I like to play"
type textarea "x"
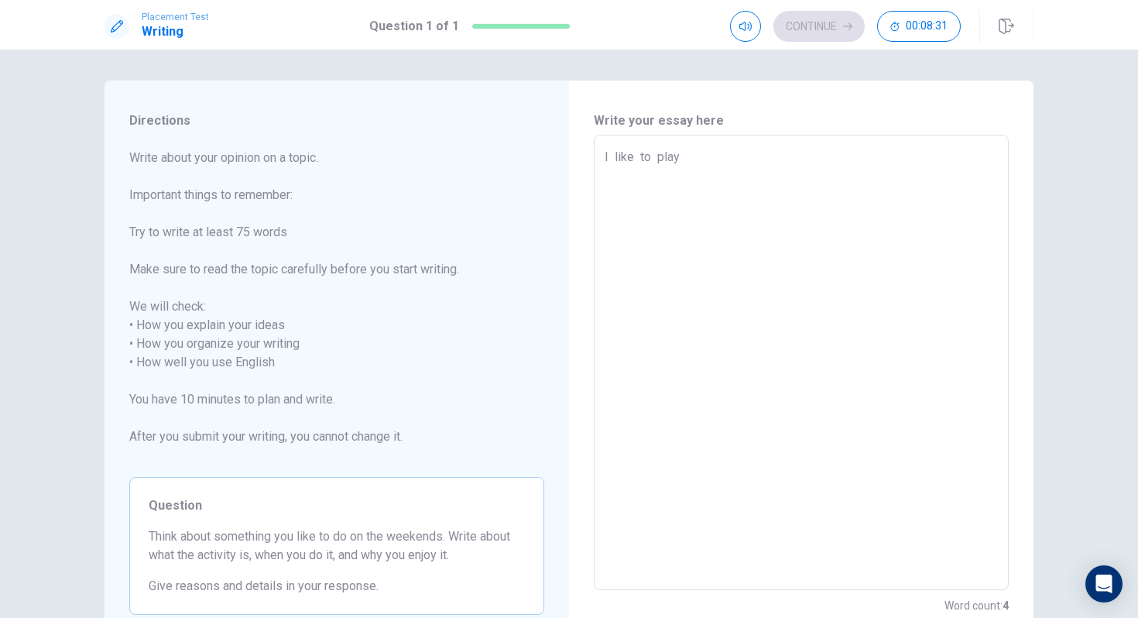
type textarea "I like to play f"
type textarea "x"
type textarea "I like to play fo"
type textarea "x"
type textarea "I like to play f"
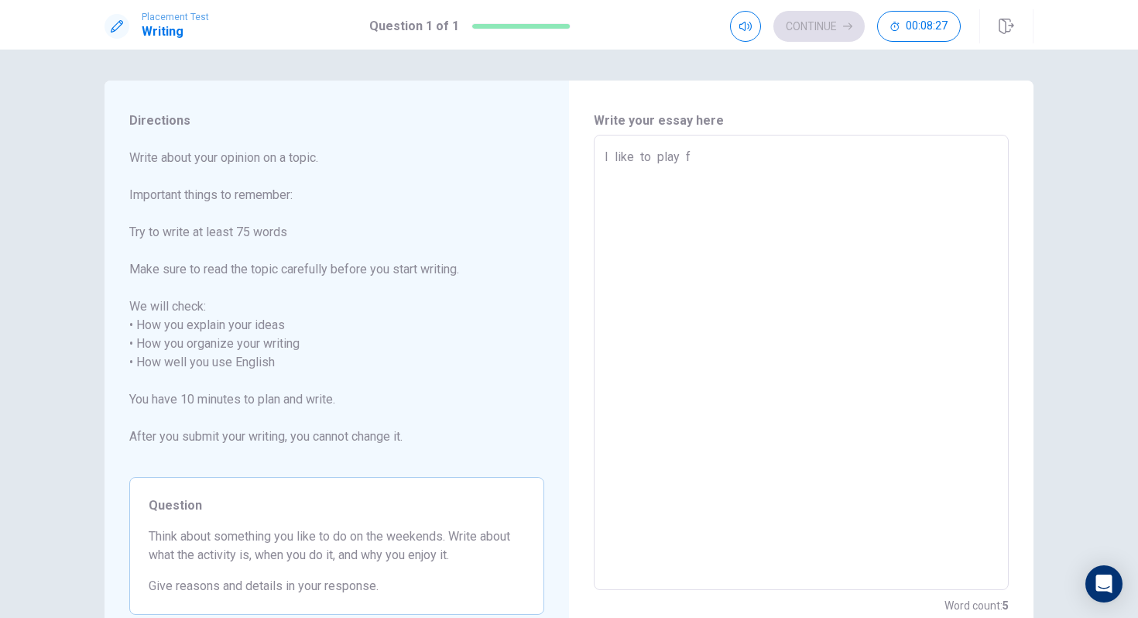
type textarea "x"
type textarea "I like to play"
type textarea "x"
type textarea "I like to play b"
type textarea "x"
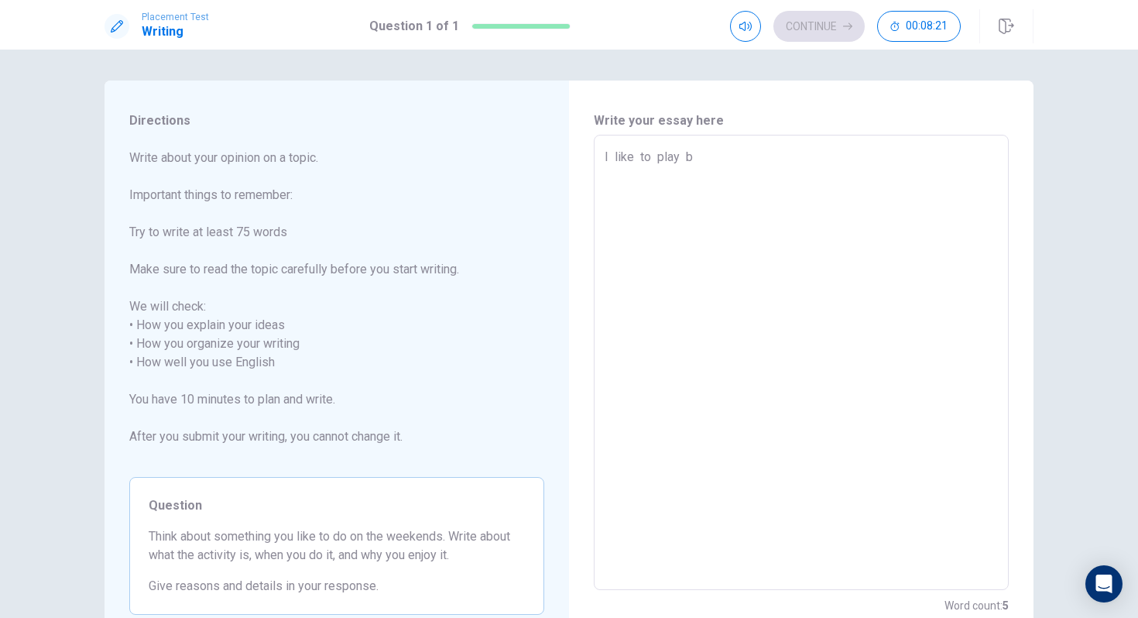
type textarea "I like to play ba"
type textarea "x"
type textarea "I like to play bai"
type textarea "x"
type textarea "I like to play baii"
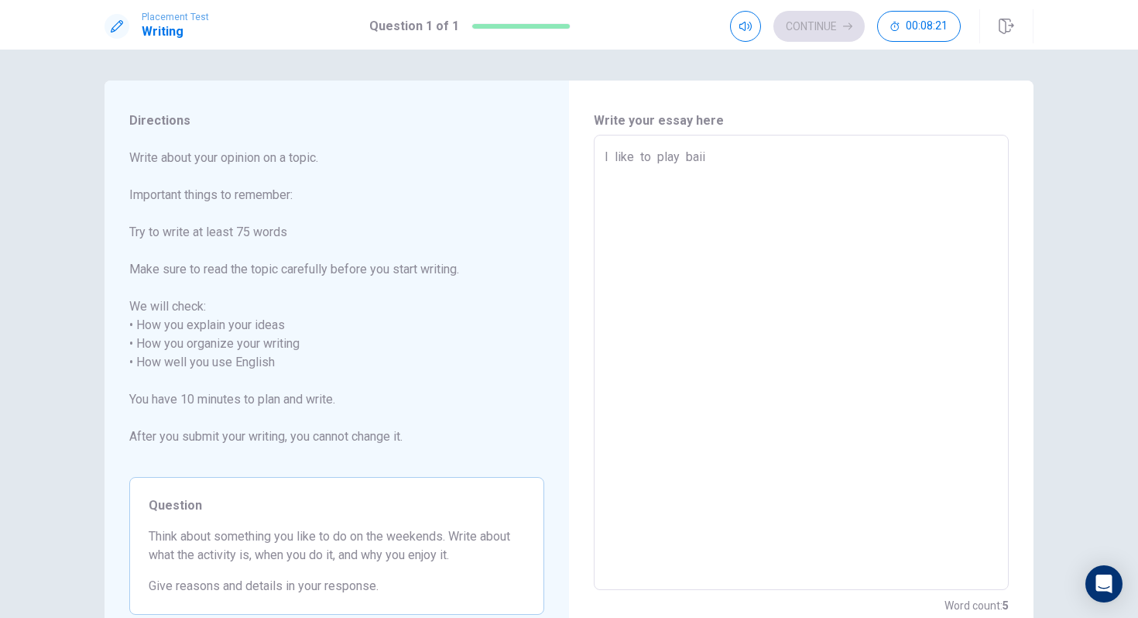
type textarea "x"
type textarea "I like to play bai"
type textarea "x"
type textarea "I like to play ba"
type textarea "x"
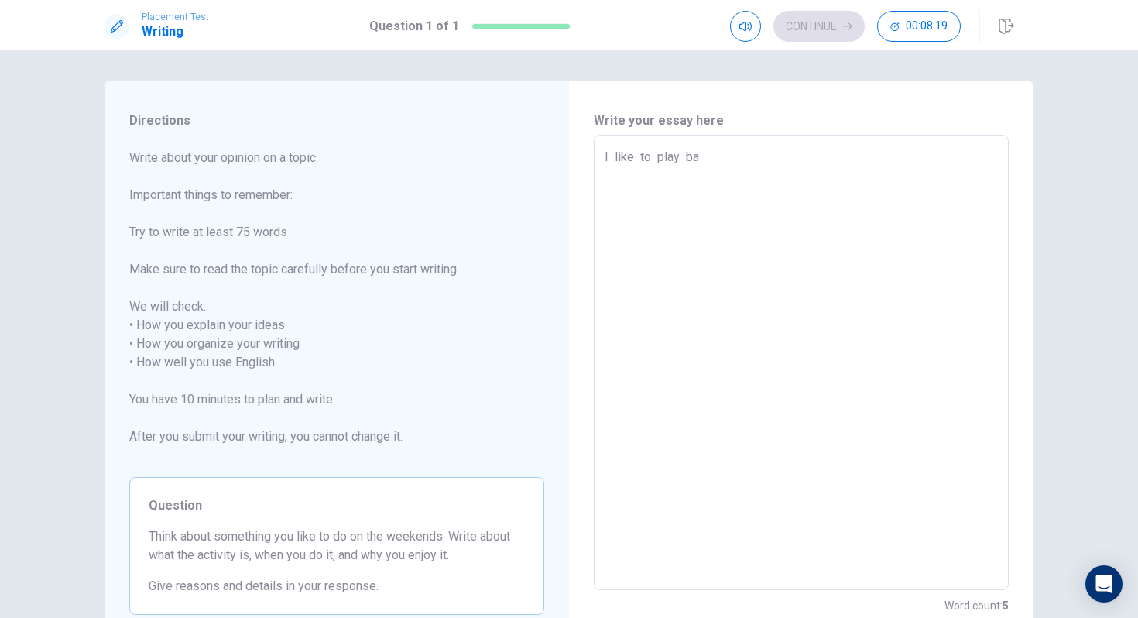
type textarea "I like to play [MEDICAL_DATA]"
type textarea "x"
type textarea "I like to play ball"
type textarea "x"
type textarea "I like to play ballg"
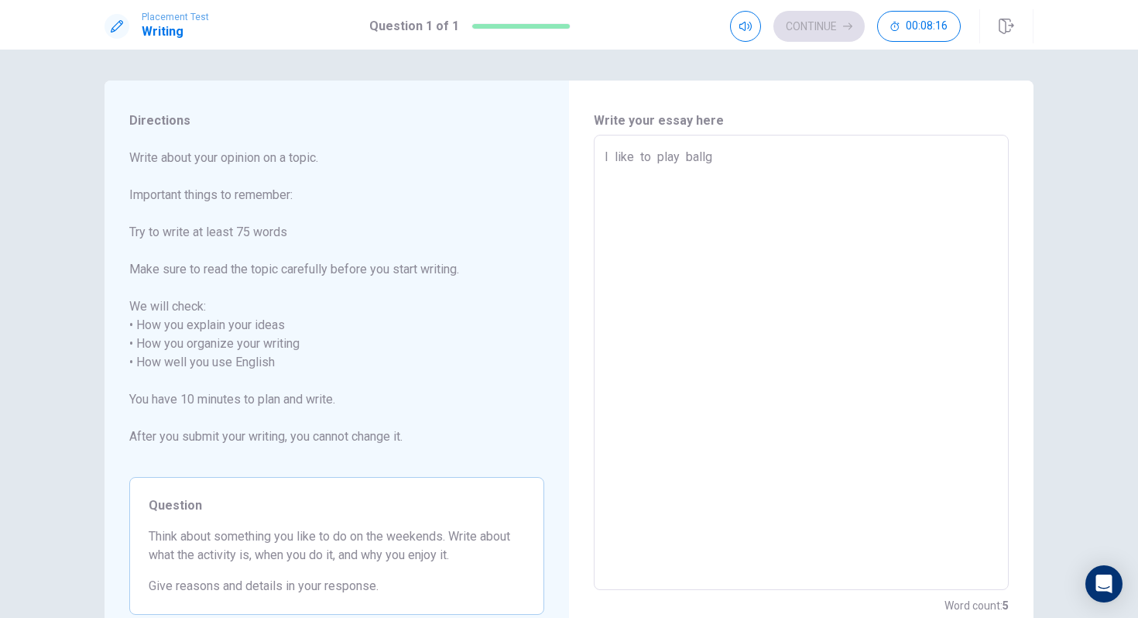
type textarea "x"
type textarea "I like to play ballga"
type textarea "x"
type textarea "I like to play ballgam"
type textarea "x"
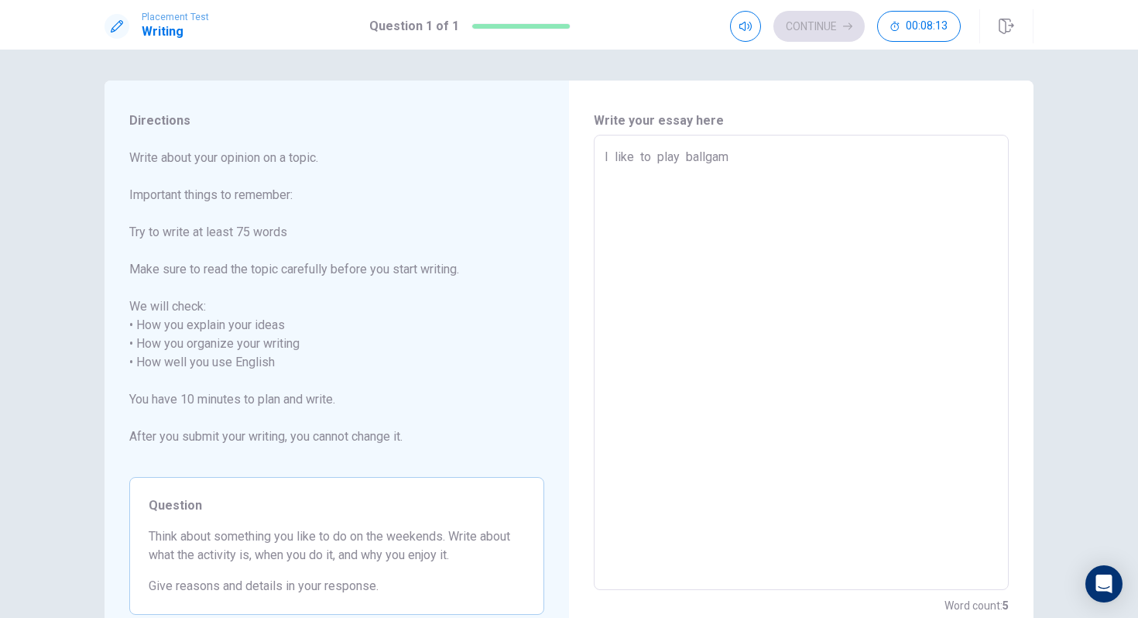
type textarea "I like to play ballgame"
type textarea "x"
type textarea "I like to play ballgame"
type textarea "x"
type textarea "I like to play ballgame."
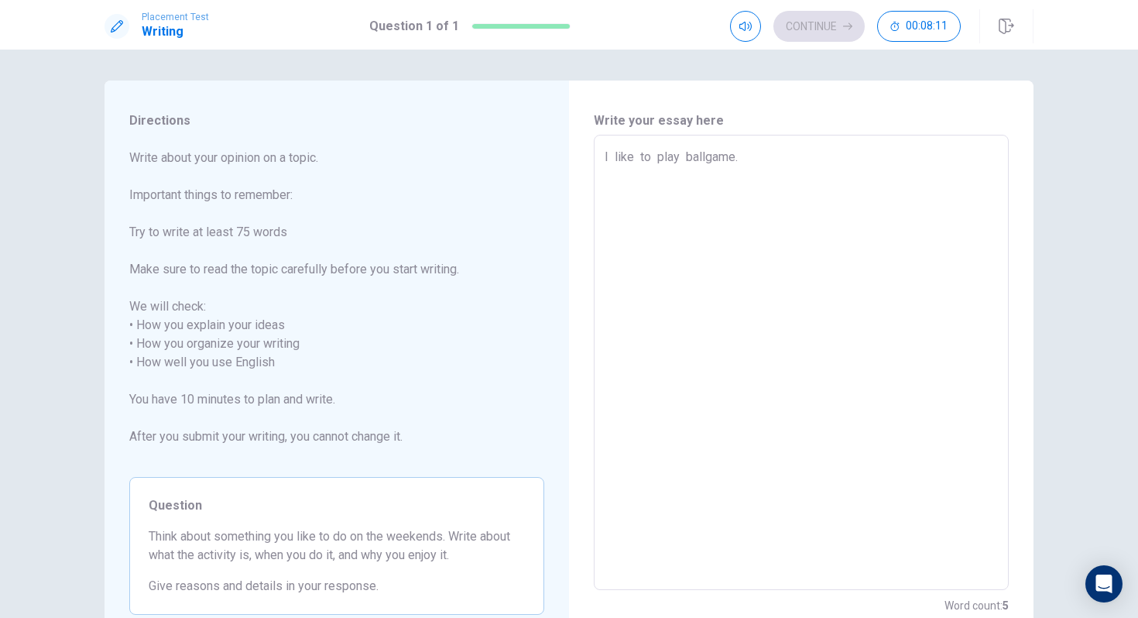
type textarea "x"
type textarea "I like to play ballgame."
type textarea "x"
type textarea "I like to play ballgame"
type textarea "x"
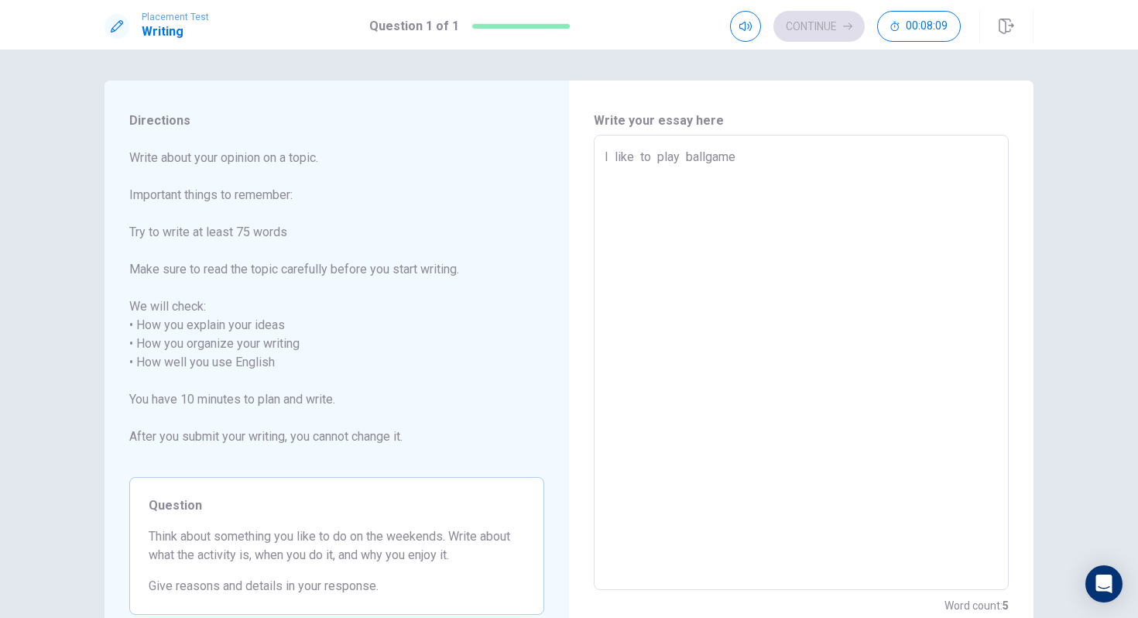
type textarea "I like to play ballgame"
type textarea "x"
type textarea "I like to play ballgame"
type textarea "x"
type textarea "I like to play ballgame s"
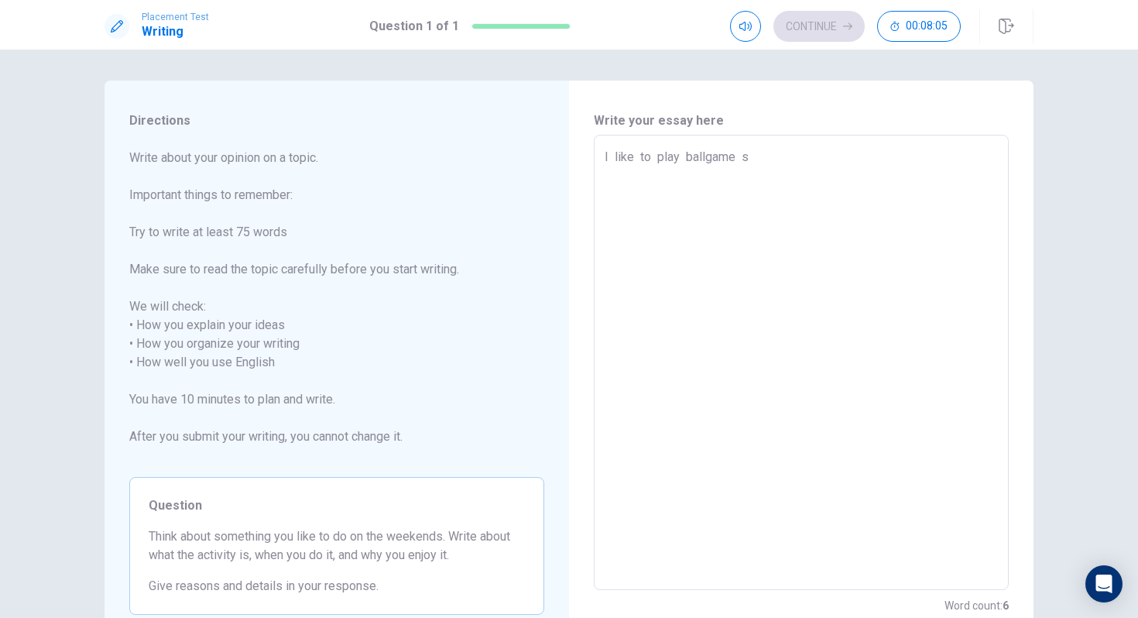
type textarea "x"
type textarea "I like to play ballgame su"
type textarea "x"
type textarea "I like to play ballgame suc"
type textarea "x"
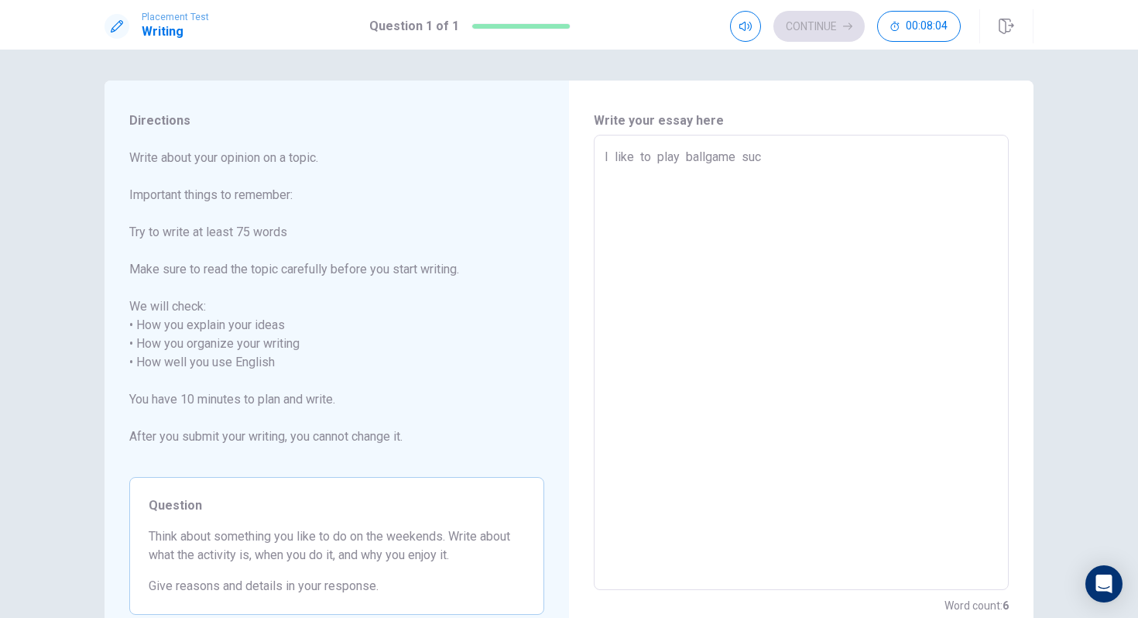
type textarea "I like to play ballgame such"
type textarea "x"
type textarea "I like to play ballgame such"
type textarea "x"
type textarea "I like to play ballgame such"
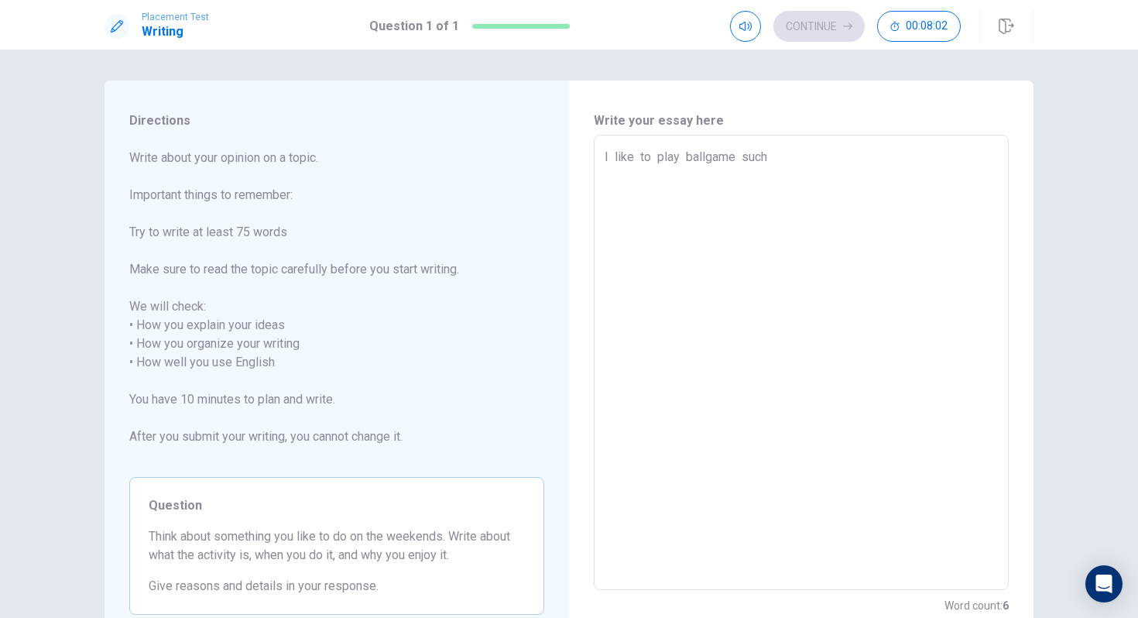
type textarea "x"
type textarea "I like to play ballgame such l"
type textarea "x"
type textarea "I like to play ballgame such li"
type textarea "x"
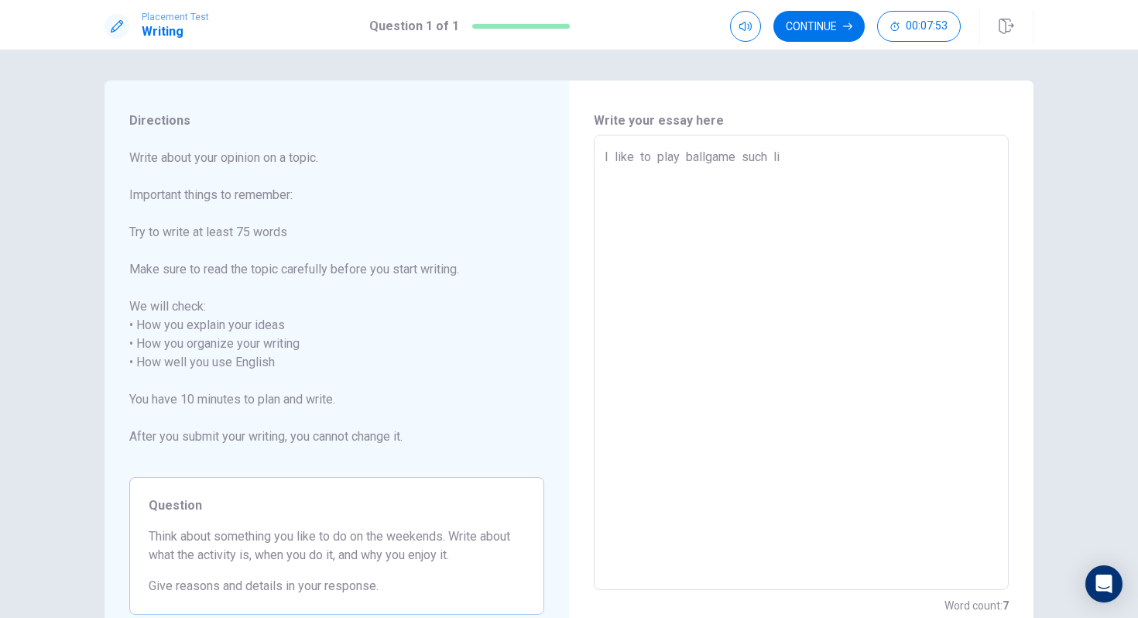
type textarea "I like to play ballgame such lik"
type textarea "x"
type textarea "I like to play ballgame such like"
type textarea "x"
type textarea "I like to play ballgame such like"
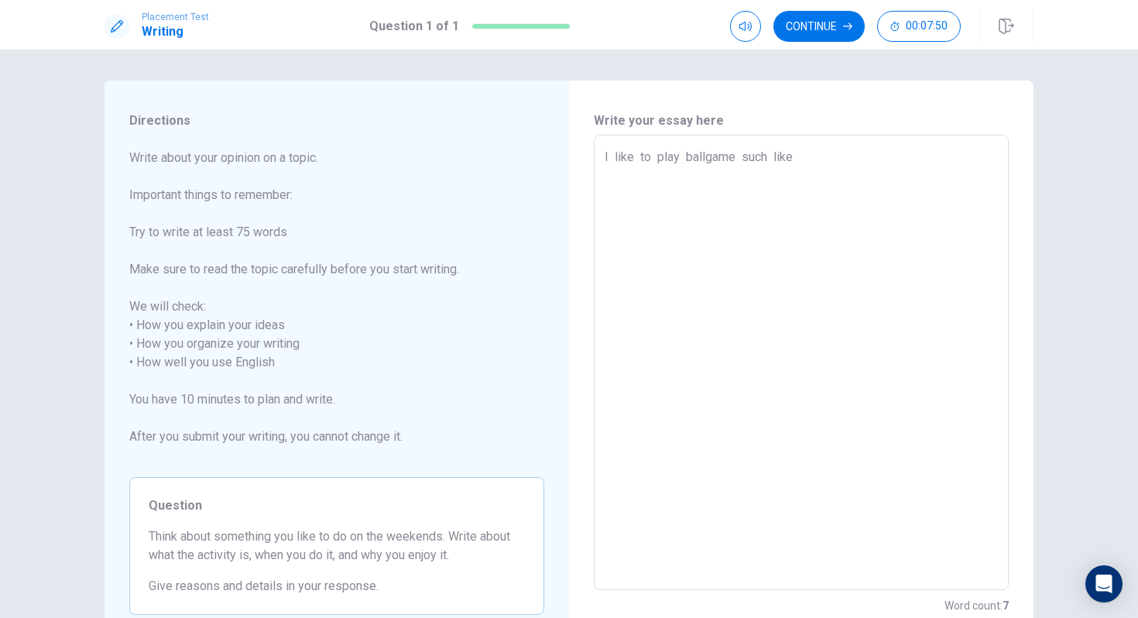
type textarea "x"
type textarea "I like to play ballgame such like"
type textarea "x"
type textarea "I like to play ballgame such like b"
type textarea "x"
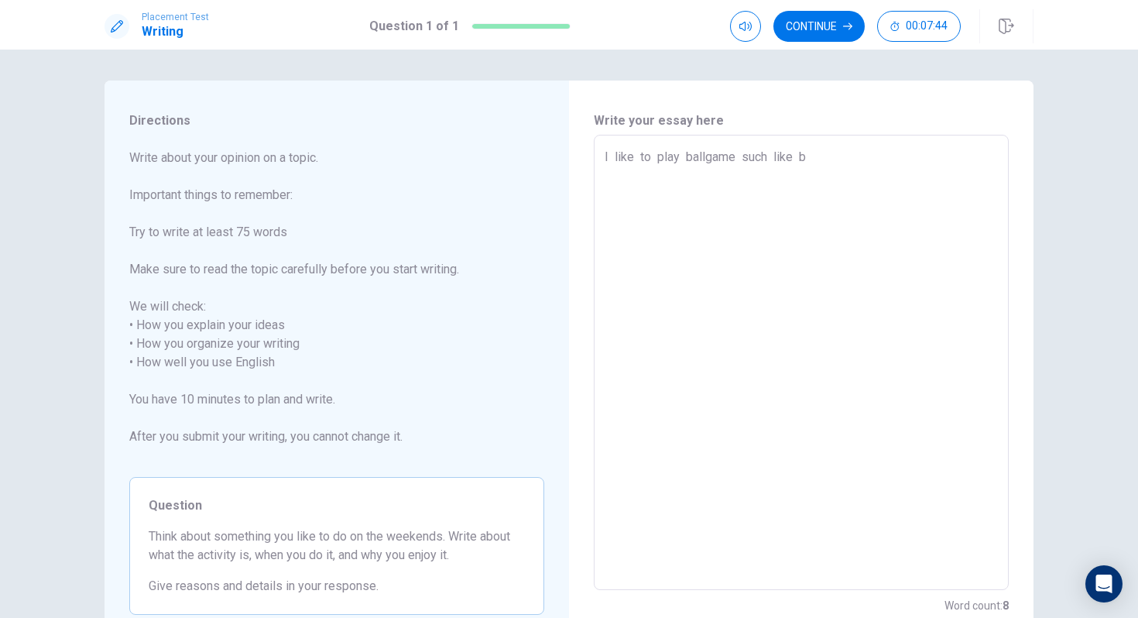
type textarea "I like to play ballgame such like ba"
type textarea "x"
type textarea "I like to play ballgame such like bas"
type textarea "x"
type textarea "I like to play ballgame such like bask"
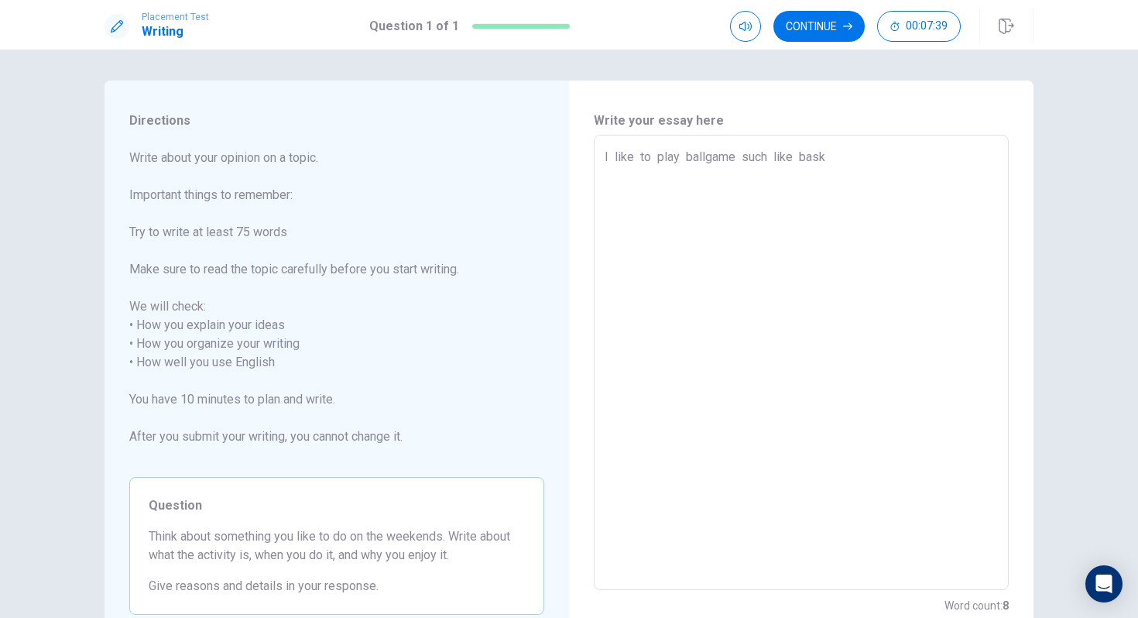
type textarea "x"
type textarea "I like to play ballgame such like bas"
type textarea "x"
type textarea "I like to play ballgame such like basc"
type textarea "x"
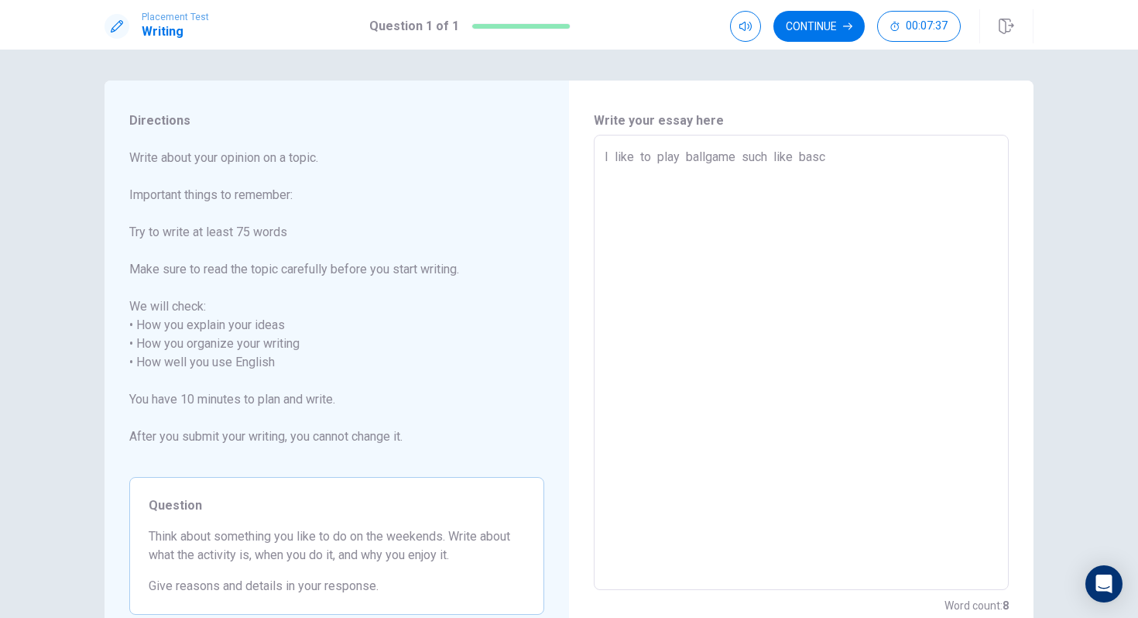
type textarea "I like to play ballgame such like basck"
type textarea "x"
type textarea "I like to play ballgame such like basc"
type textarea "x"
type textarea "I like to play ballgame such like bas"
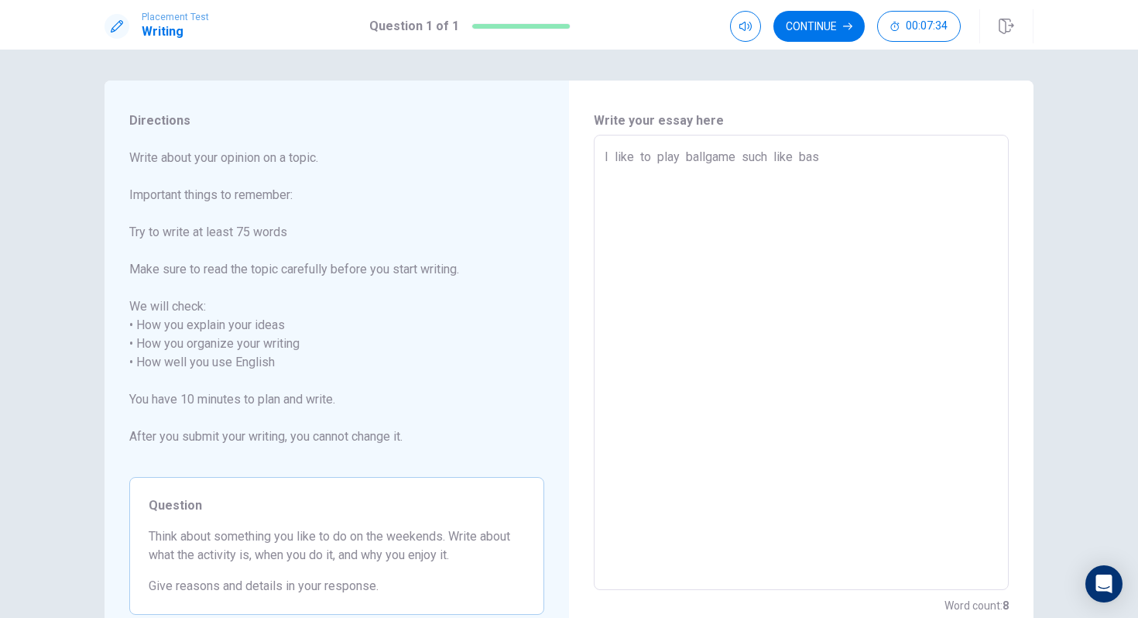
type textarea "x"
type textarea "I like to play ballgame such like bask"
type textarea "x"
type textarea "I like to play ballgame such like baska"
type textarea "x"
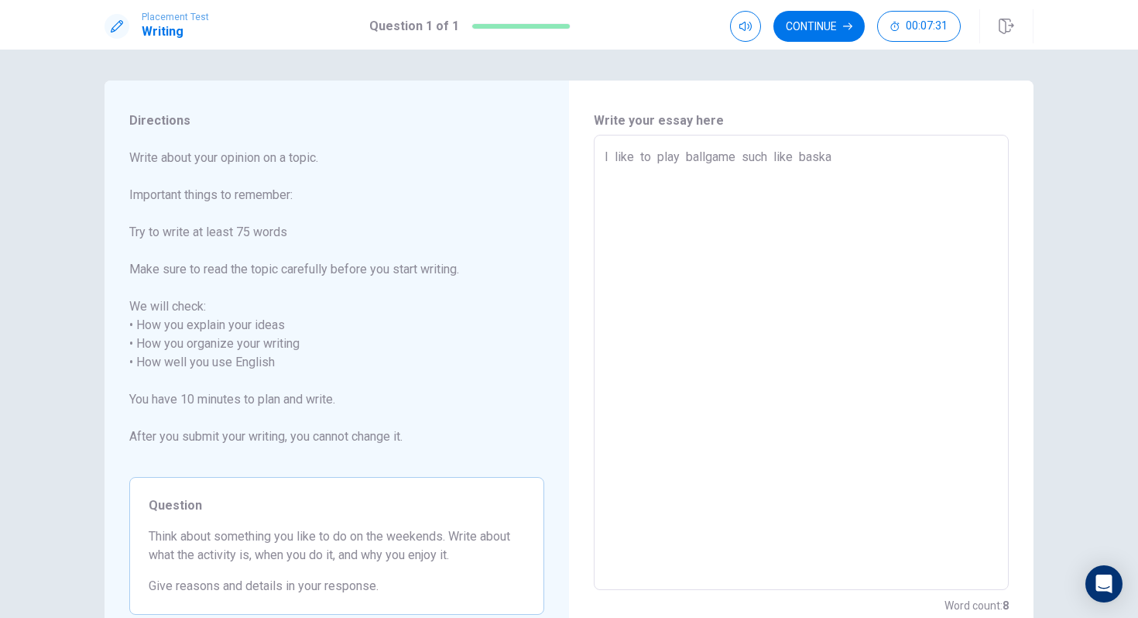
type textarea "I like to play ballgame such like baskat"
type textarea "x"
type textarea "I like to play ballgame such like baskate"
type textarea "x"
type textarea "I like to play ballgame such like baskateb"
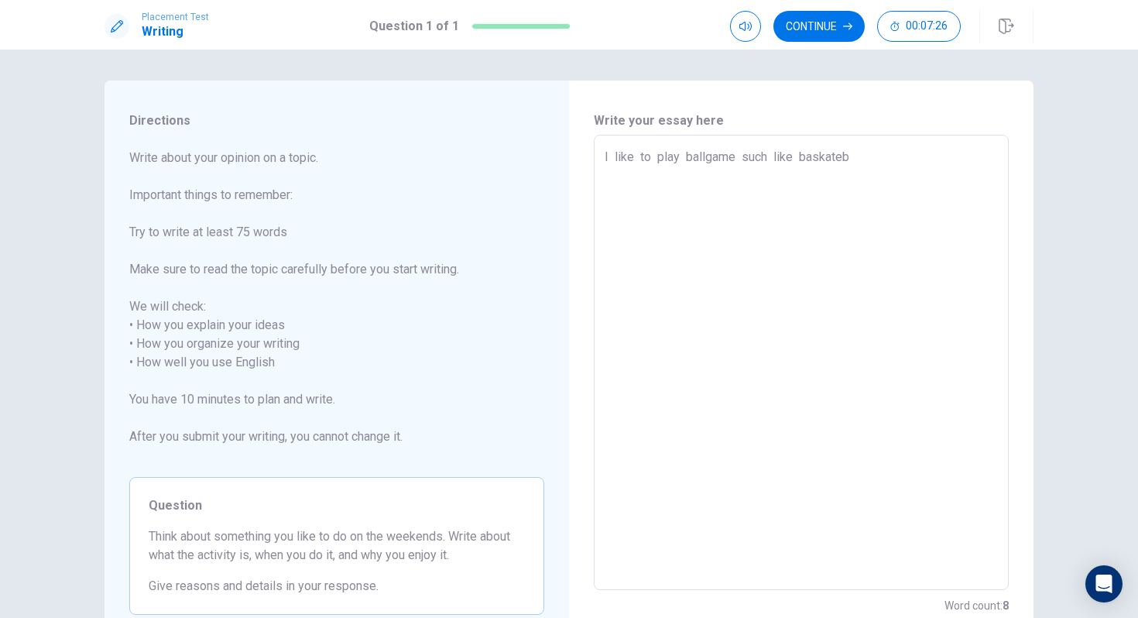
type textarea "x"
type textarea "I like to play ballgame such like baskateba"
type textarea "x"
type textarea "I like to play ballgame such like baskatebal"
type textarea "x"
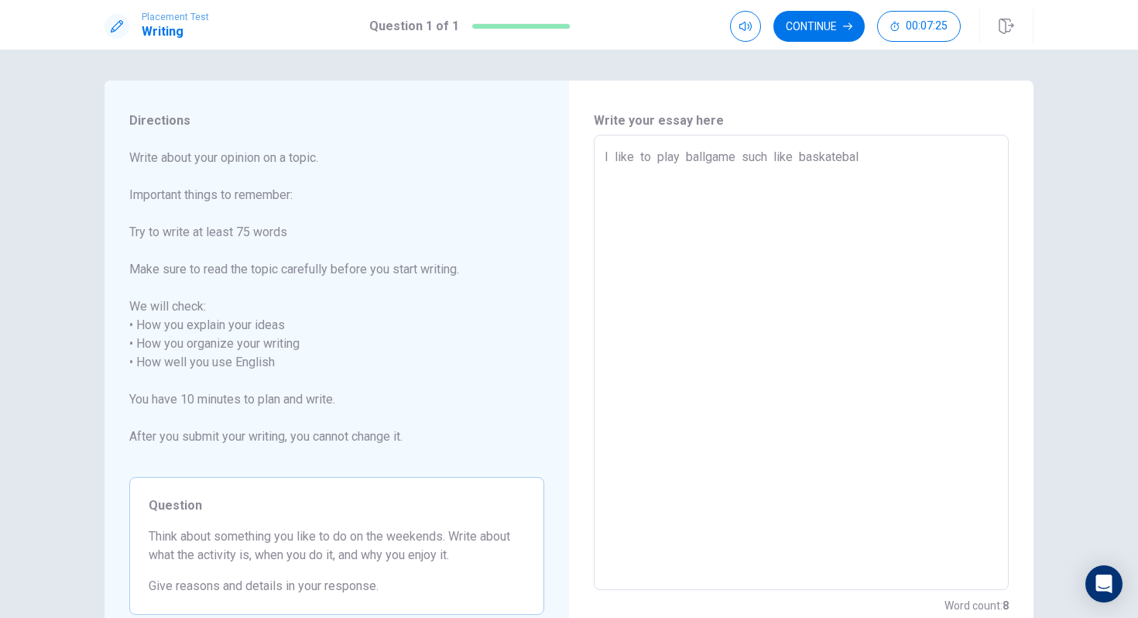
type textarea "I like to play ballgame such like baskateball"
type textarea "x"
type textarea "I like to play ballgame such like baskateball"
type textarea "x"
type textarea "I like to play ballgame such like baskateball"
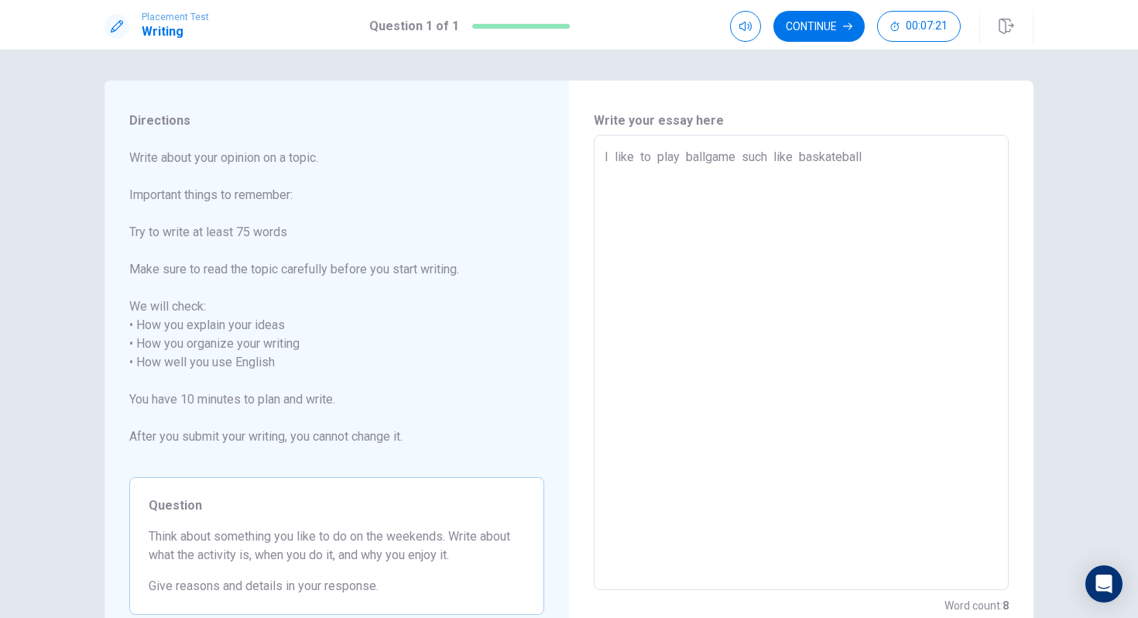
type textarea "x"
type textarea "I like to play ballgame such like baskateball ."
type textarea "x"
type textarea "I like to play ballgame such like baskateball"
type textarea "x"
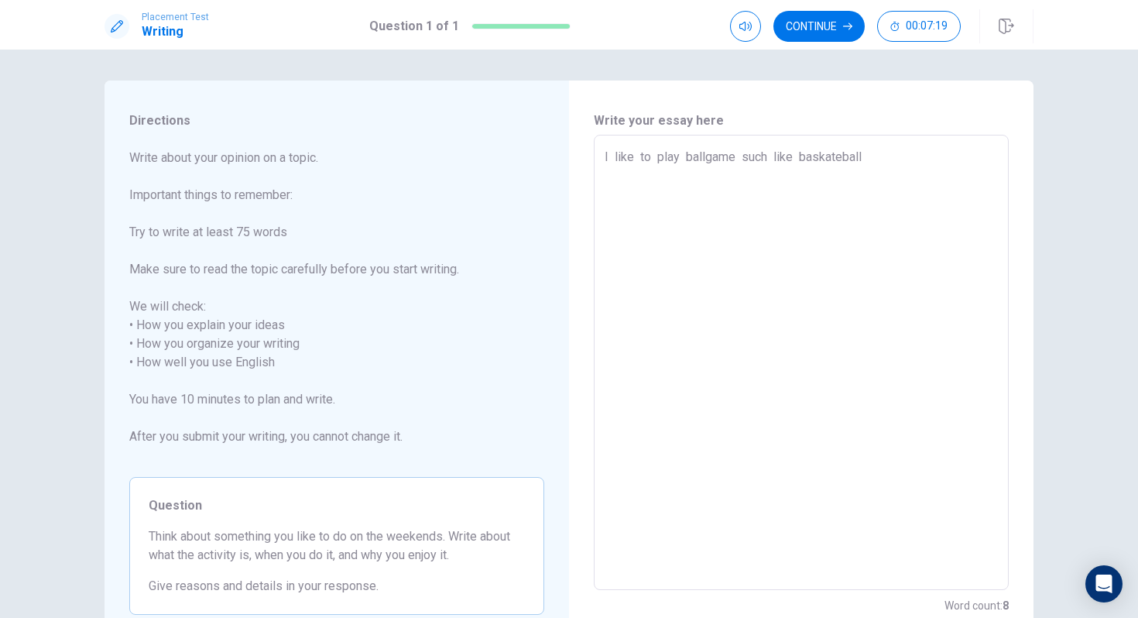
type textarea "I like to play ballgame such like baskateball"
type textarea "x"
type textarea "I like to play ballgame such like baskateball ."
type textarea "x"
type textarea "I like to play ballgame such like baskateball ."
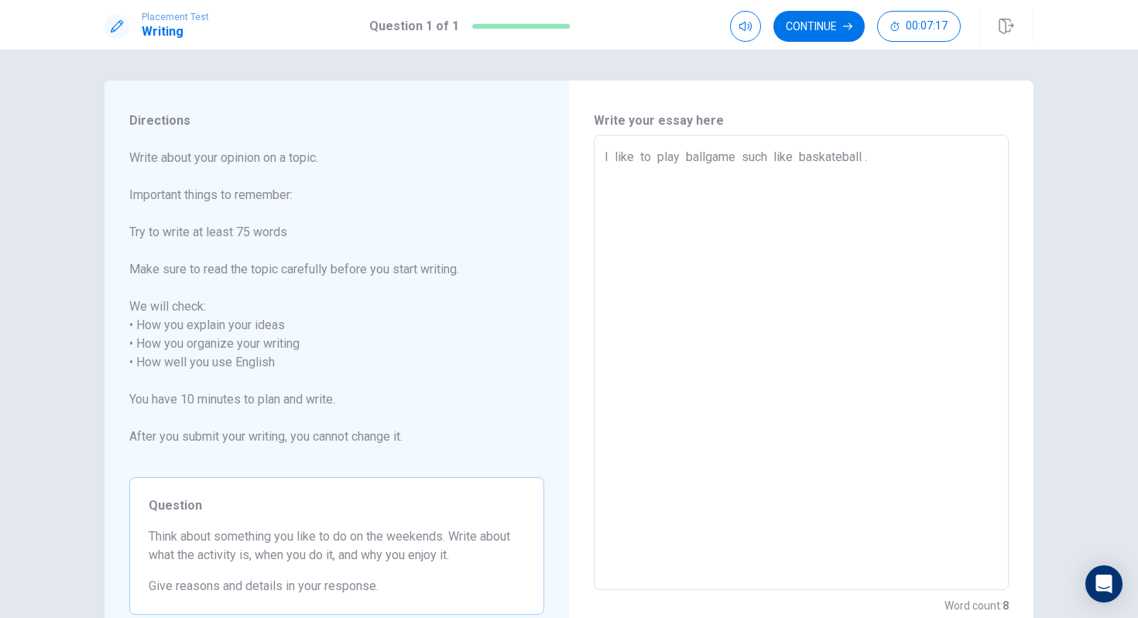
type textarea "x"
type textarea "I like to play ballgame such like baskateball ."
type textarea "x"
type textarea "I like to play ballgame such like baskateball . i"
drag, startPoint x: 671, startPoint y: 172, endPoint x: 741, endPoint y: 176, distance: 70.6
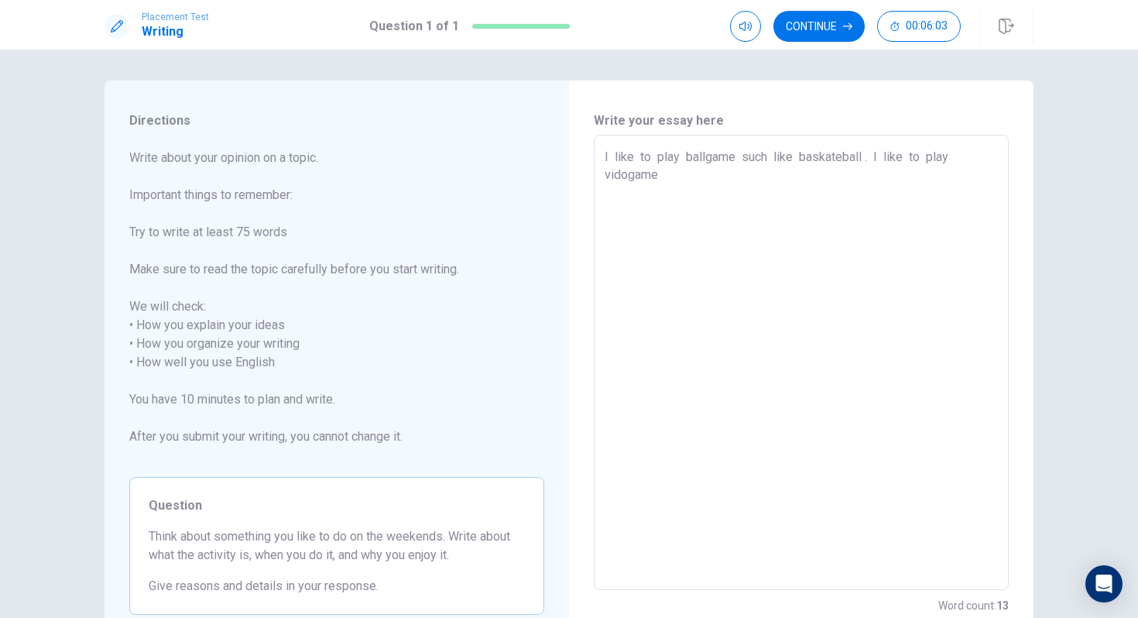
click at [741, 177] on textarea "I like to play ballgame such like baskateball . I like to play vidogame" at bounding box center [801, 363] width 393 height 430
click at [977, 174] on textarea "I like to play ballgame such like baskateball . I like to play vidiogame to . A…" at bounding box center [801, 363] width 393 height 430
click at [899, 235] on textarea "I like to play ballgame such like baskateball . I like to play vidiogame to . A…" at bounding box center [801, 363] width 393 height 430
click at [759, 194] on textarea "I like to play ballgame such like baskateball . I like to play vidiogame to . A…" at bounding box center [801, 363] width 393 height 430
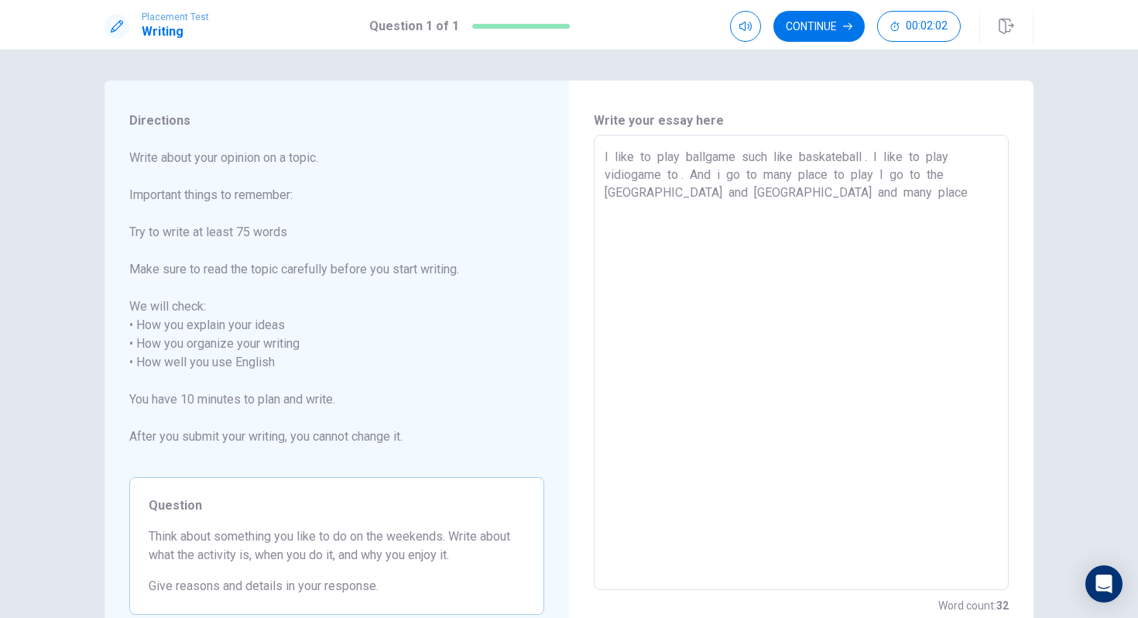
click at [797, 197] on textarea "I like to play ballgame such like baskateball . I like to play vidiogame to . A…" at bounding box center [801, 363] width 393 height 430
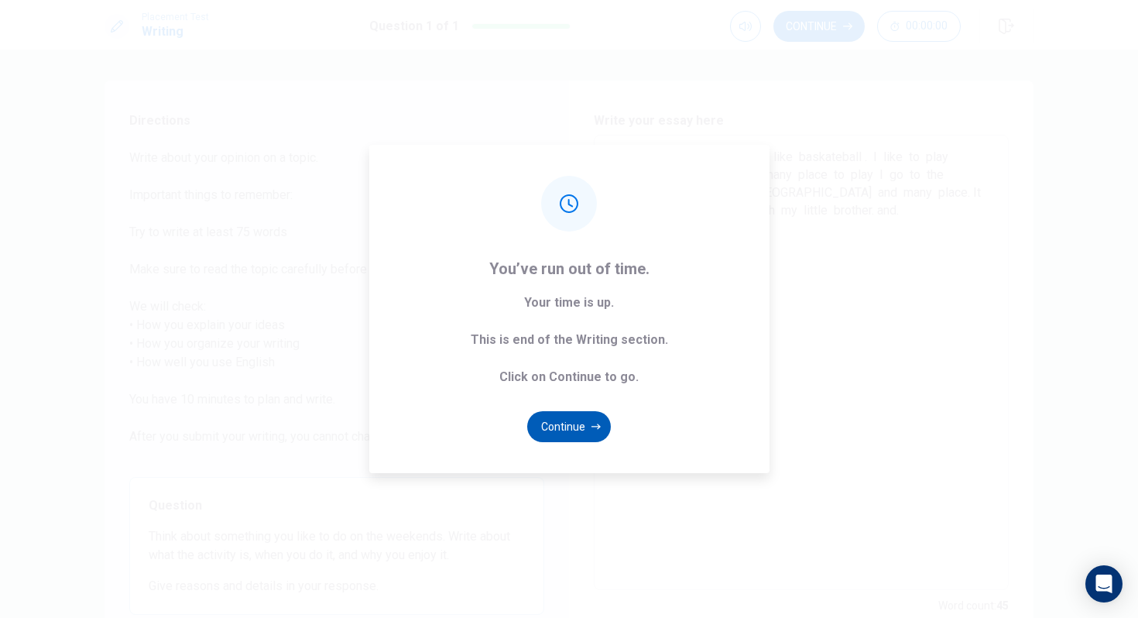
click at [569, 431] on button "Continue" at bounding box center [569, 426] width 84 height 31
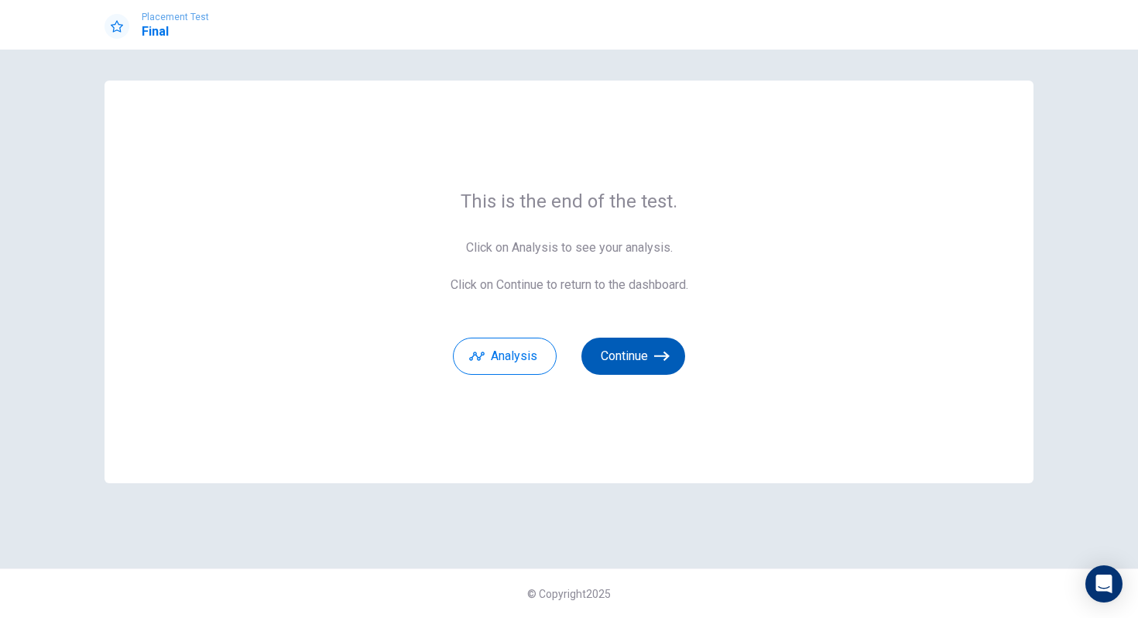
click at [647, 347] on button "Continue" at bounding box center [634, 356] width 104 height 37
